Goal: Task Accomplishment & Management: Use online tool/utility

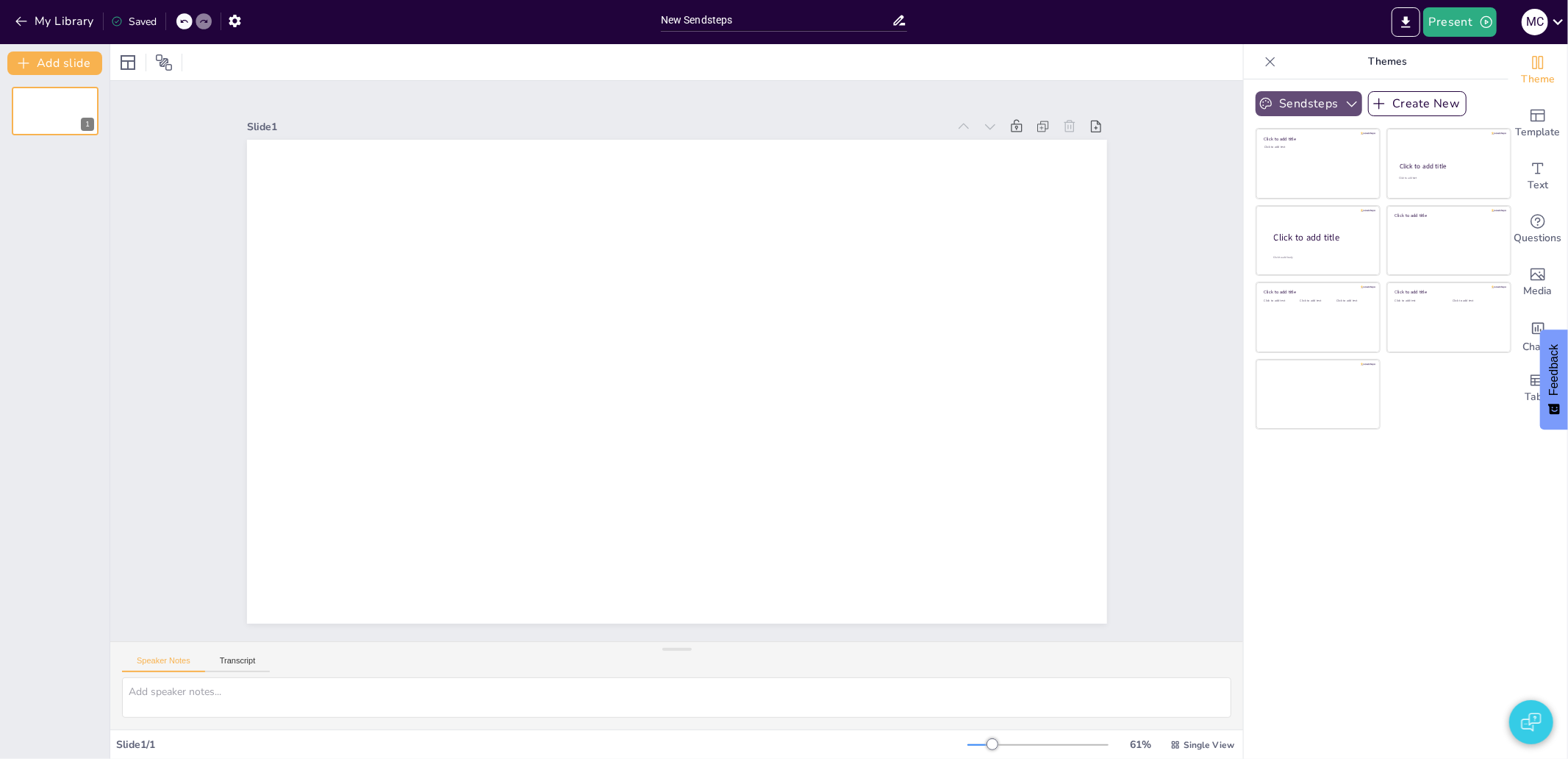
click at [1344, 105] on icon "button" at bounding box center [1351, 104] width 14 height 14
click at [1292, 145] on div "NCAT" at bounding box center [1322, 153] width 132 height 29
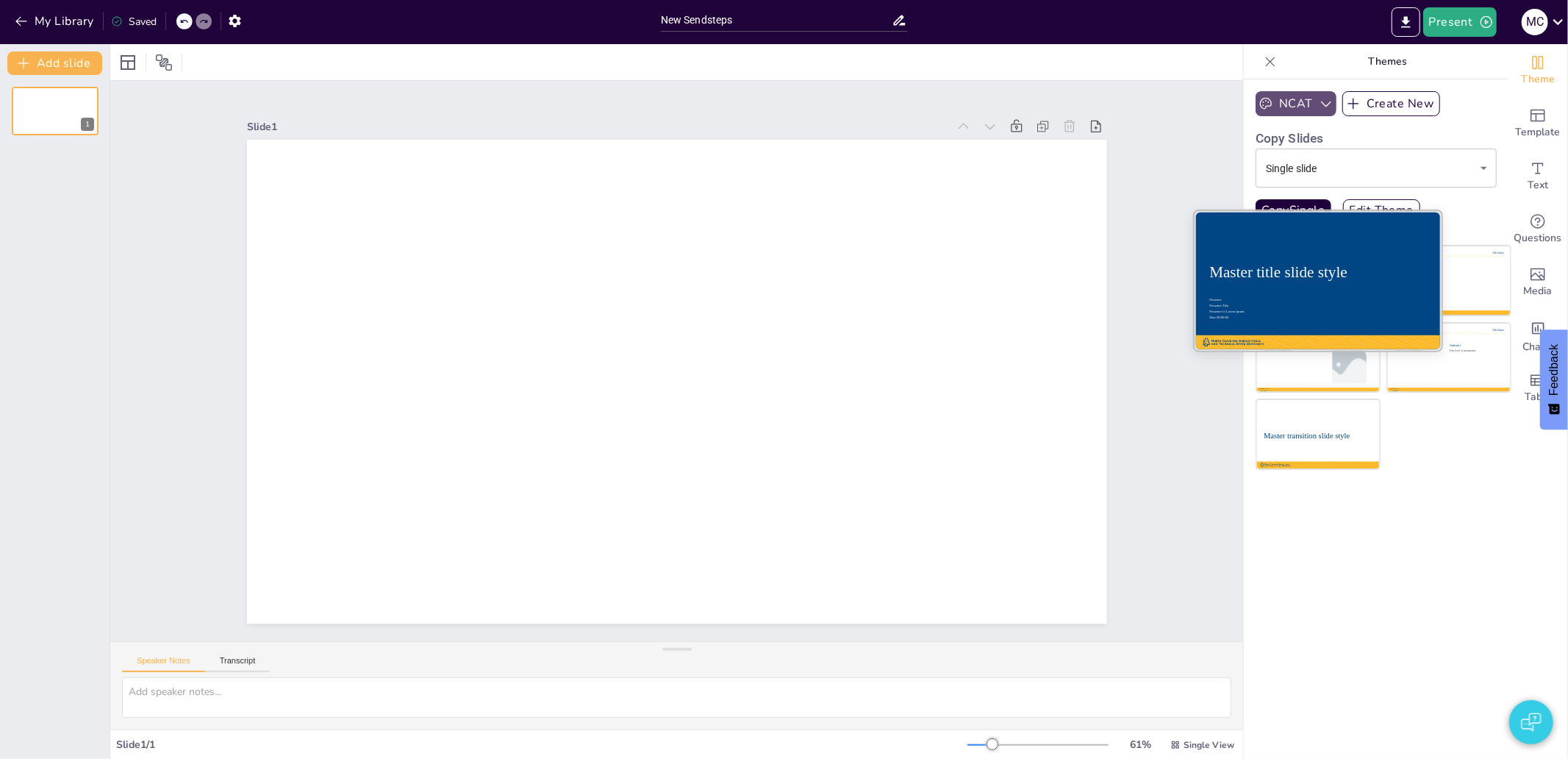
click at [1322, 265] on div "Master title slide style" at bounding box center [1318, 272] width 217 height 18
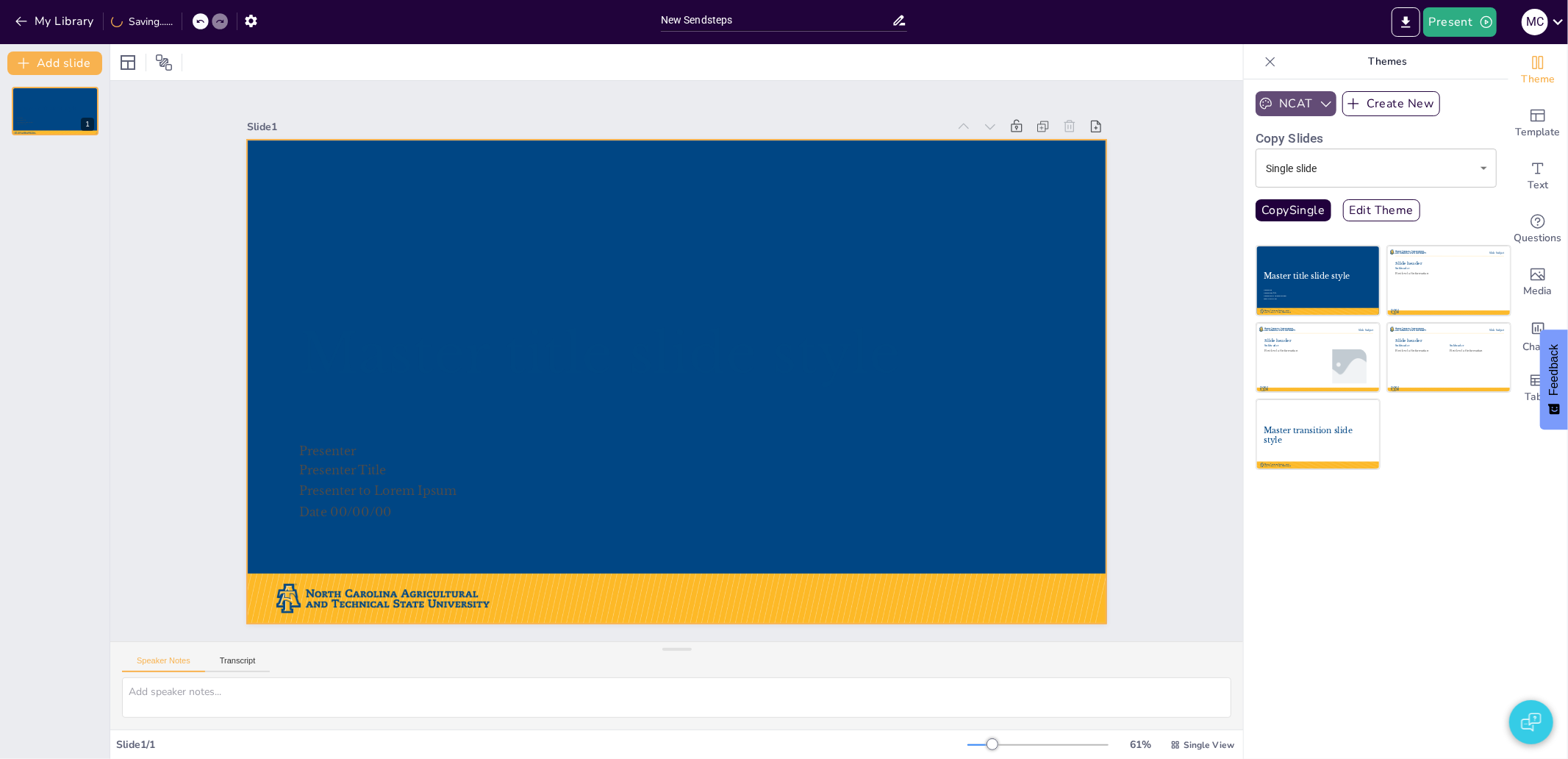
click at [457, 258] on div at bounding box center [677, 381] width 860 height 484
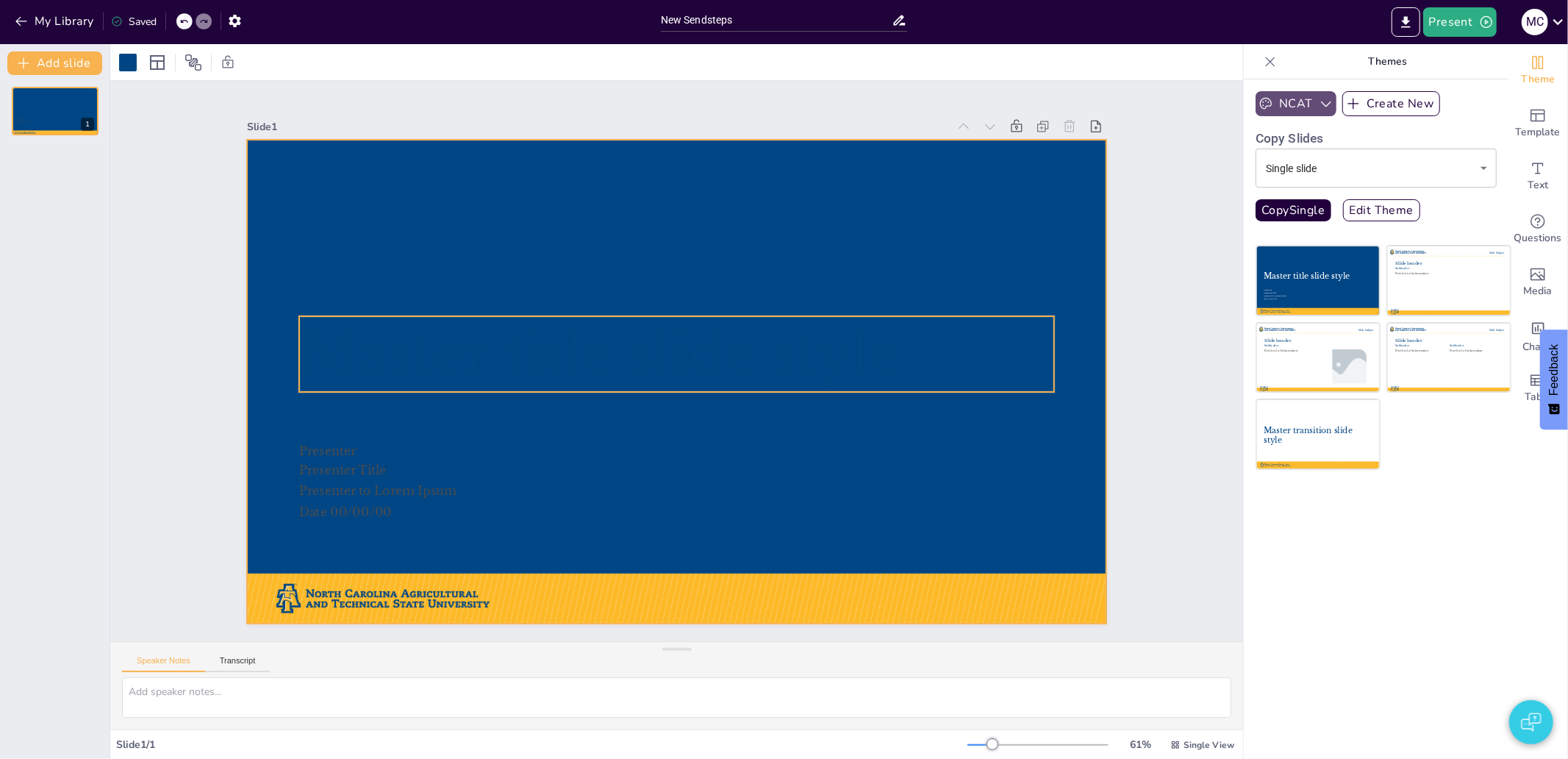
click at [509, 360] on span "Master title slide style" at bounding box center [599, 353] width 600 height 67
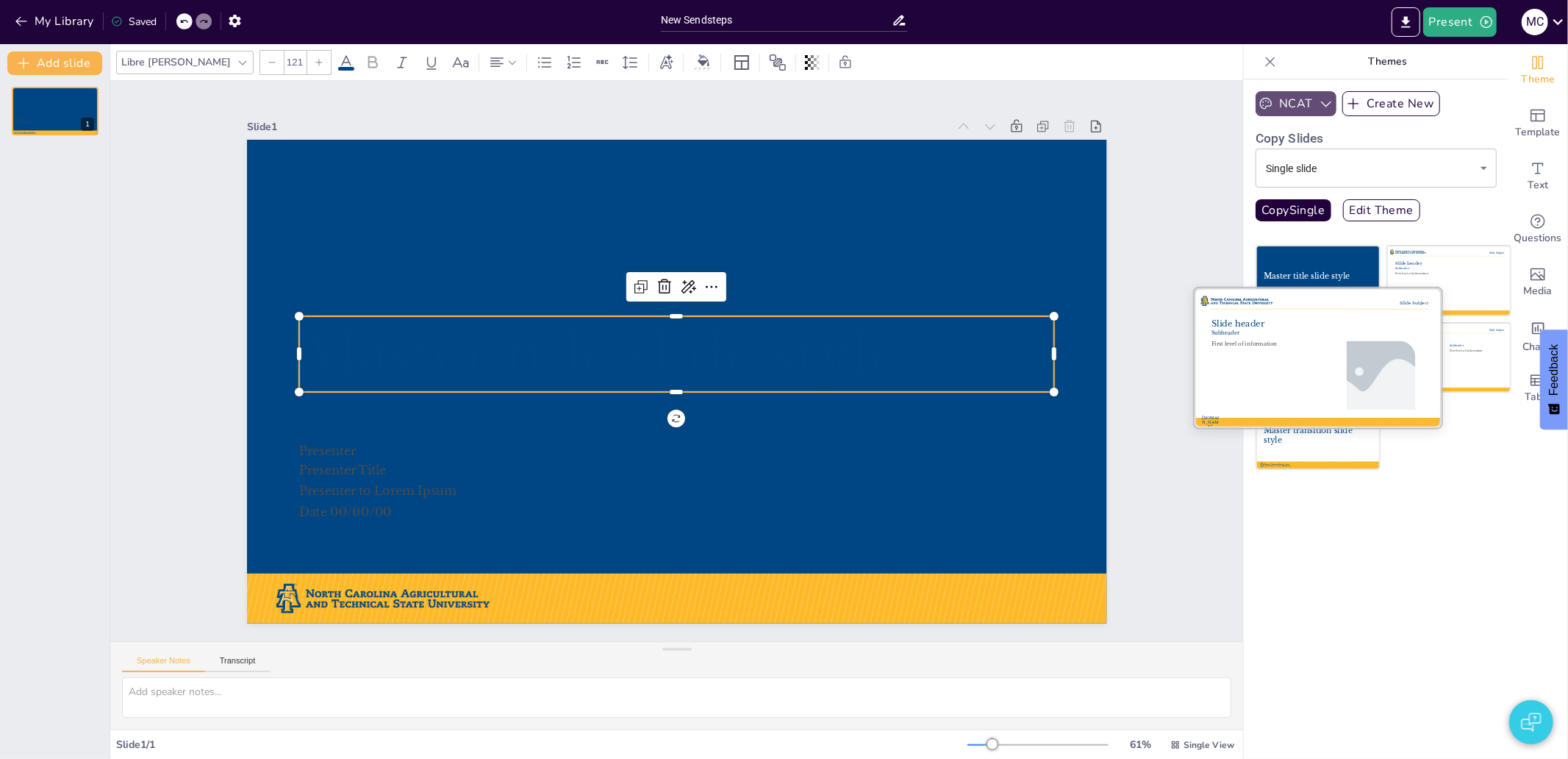
click at [1311, 345] on div at bounding box center [1318, 357] width 247 height 139
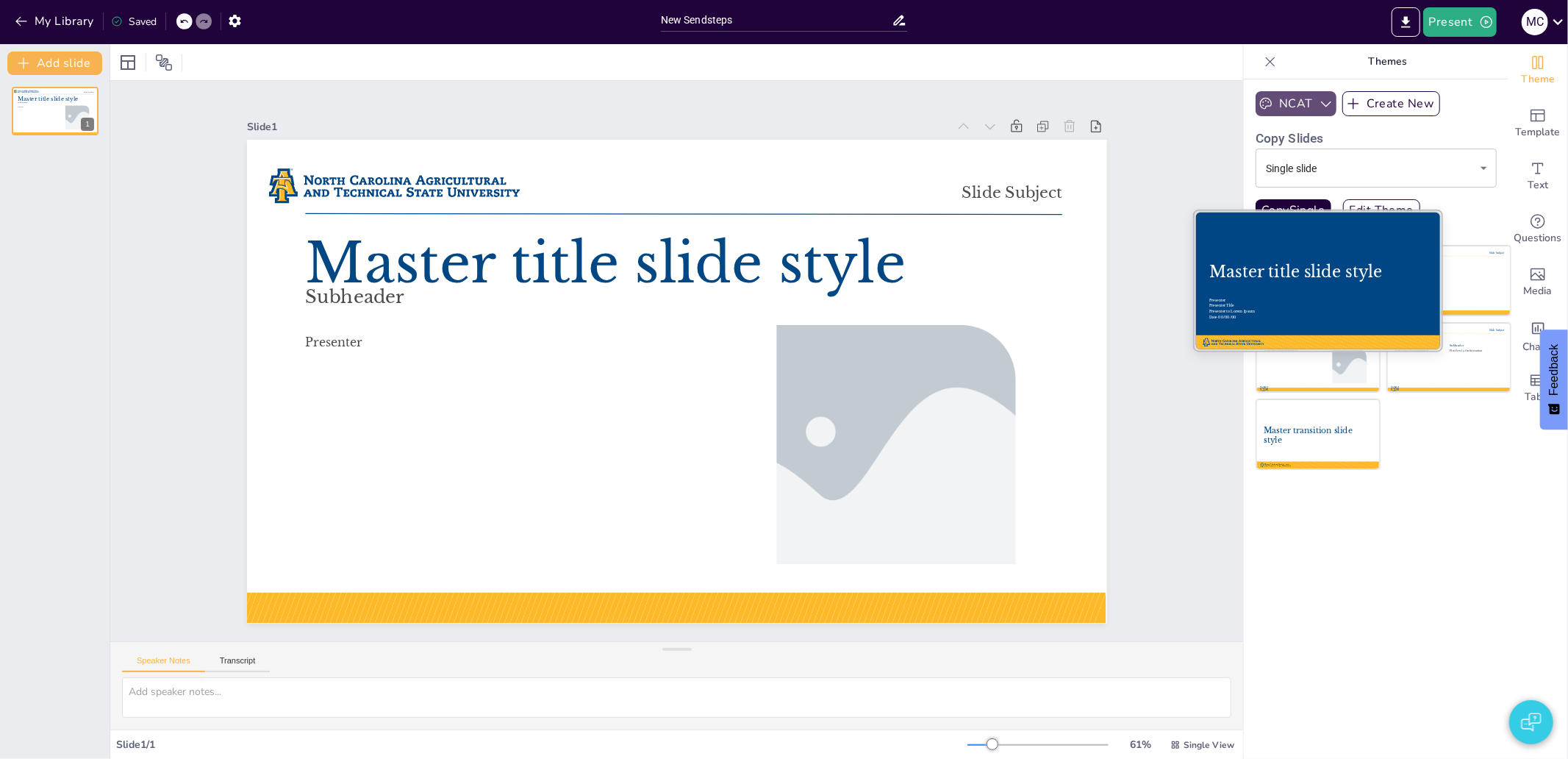
click at [1292, 274] on div "Master title slide style" at bounding box center [1318, 272] width 217 height 19
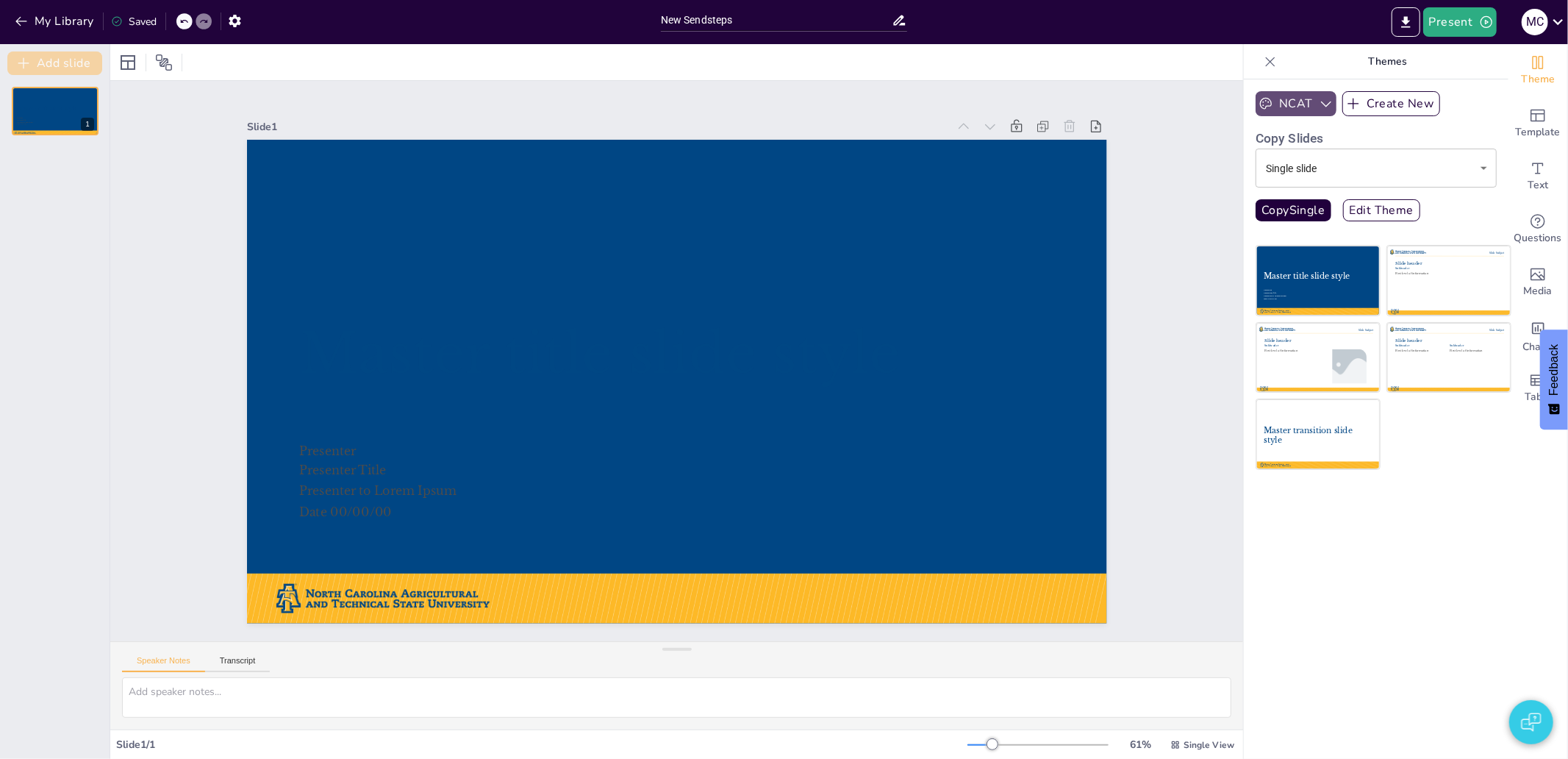
click at [34, 54] on button "Add slide" at bounding box center [54, 64] width 95 height 24
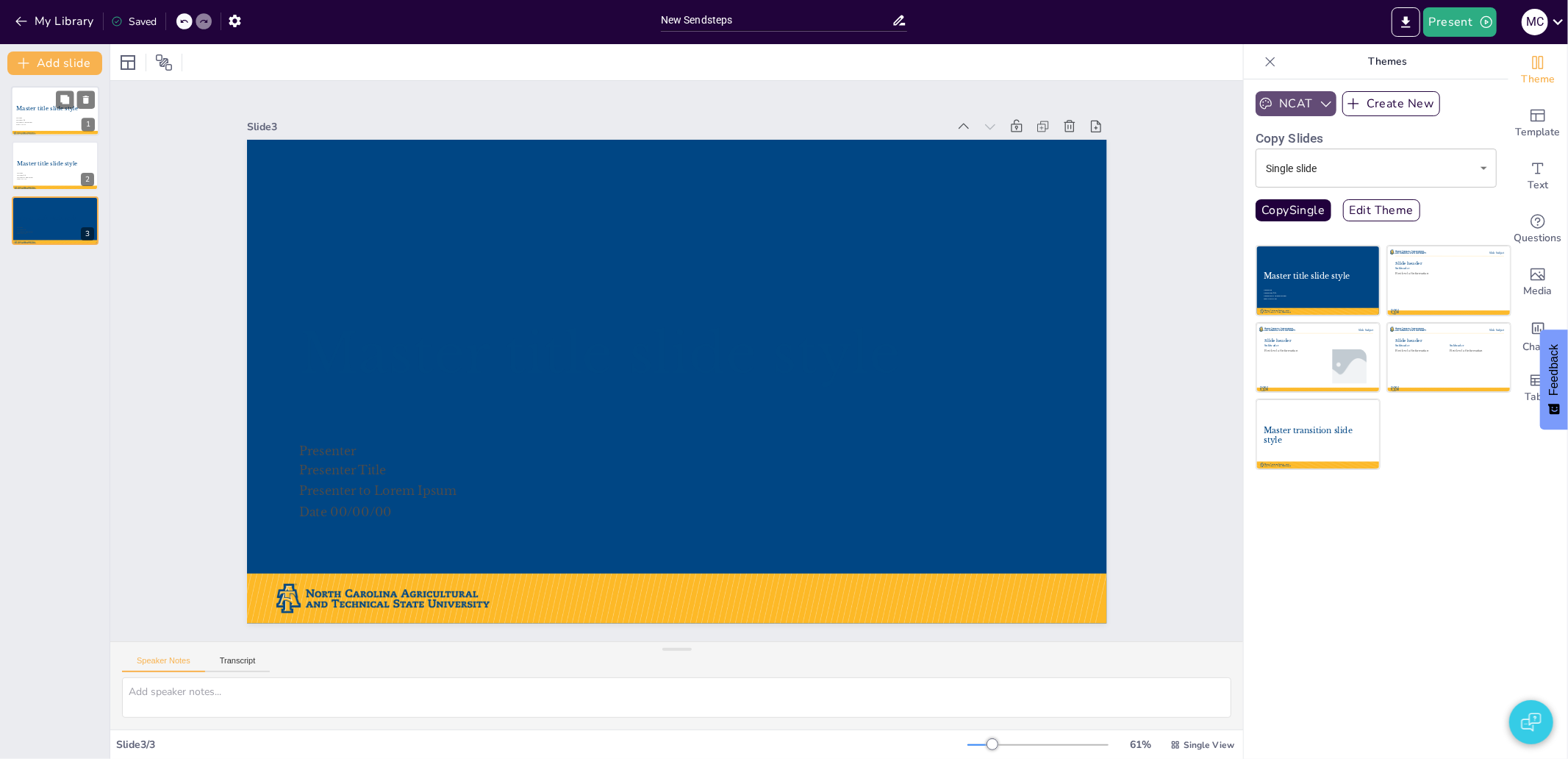
click at [56, 122] on div at bounding box center [55, 111] width 88 height 50
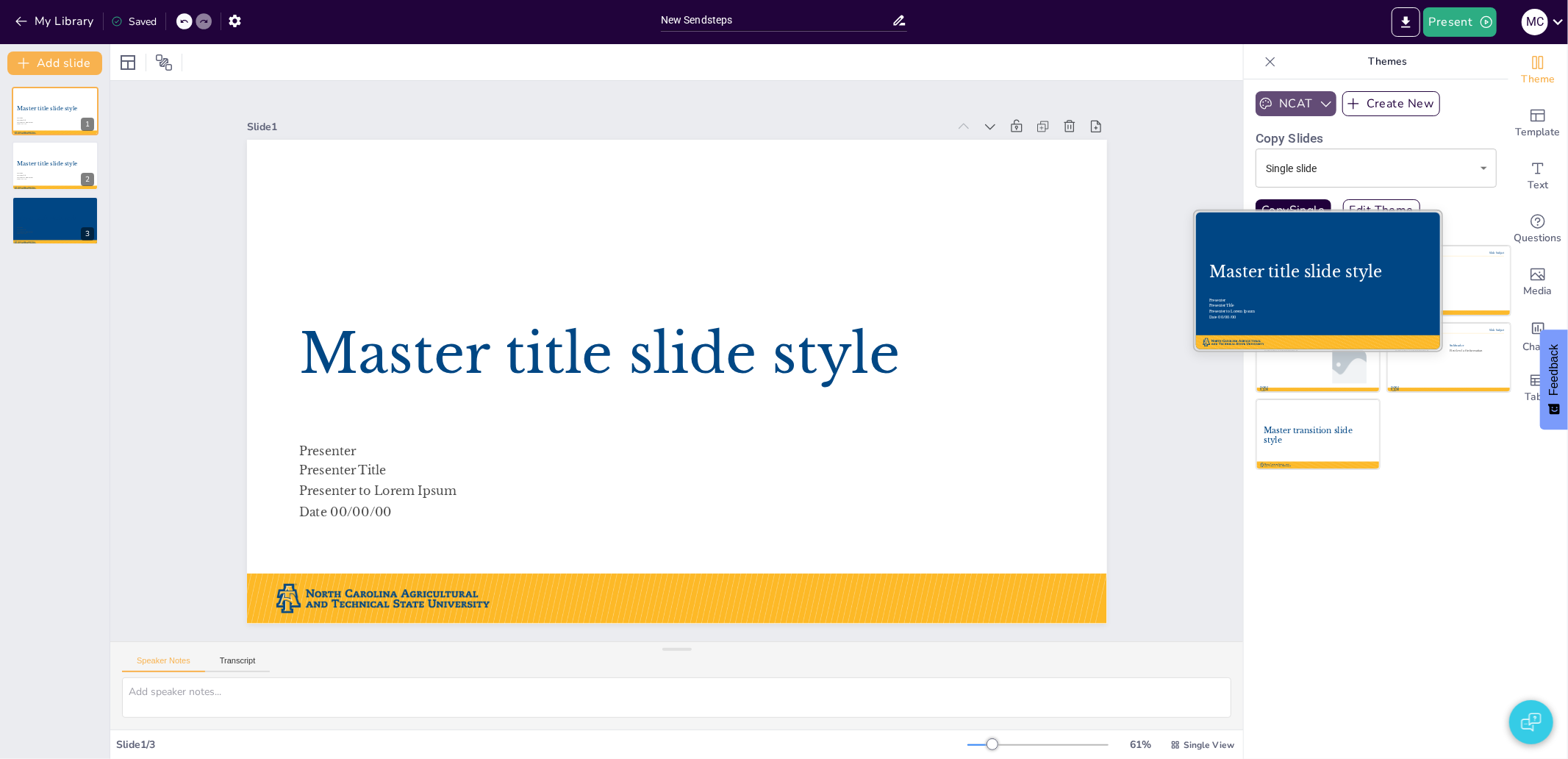
click at [1283, 254] on div at bounding box center [1318, 281] width 247 height 139
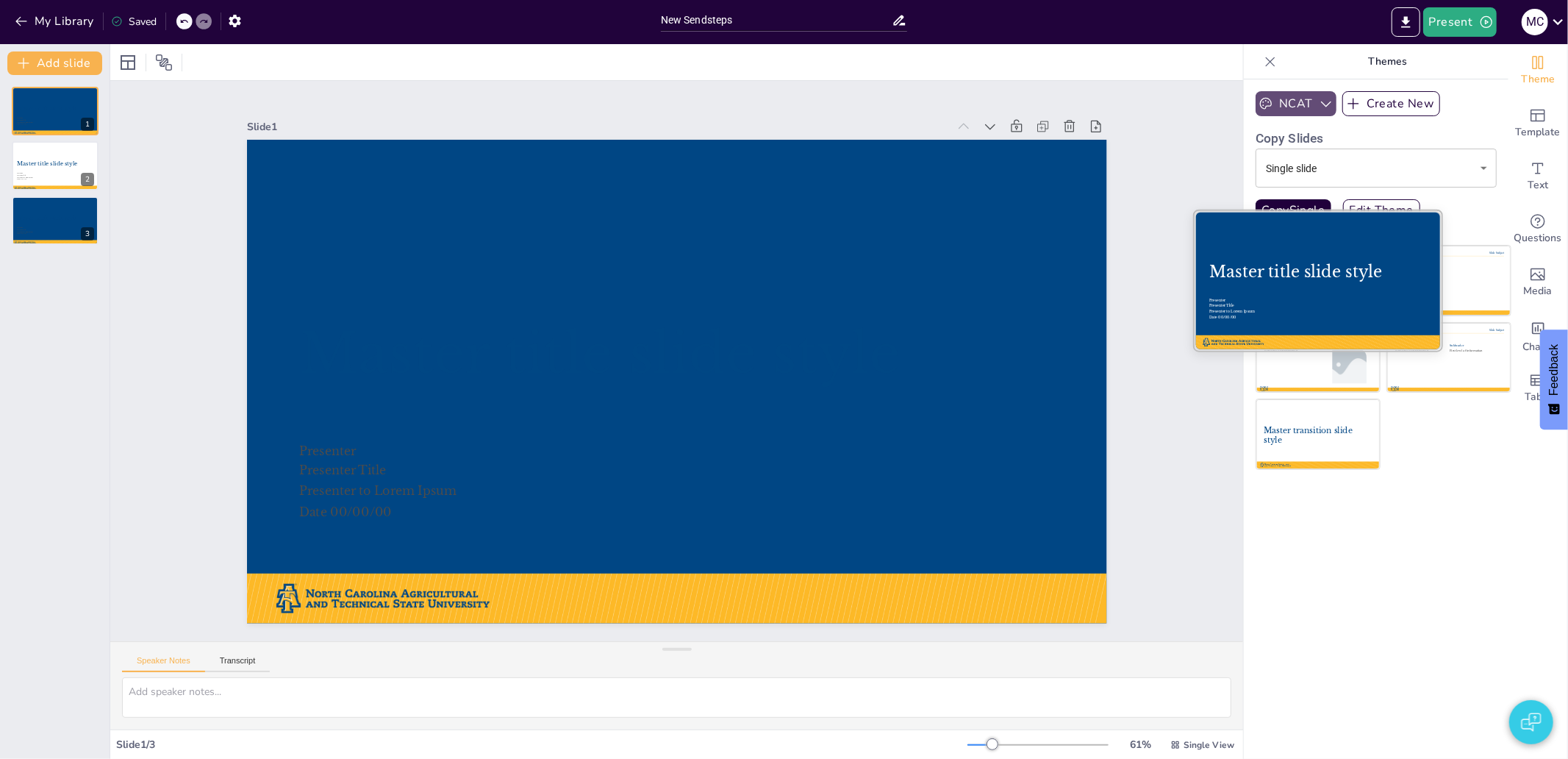
click at [1420, 263] on div at bounding box center [1318, 281] width 247 height 139
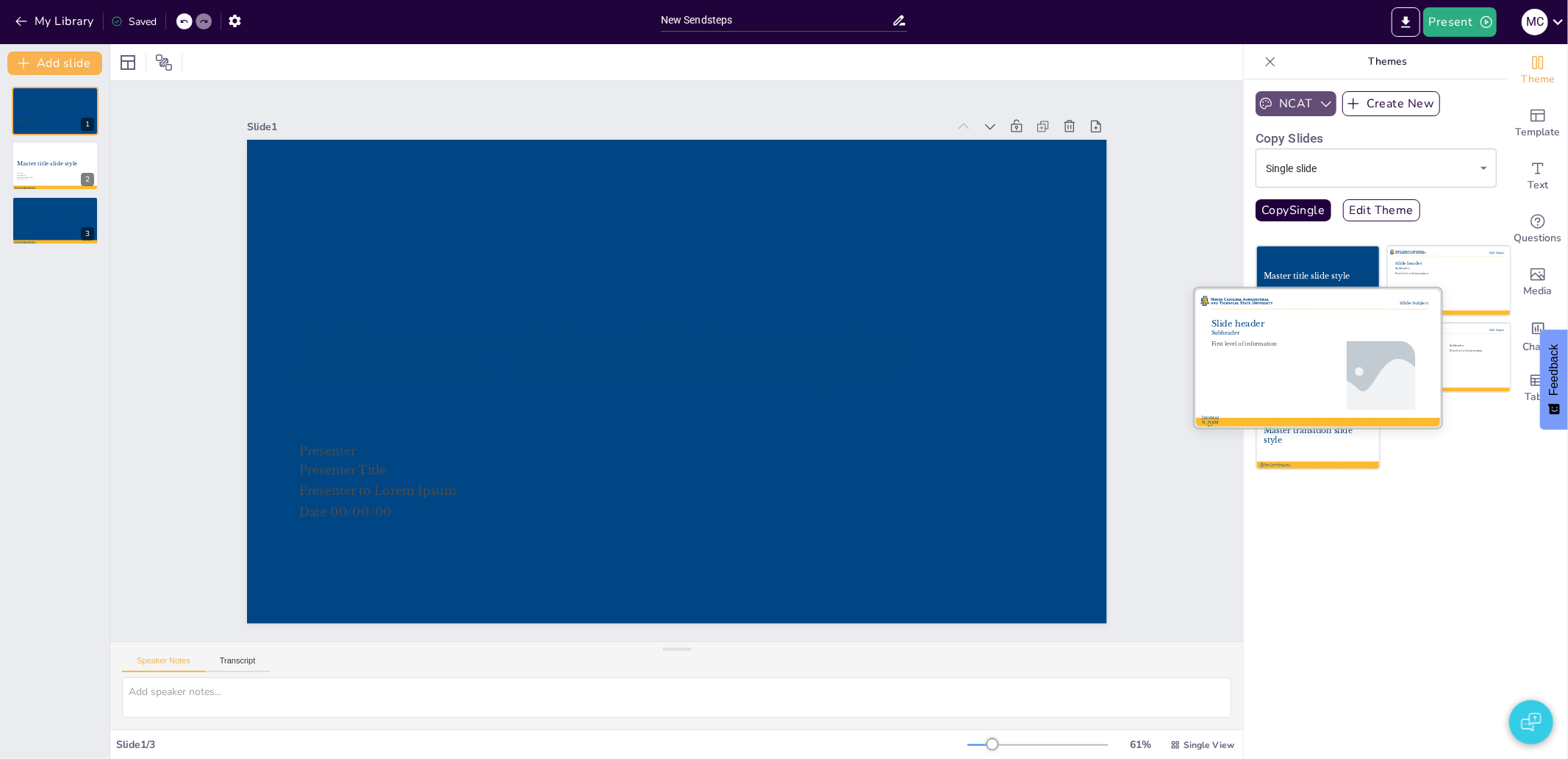
click at [1303, 372] on div at bounding box center [1318, 357] width 247 height 139
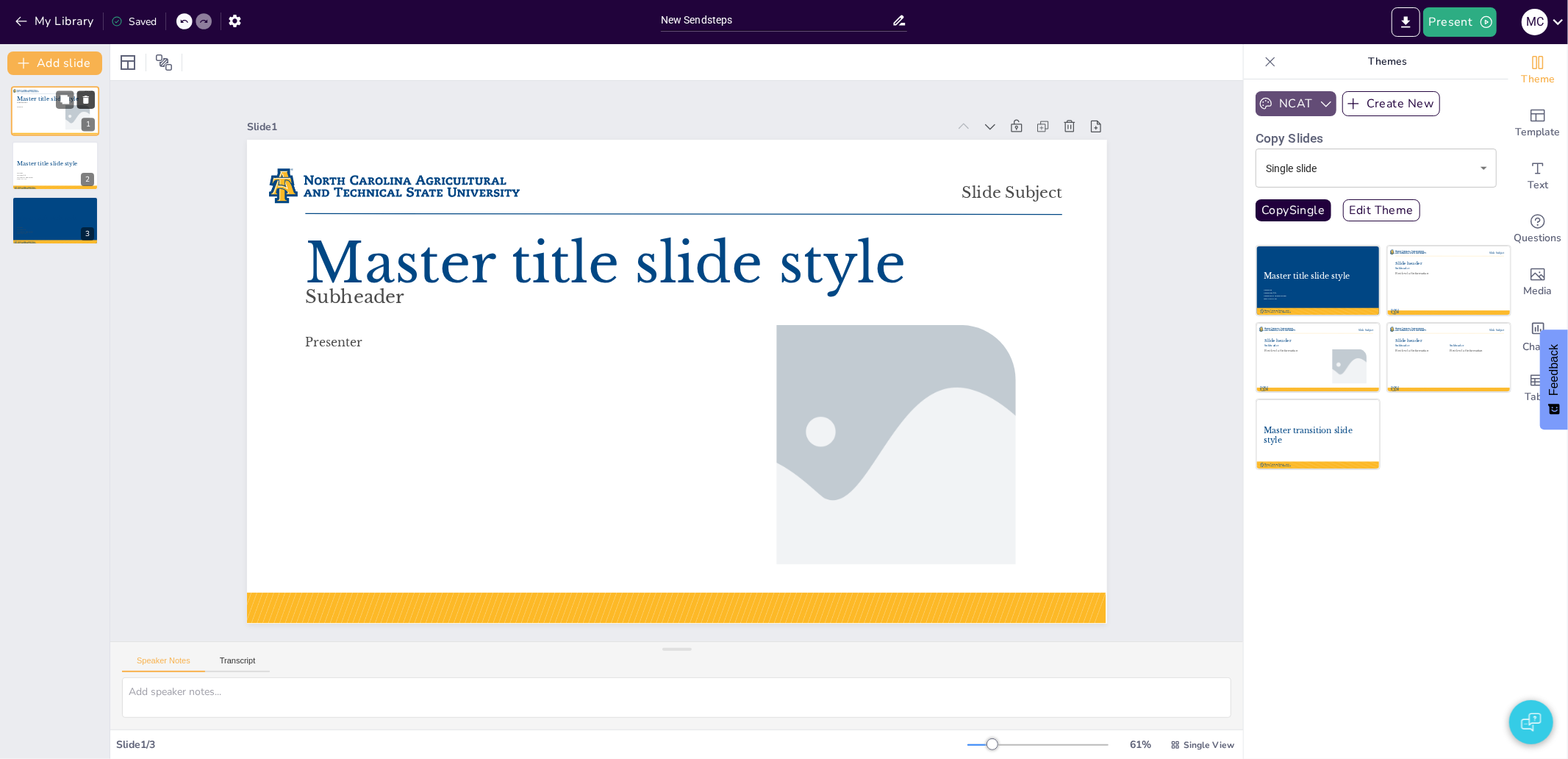
click at [87, 92] on button at bounding box center [86, 99] width 18 height 18
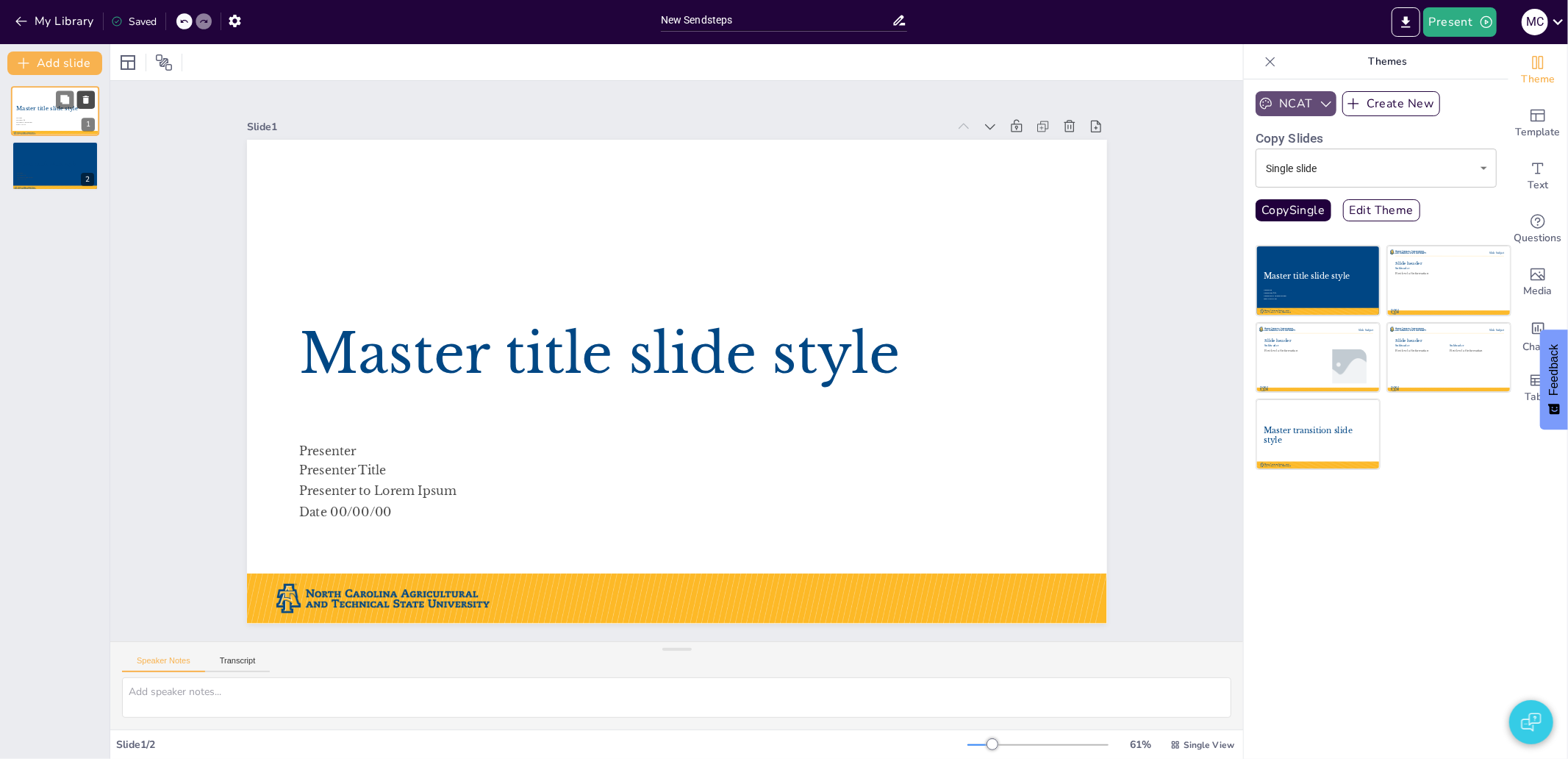
click at [86, 99] on icon at bounding box center [85, 100] width 6 height 8
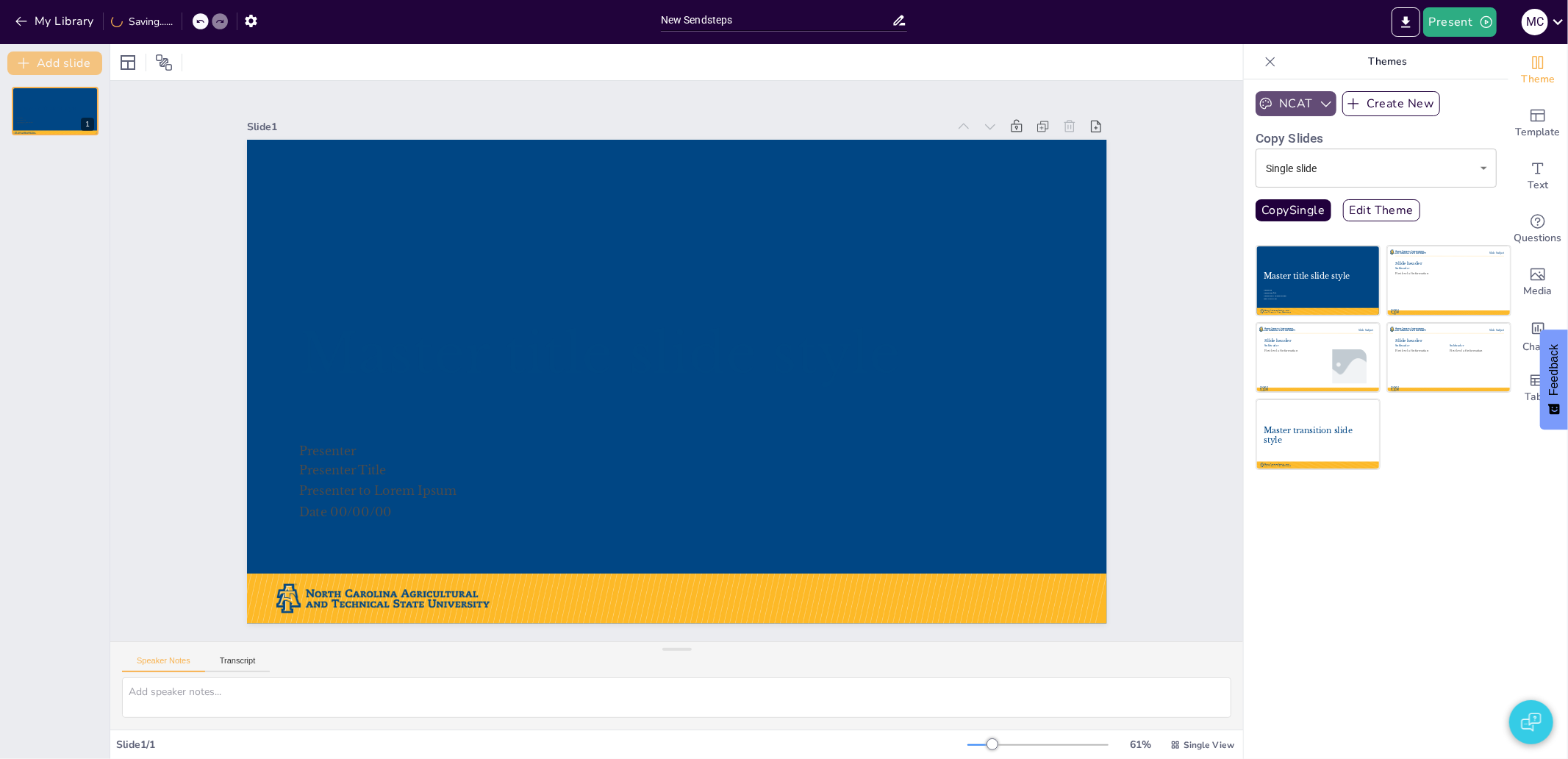
click at [50, 69] on button "Add slide" at bounding box center [54, 64] width 95 height 24
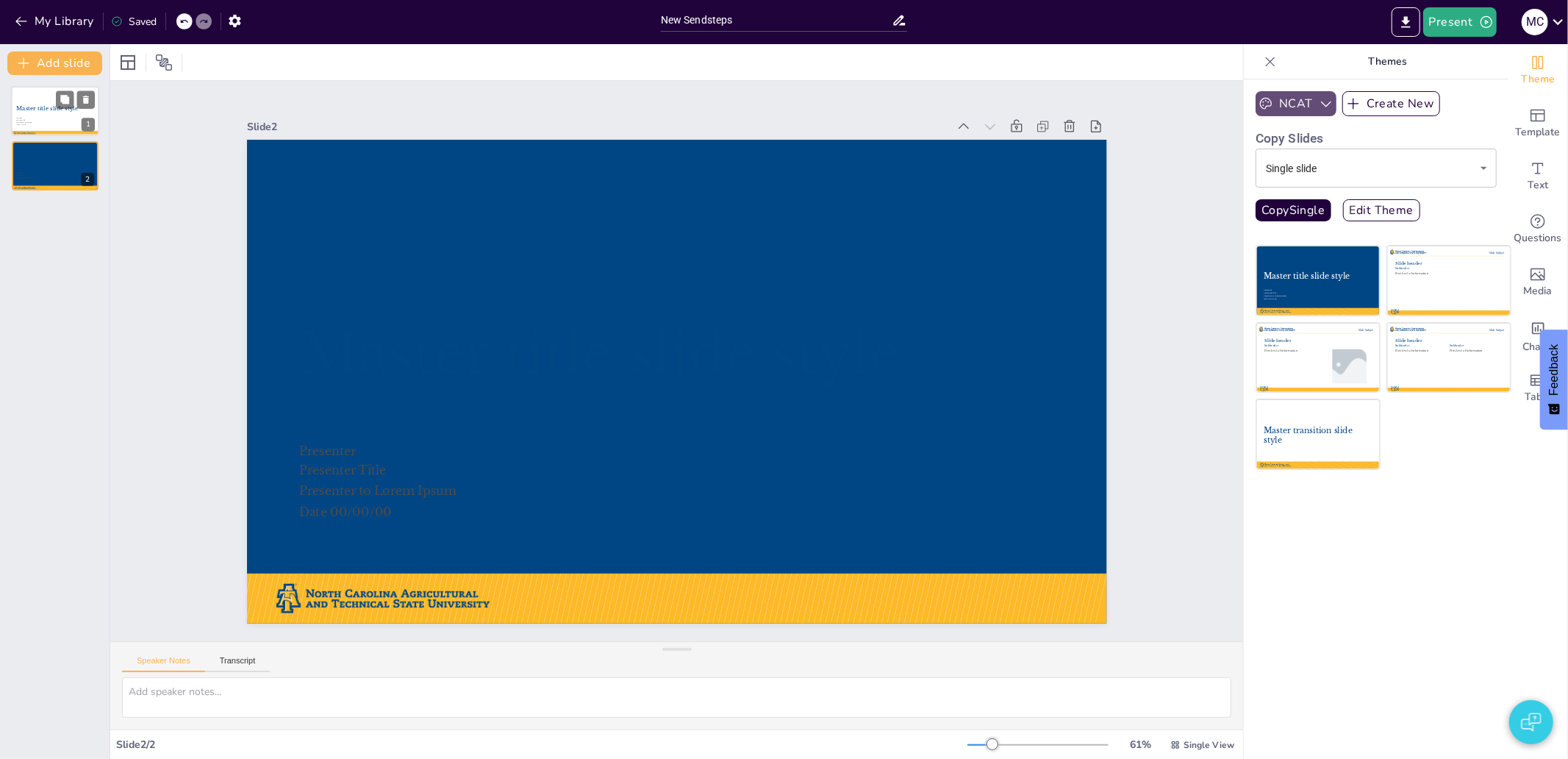
click at [50, 108] on span "Master title slide style" at bounding box center [46, 108] width 61 height 6
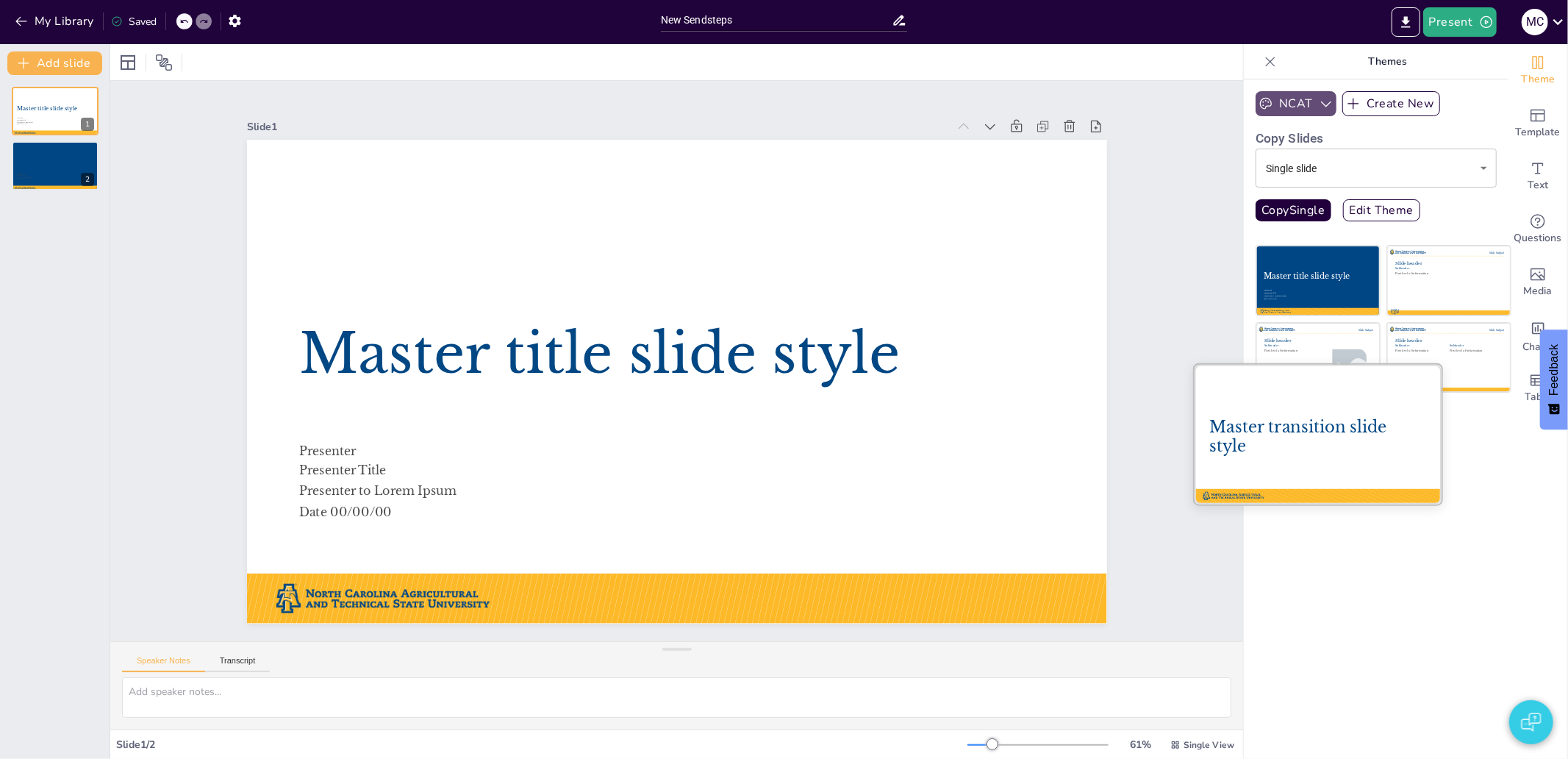
click at [1322, 443] on div "Master transition slide style" at bounding box center [1318, 437] width 217 height 39
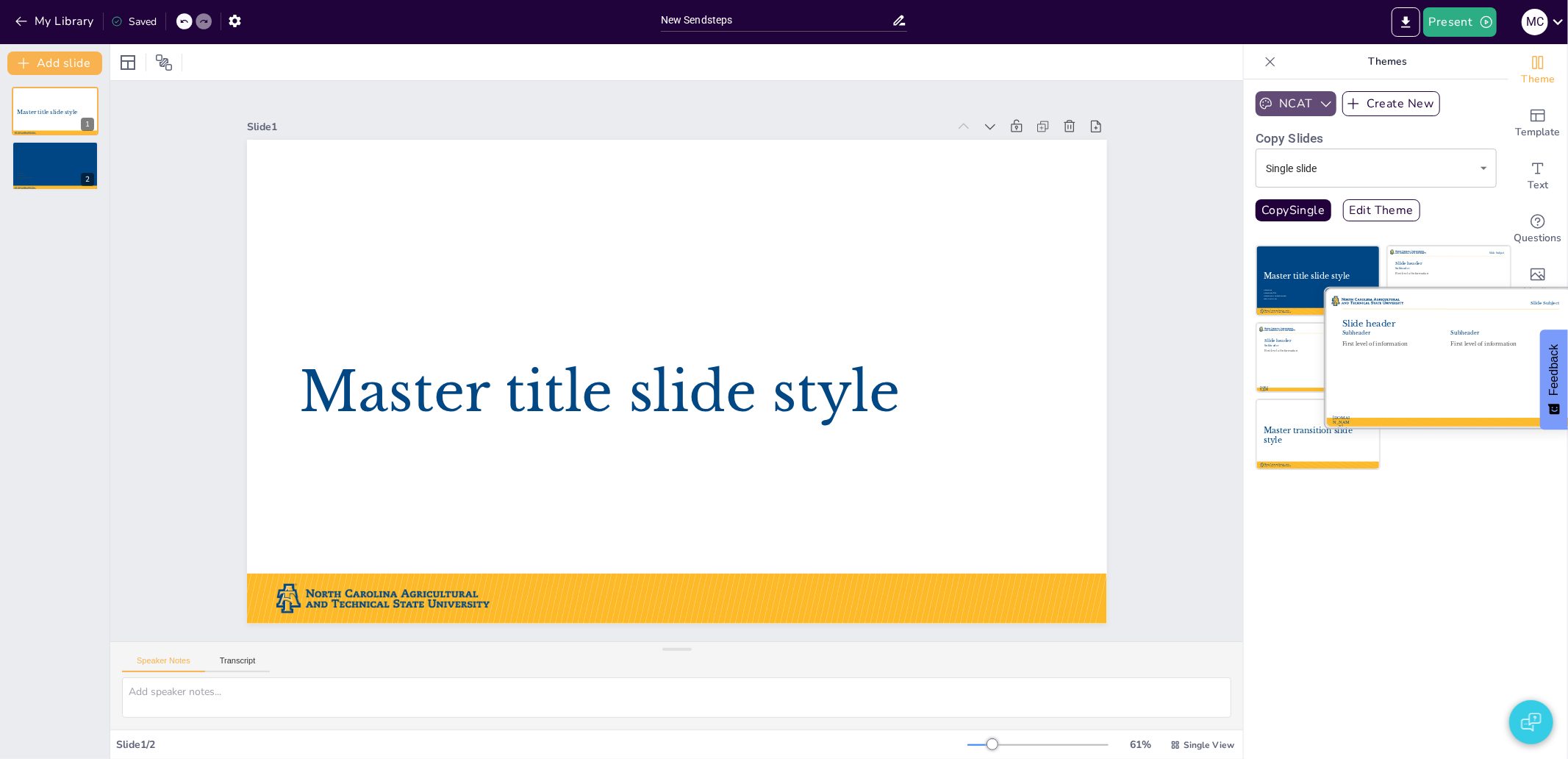
click at [1418, 363] on div at bounding box center [1448, 357] width 247 height 139
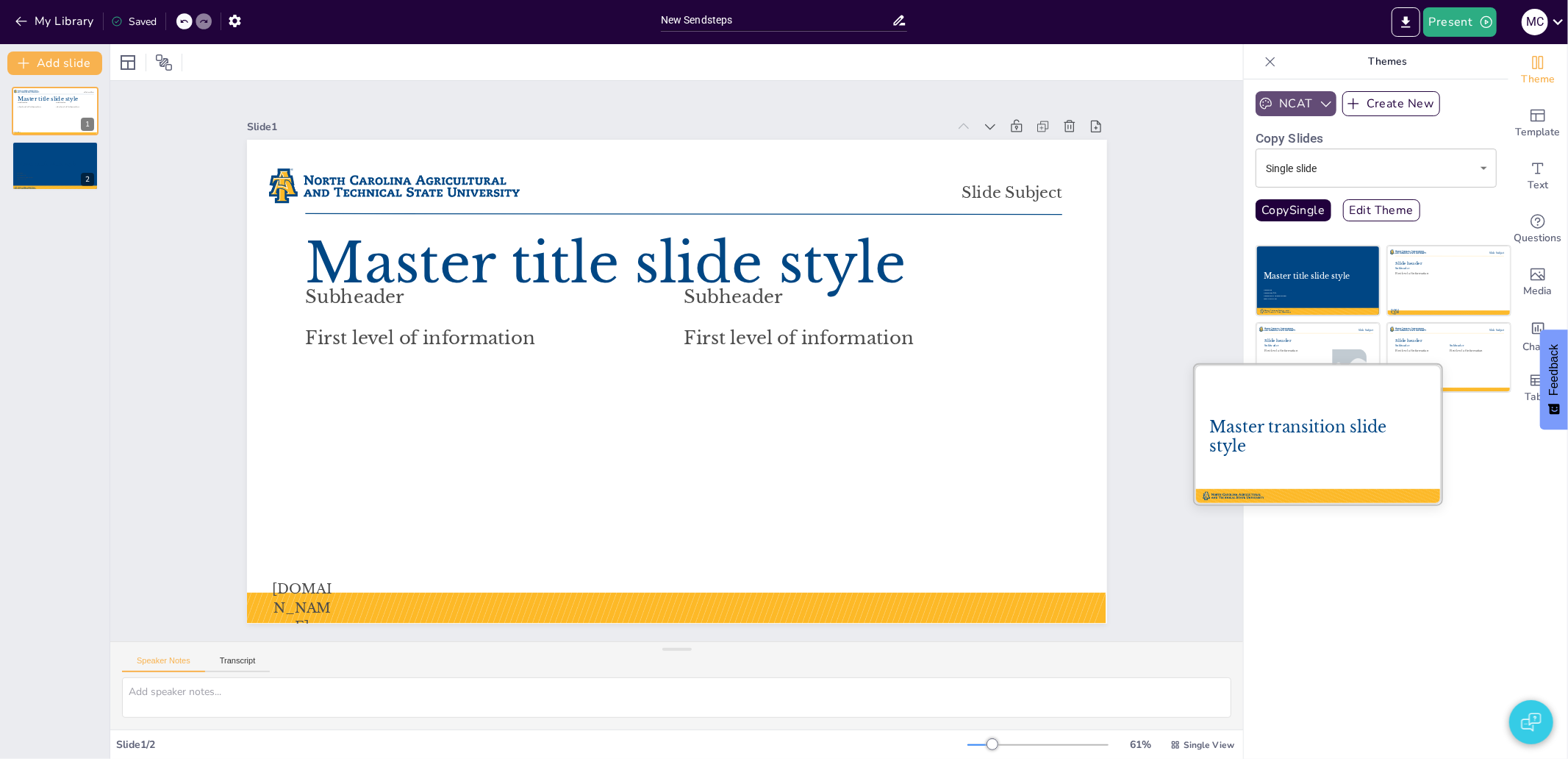
click at [1348, 443] on div "Master transition slide style" at bounding box center [1318, 437] width 217 height 39
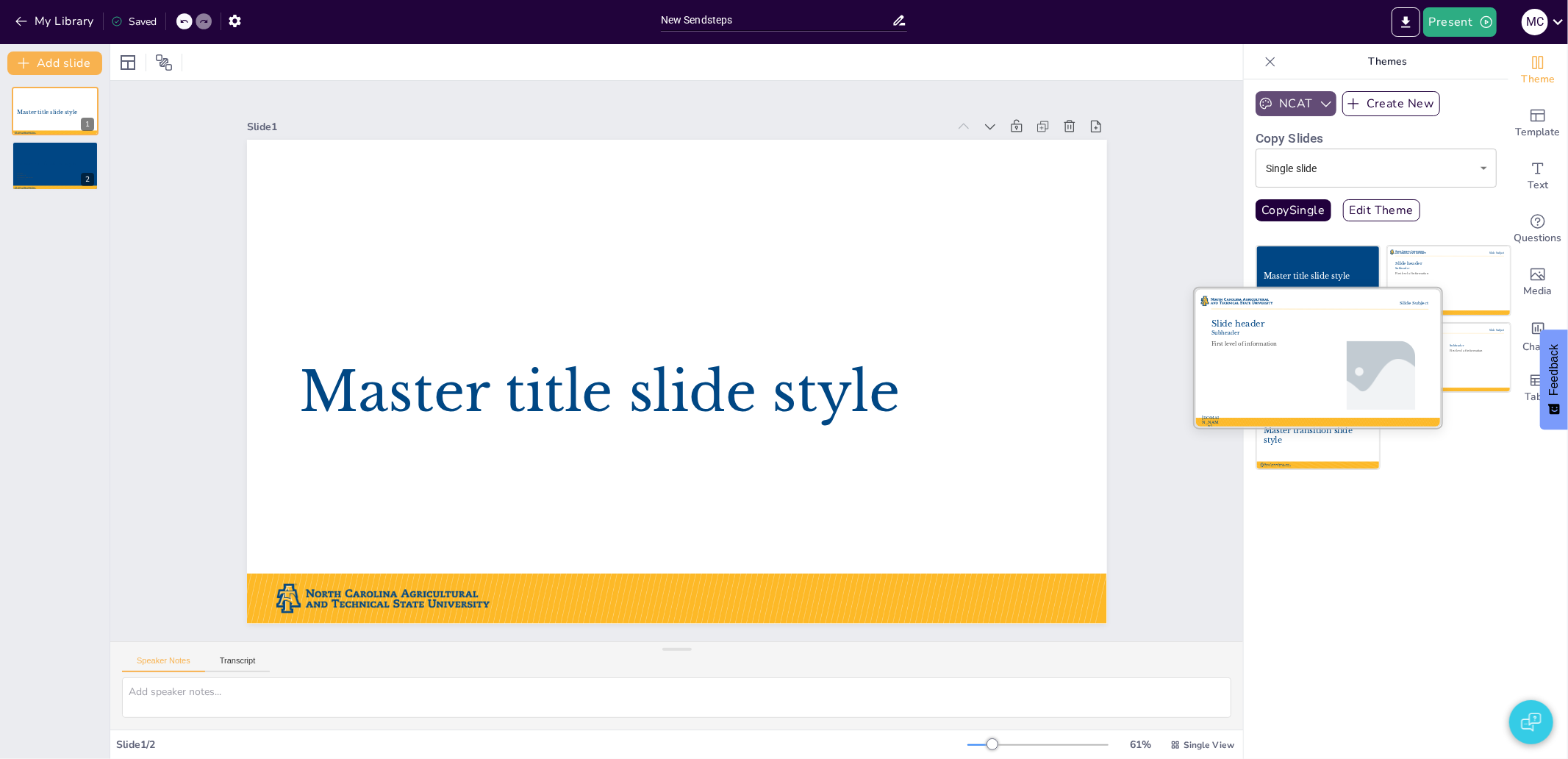
click at [1267, 351] on div "First level of information" at bounding box center [1264, 346] width 107 height 10
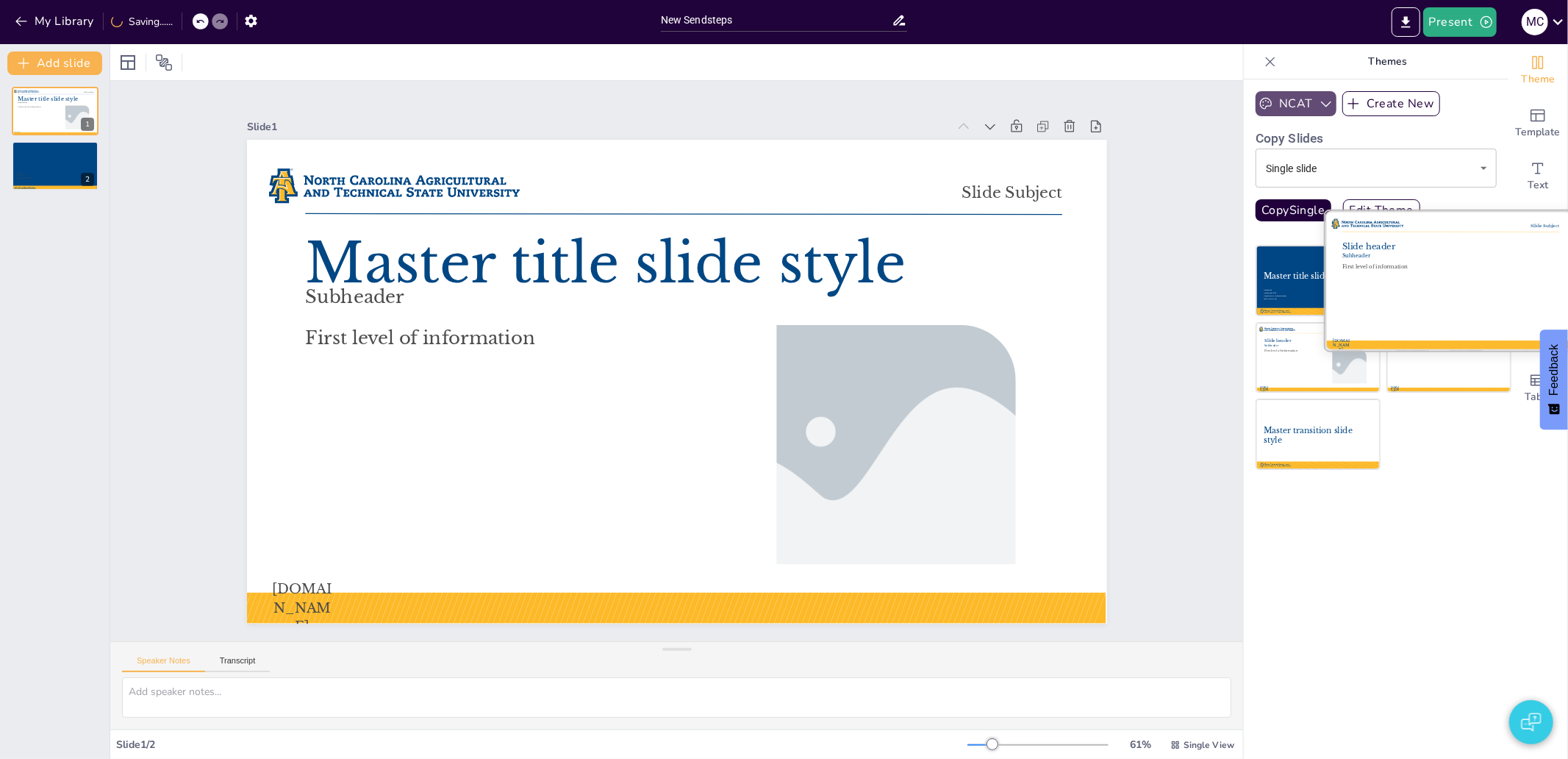
click at [1419, 279] on div at bounding box center [1448, 281] width 247 height 139
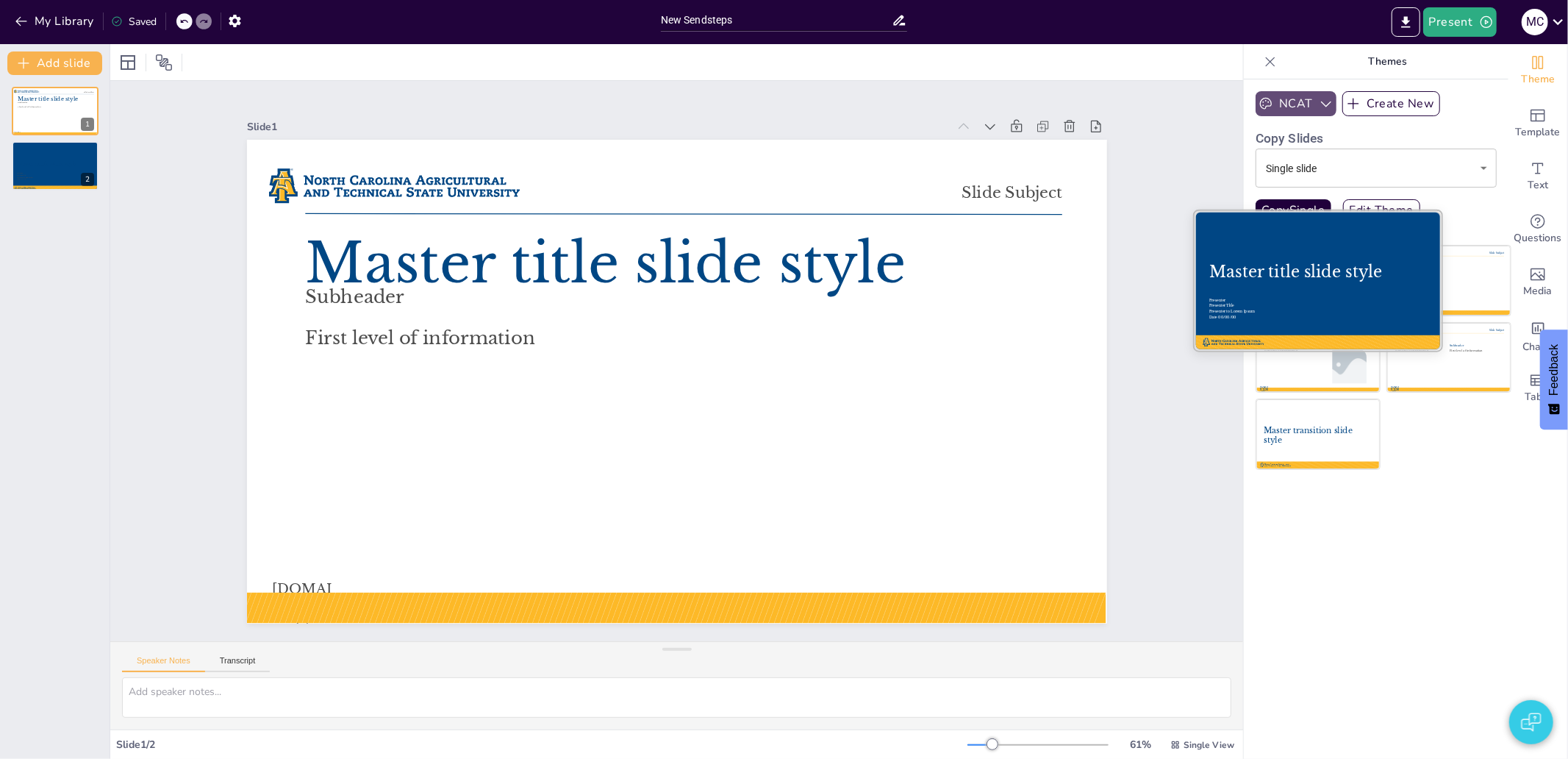
click at [1279, 266] on div "Master title slide style" at bounding box center [1318, 272] width 217 height 19
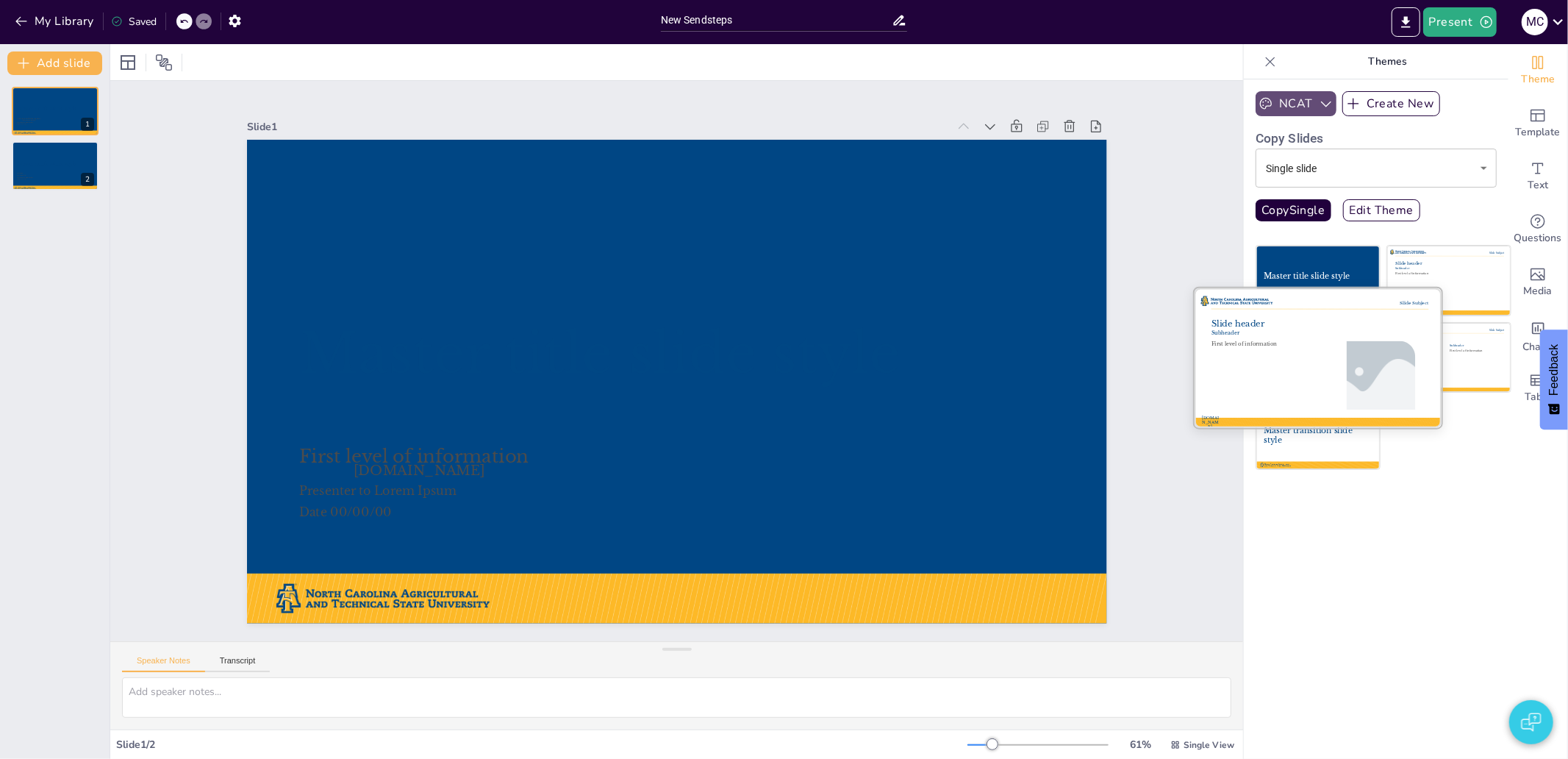
click at [1299, 372] on div at bounding box center [1318, 357] width 247 height 139
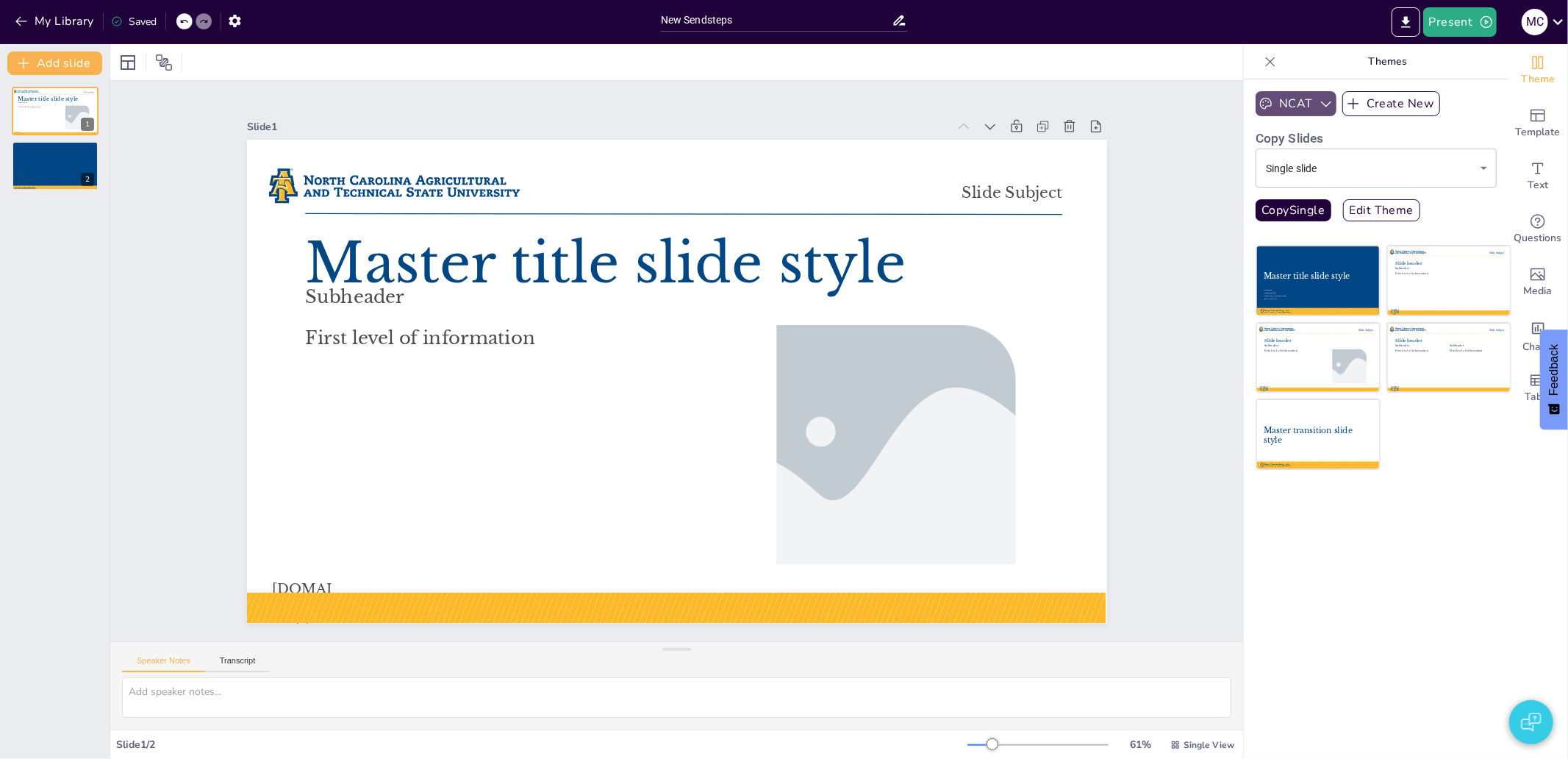
click at [1409, 175] on body "My Library Saved New Sendsteps Present M C Document fonts Libre Baskerville Rec…" at bounding box center [784, 380] width 1568 height 759
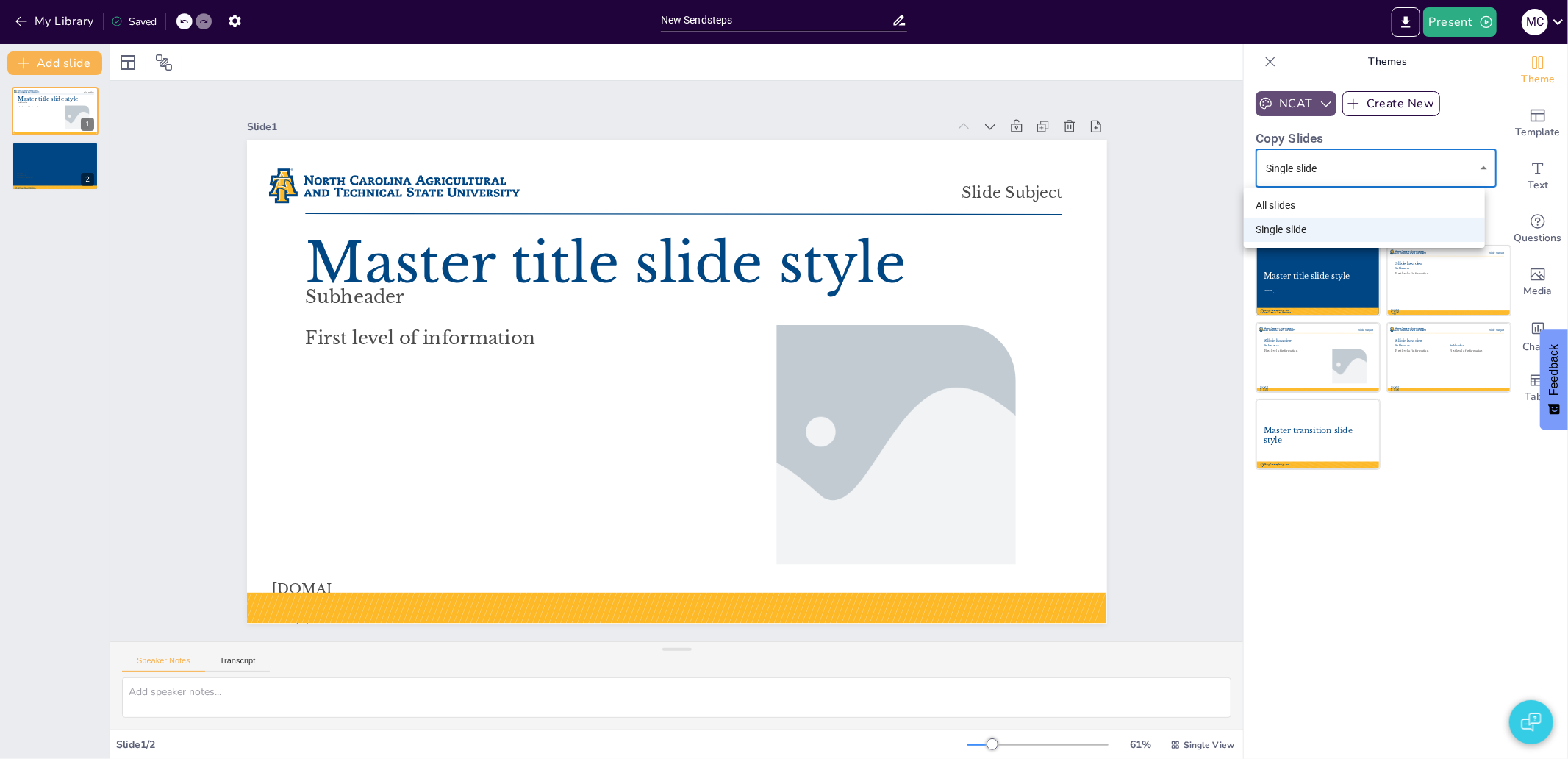
click at [1388, 203] on li "All slides" at bounding box center [1364, 205] width 241 height 24
type input "all"
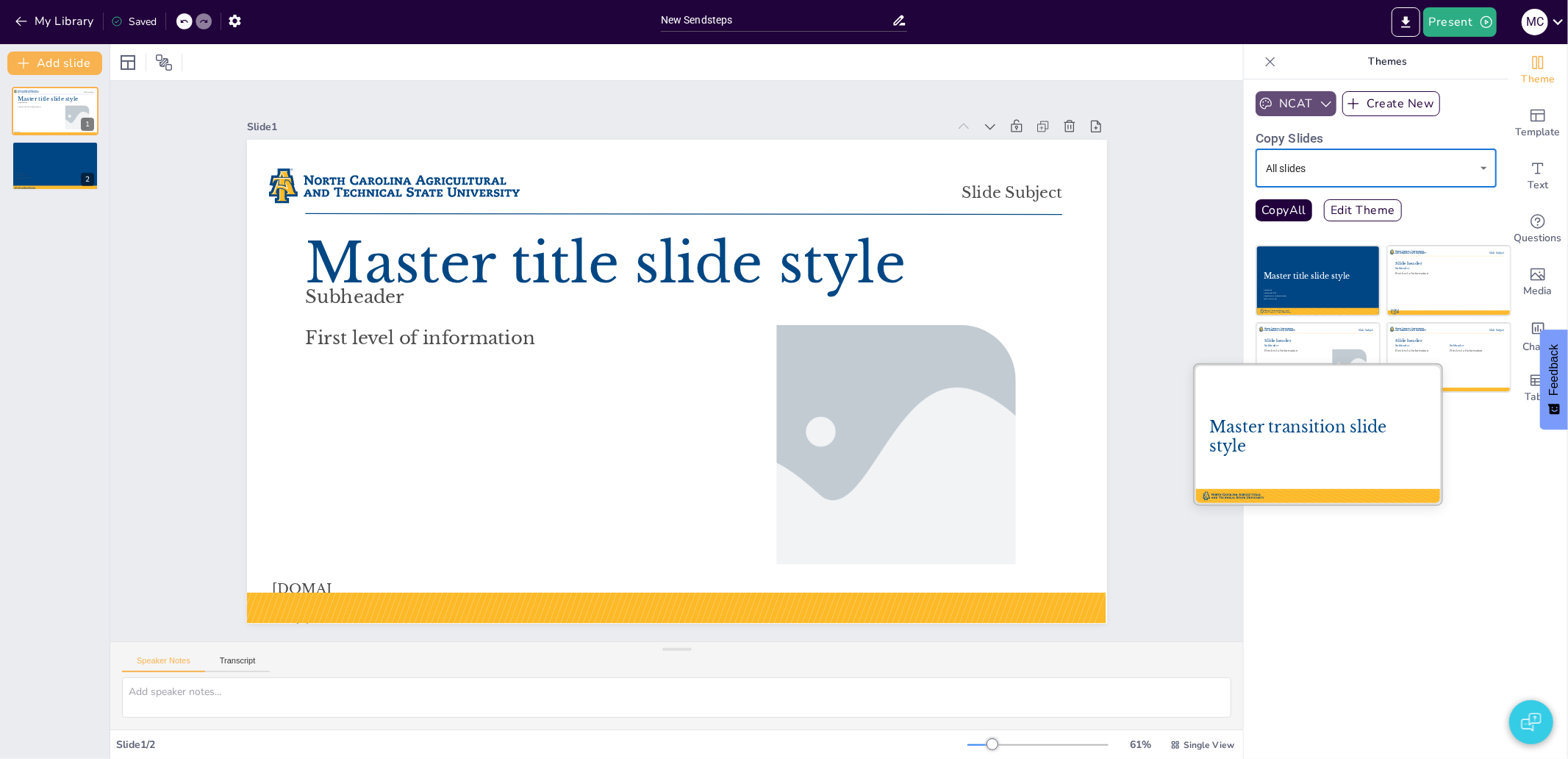
click at [1305, 460] on div at bounding box center [1318, 434] width 247 height 139
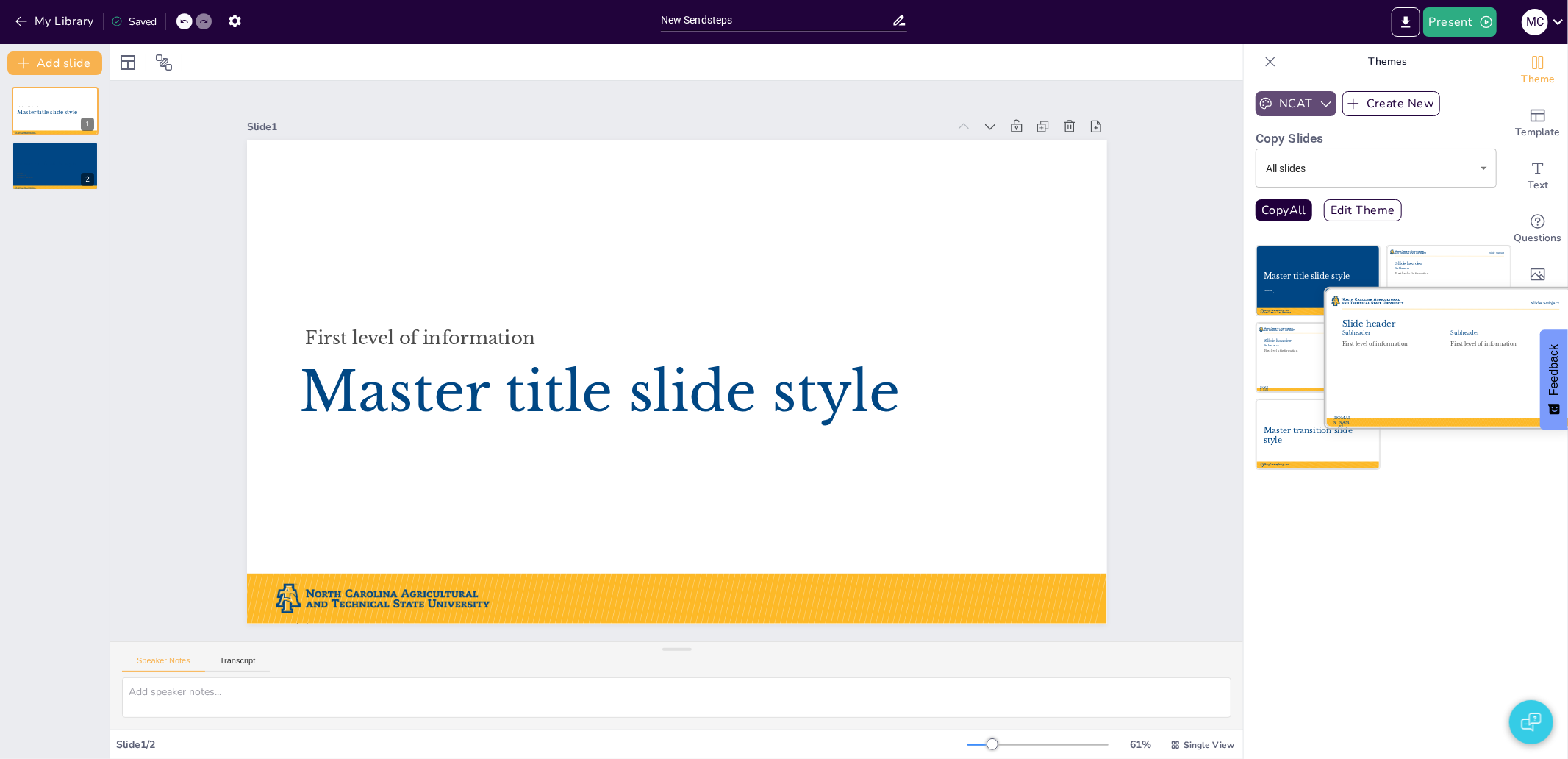
click at [1467, 353] on div at bounding box center [1448, 357] width 247 height 139
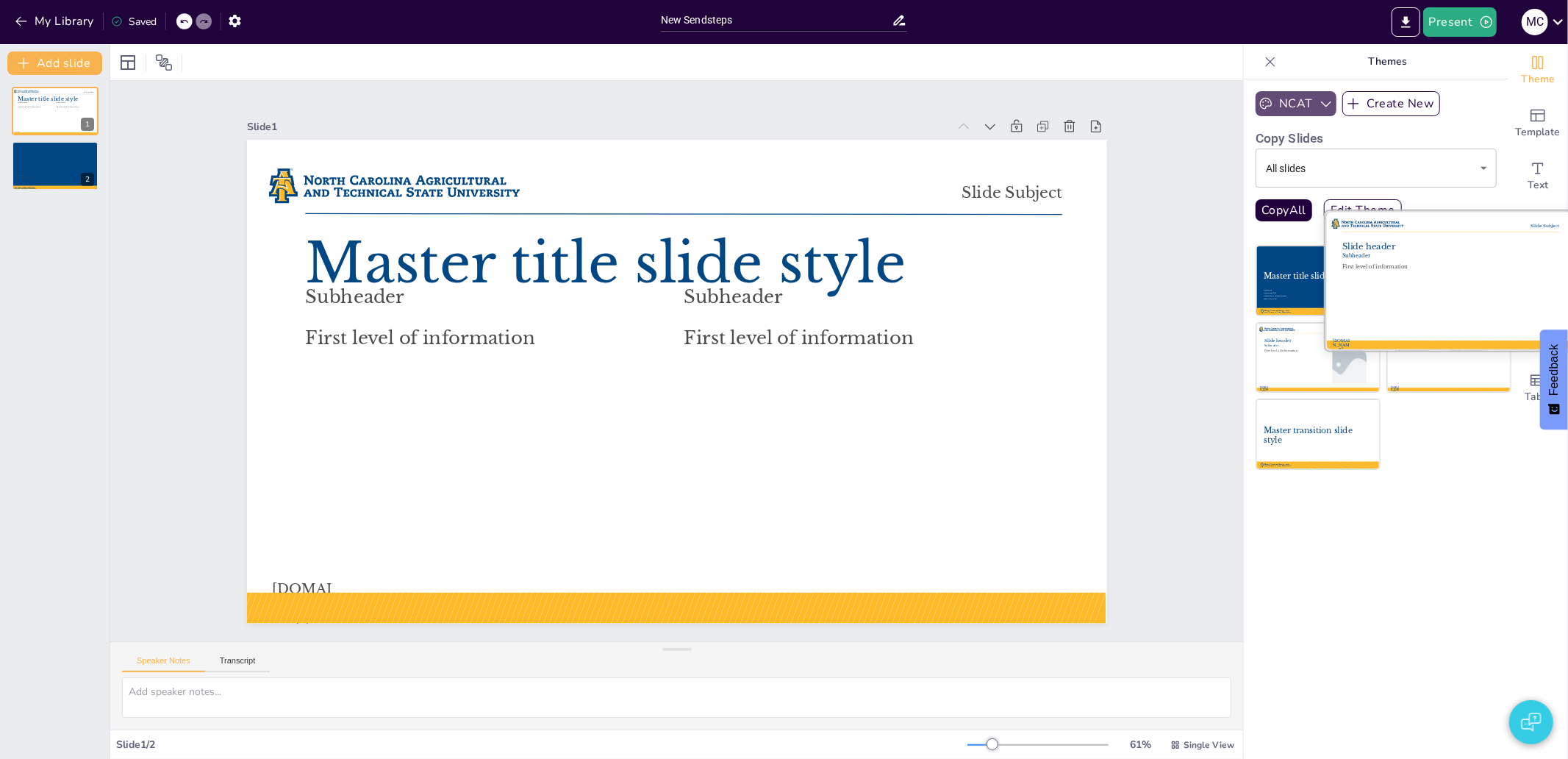
click at [1468, 269] on div "First level of information" at bounding box center [1451, 267] width 217 height 6
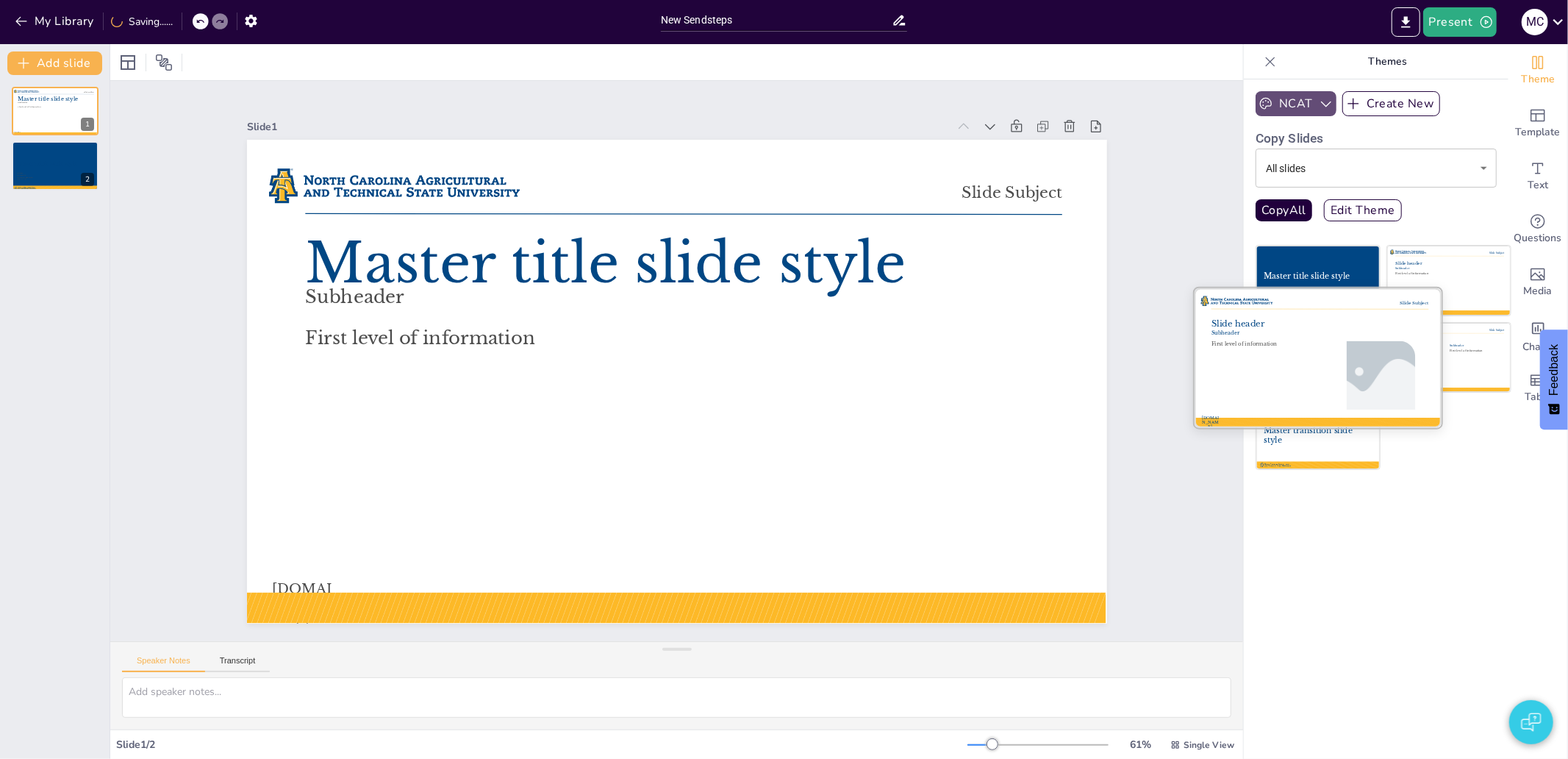
click at [1281, 349] on div "First level of information" at bounding box center [1264, 346] width 107 height 10
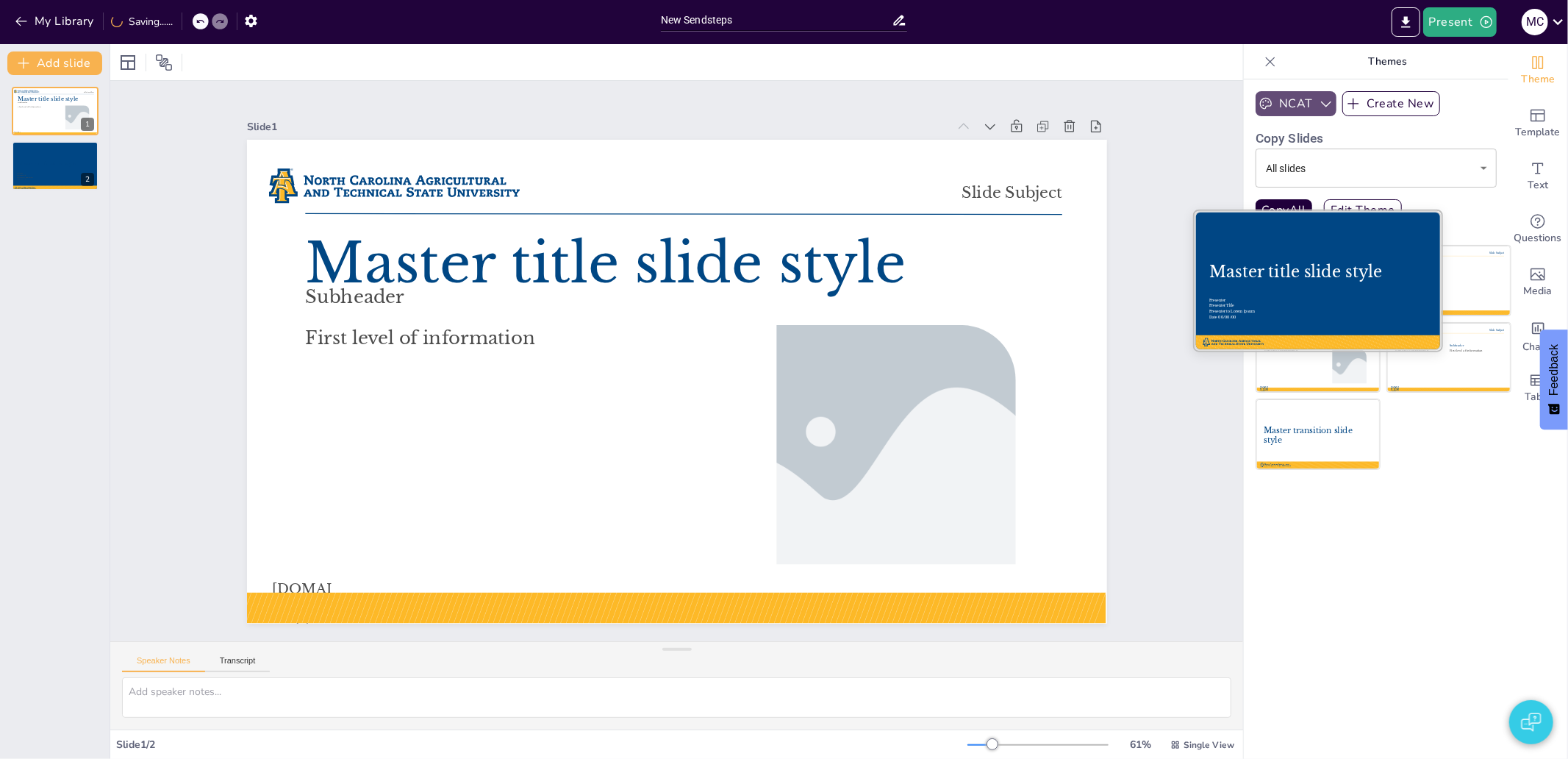
click at [1267, 278] on div "Master title slide style" at bounding box center [1318, 272] width 217 height 19
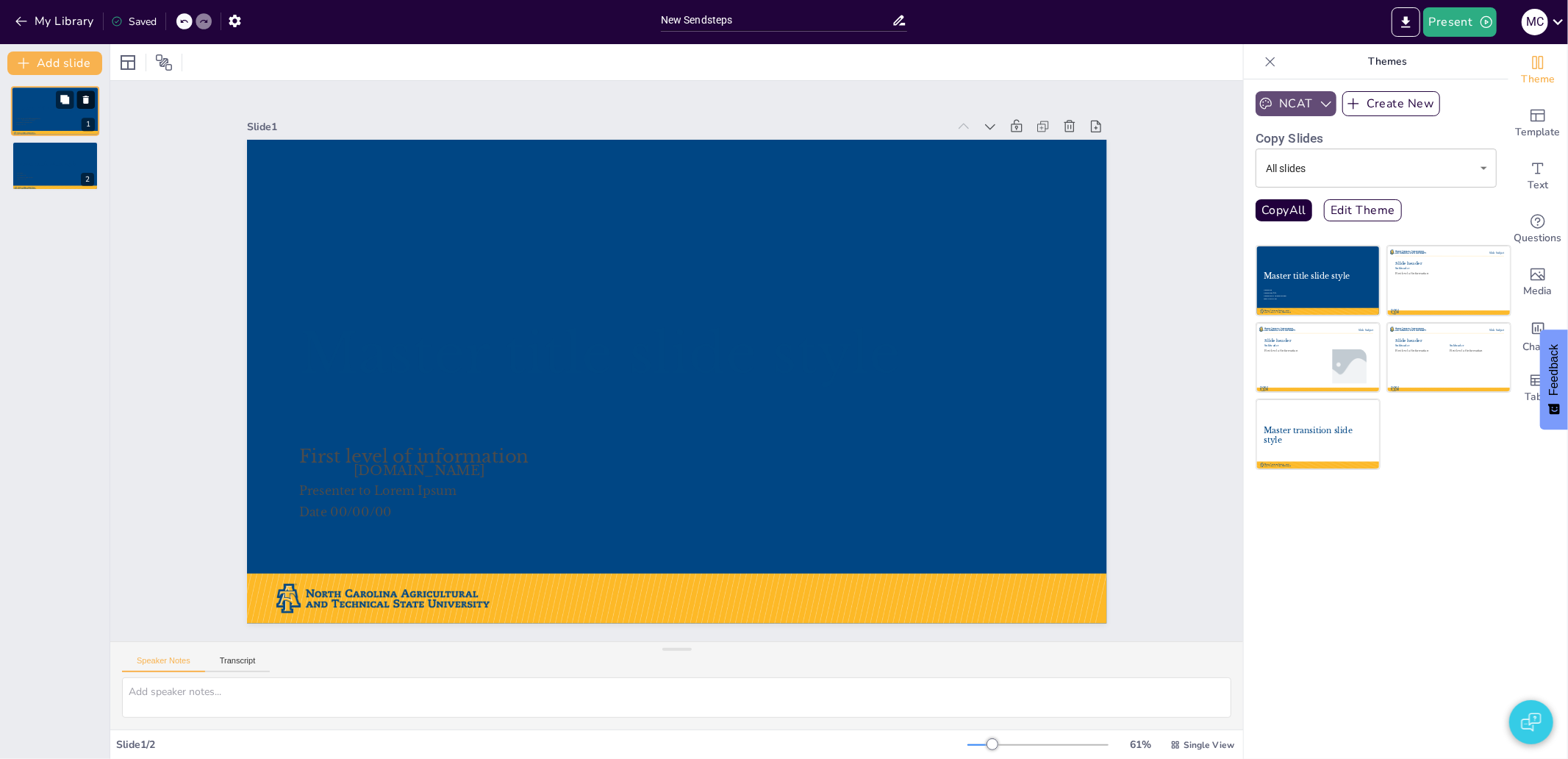
click at [87, 99] on icon at bounding box center [85, 100] width 6 height 8
click at [84, 99] on icon at bounding box center [85, 100] width 6 height 8
click at [68, 99] on icon at bounding box center [65, 99] width 9 height 9
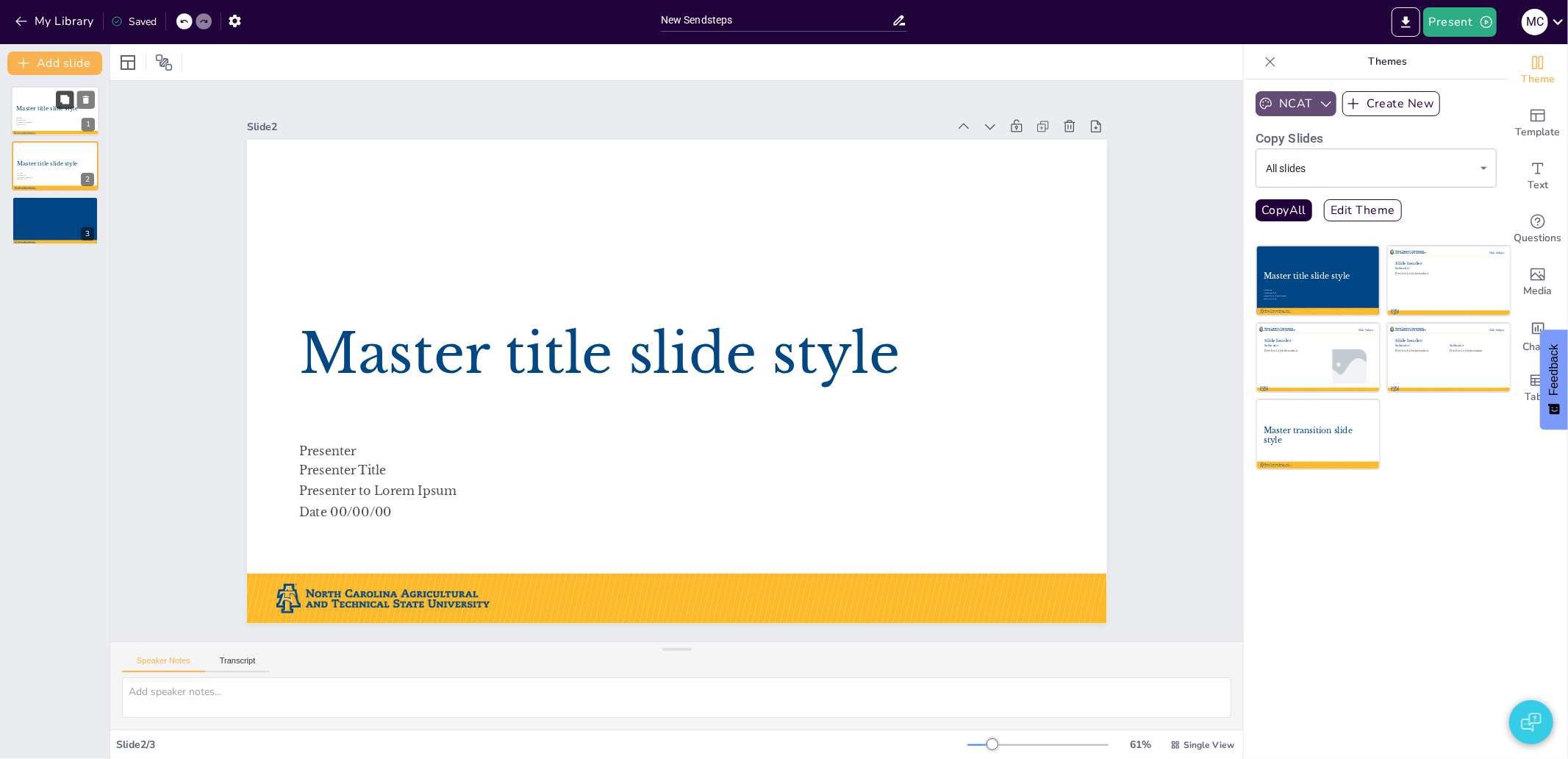
click at [68, 99] on icon at bounding box center [65, 99] width 9 height 9
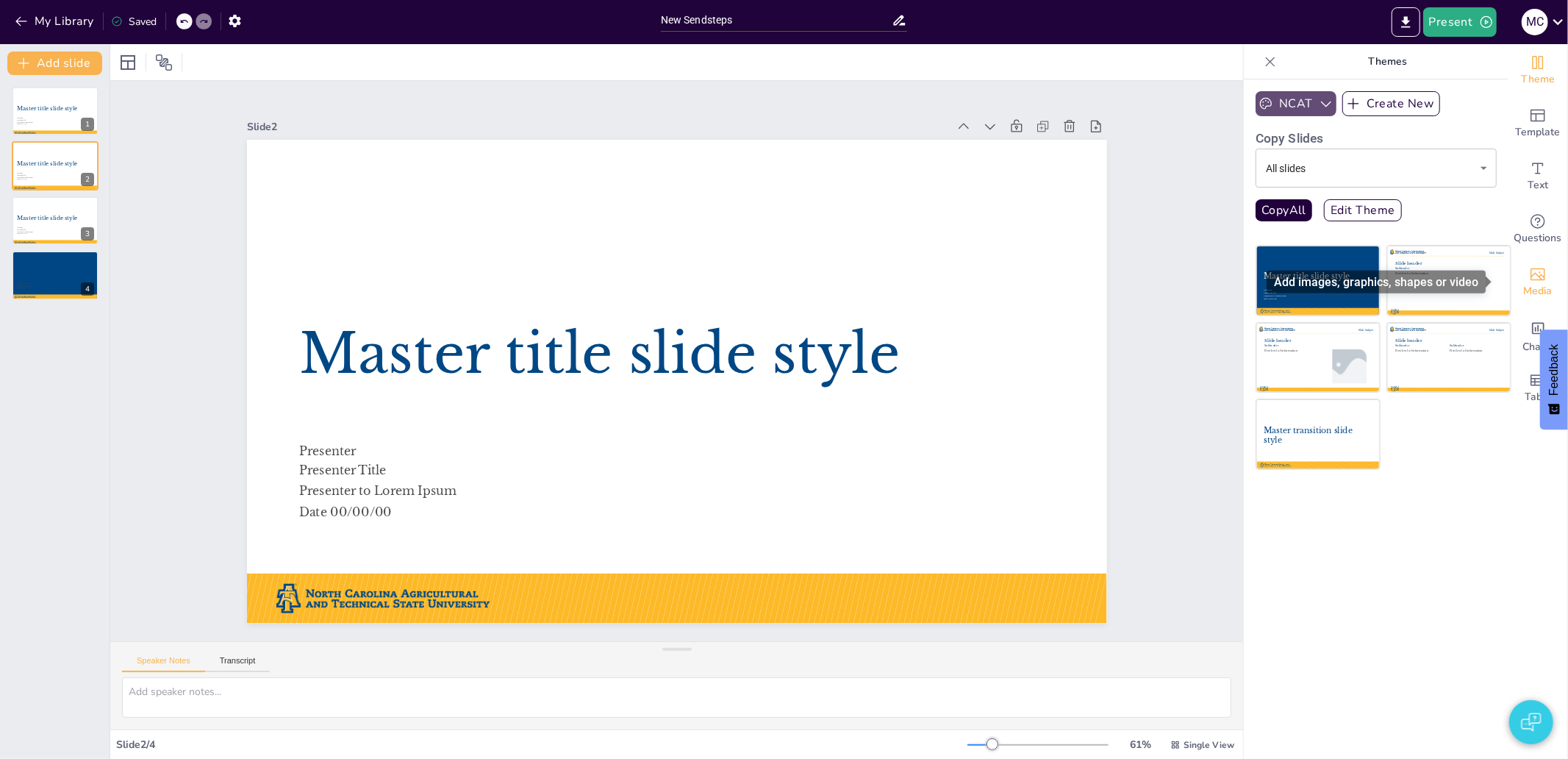
click at [1529, 276] on icon "Add images, graphics, shapes or video" at bounding box center [1538, 274] width 18 height 18
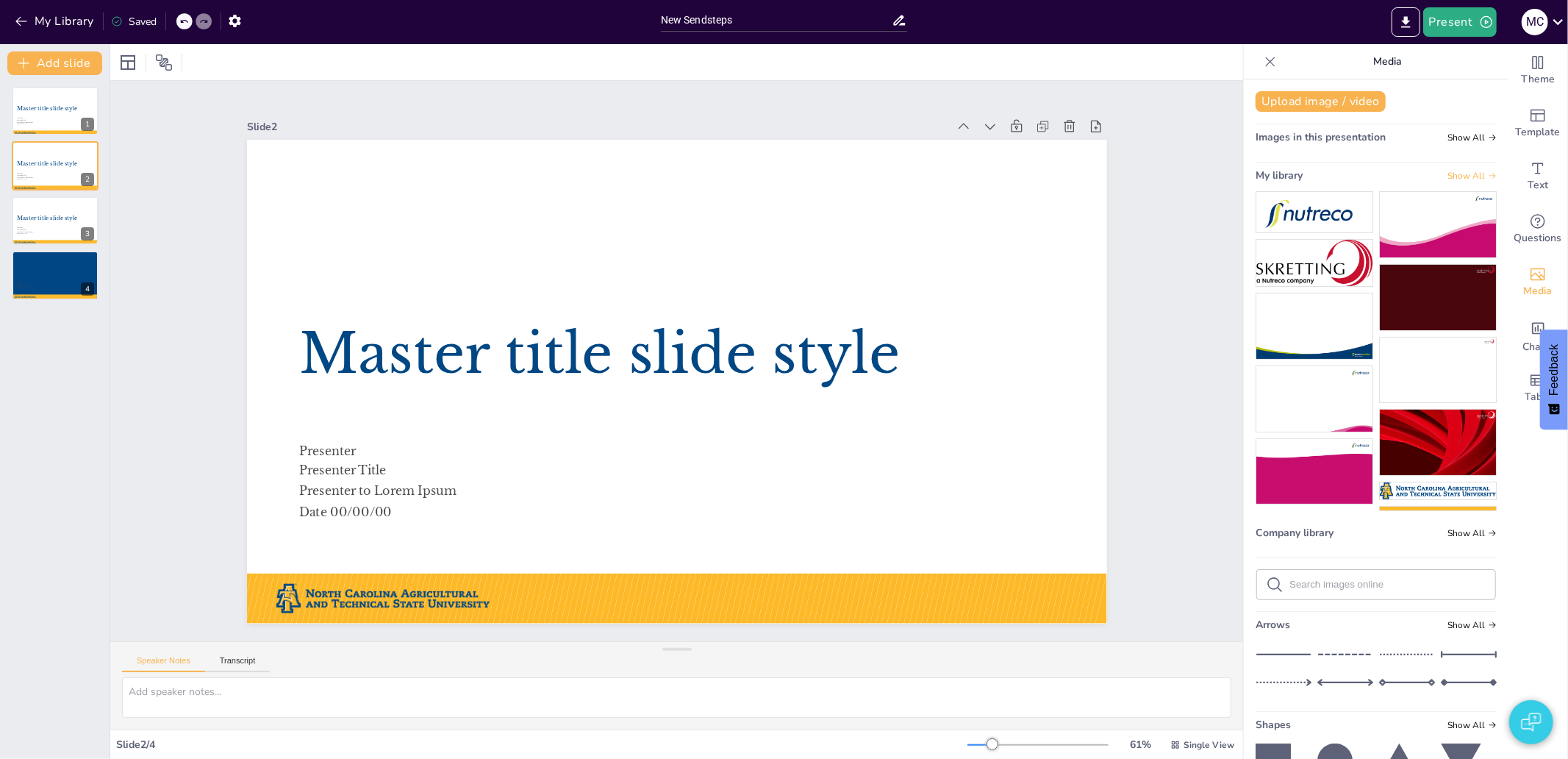
click at [1456, 179] on span "Show All" at bounding box center [1472, 175] width 49 height 10
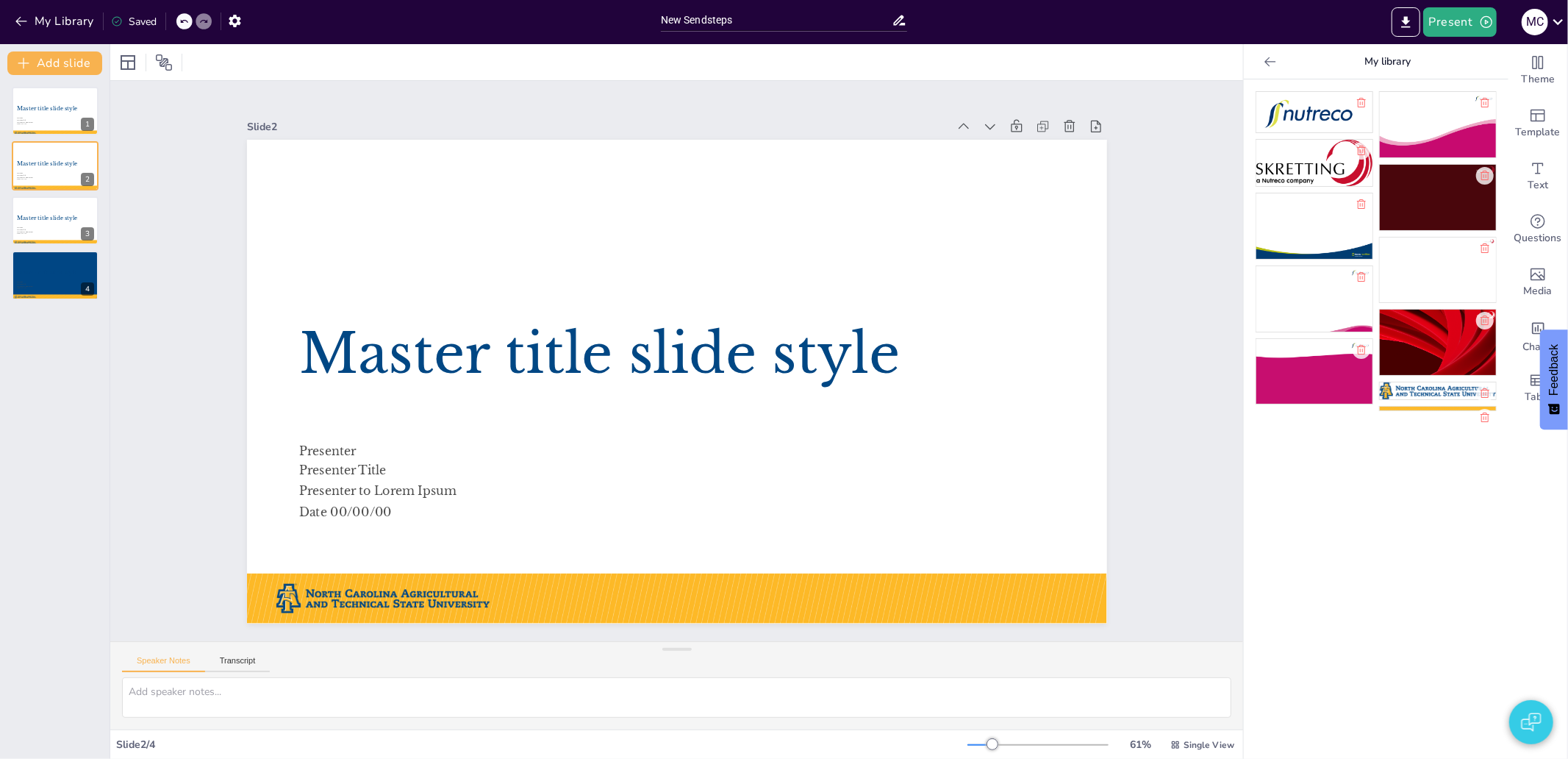
click at [1263, 57] on icon at bounding box center [1270, 61] width 14 height 14
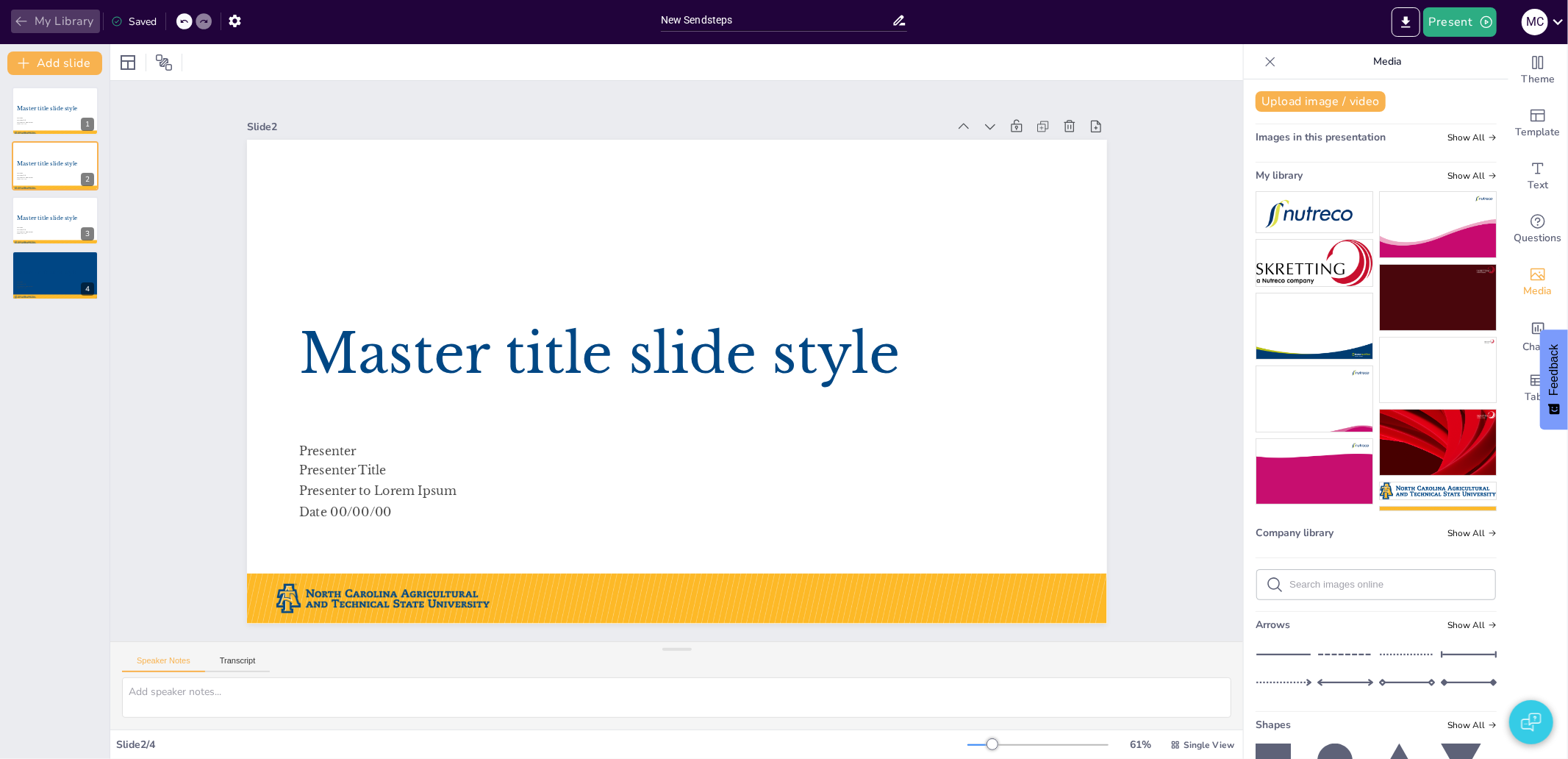
click at [49, 16] on button "My Library" at bounding box center [56, 22] width 89 height 24
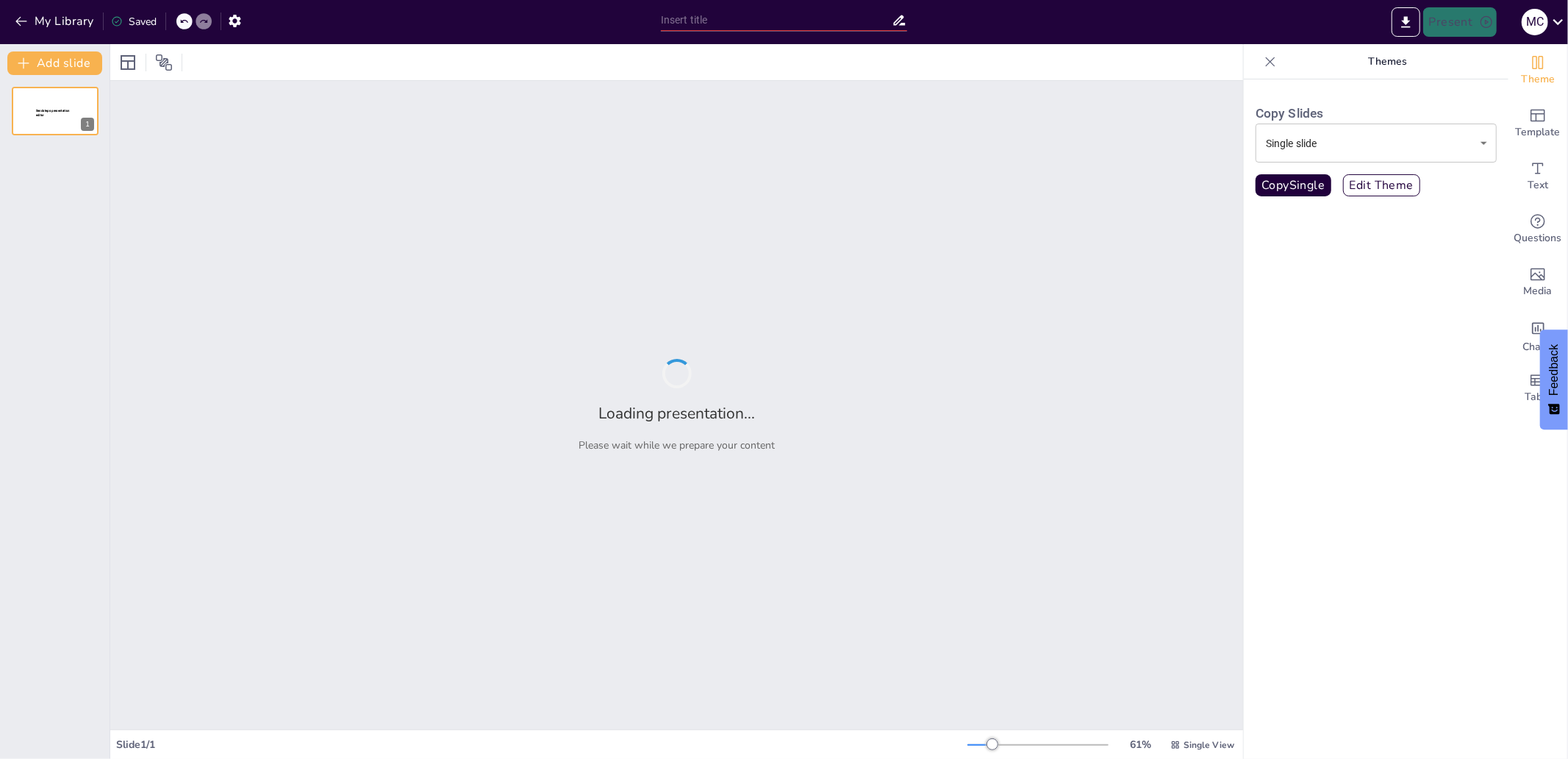
type input "New Sendsteps"
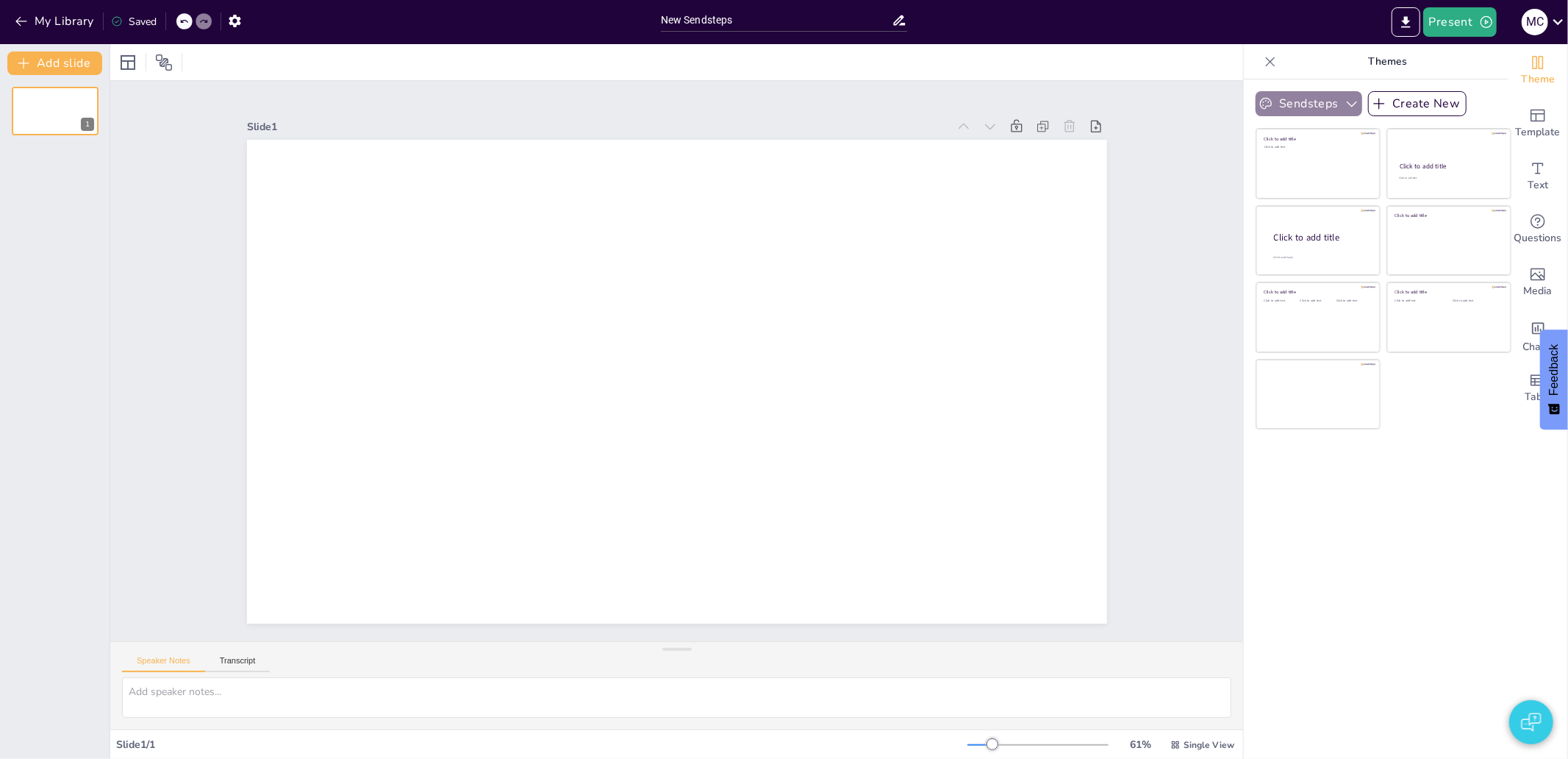
click at [1328, 100] on button "Sendsteps" at bounding box center [1309, 103] width 107 height 25
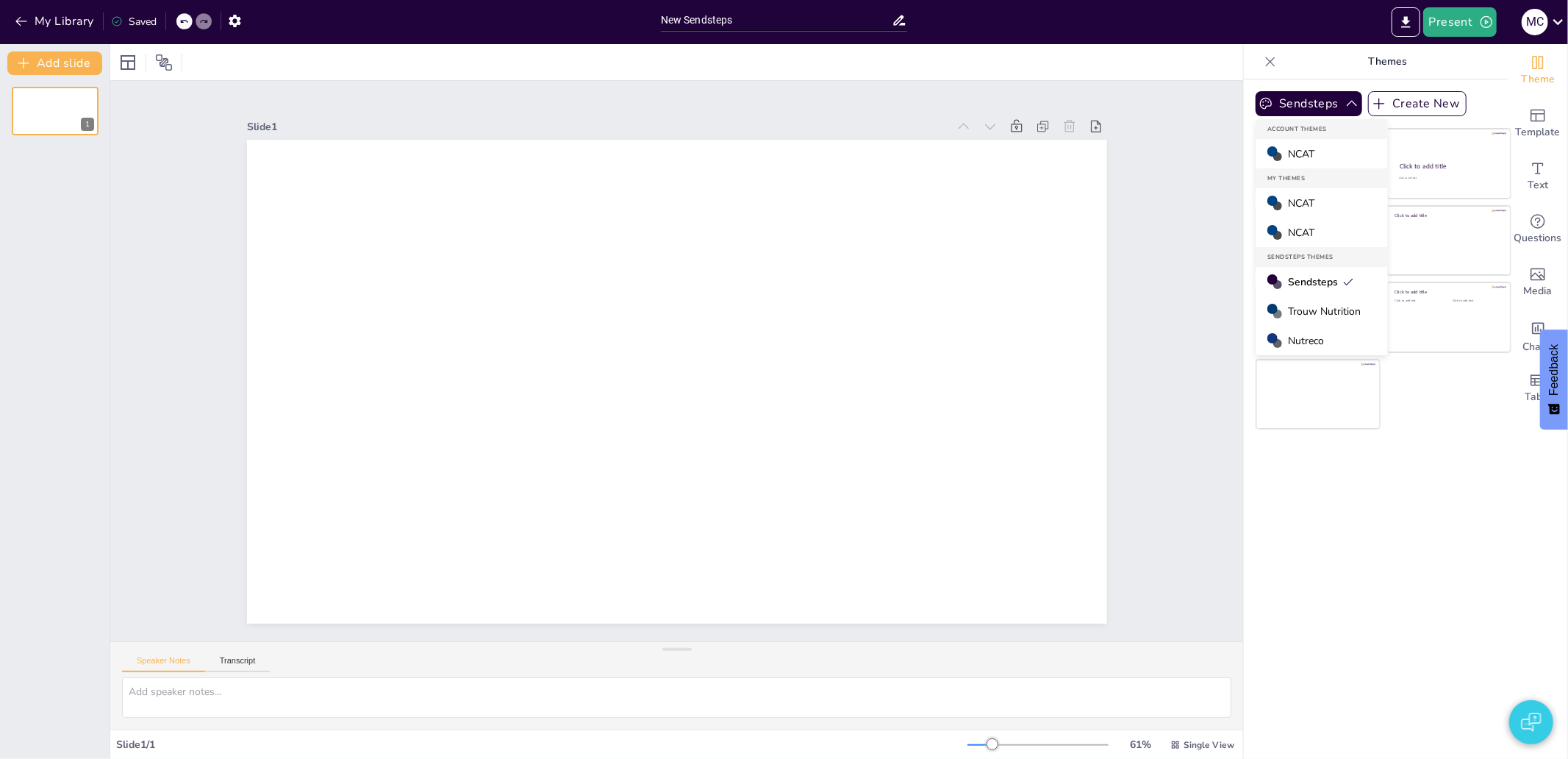
click at [1317, 155] on div "NCAT" at bounding box center [1322, 153] width 132 height 29
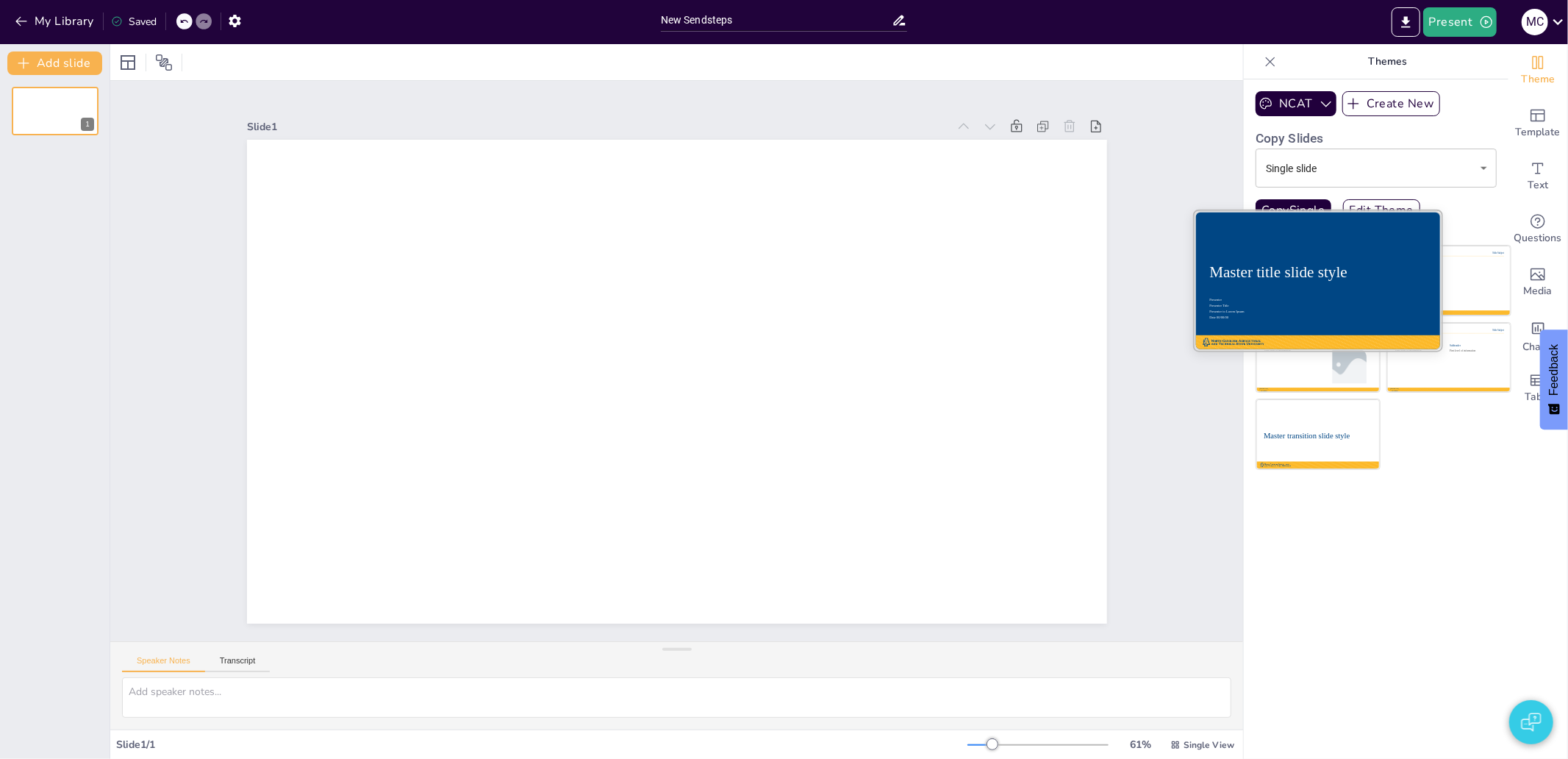
click at [1326, 283] on div "Master title slide style" at bounding box center [1318, 273] width 217 height 22
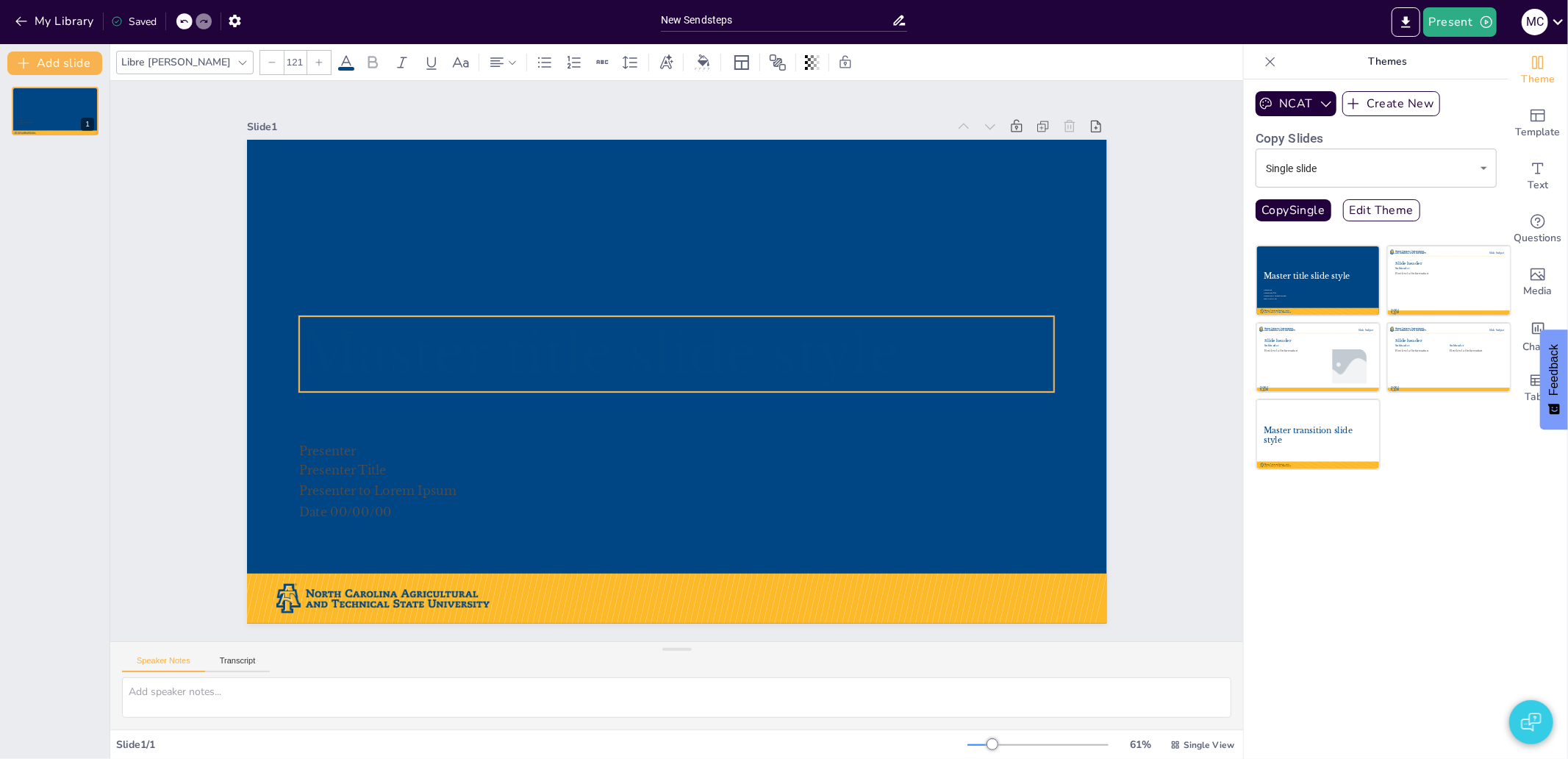
click at [636, 338] on span "Master title slide style" at bounding box center [670, 438] width 68 height 600
click at [337, 61] on icon at bounding box center [346, 62] width 18 height 18
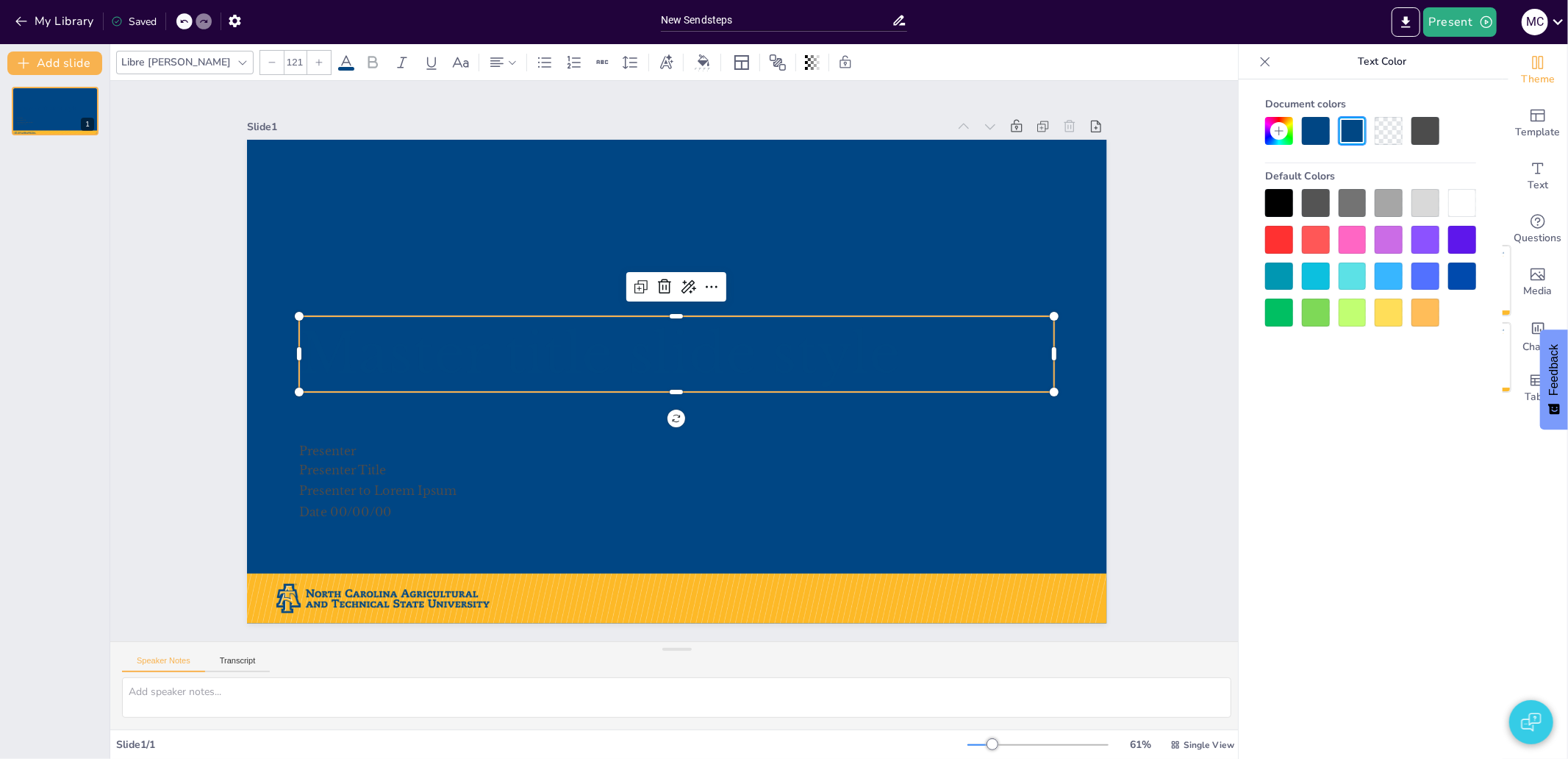
click at [1470, 200] on div at bounding box center [1461, 203] width 28 height 28
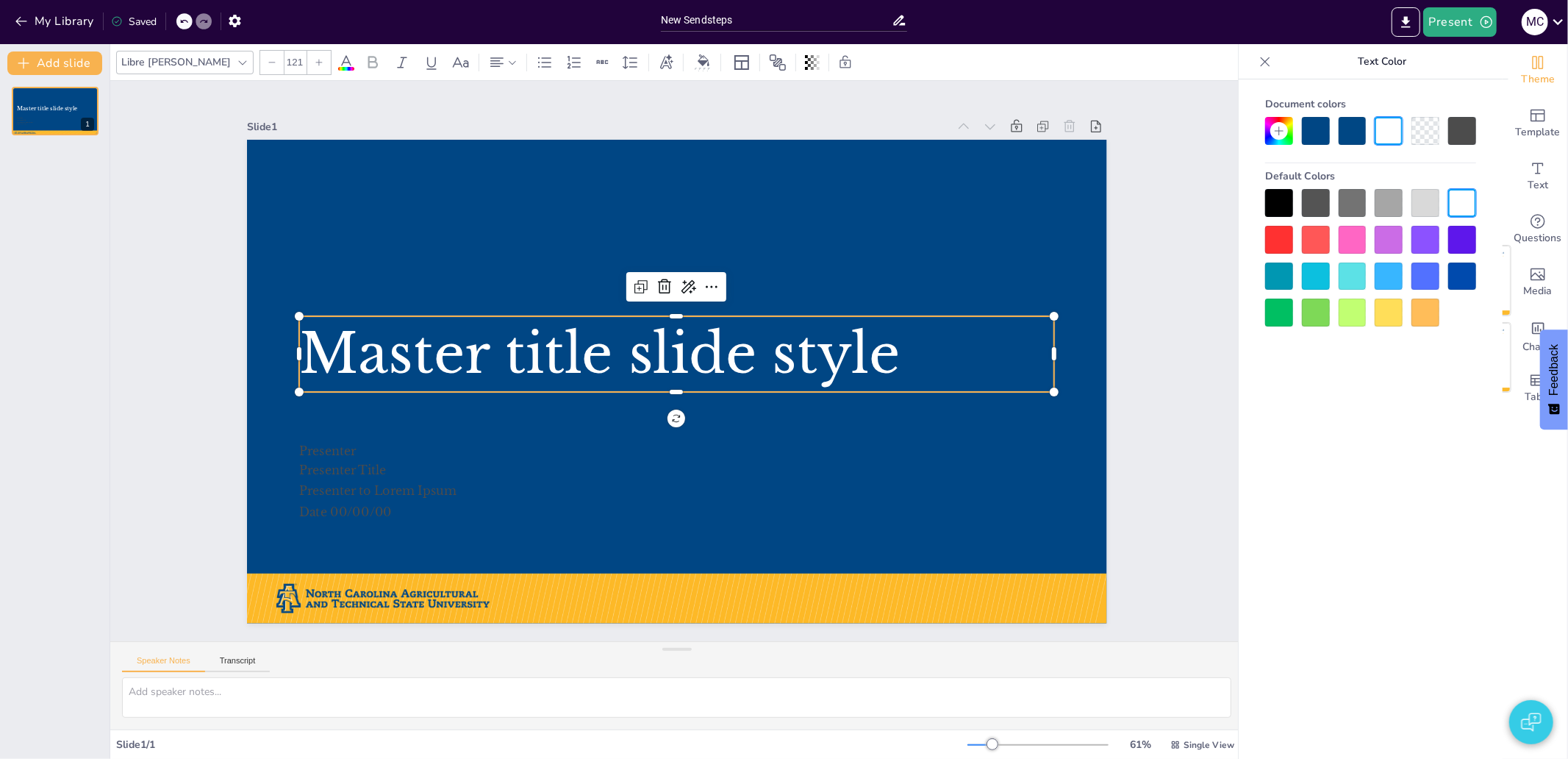
click at [1399, 467] on div "Document colors Default Colors" at bounding box center [1370, 441] width 264 height 723
click at [1261, 61] on icon at bounding box center [1265, 61] width 14 height 14
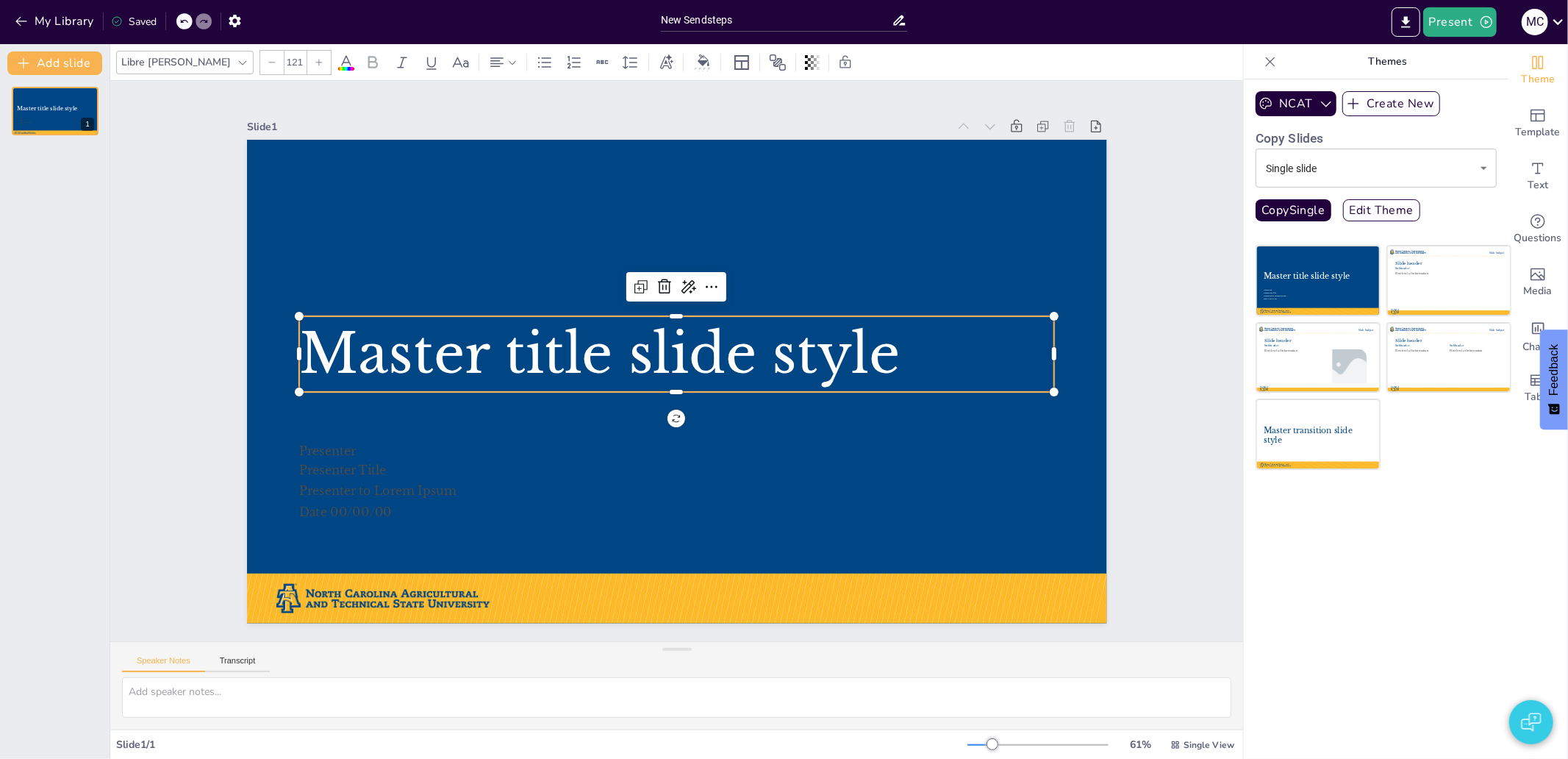
click at [1263, 61] on icon at bounding box center [1270, 61] width 14 height 14
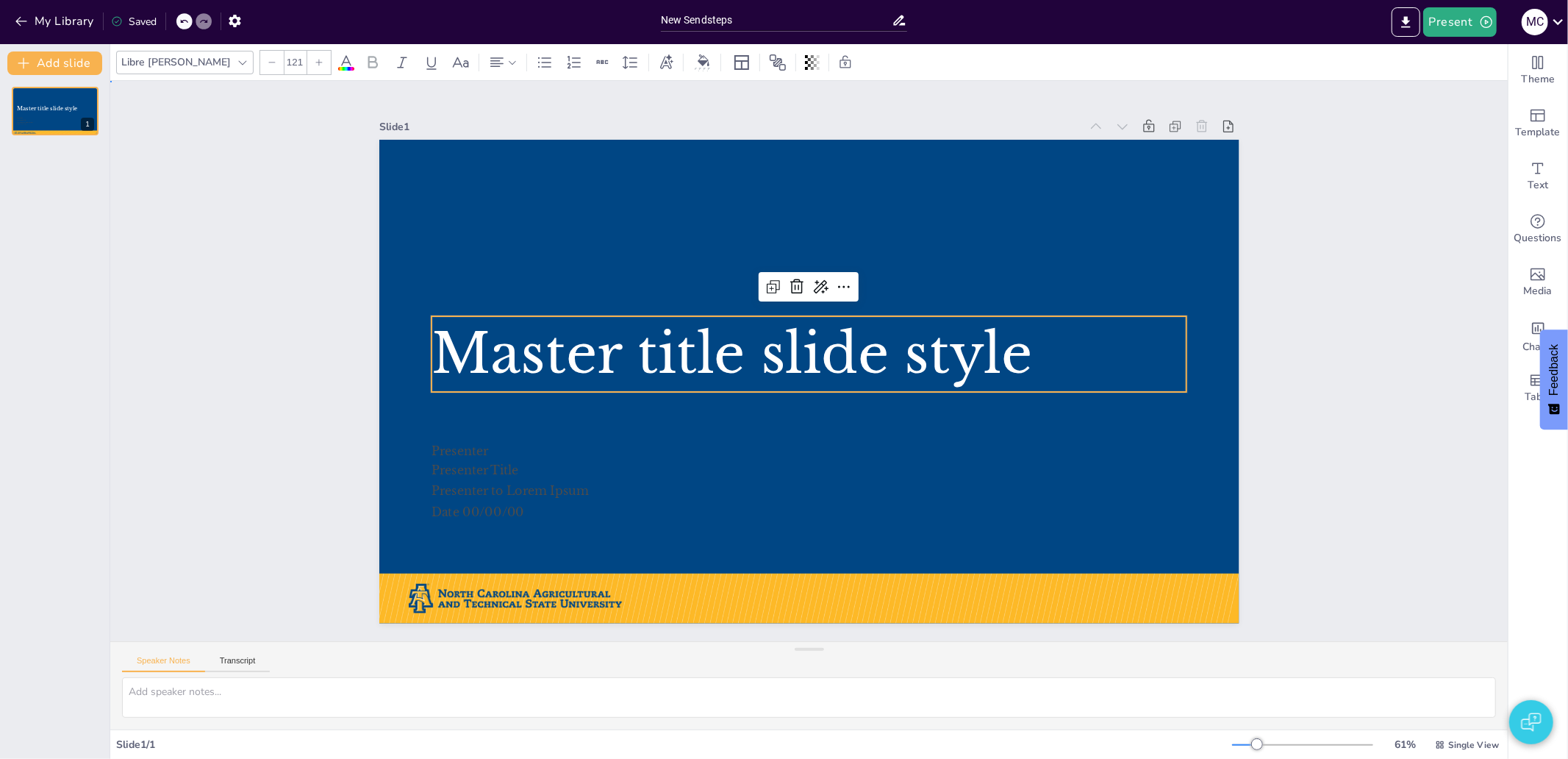
click at [1270, 182] on div "Slide 1 Master title slide style Presenter Presenter Title Presenter to Lorem I…" at bounding box center [809, 360] width 1460 height 1275
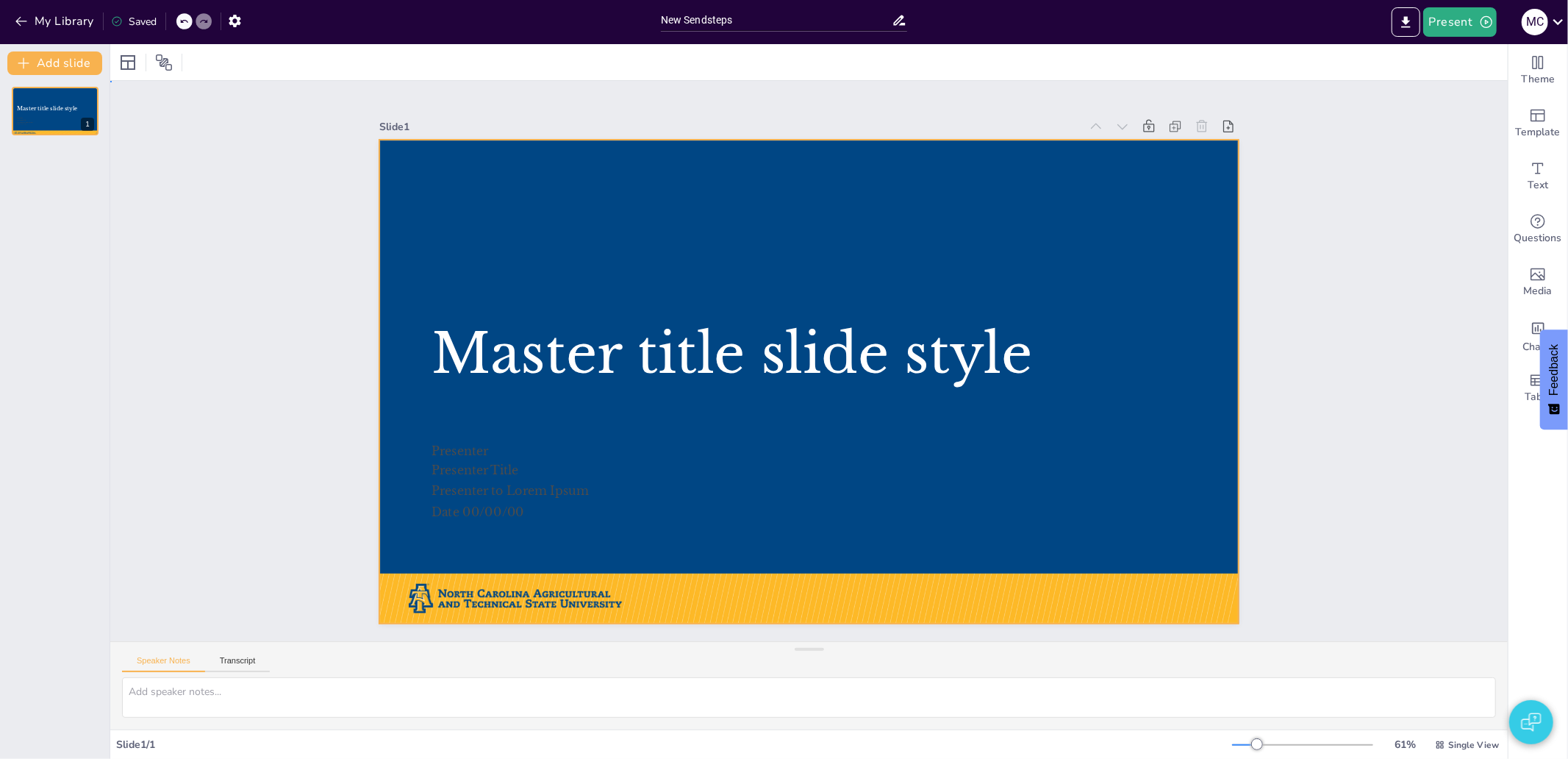
click at [1130, 237] on div at bounding box center [793, 347] width 935 height 962
click at [1297, 245] on div "Slide 1 Master title slide style Presenter Presenter Title Presenter to Lorem I…" at bounding box center [808, 360] width 1184 height 1490
click at [1521, 84] on span "Theme" at bounding box center [1538, 79] width 33 height 16
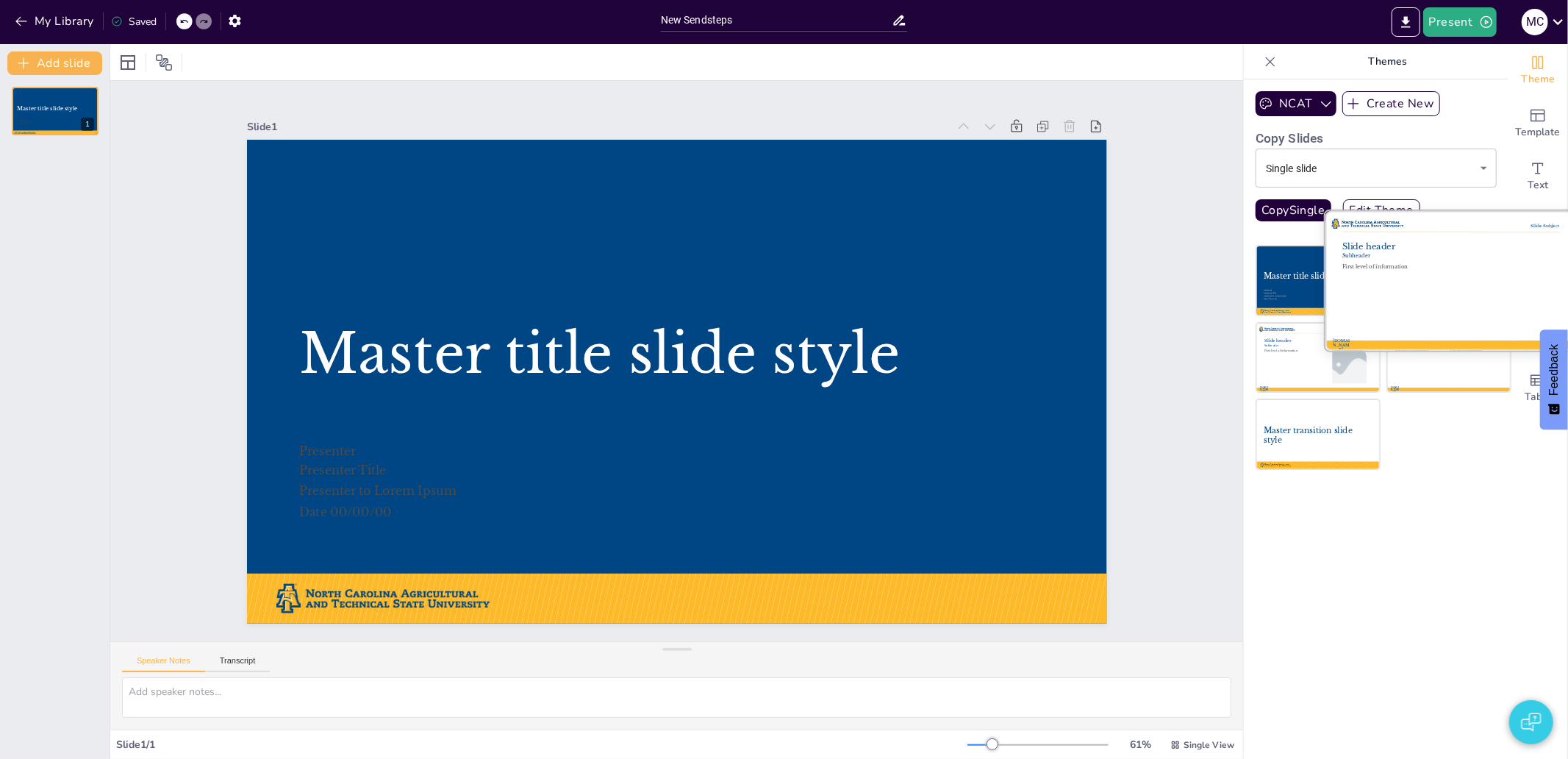
click at [1395, 300] on div at bounding box center [1448, 281] width 247 height 139
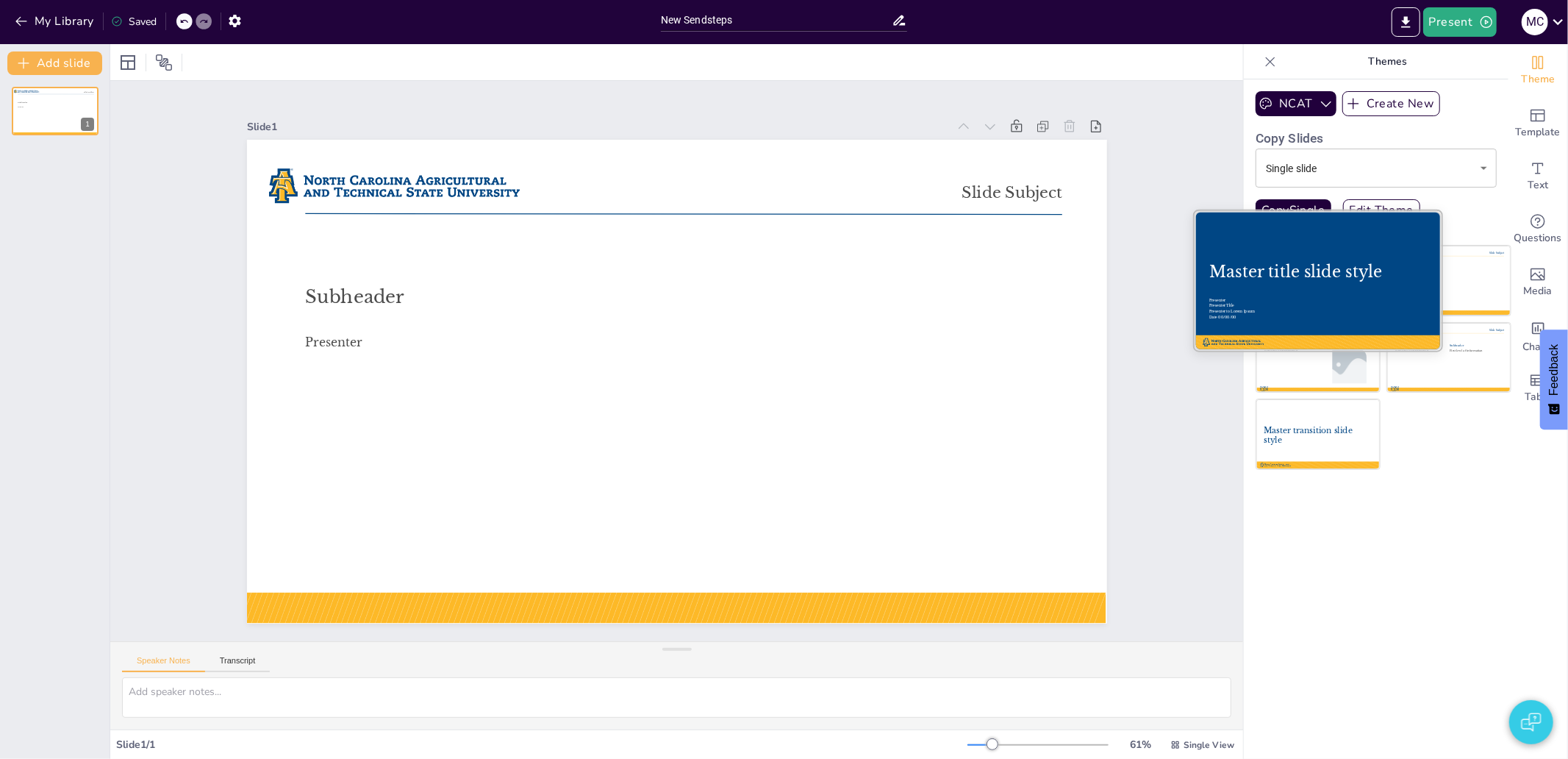
click at [1244, 267] on div "Master title slide style" at bounding box center [1318, 272] width 217 height 19
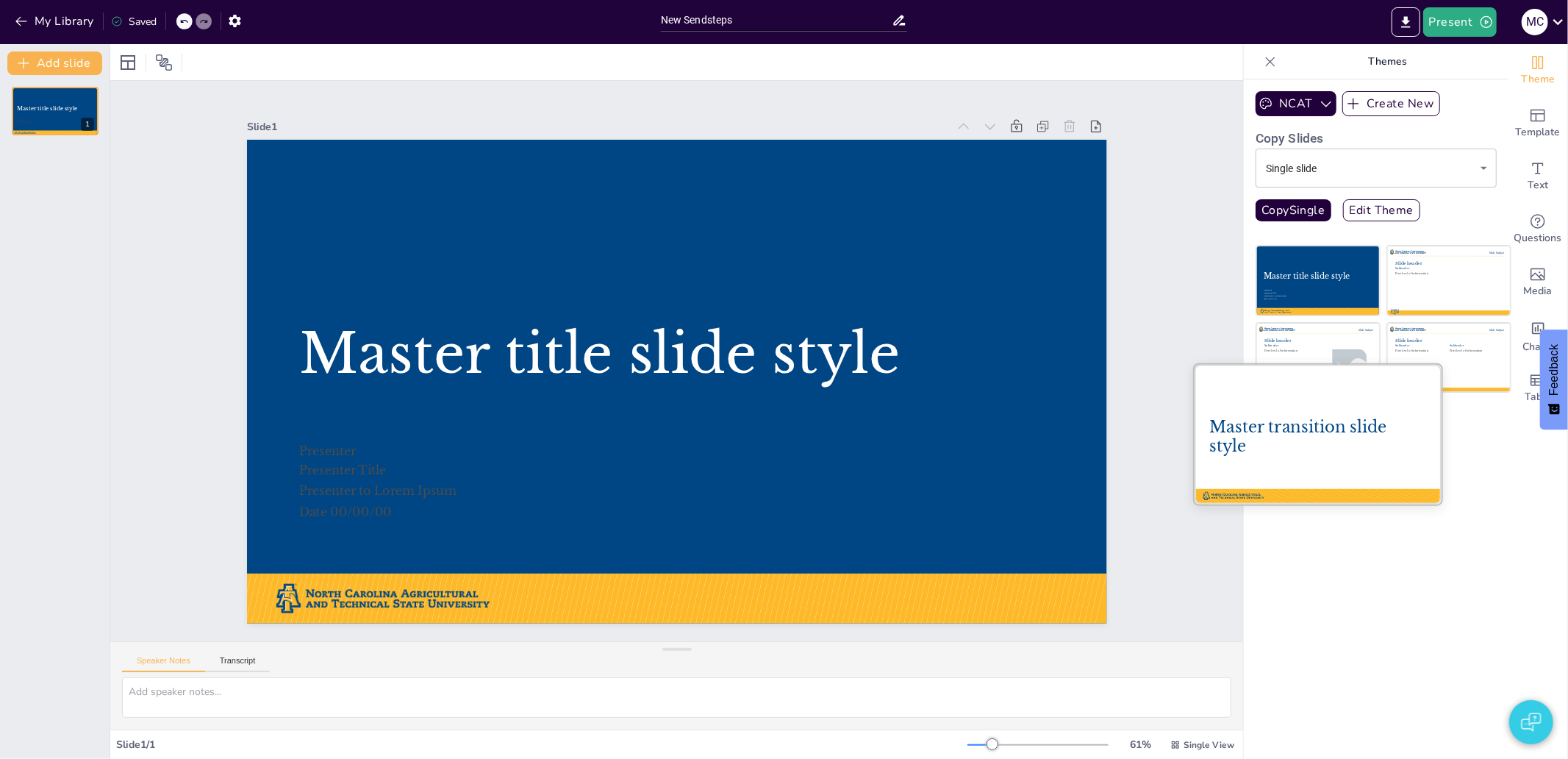
click at [1315, 420] on div "Master transition slide style" at bounding box center [1318, 437] width 217 height 39
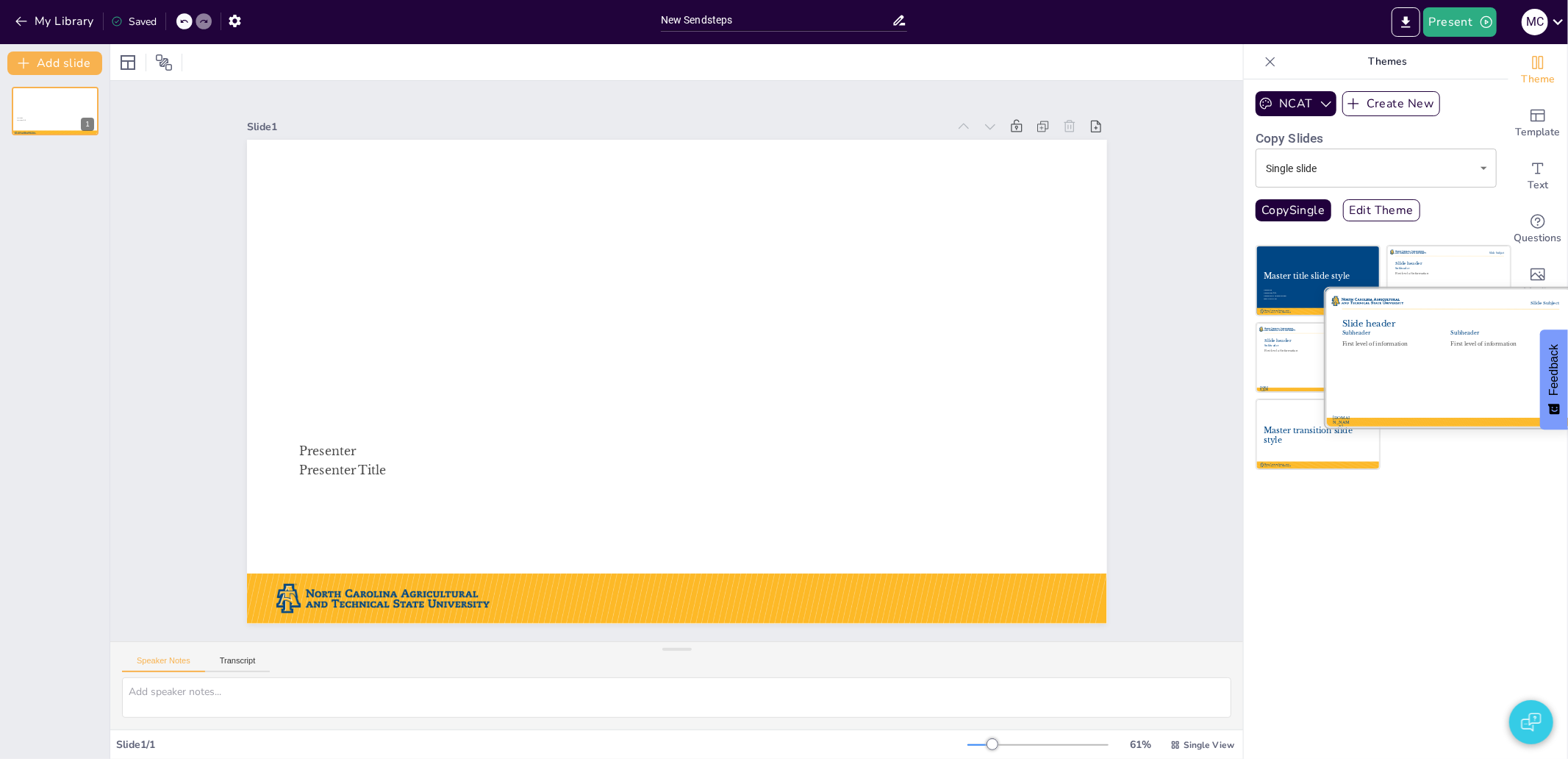
click at [1475, 362] on div at bounding box center [1448, 357] width 247 height 139
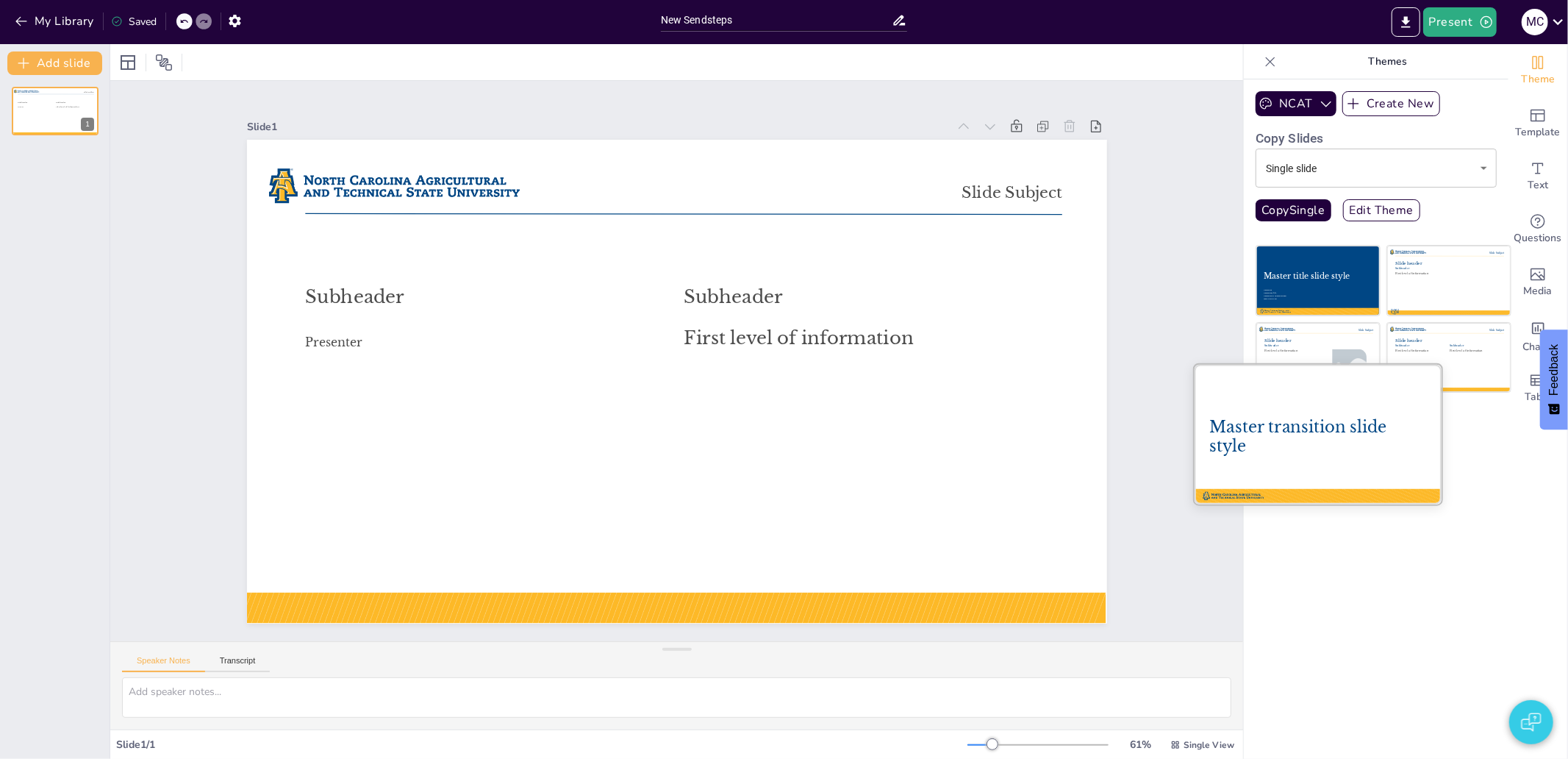
click at [1342, 445] on div "Master transition slide style" at bounding box center [1318, 437] width 217 height 39
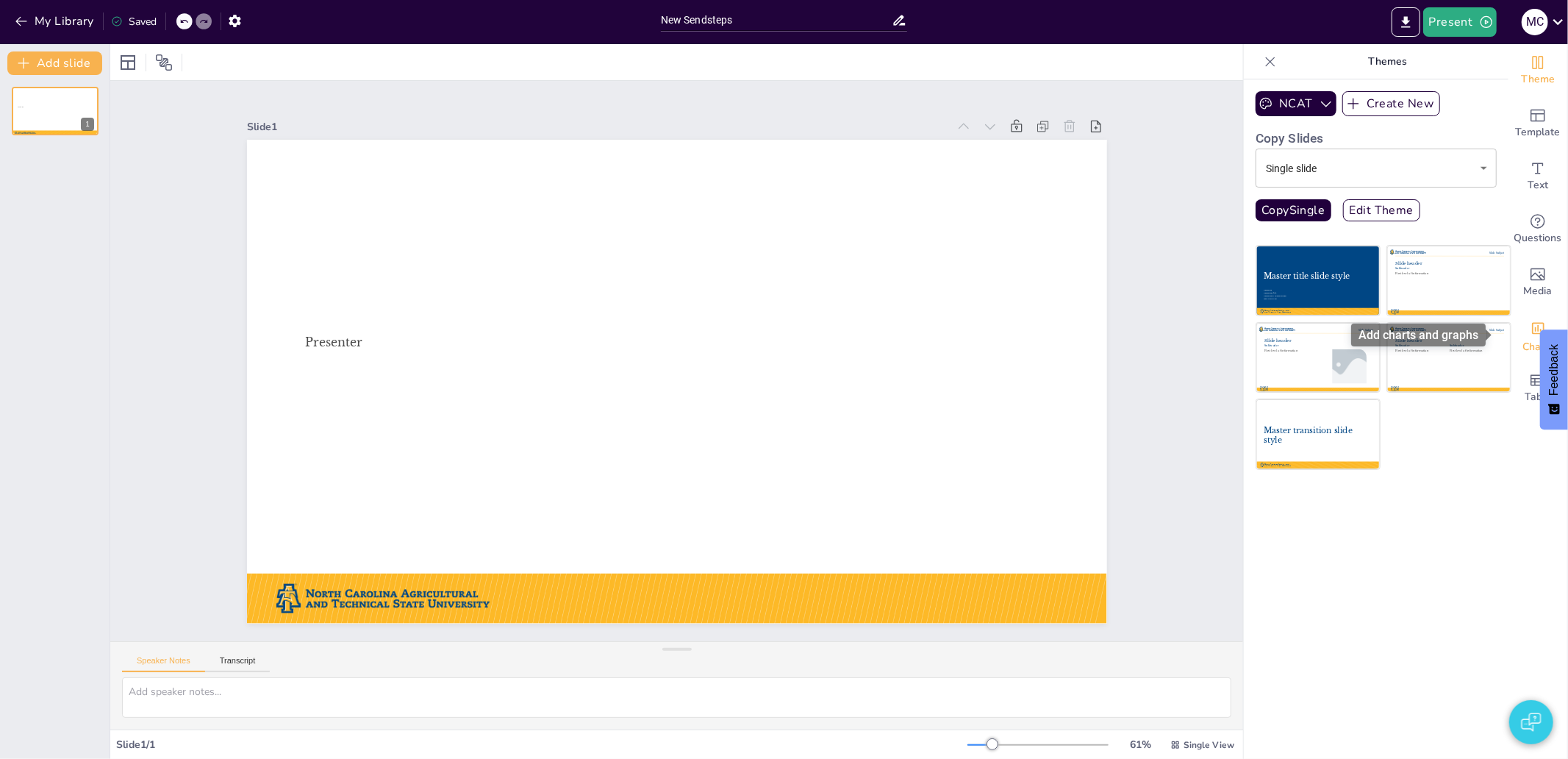
click at [1531, 334] on icon "Add charts and graphs" at bounding box center [1538, 328] width 15 height 15
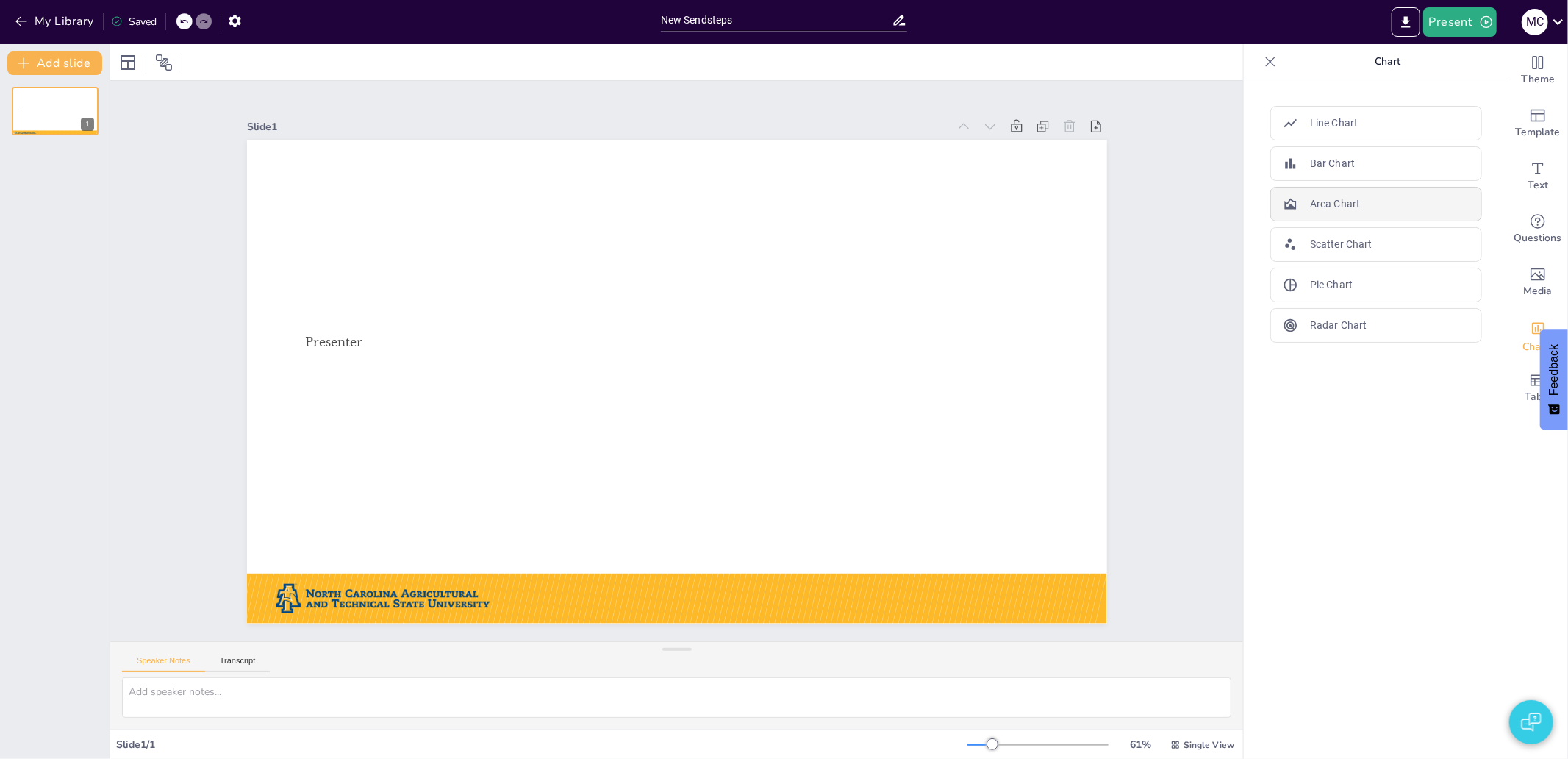
click at [1370, 210] on div "Area Chart" at bounding box center [1376, 203] width 212 height 34
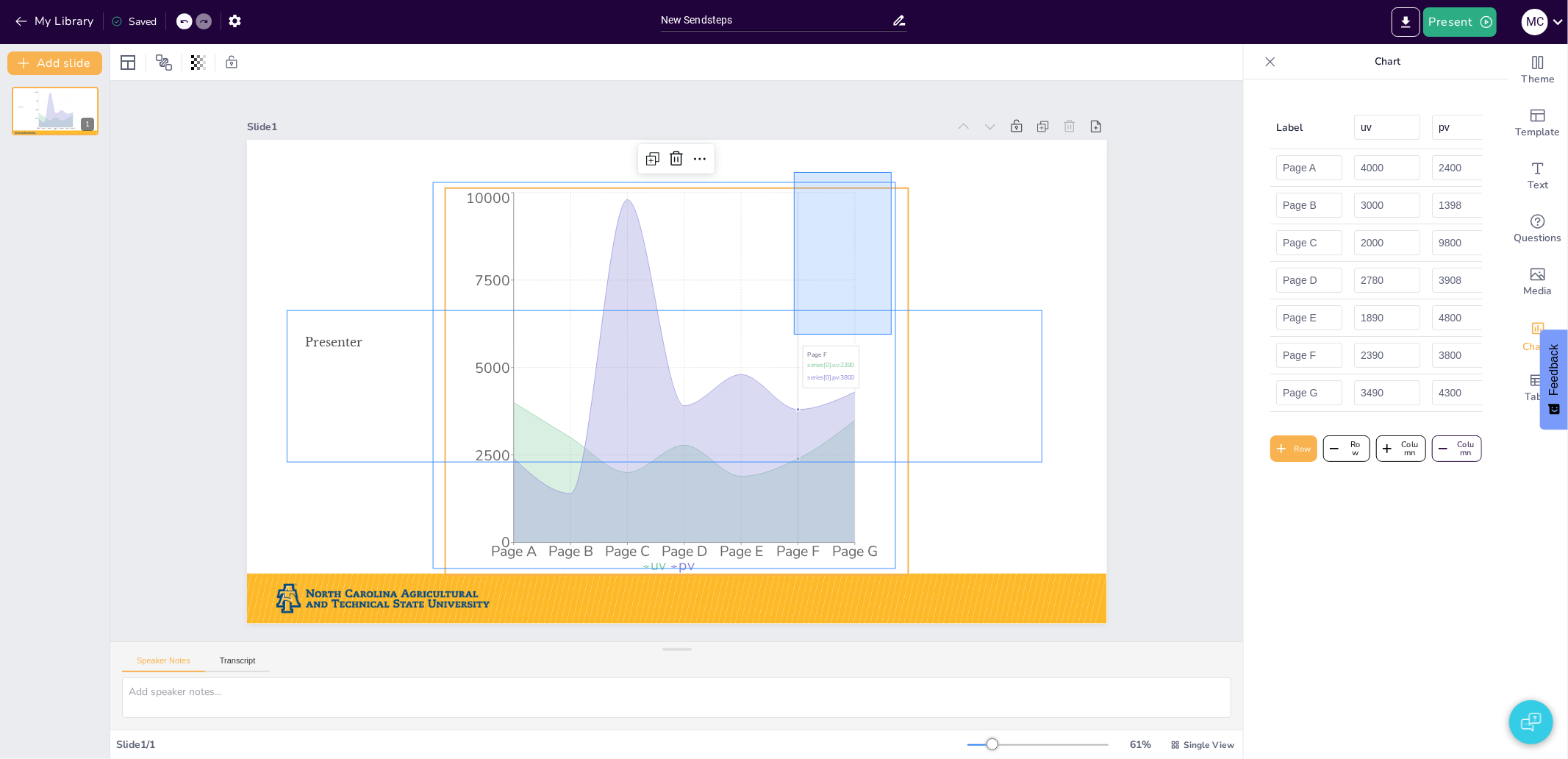
drag, startPoint x: 891, startPoint y: 172, endPoint x: 794, endPoint y: 335, distance: 189.7
click at [455, 335] on div "Master title slide style Presenter Presenter Title Page A Page B Page C Page D …" at bounding box center [455, 360] width 0 height 860
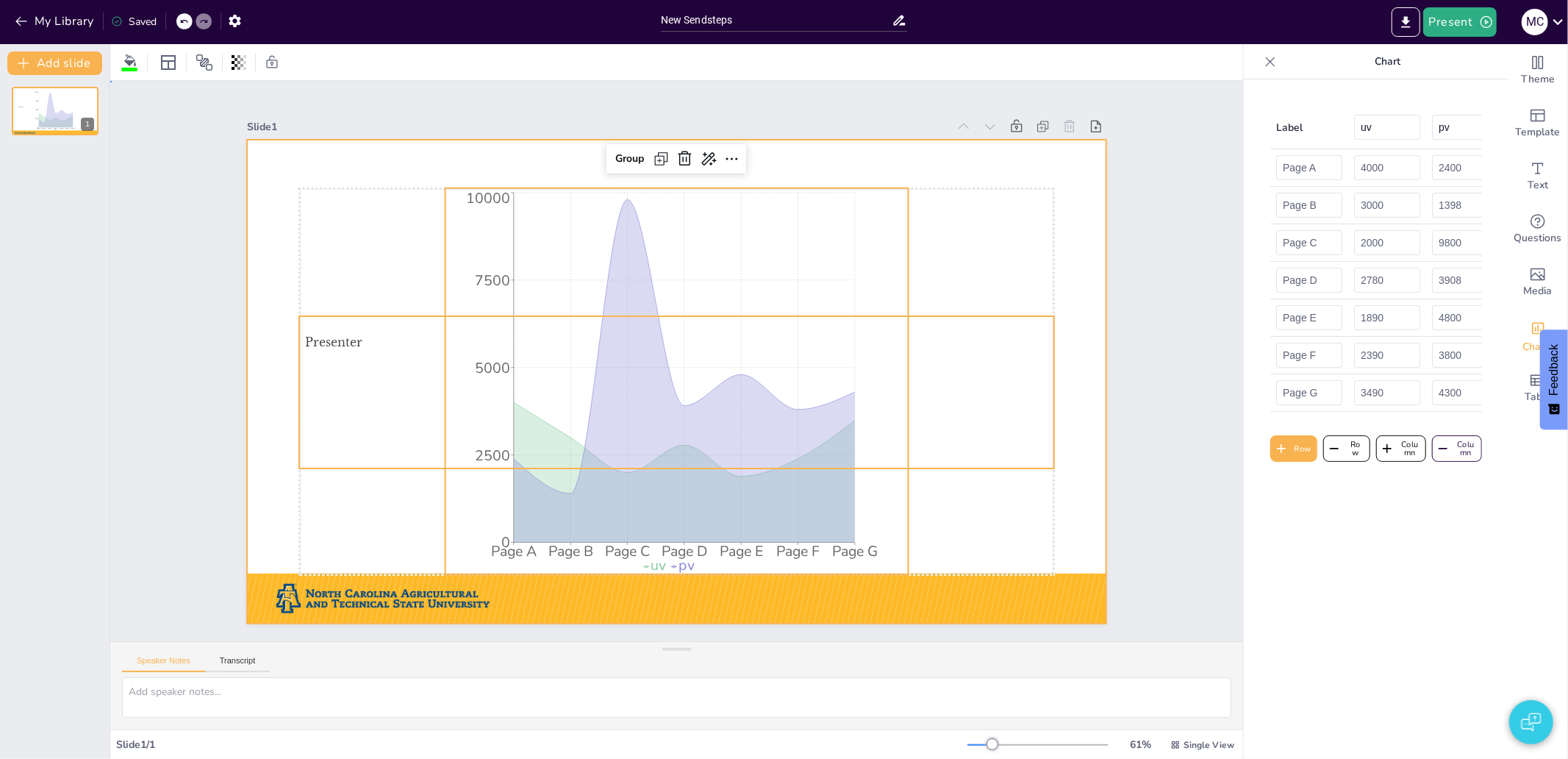
click at [1070, 309] on div at bounding box center [682, 380] width 967 height 726
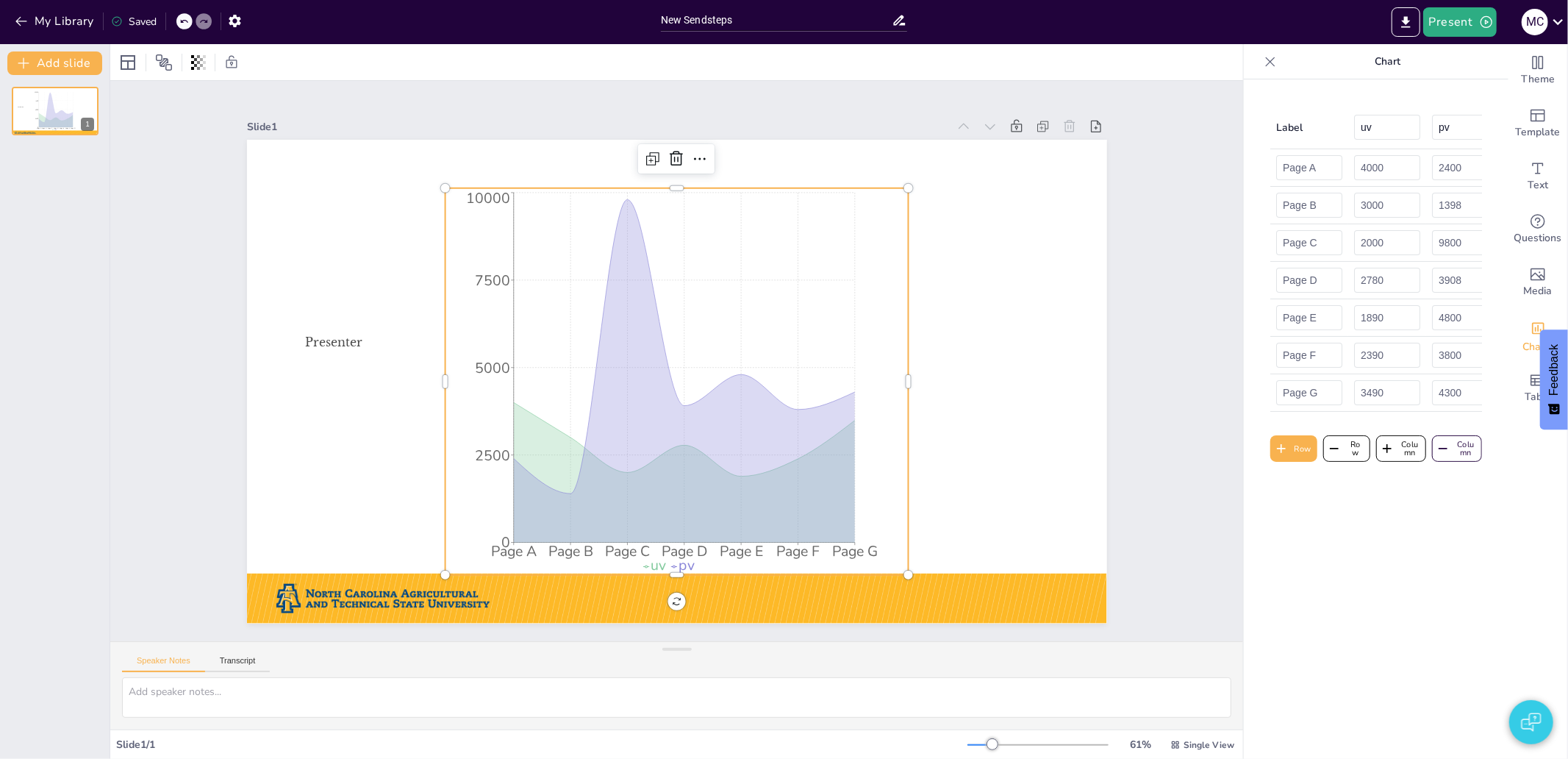
click at [862, 207] on icon "Page A Page B Page C Page D Page E Page F Page G 0 2500 5000 7500 10000" at bounding box center [662, 374] width 598 height 604
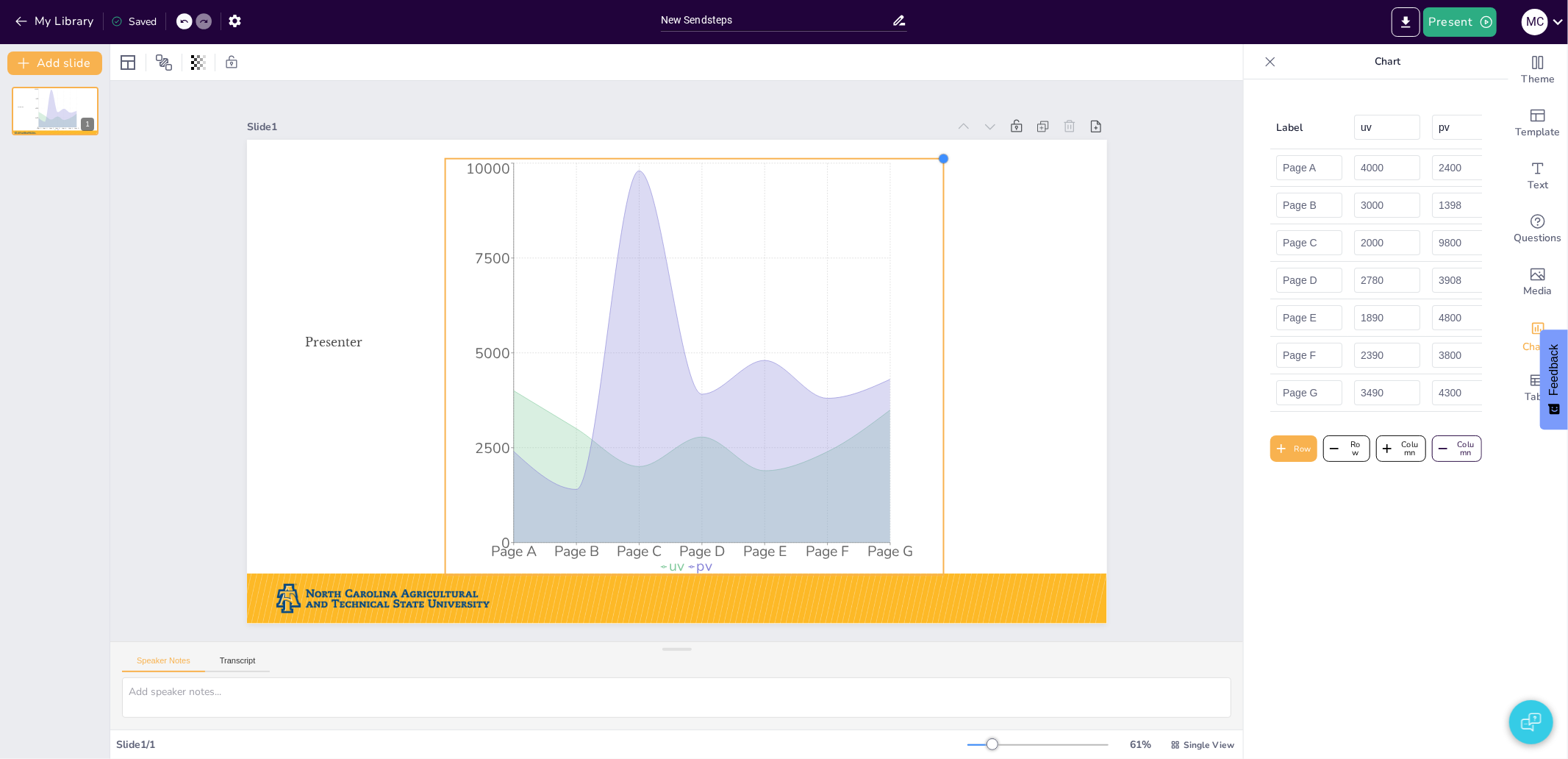
drag, startPoint x: 892, startPoint y: 179, endPoint x: 928, endPoint y: 436, distance: 259.5
click at [928, 436] on div "Master title slide style Presenter Presenter Title Page A Page B Page C Page D …" at bounding box center [656, 364] width 572 height 906
click at [841, 376] on tspan "5000" at bounding box center [859, 388] width 37 height 24
click at [574, 218] on tspan "5000" at bounding box center [591, 197] width 34 height 41
click at [486, 348] on tspan "5000" at bounding box center [493, 353] width 35 height 20
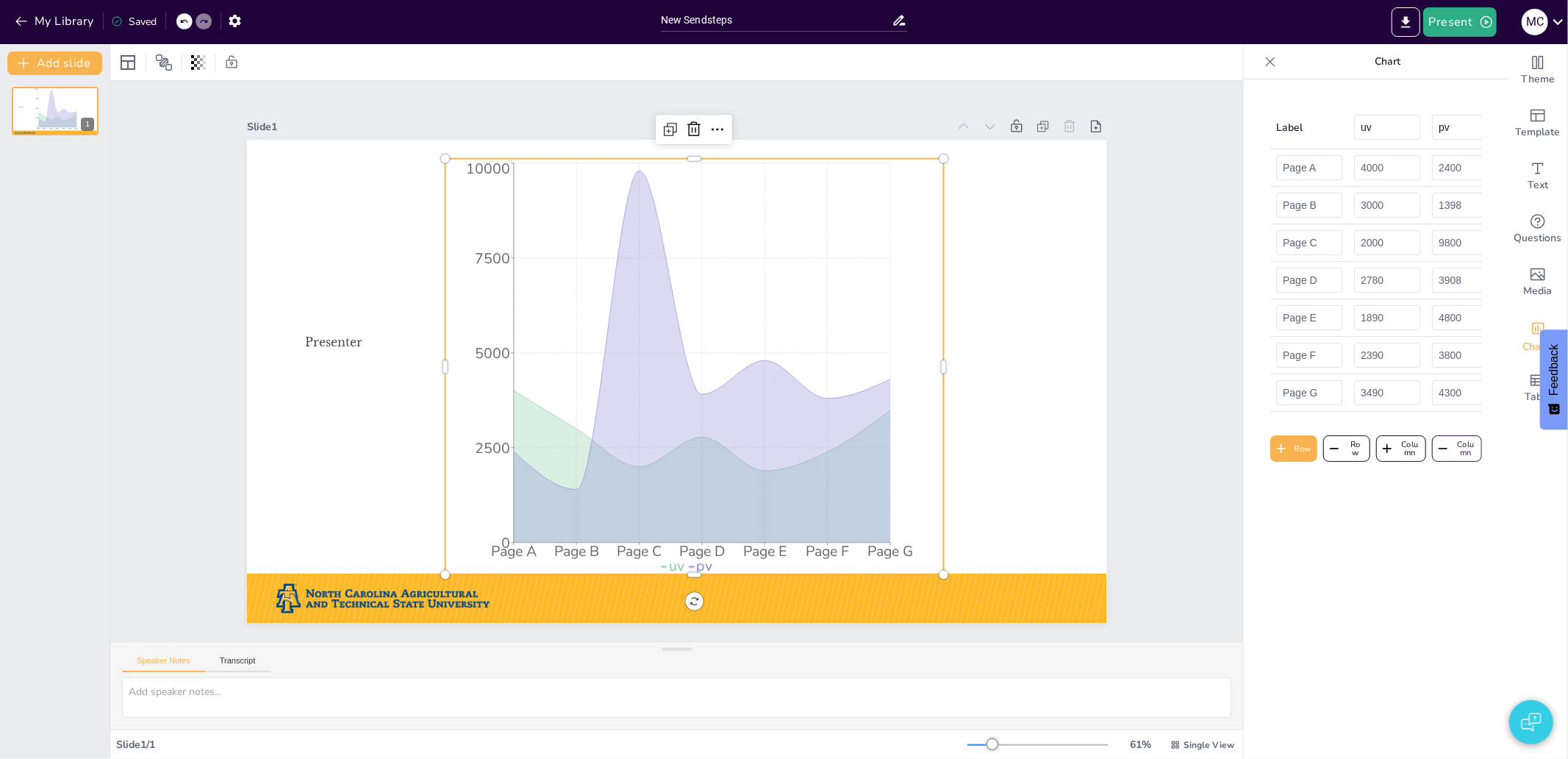
click at [540, 238] on tspan "5000" at bounding box center [560, 218] width 38 height 40
click at [1291, 462] on button "Row" at bounding box center [1293, 448] width 47 height 26
click at [1282, 431] on input "Item 8" at bounding box center [1309, 430] width 66 height 25
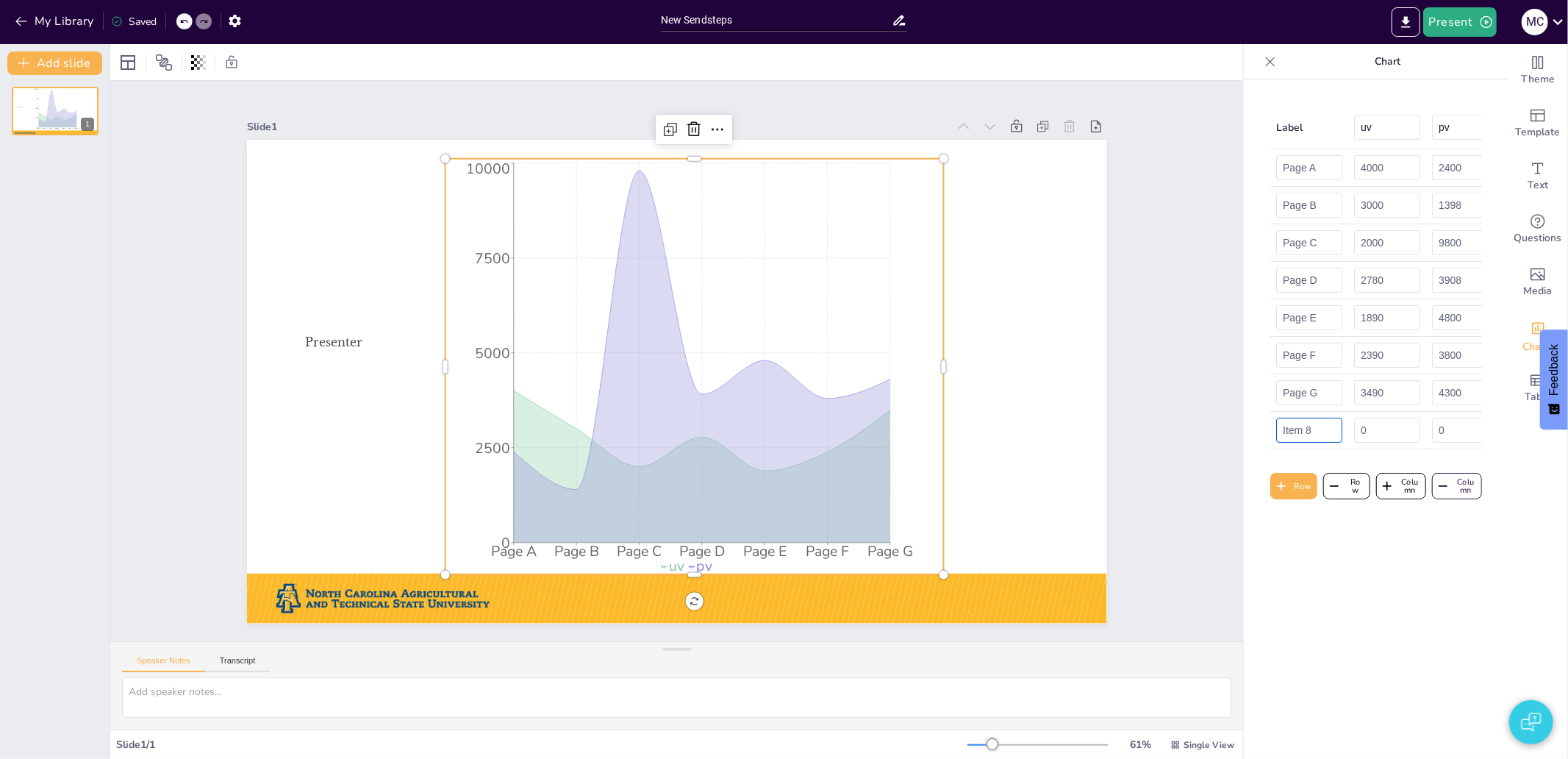
click at [1282, 431] on input "Item 8" at bounding box center [1309, 430] width 66 height 25
click at [1286, 606] on div "Label uv pv Page A 4000 2400 Page B 3000 1398 Page C 2000 9800 Page D 2780 3908…" at bounding box center [1376, 419] width 265 height 679
click at [1384, 490] on button "Column" at bounding box center [1401, 486] width 50 height 26
click at [1342, 499] on button "Row" at bounding box center [1346, 486] width 47 height 26
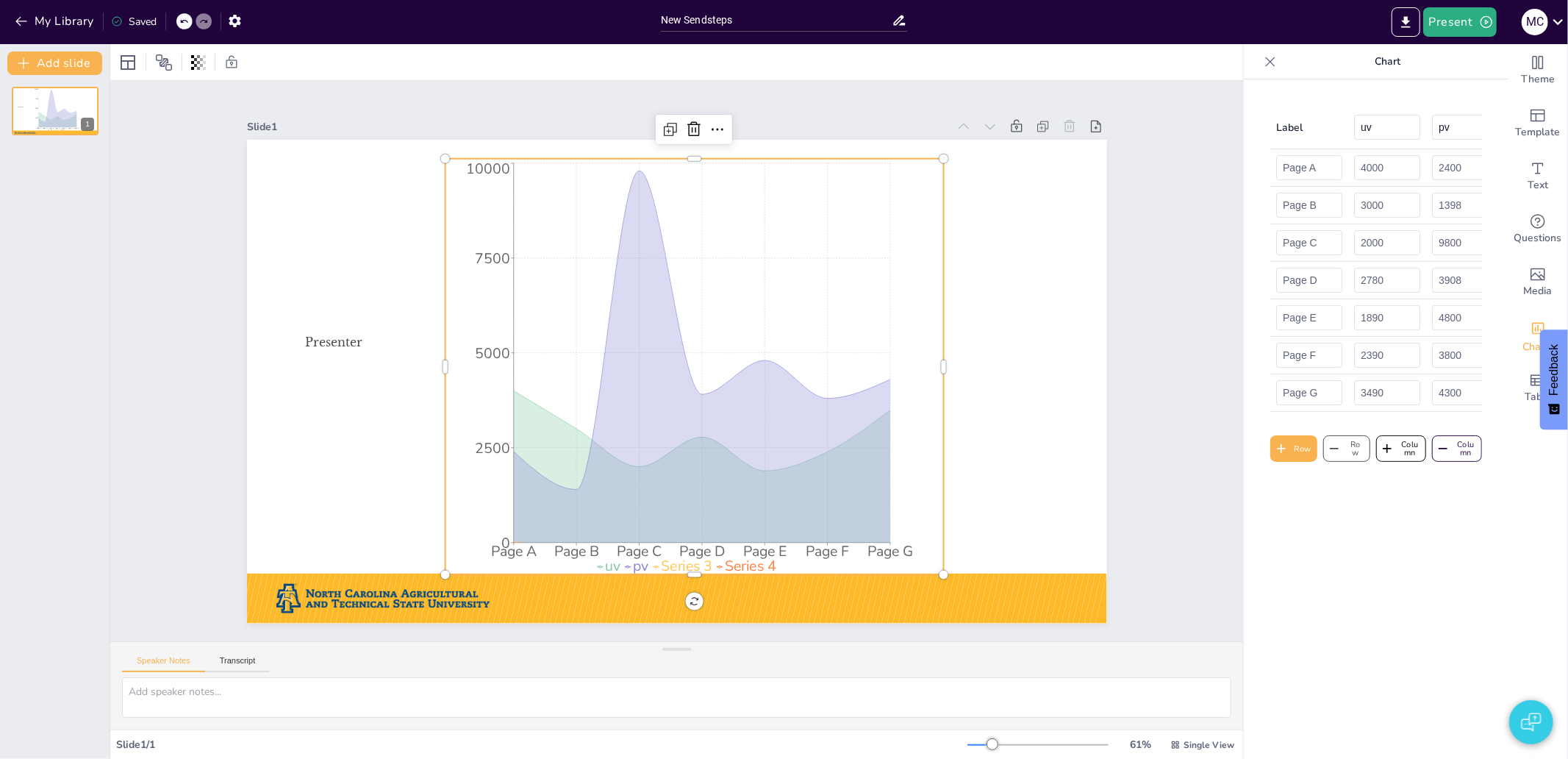
click at [1342, 505] on div "Label uv pv Series 3 Series 4 Page A 4000 2400 0 0 Page B 3000 1398 0 0 Page C …" at bounding box center [1376, 419] width 265 height 679
click at [1326, 456] on icon "button" at bounding box center [1334, 448] width 14 height 14
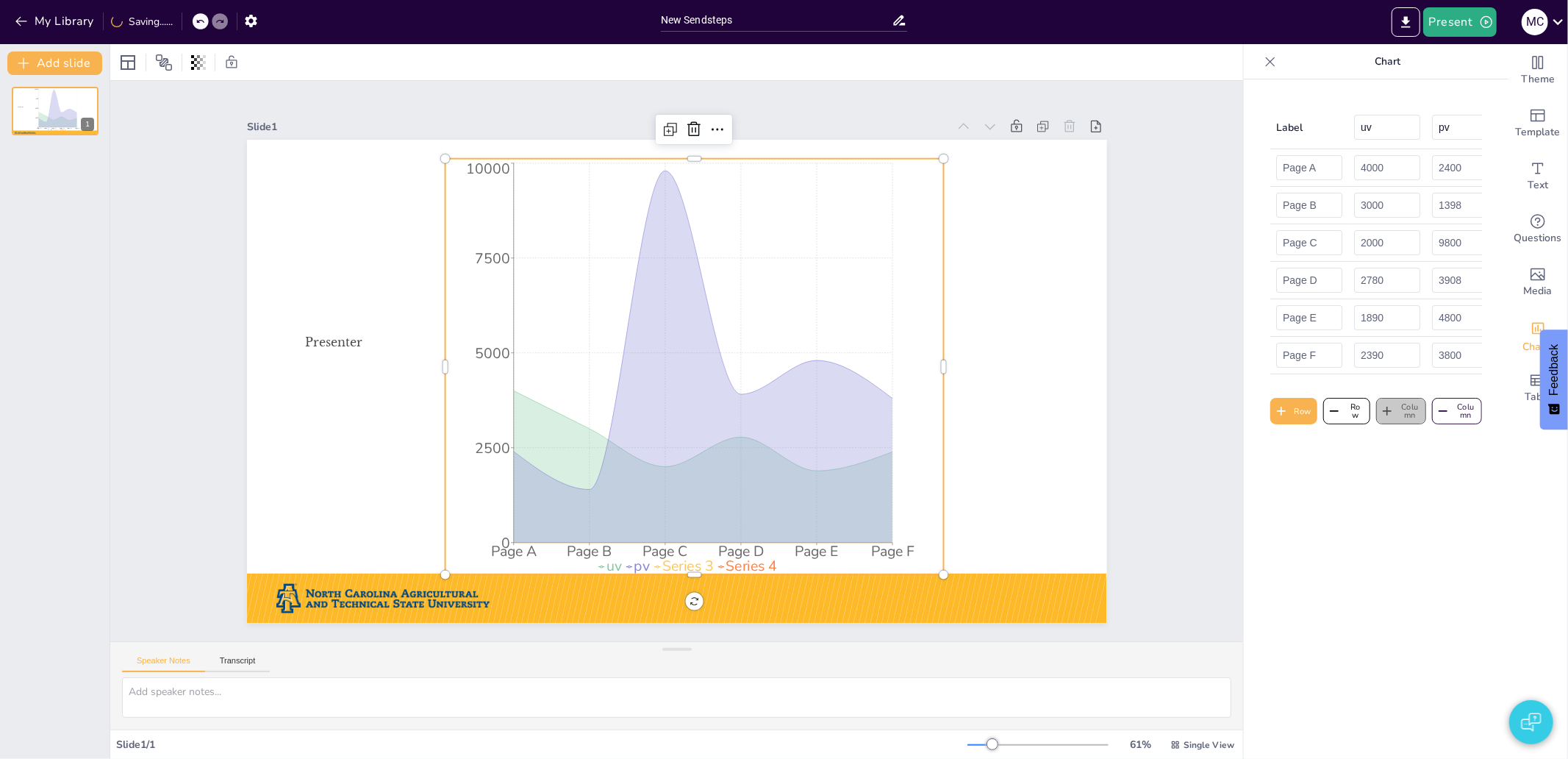
click at [1380, 419] on icon "button" at bounding box center [1387, 411] width 14 height 14
click at [1378, 424] on button "Column" at bounding box center [1401, 411] width 50 height 26
click at [1283, 423] on button "Row" at bounding box center [1293, 411] width 47 height 26
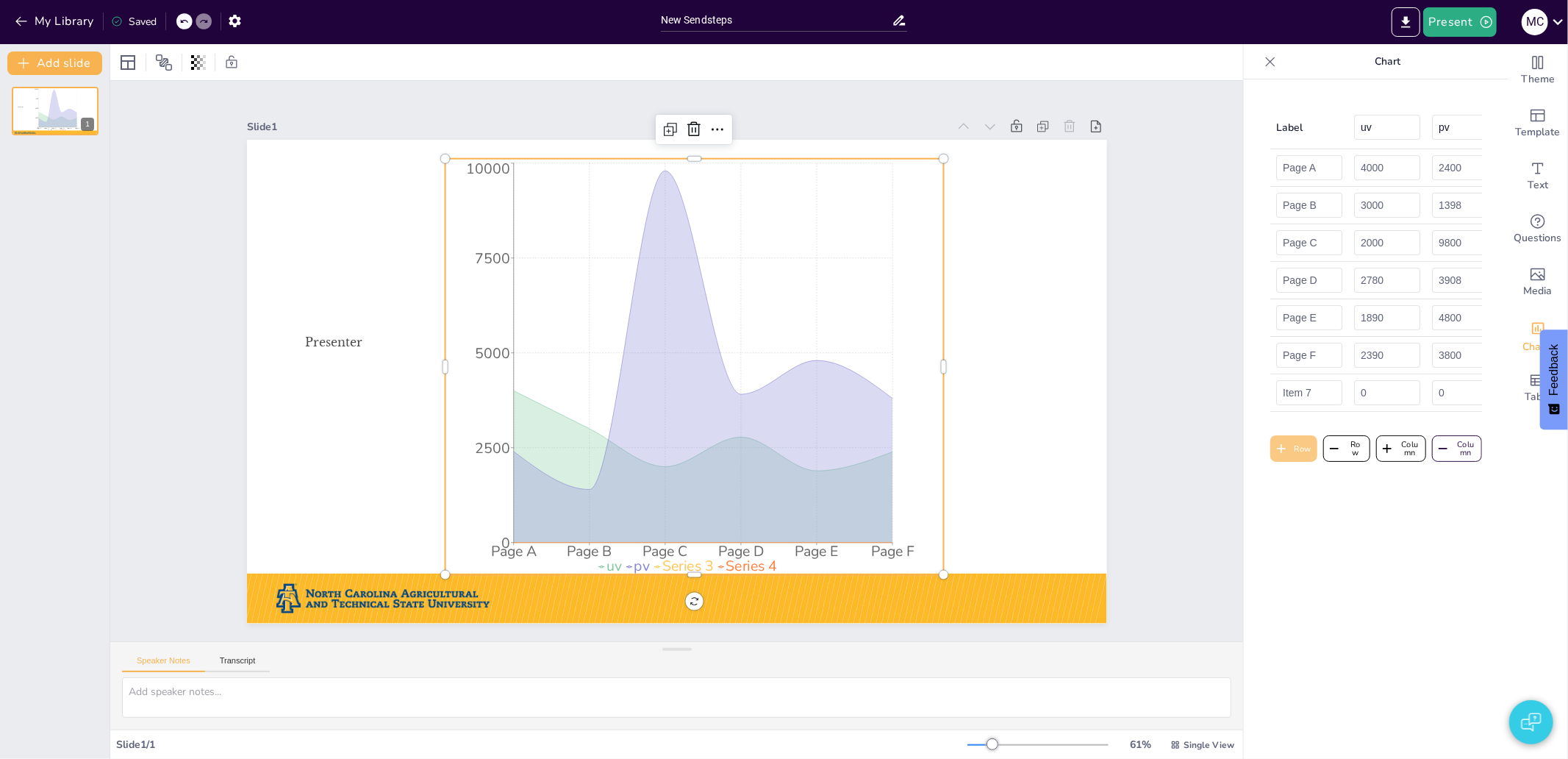
click at [1274, 456] on icon "button" at bounding box center [1281, 448] width 14 height 14
click at [1270, 375] on td "Item 7" at bounding box center [1309, 392] width 78 height 37
click at [1306, 399] on input "Item 7" at bounding box center [1309, 392] width 66 height 25
drag, startPoint x: 1303, startPoint y: 397, endPoint x: 1195, endPoint y: 398, distance: 108.0
click at [1195, 398] on div "Document fonts Libre [PERSON_NAME] Recently used Libre [PERSON_NAME] Popular fo…" at bounding box center [784, 401] width 1568 height 714
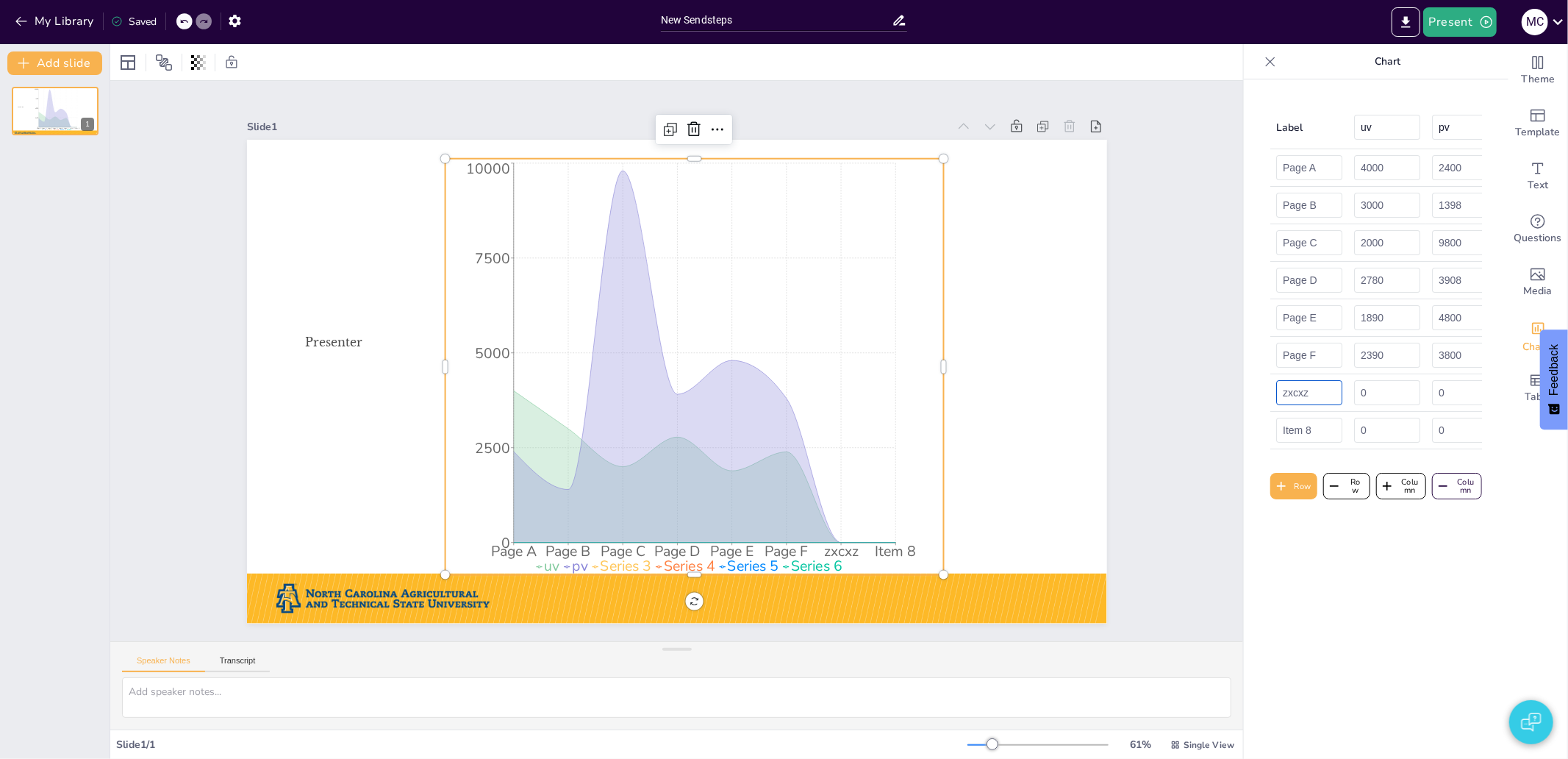
type input "zxcxz"
click at [1358, 399] on input "0" at bounding box center [1386, 392] width 66 height 25
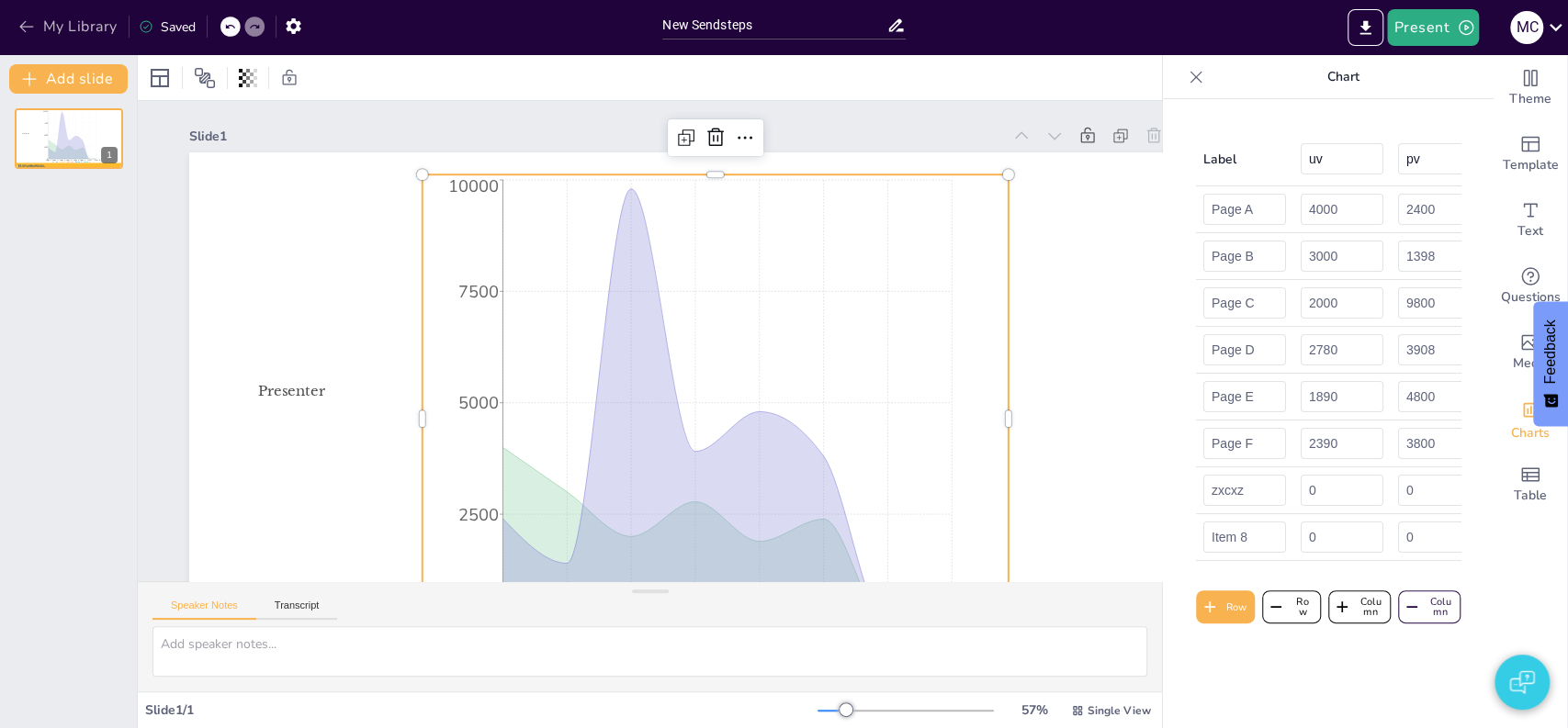
click at [89, 33] on button "My Library" at bounding box center [70, 27] width 112 height 30
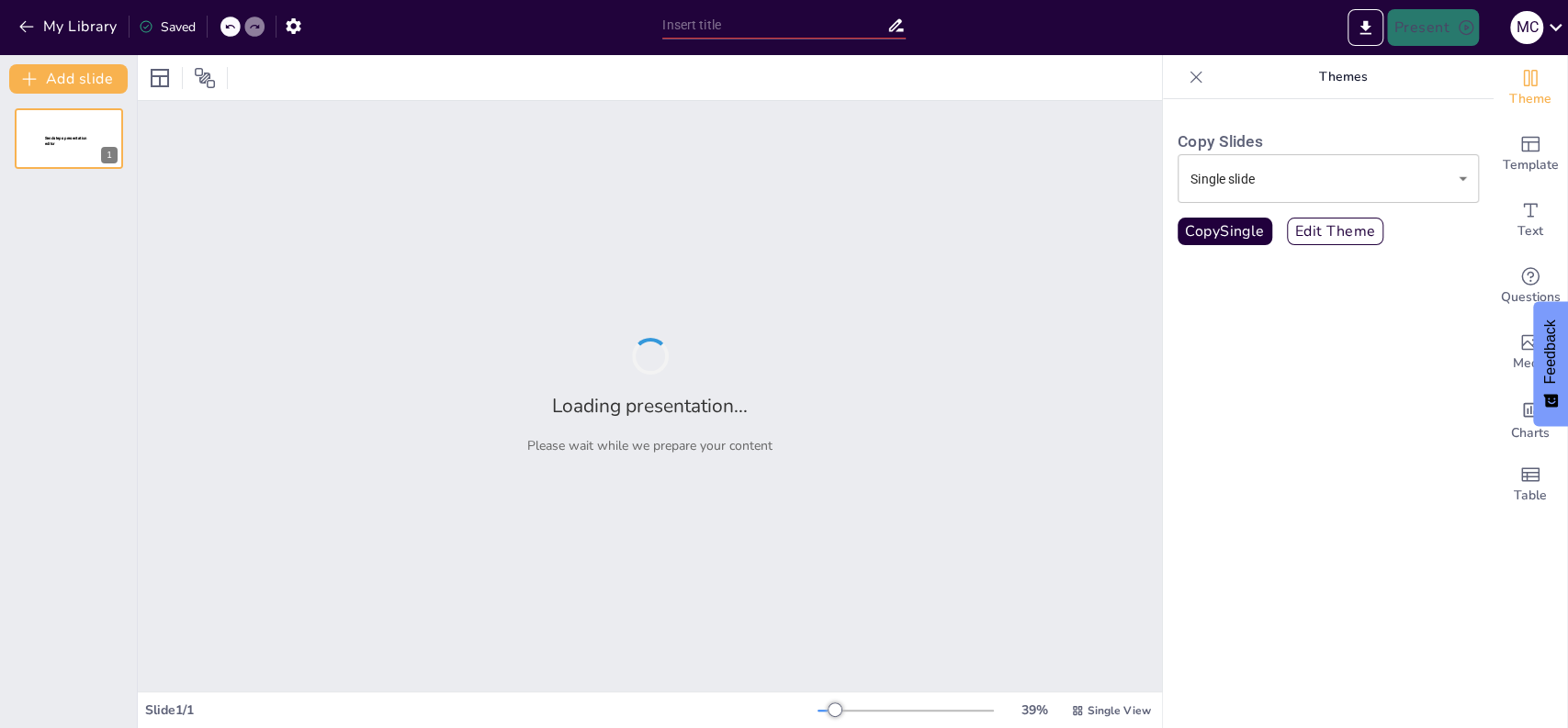
type input "New Sendsteps"
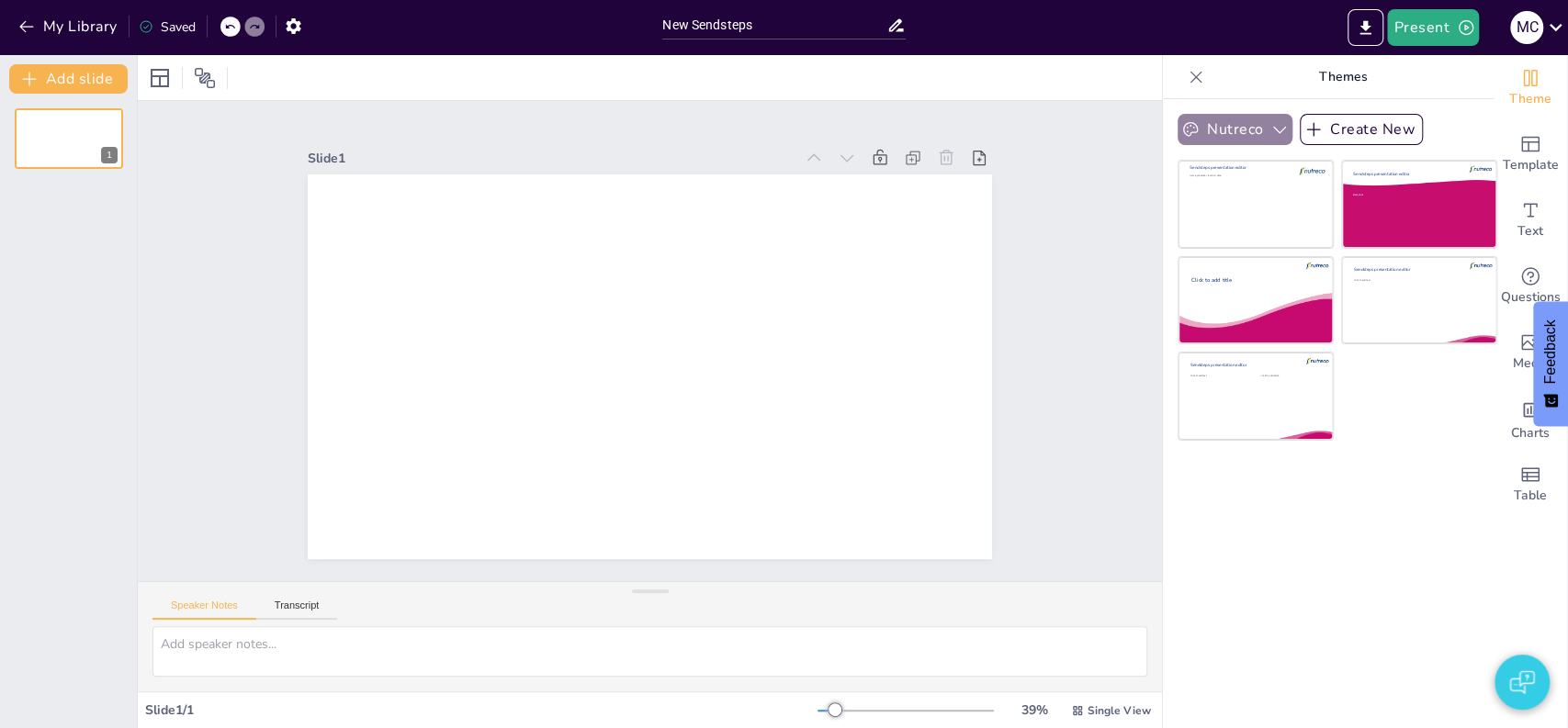
click at [1235, 119] on button "Nutreco" at bounding box center [1234, 128] width 115 height 31
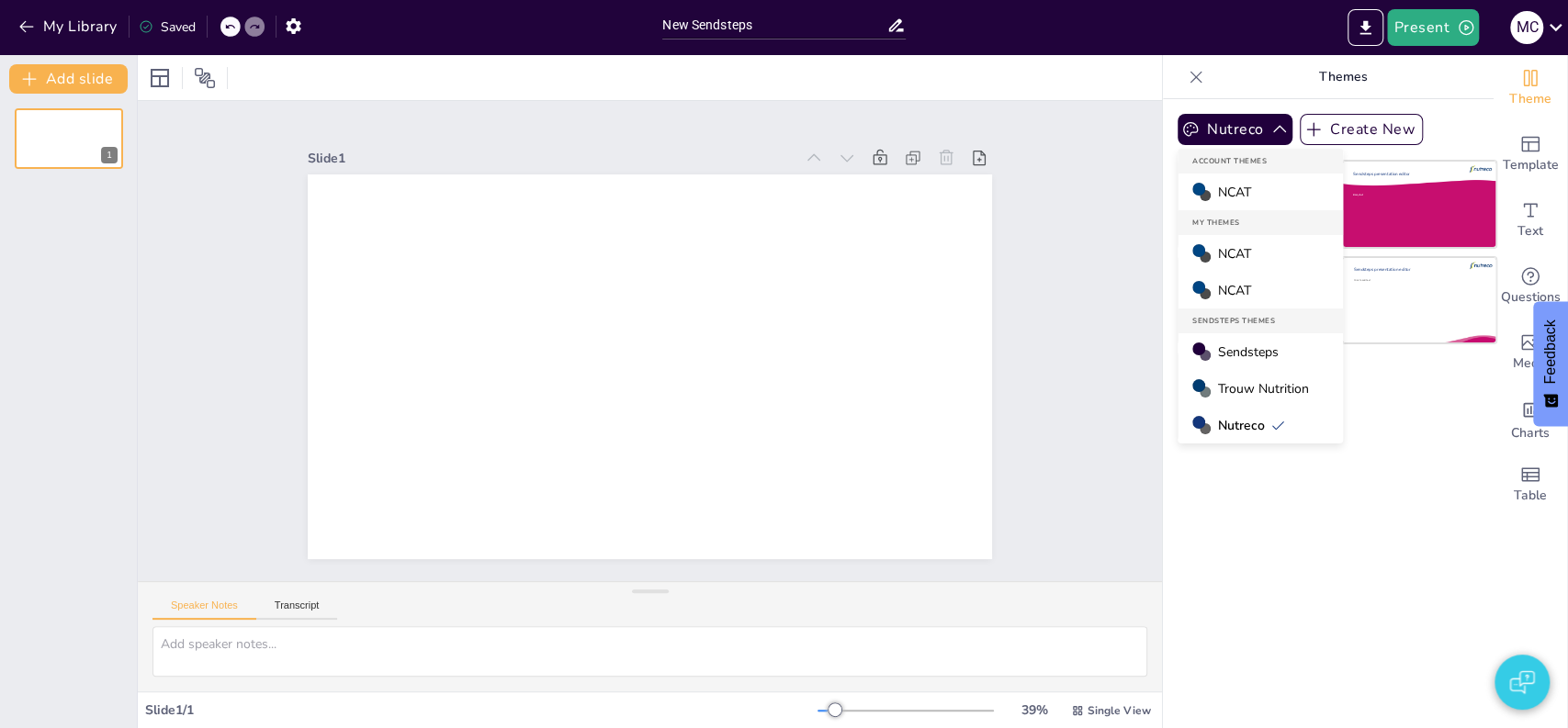
click at [1224, 194] on span "NCAT" at bounding box center [1234, 192] width 33 height 18
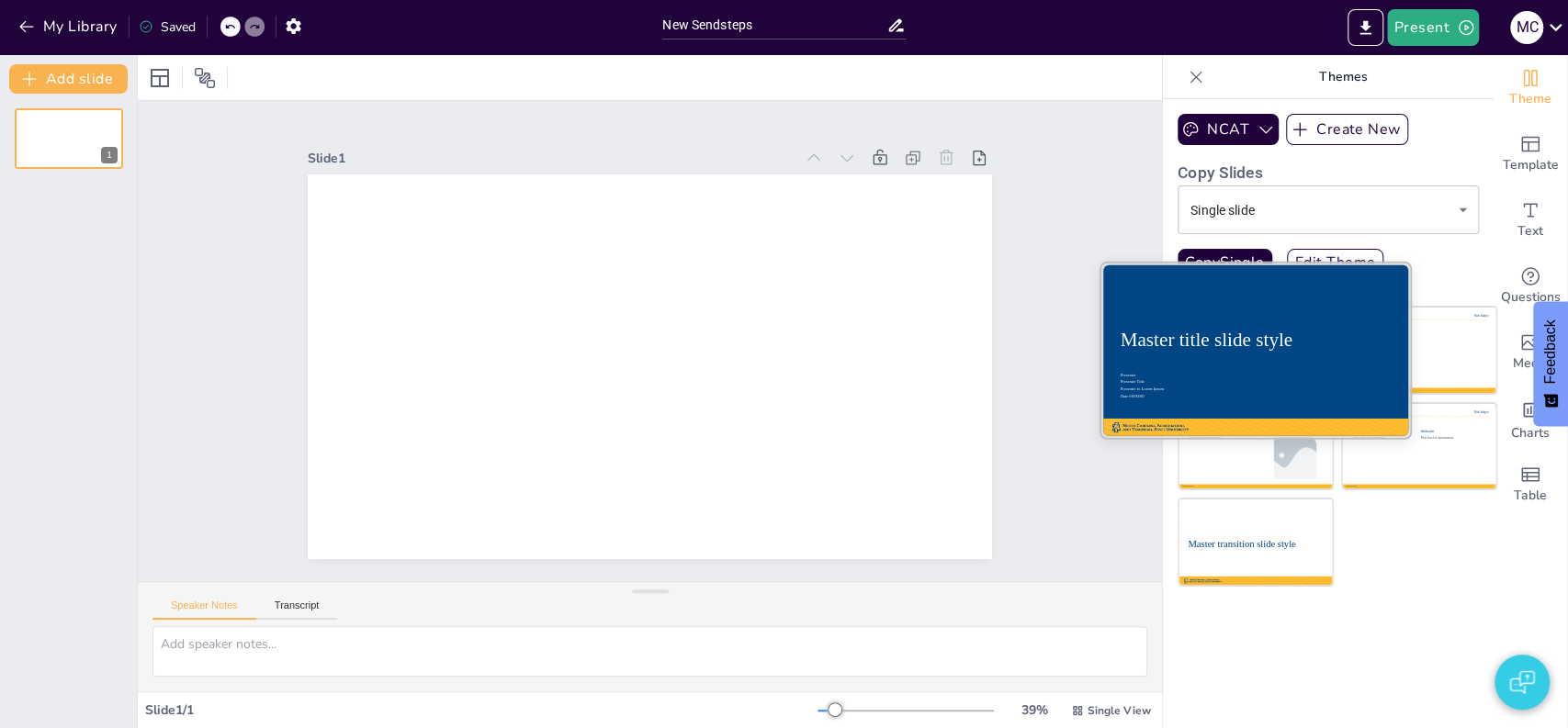
click at [1271, 354] on div at bounding box center [1255, 351] width 309 height 173
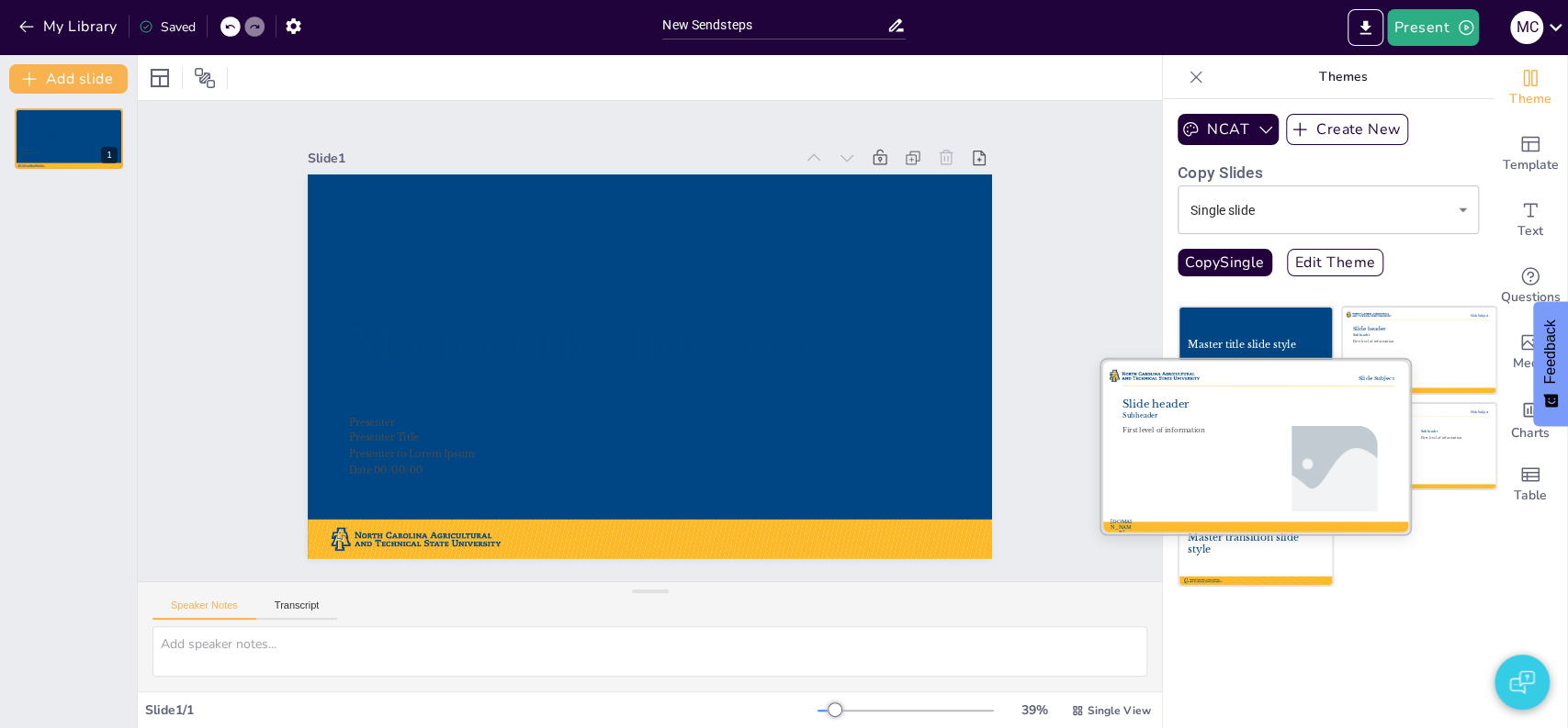
click at [1253, 454] on div at bounding box center [1255, 446] width 309 height 173
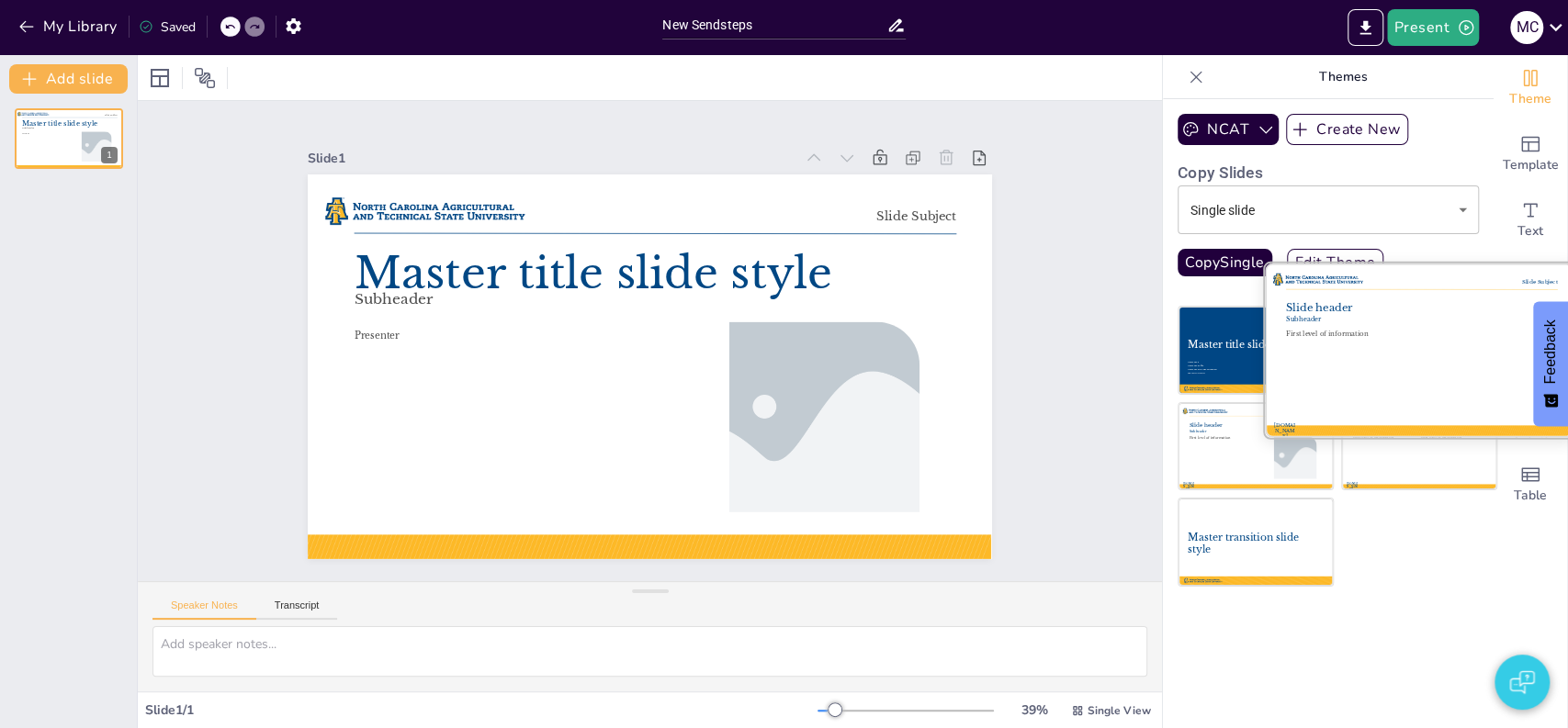
click at [1410, 326] on div at bounding box center [1420, 351] width 309 height 173
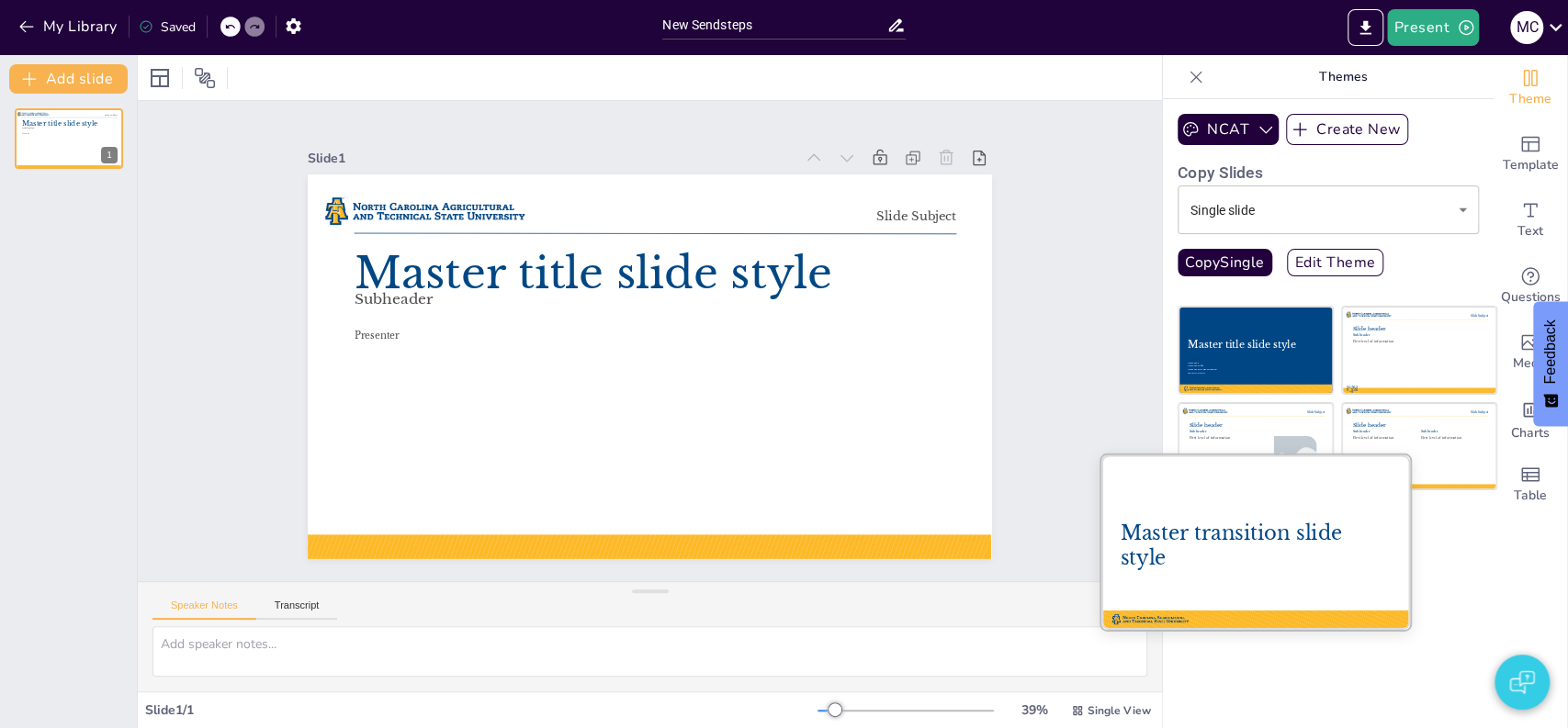
click at [1238, 569] on div "Master transition slide style" at bounding box center [1255, 546] width 271 height 49
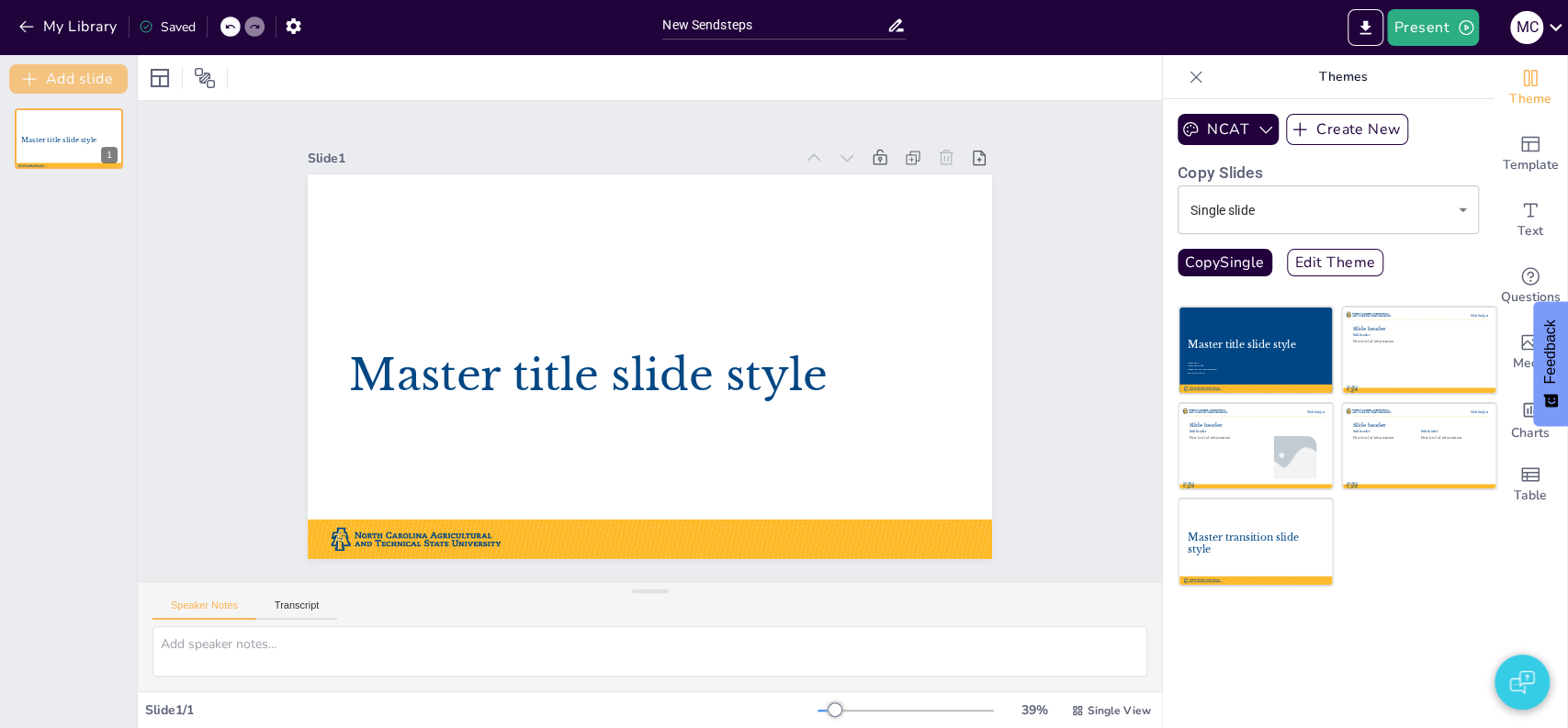
click at [62, 85] on button "Add slide" at bounding box center [68, 80] width 119 height 30
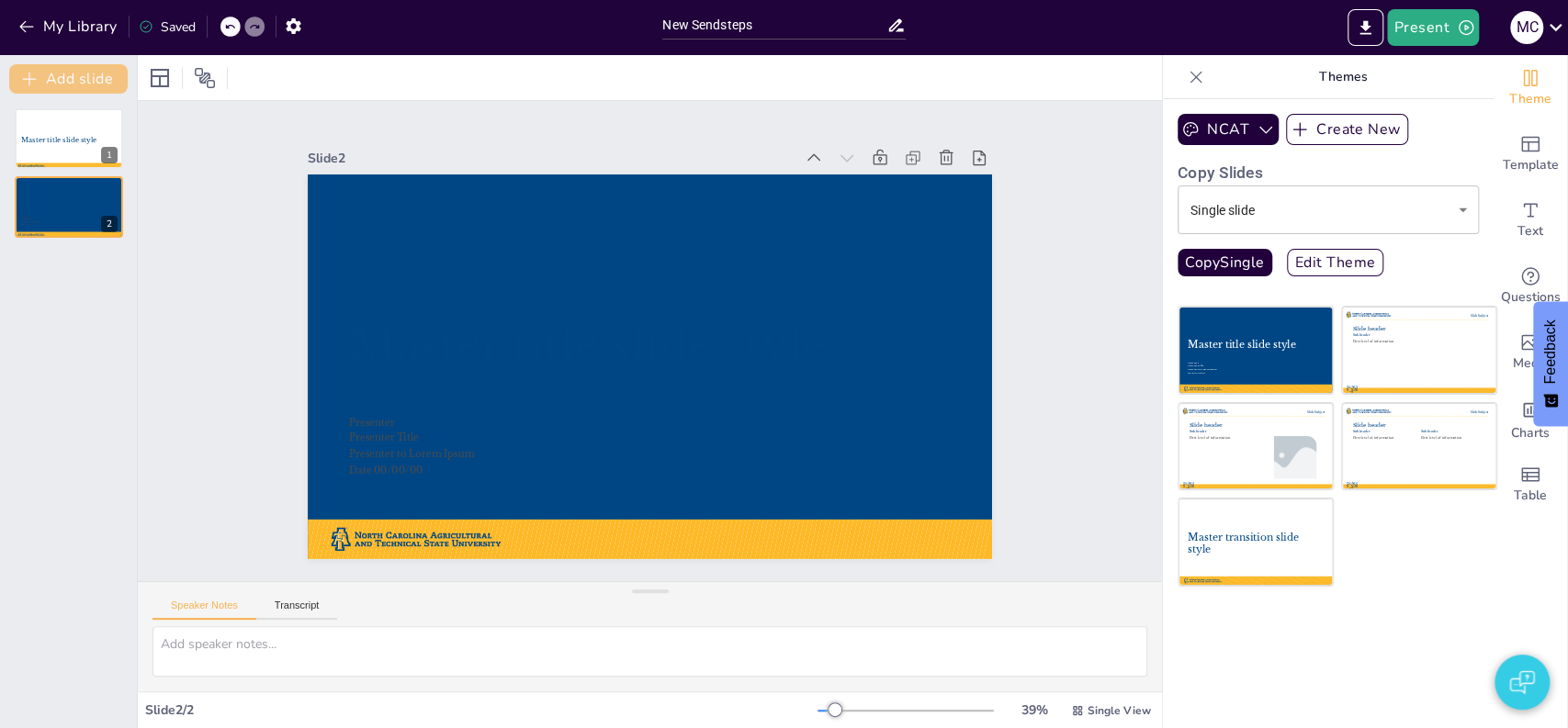
click at [50, 90] on button "Add slide" at bounding box center [68, 80] width 119 height 30
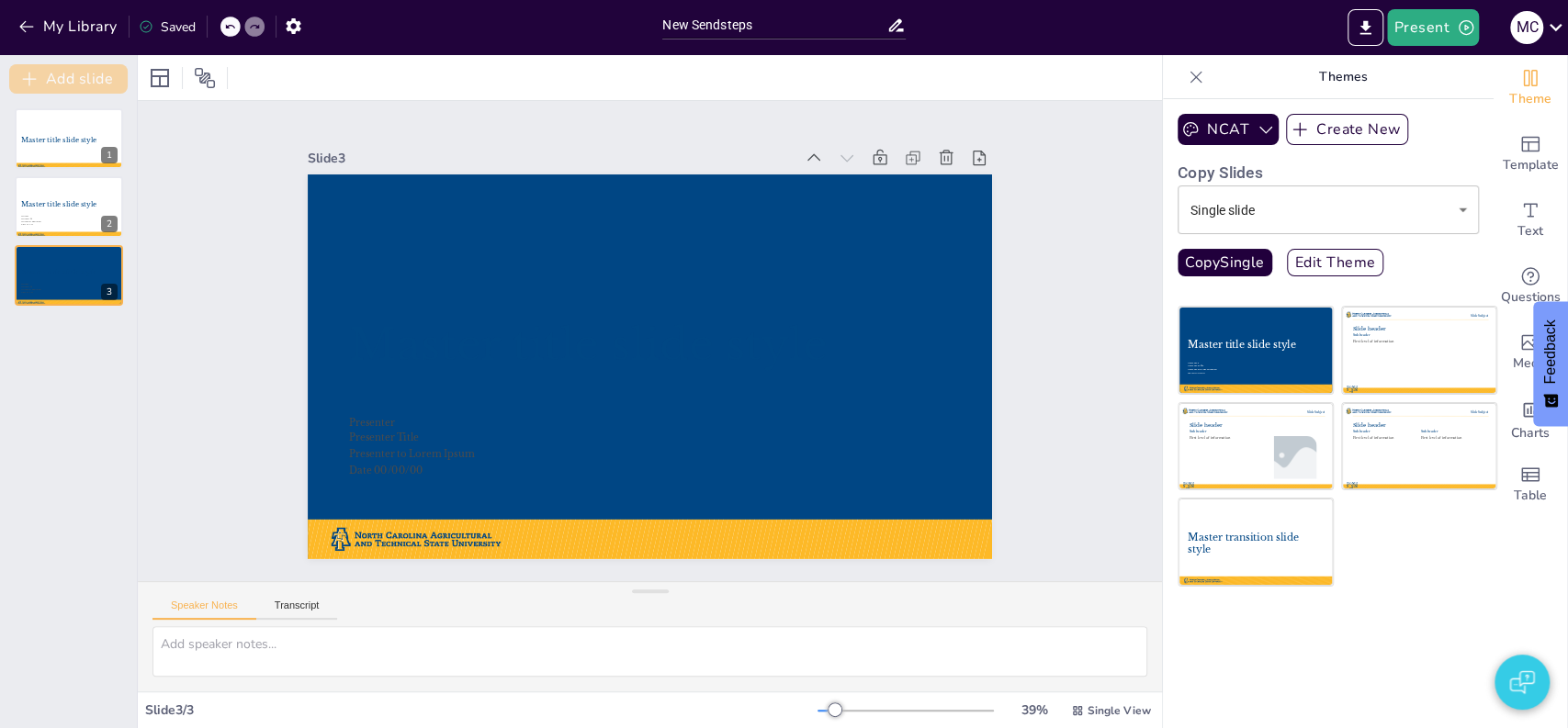
click at [57, 73] on button "Add slide" at bounding box center [68, 80] width 119 height 30
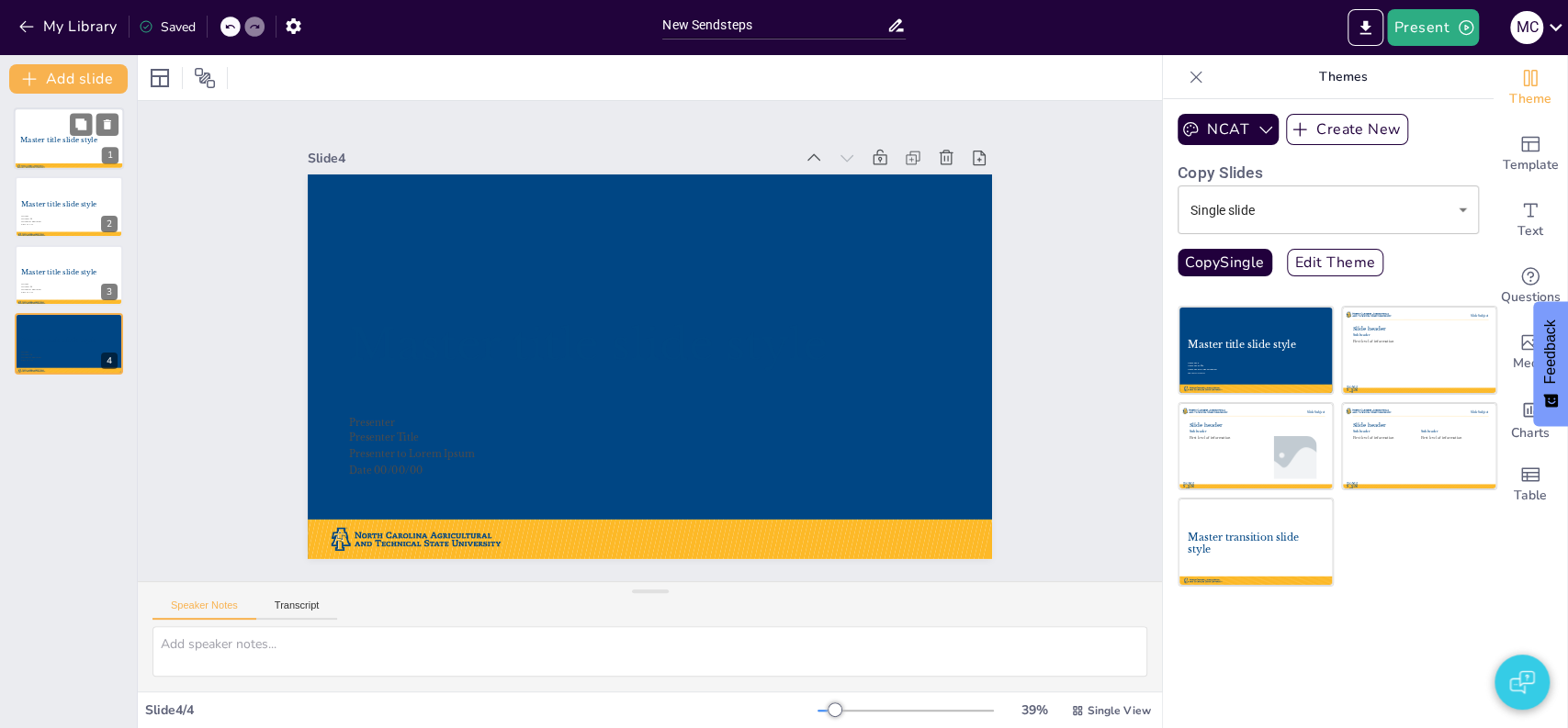
click at [51, 153] on div at bounding box center [69, 138] width 111 height 63
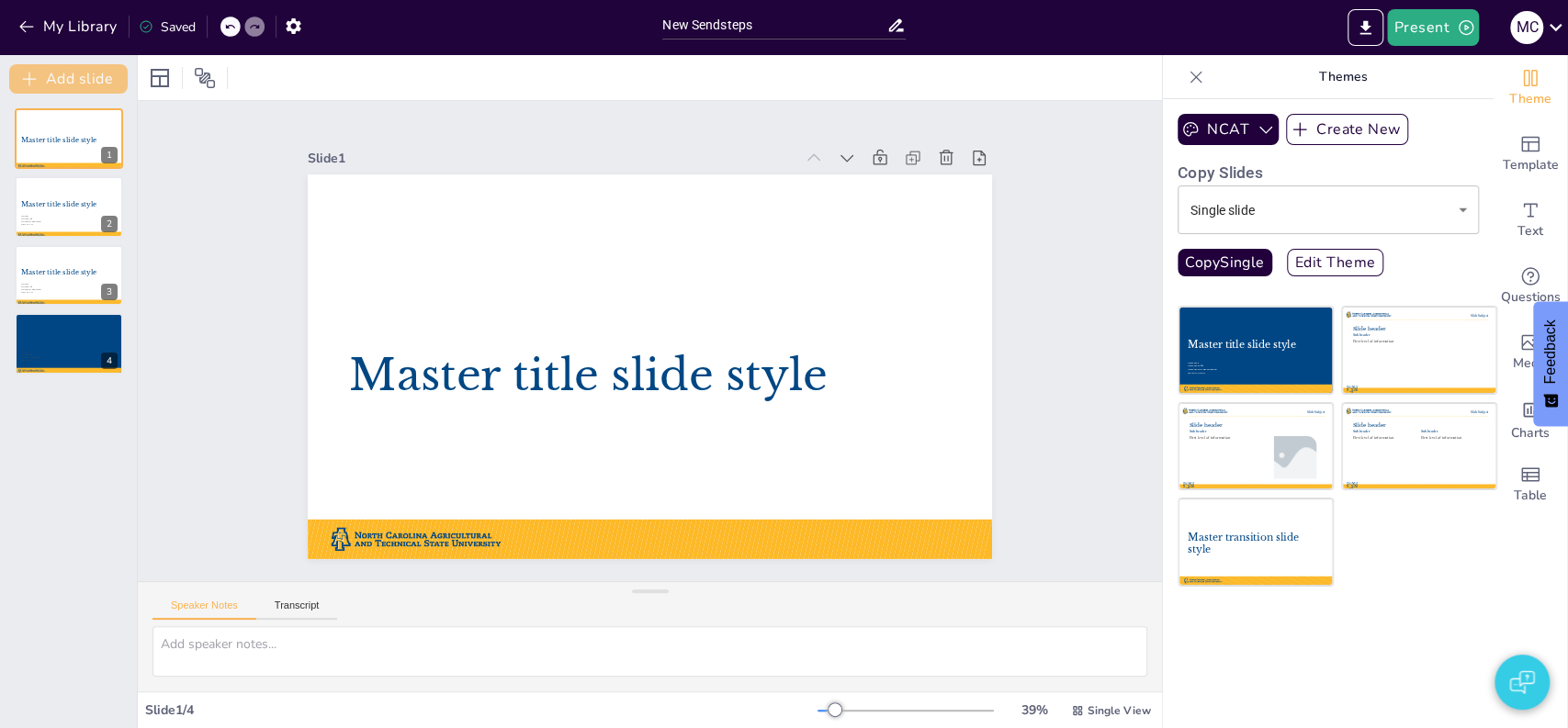
click at [61, 85] on button "Add slide" at bounding box center [68, 80] width 119 height 30
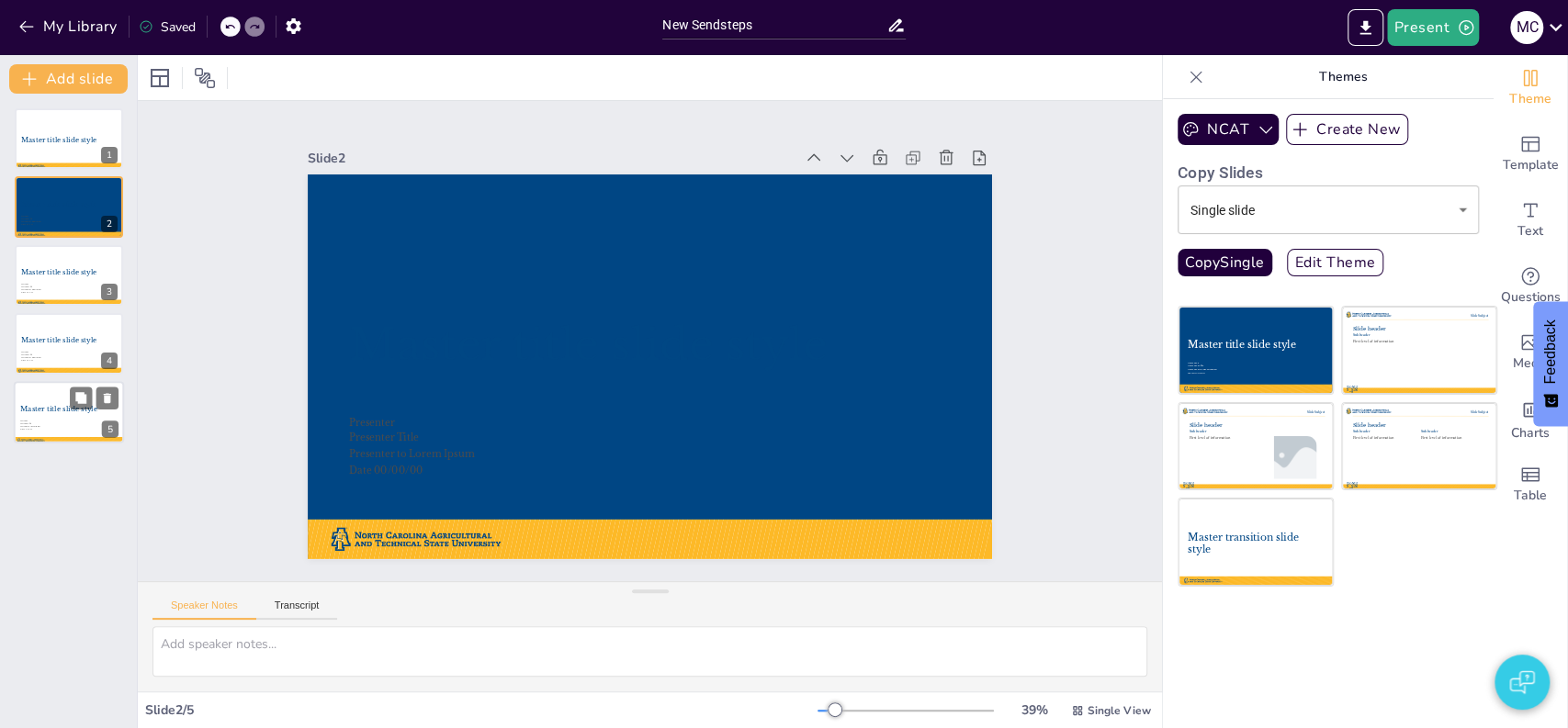
click at [60, 424] on div at bounding box center [69, 412] width 111 height 63
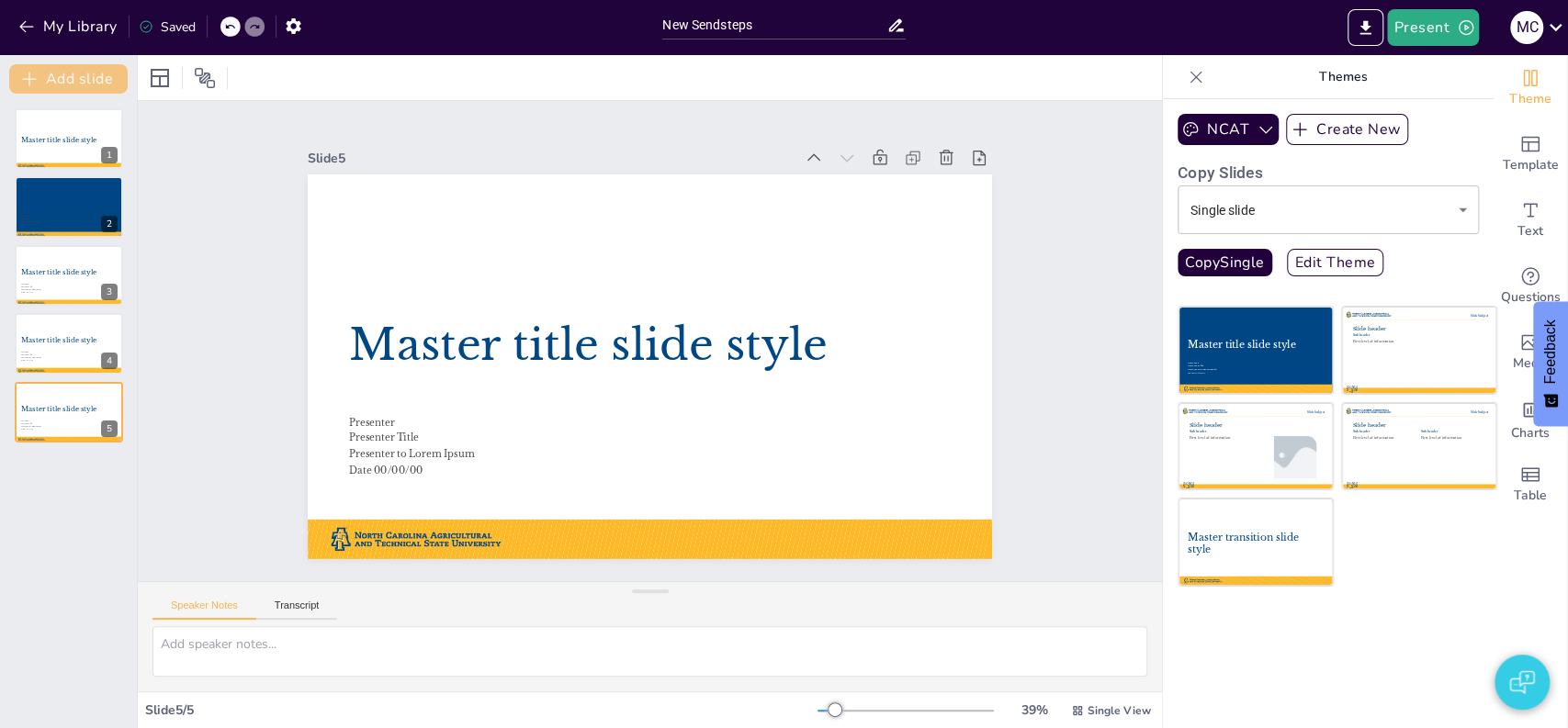
click at [73, 81] on button "Add slide" at bounding box center [68, 80] width 119 height 30
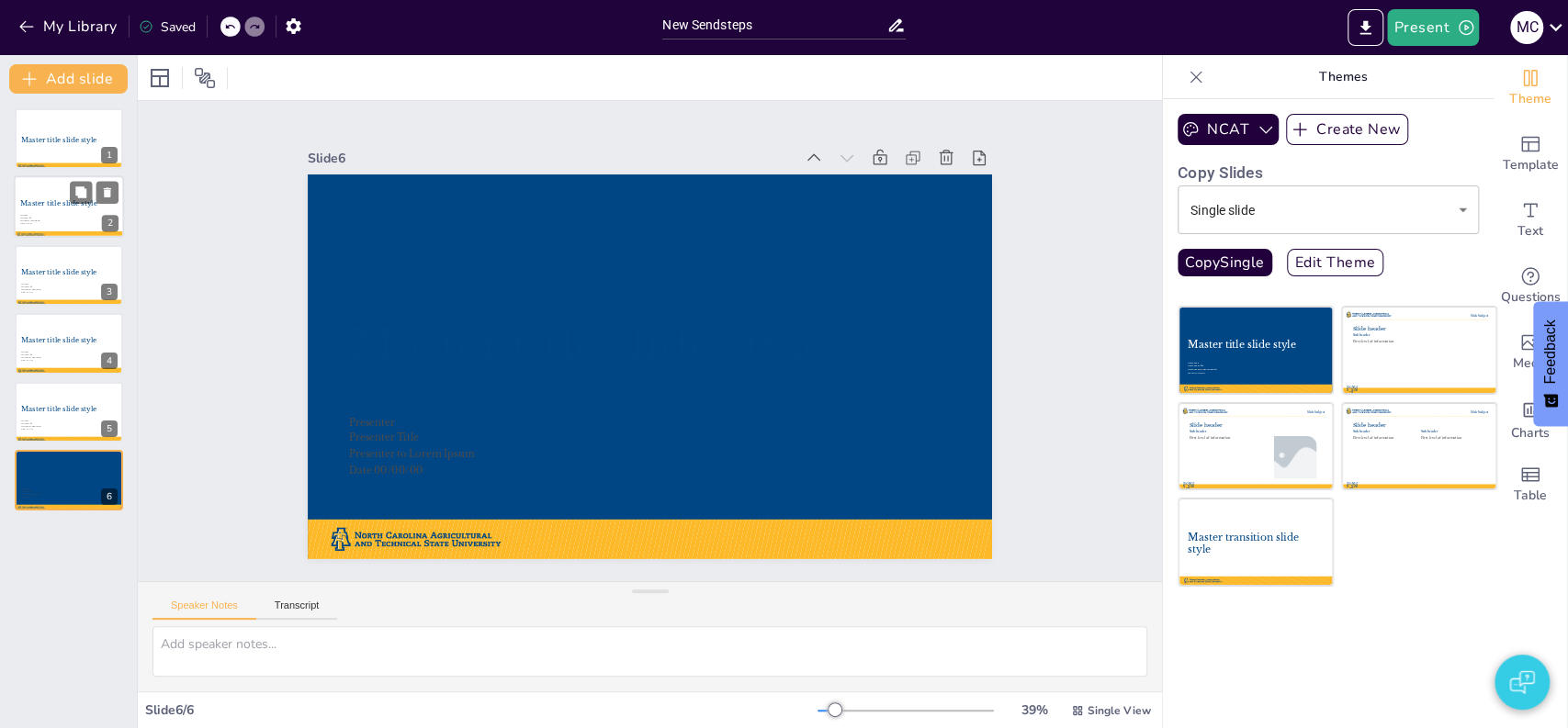
click at [59, 218] on div at bounding box center [69, 207] width 111 height 63
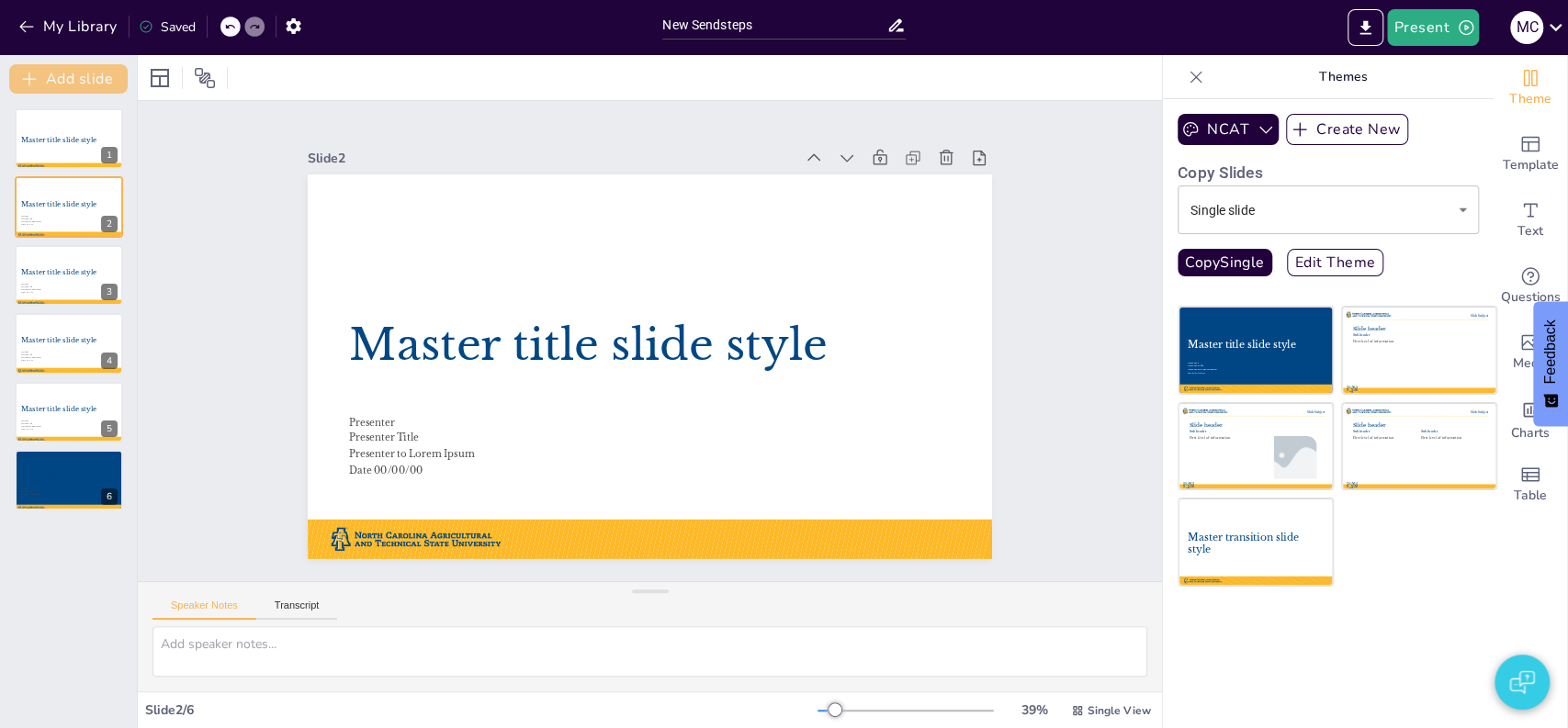
click at [73, 72] on button "Add slide" at bounding box center [68, 80] width 119 height 30
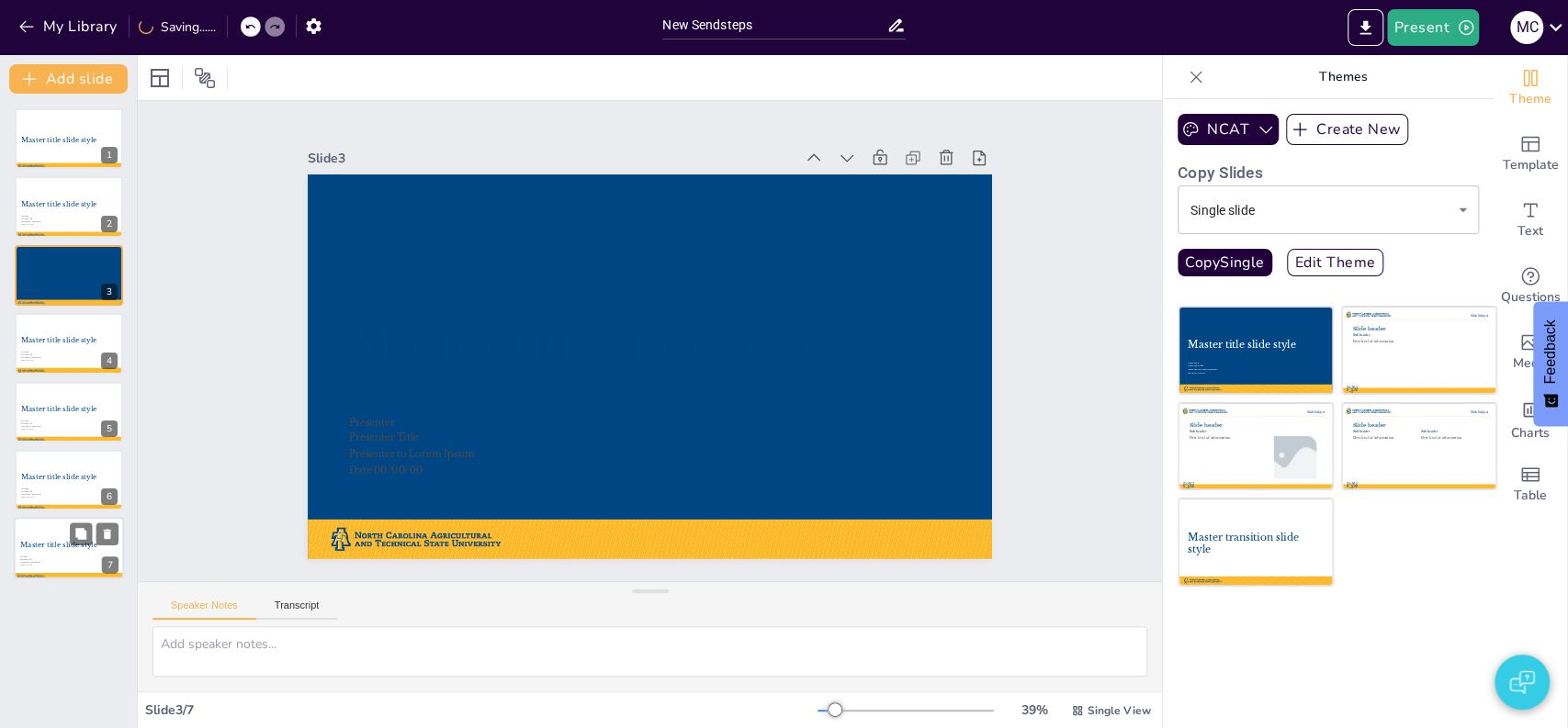
click at [79, 569] on div at bounding box center [69, 549] width 111 height 63
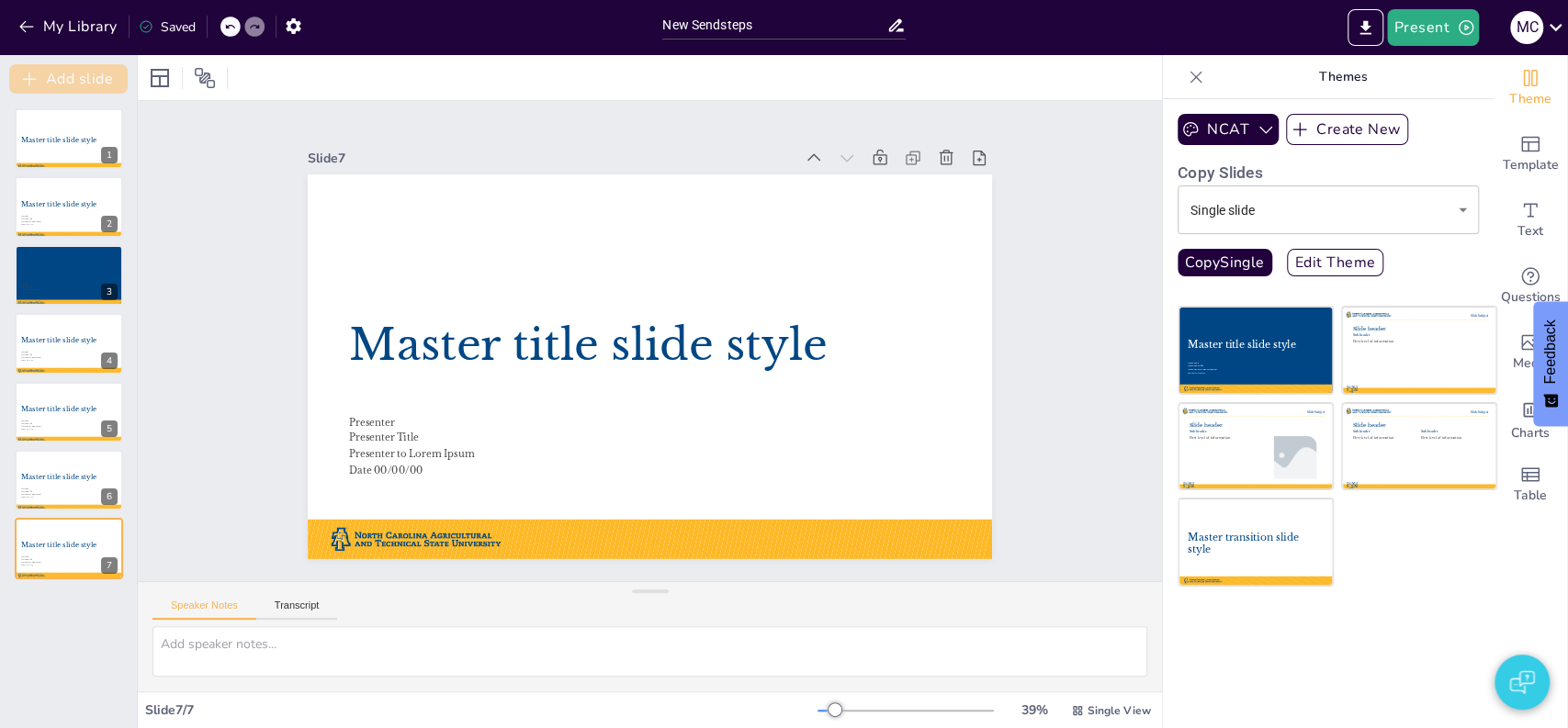
click at [63, 70] on button "Add slide" at bounding box center [68, 80] width 119 height 30
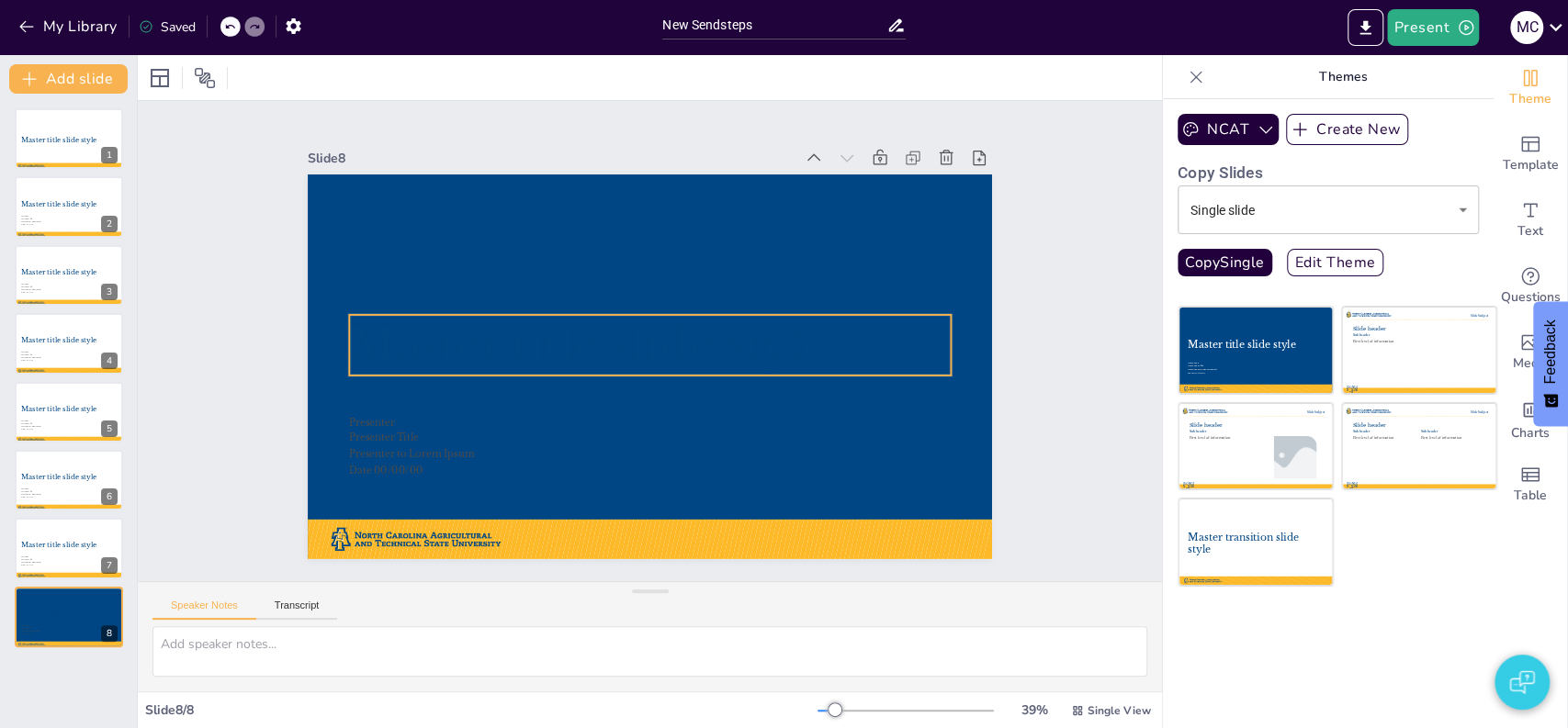
click at [472, 359] on span "Master title slide style" at bounding box center [587, 344] width 477 height 53
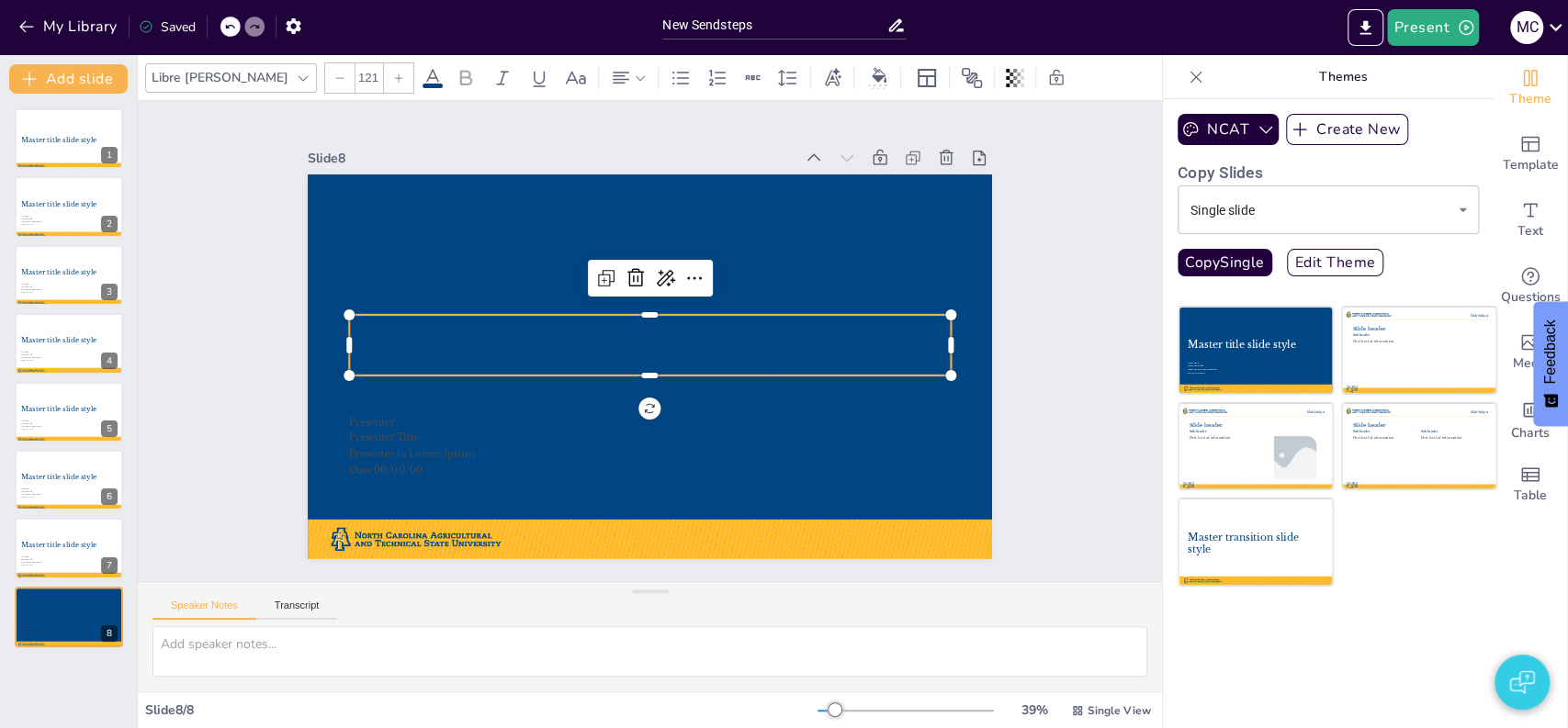
click at [469, 347] on span "Master title slide style" at bounding box center [588, 338] width 480 height 103
click at [469, 347] on span "Master title slide style" at bounding box center [587, 344] width 477 height 53
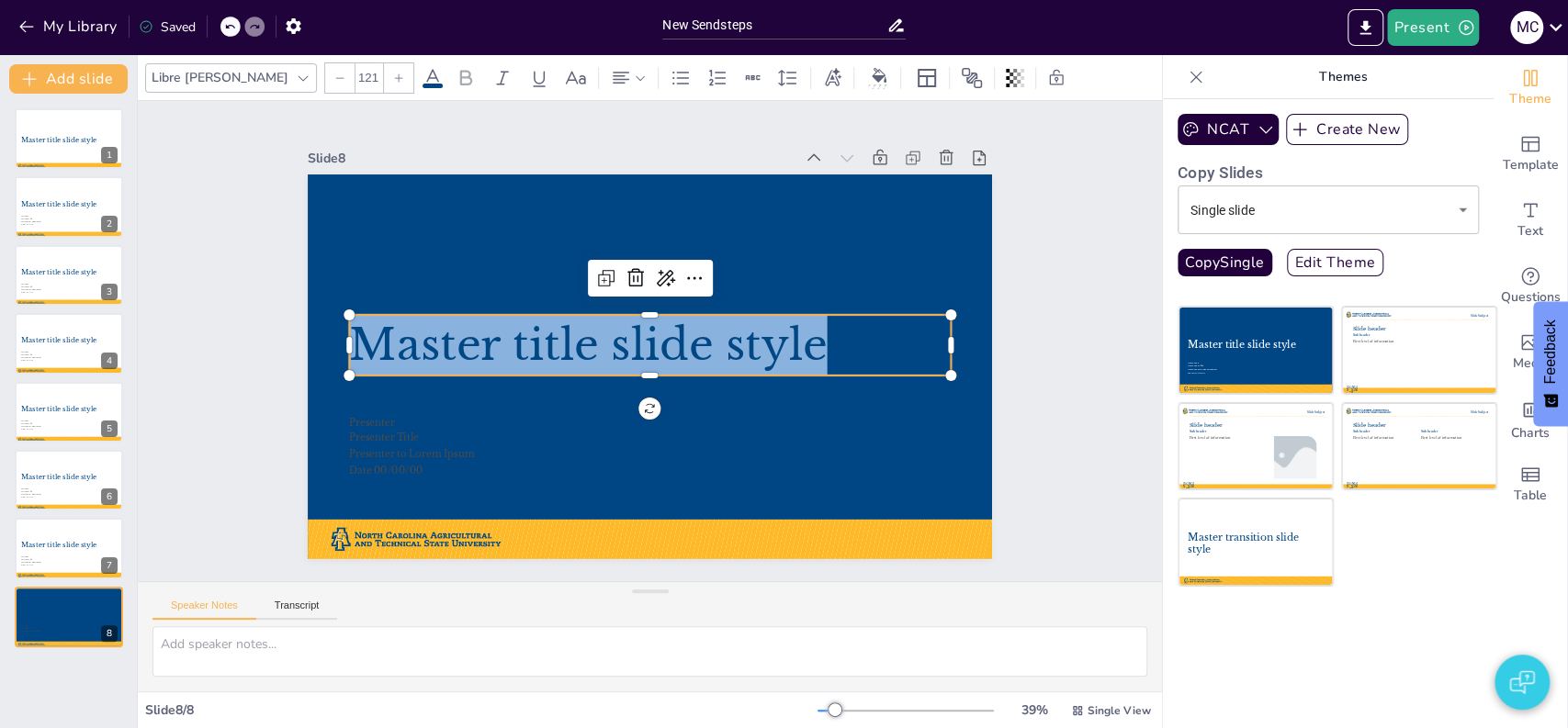
click at [469, 347] on span "Master title slide style" at bounding box center [587, 344] width 477 height 53
click at [424, 77] on icon at bounding box center [432, 78] width 17 height 18
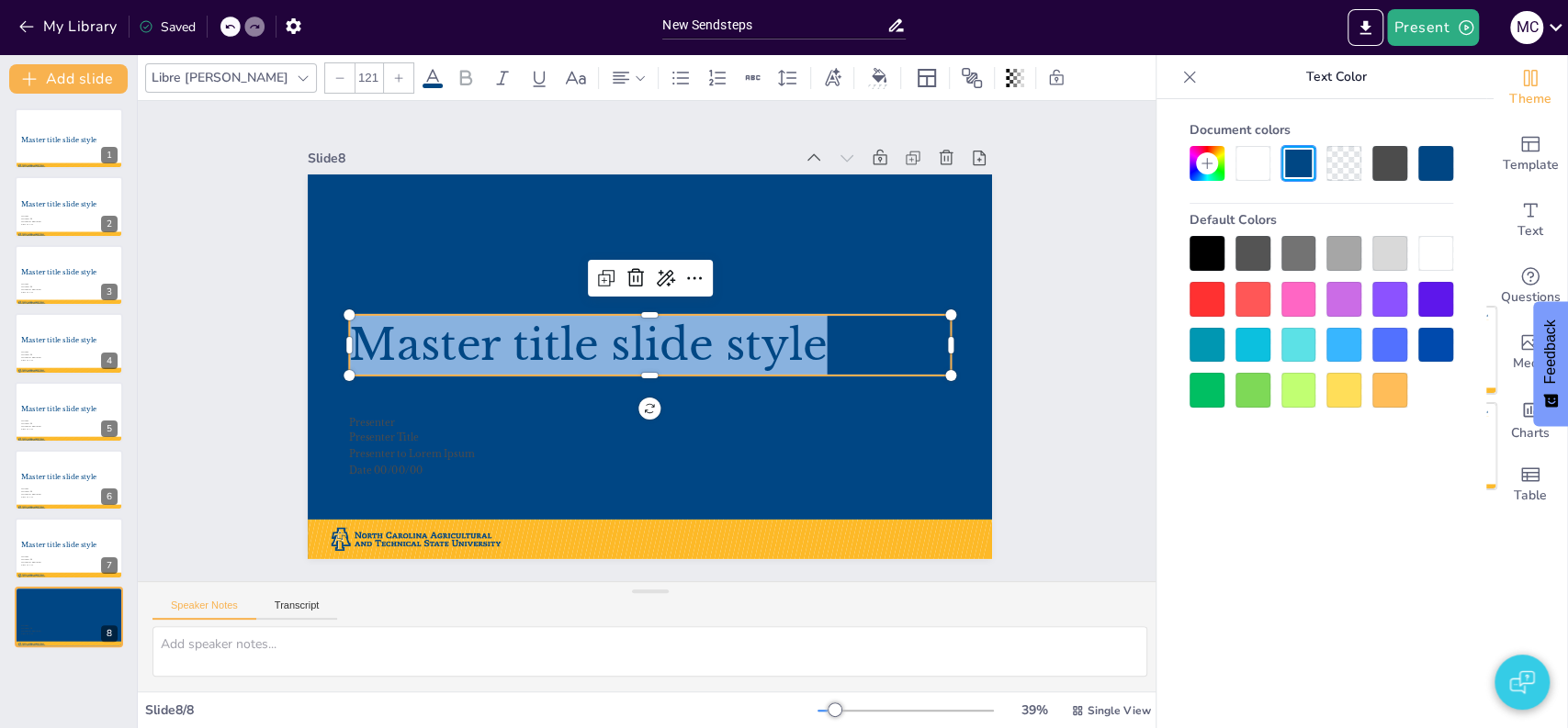
click at [1431, 248] on div at bounding box center [1436, 253] width 35 height 35
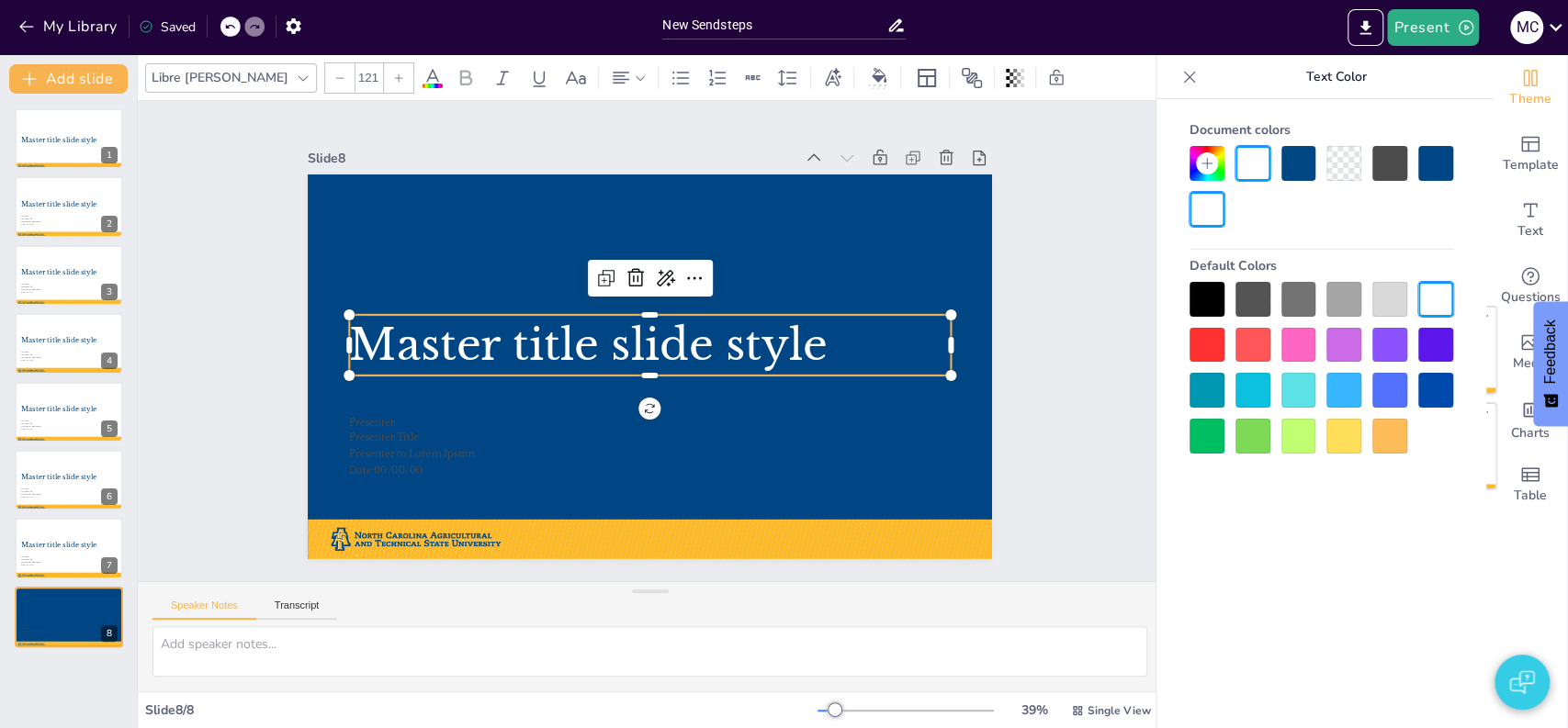
click at [660, 346] on span "Master title slide style" at bounding box center [588, 338] width 480 height 103
click at [660, 346] on span "Master title slide style" at bounding box center [587, 344] width 477 height 53
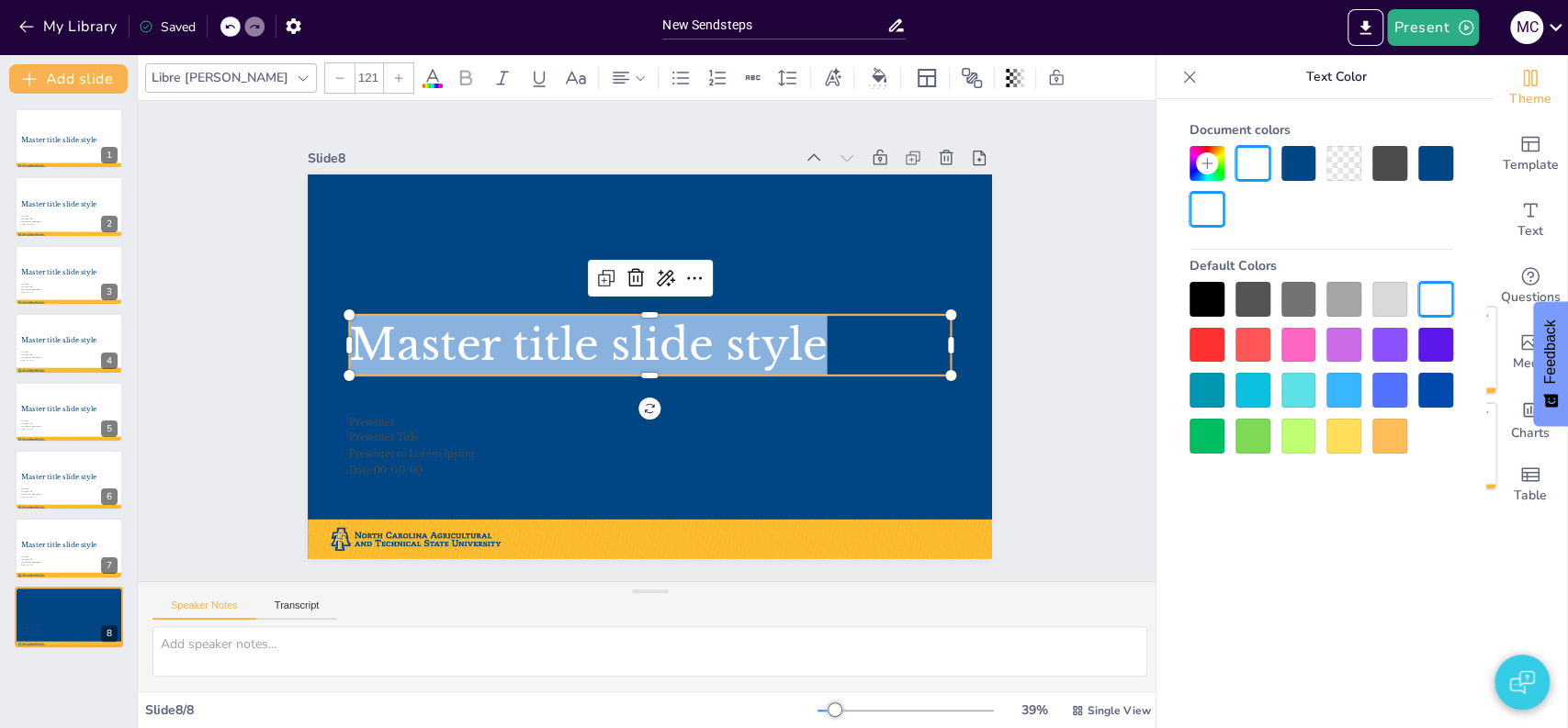
click at [660, 346] on span "Master title slide style" at bounding box center [587, 344] width 477 height 53
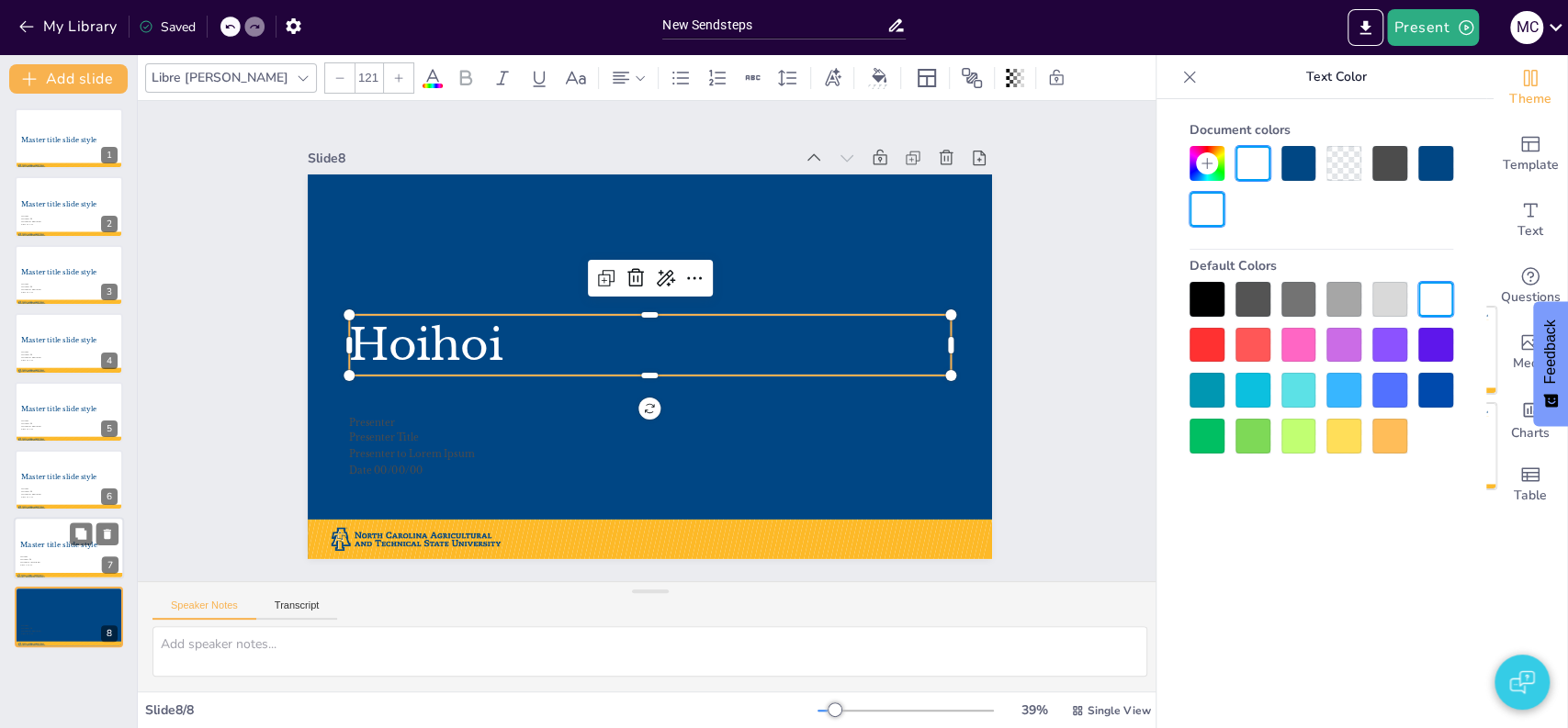
click at [52, 525] on div at bounding box center [69, 549] width 111 height 63
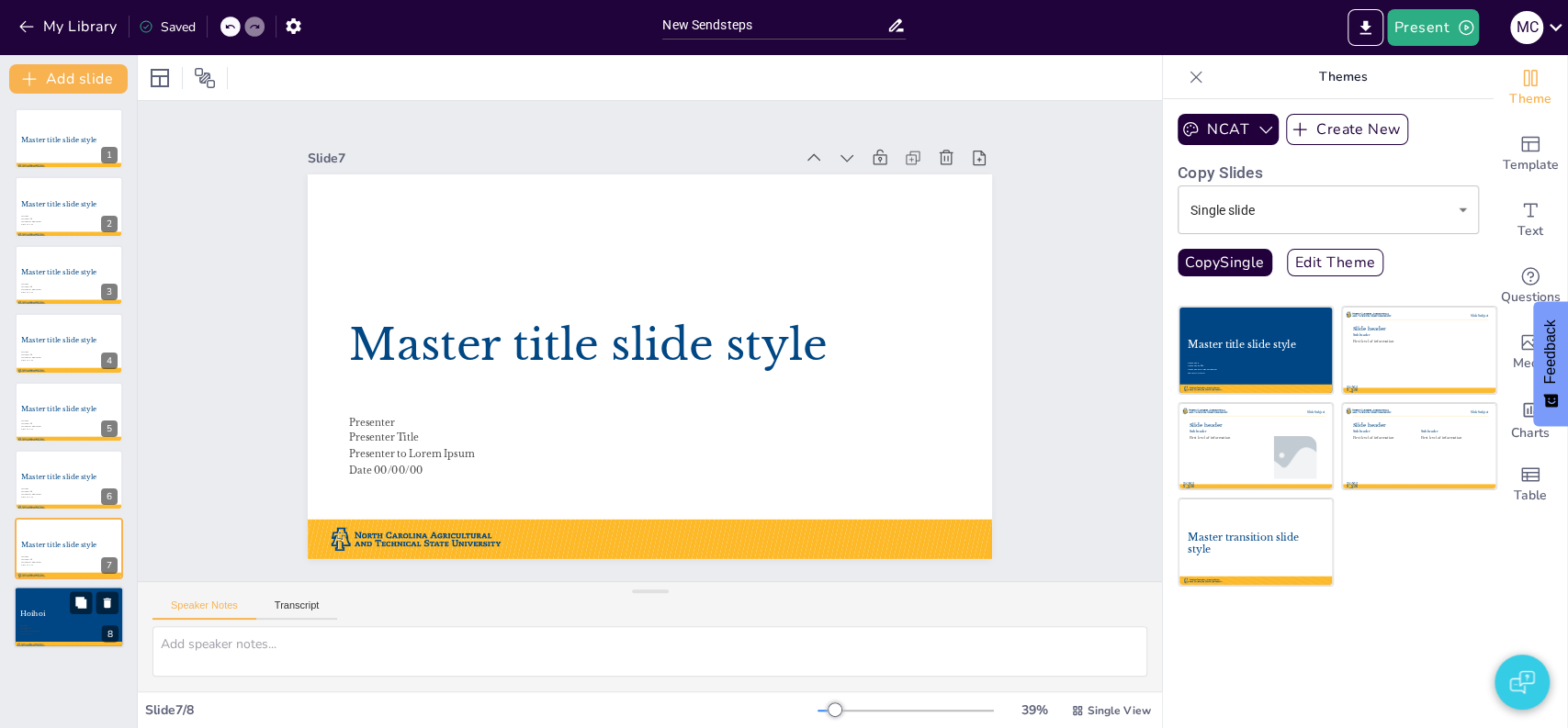
click at [59, 609] on p "Hoihoi" at bounding box center [69, 613] width 98 height 10
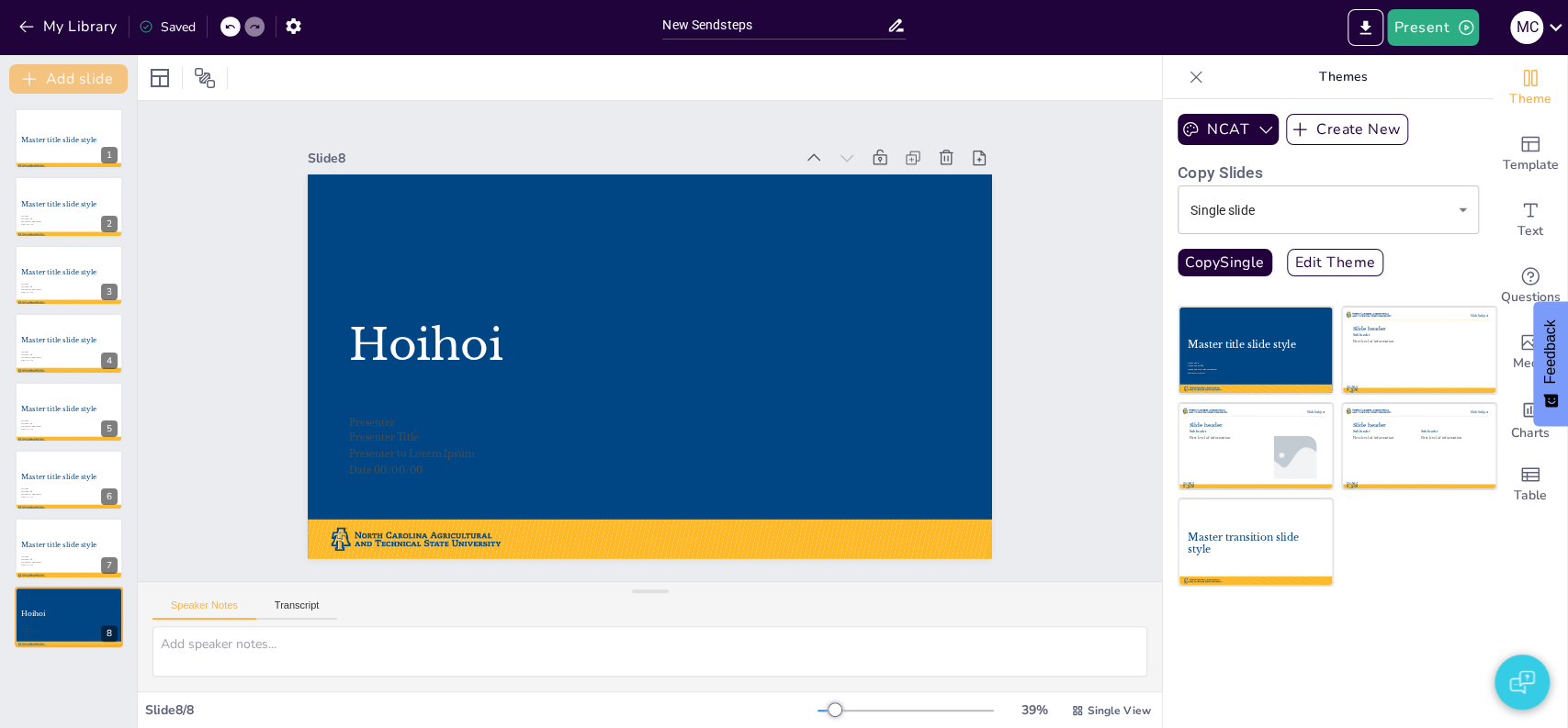
click at [86, 82] on button "Add slide" at bounding box center [68, 80] width 119 height 30
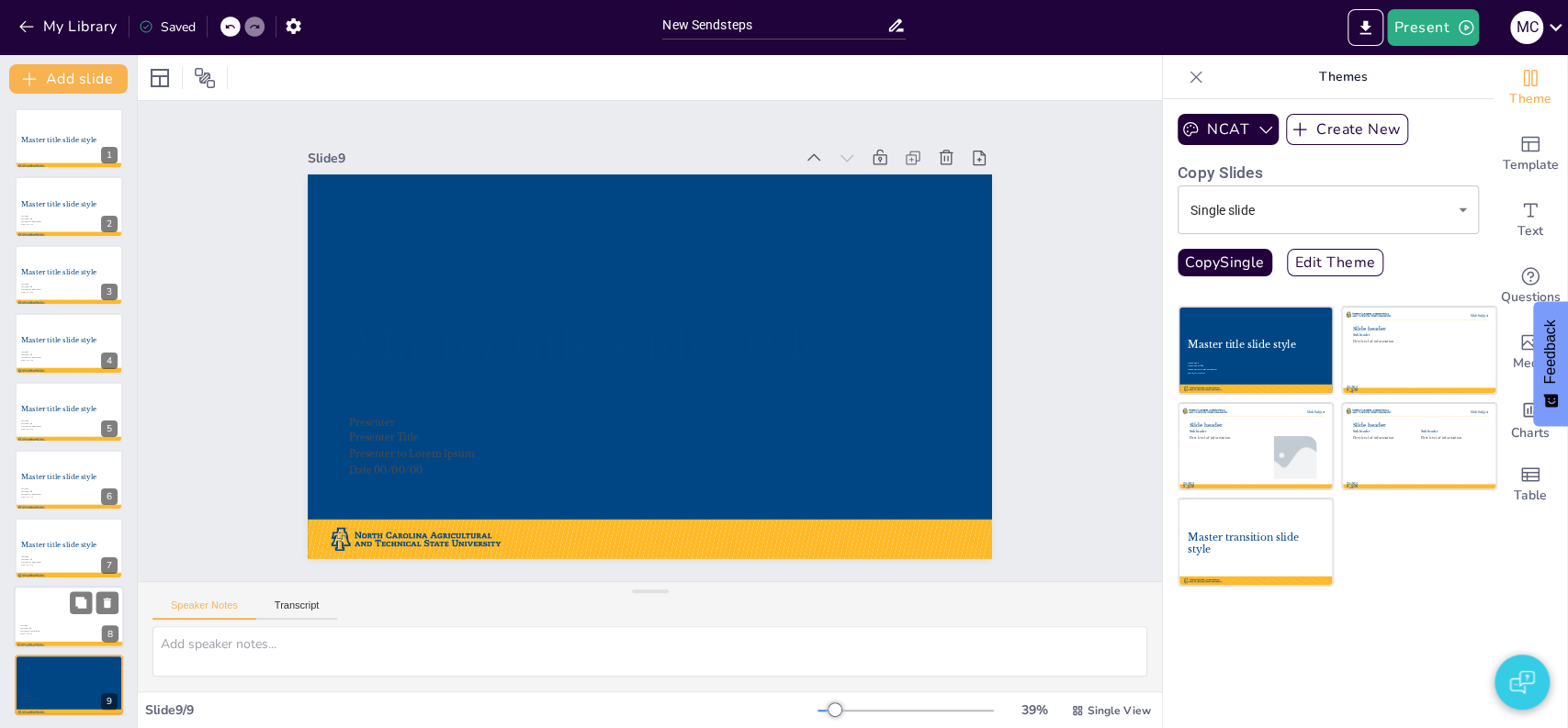
click at [56, 618] on div at bounding box center [69, 616] width 111 height 63
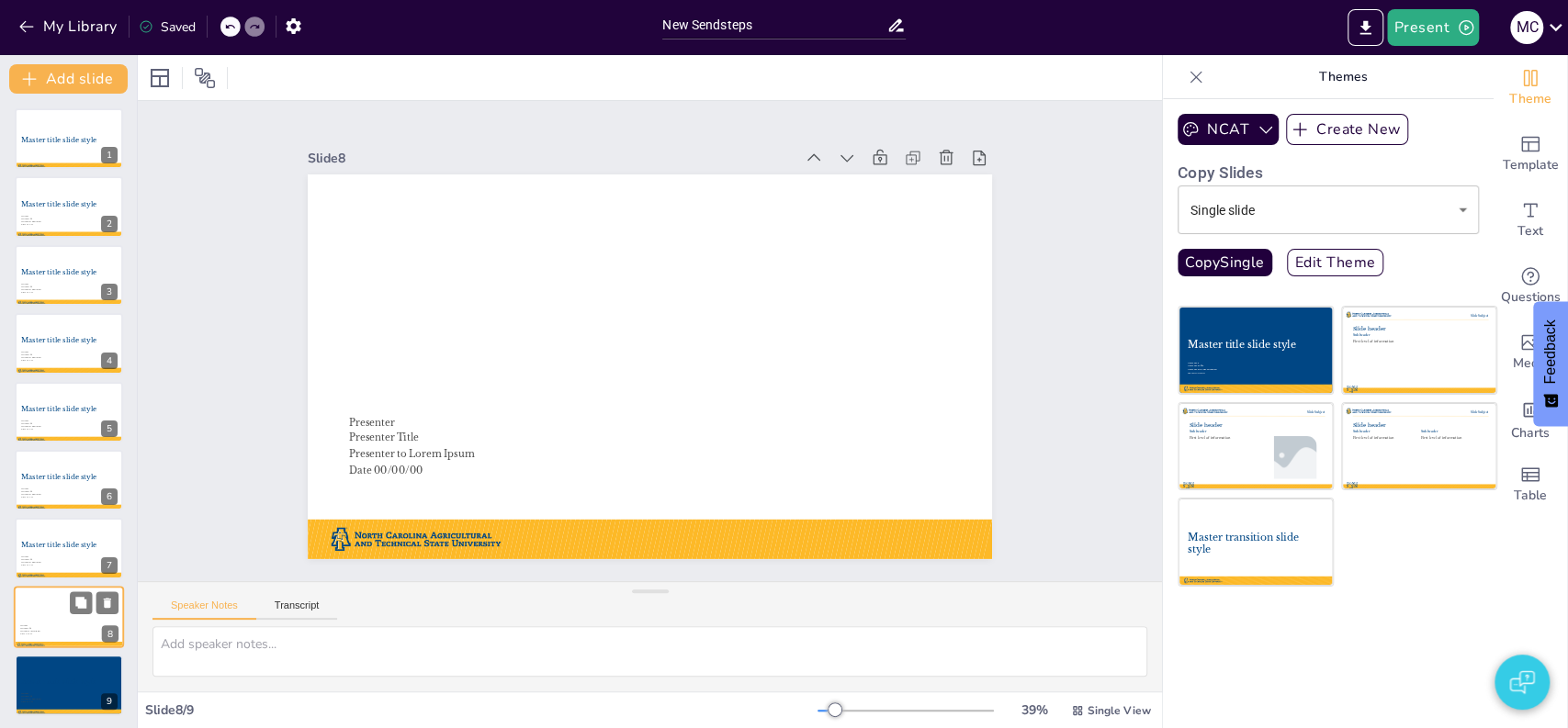
scroll to position [2, 0]
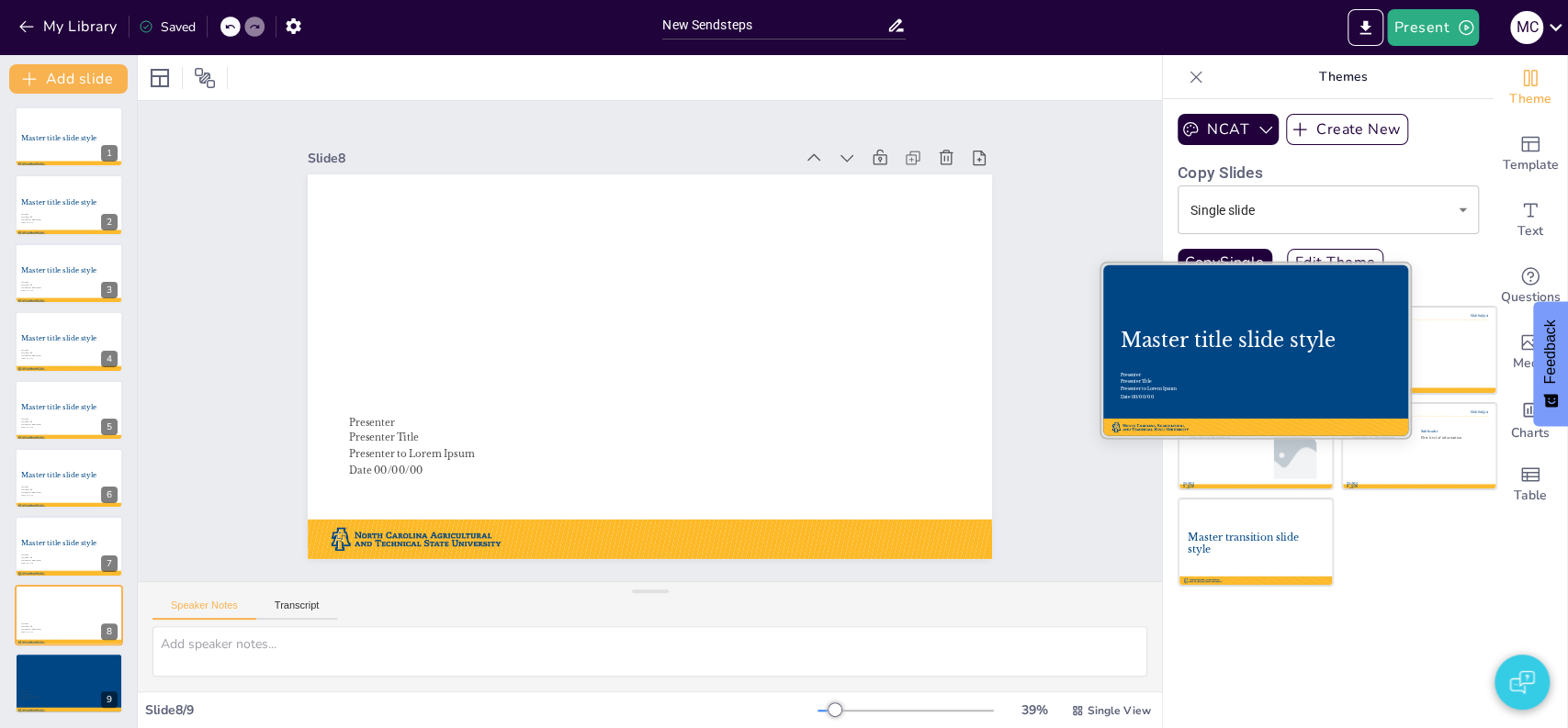
click at [1253, 351] on div "Master title slide style" at bounding box center [1255, 340] width 271 height 24
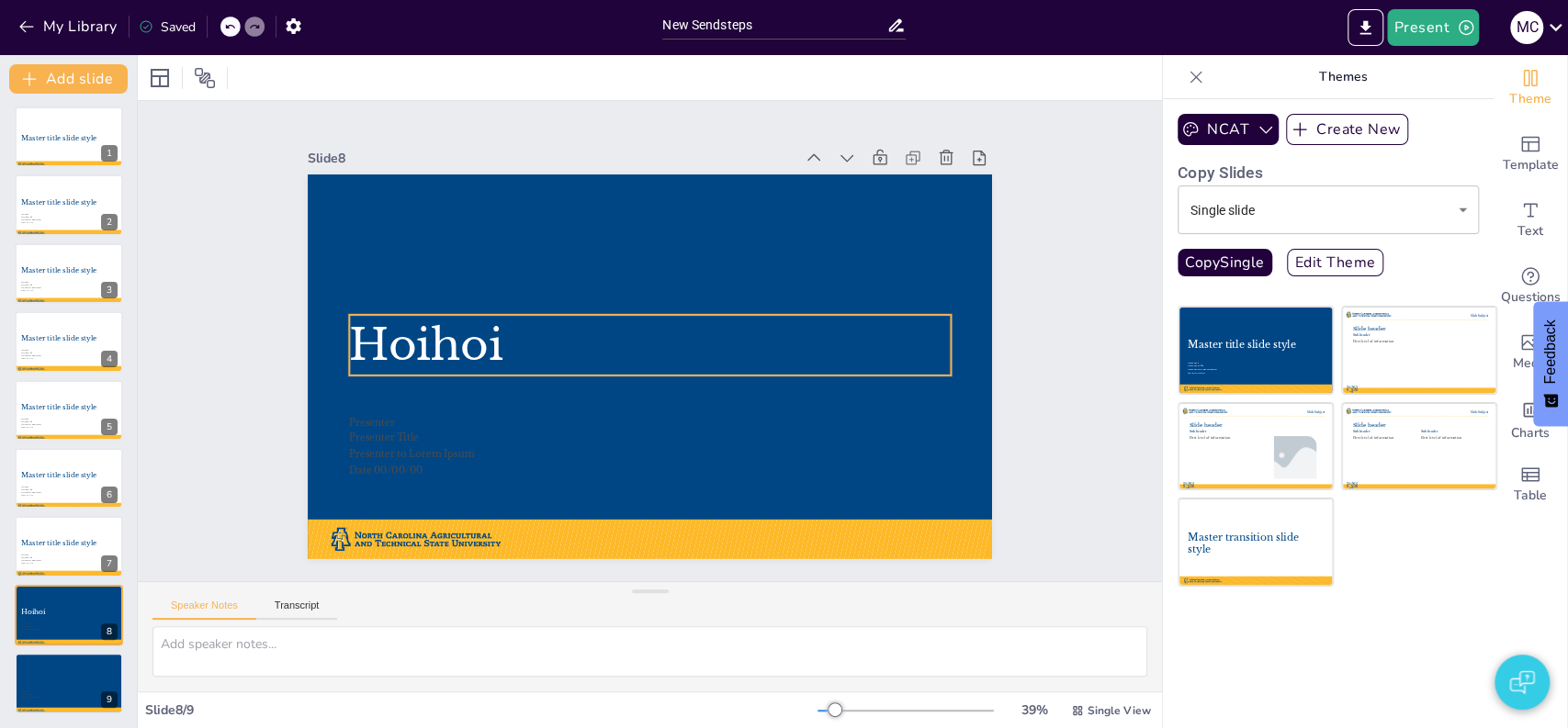
click at [539, 332] on p "Hoihoi" at bounding box center [649, 345] width 601 height 61
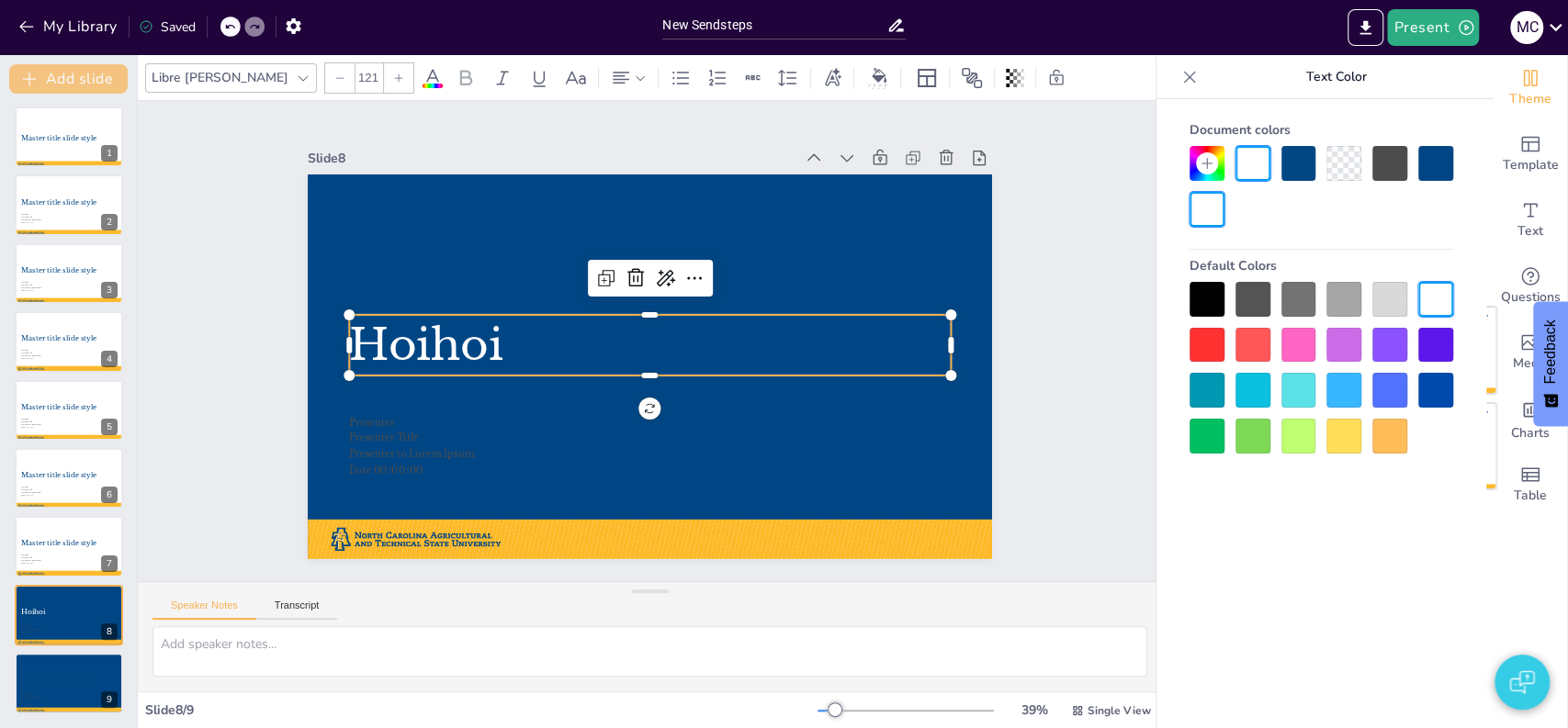
click at [53, 81] on button "Add slide" at bounding box center [68, 80] width 119 height 30
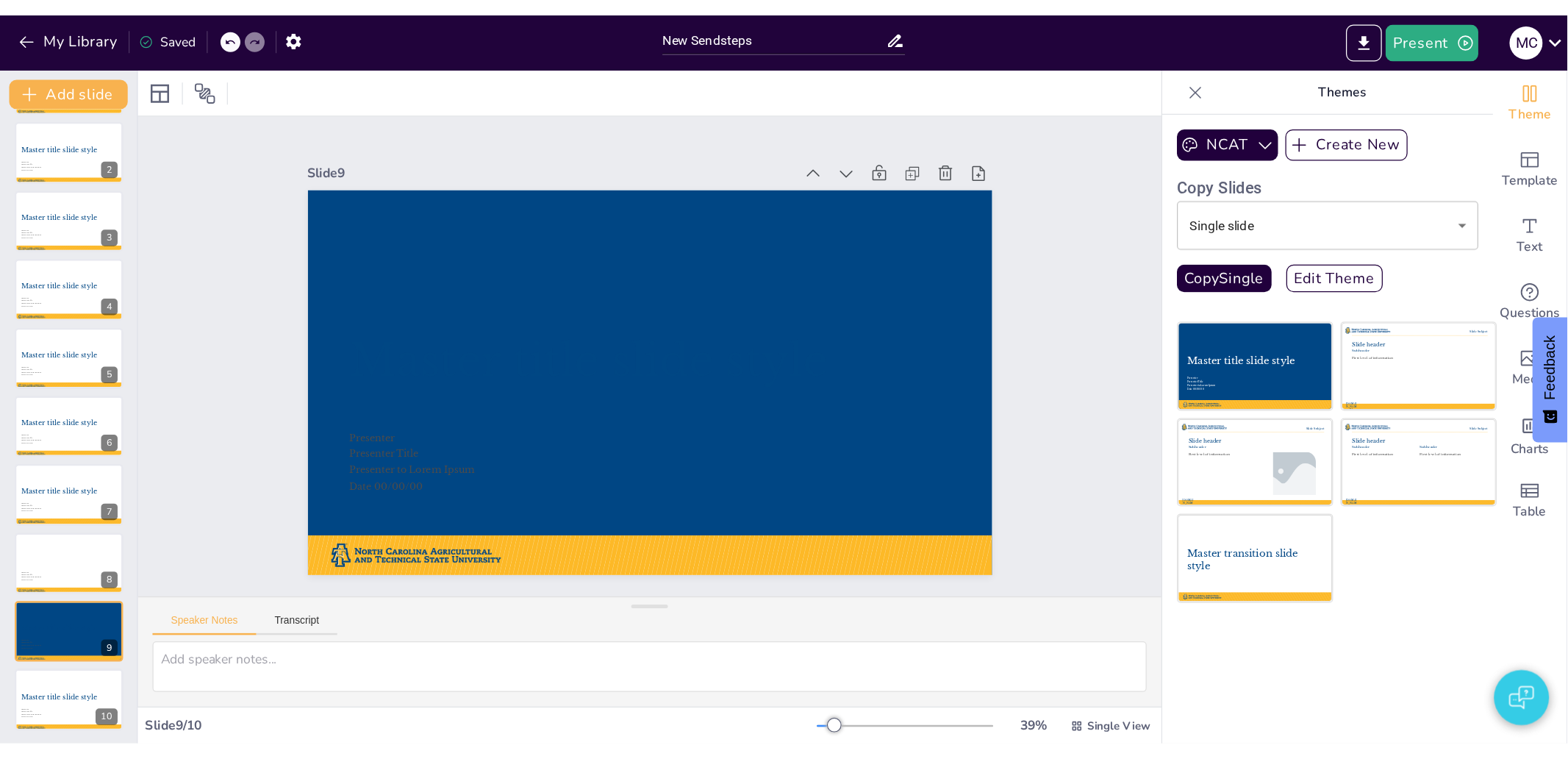
scroll to position [0, 0]
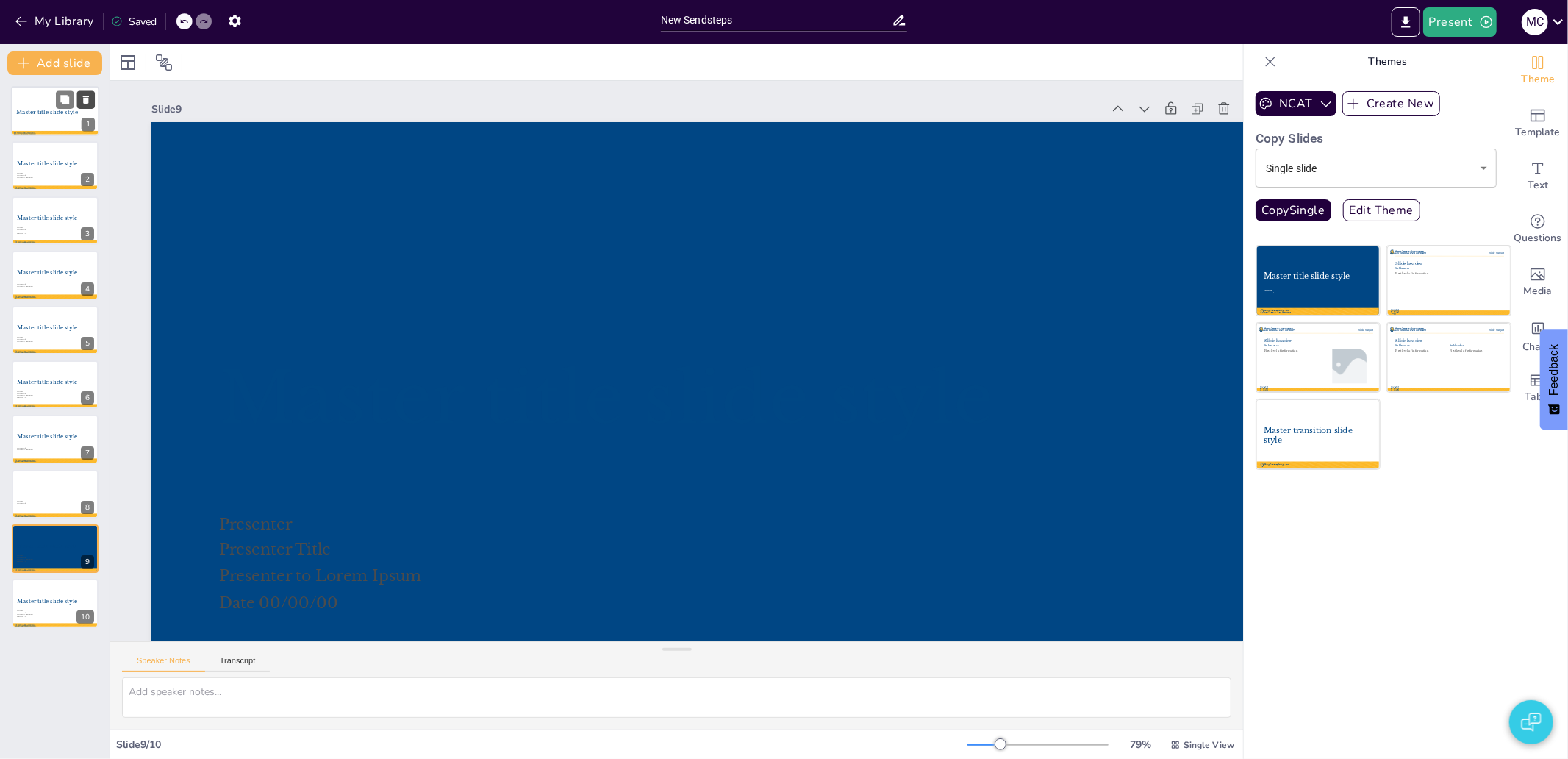
click at [85, 97] on icon at bounding box center [85, 100] width 6 height 8
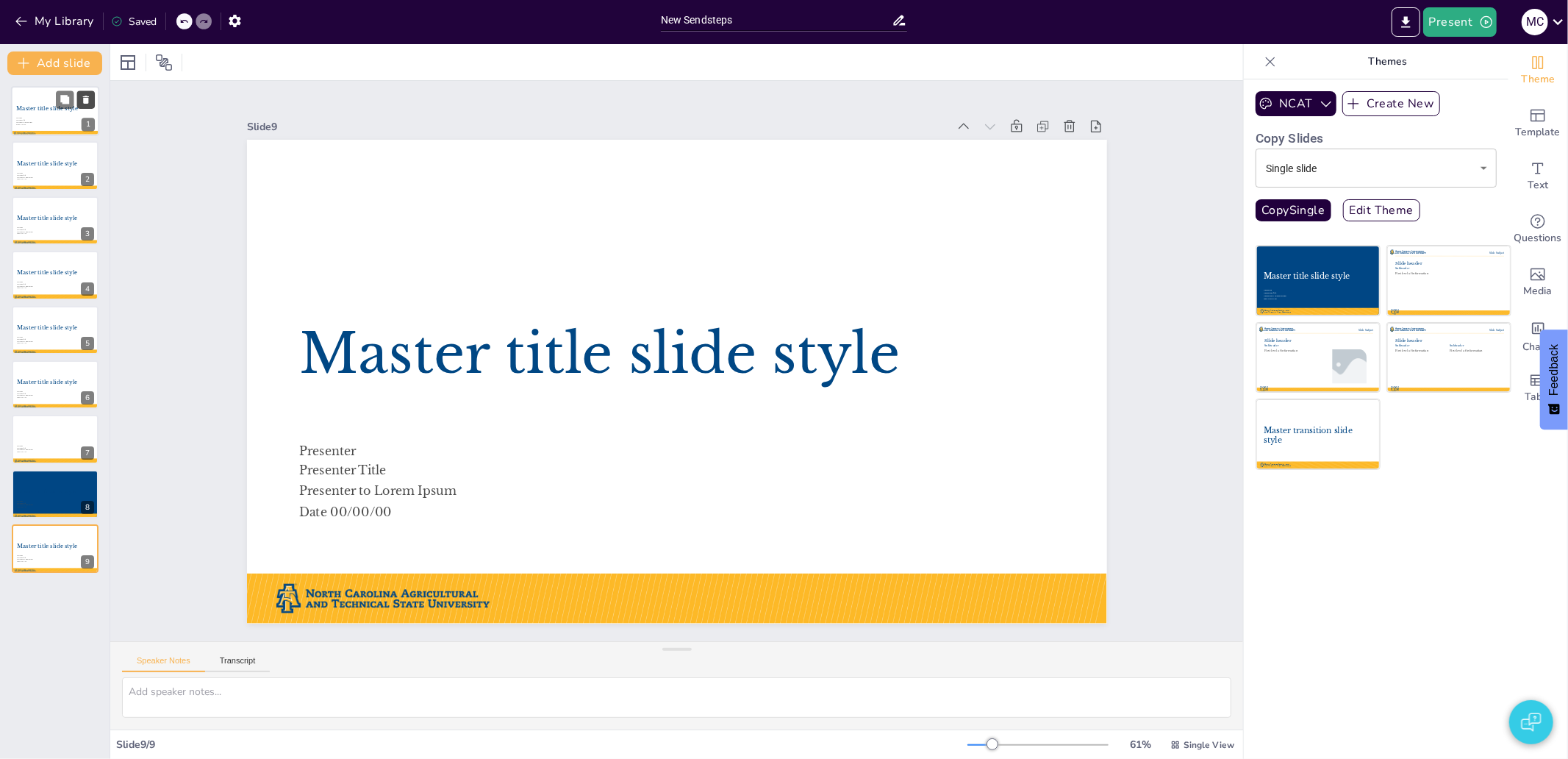
click at [85, 97] on icon at bounding box center [85, 100] width 10 height 10
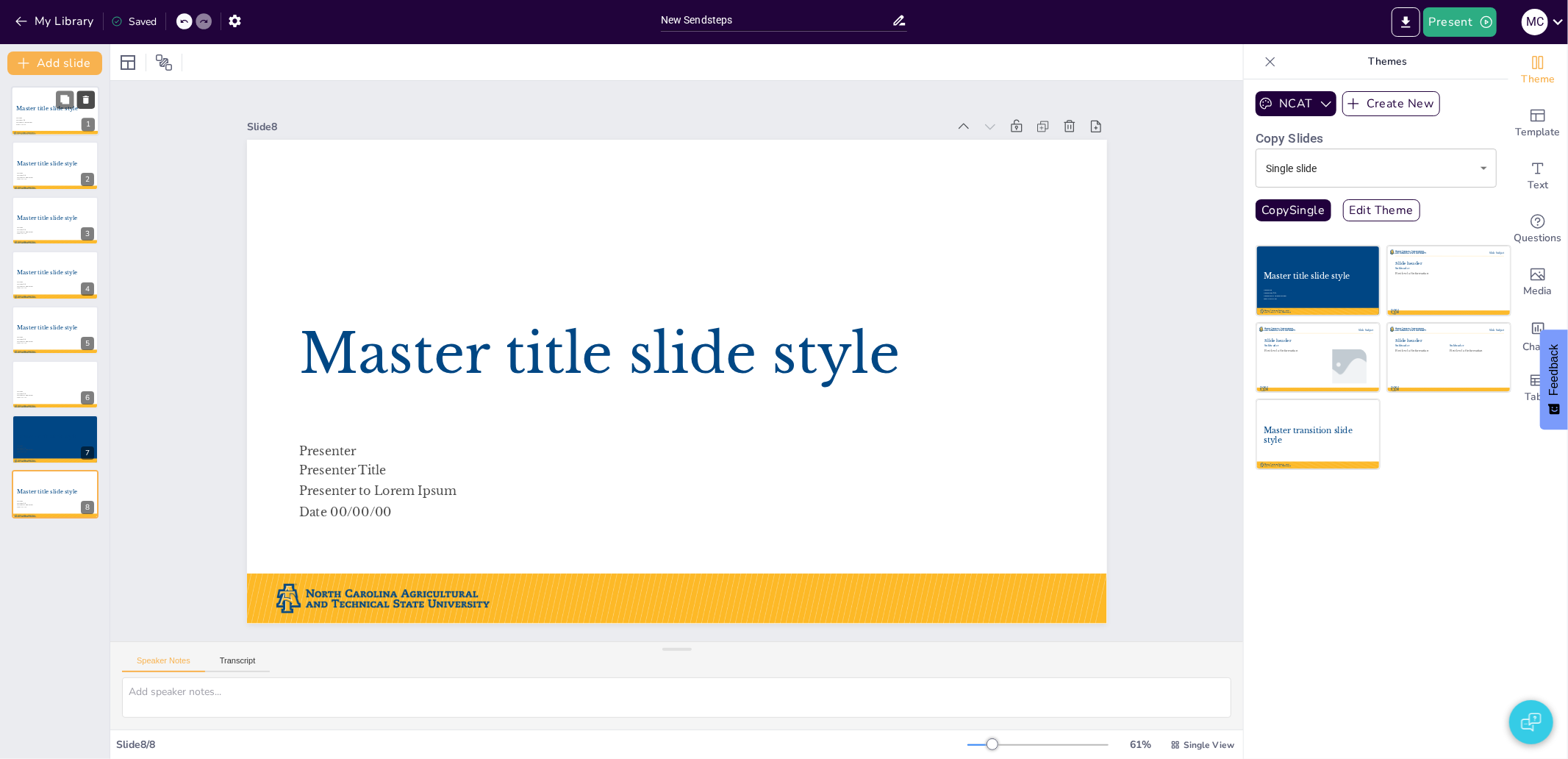
click at [85, 97] on icon at bounding box center [85, 100] width 6 height 8
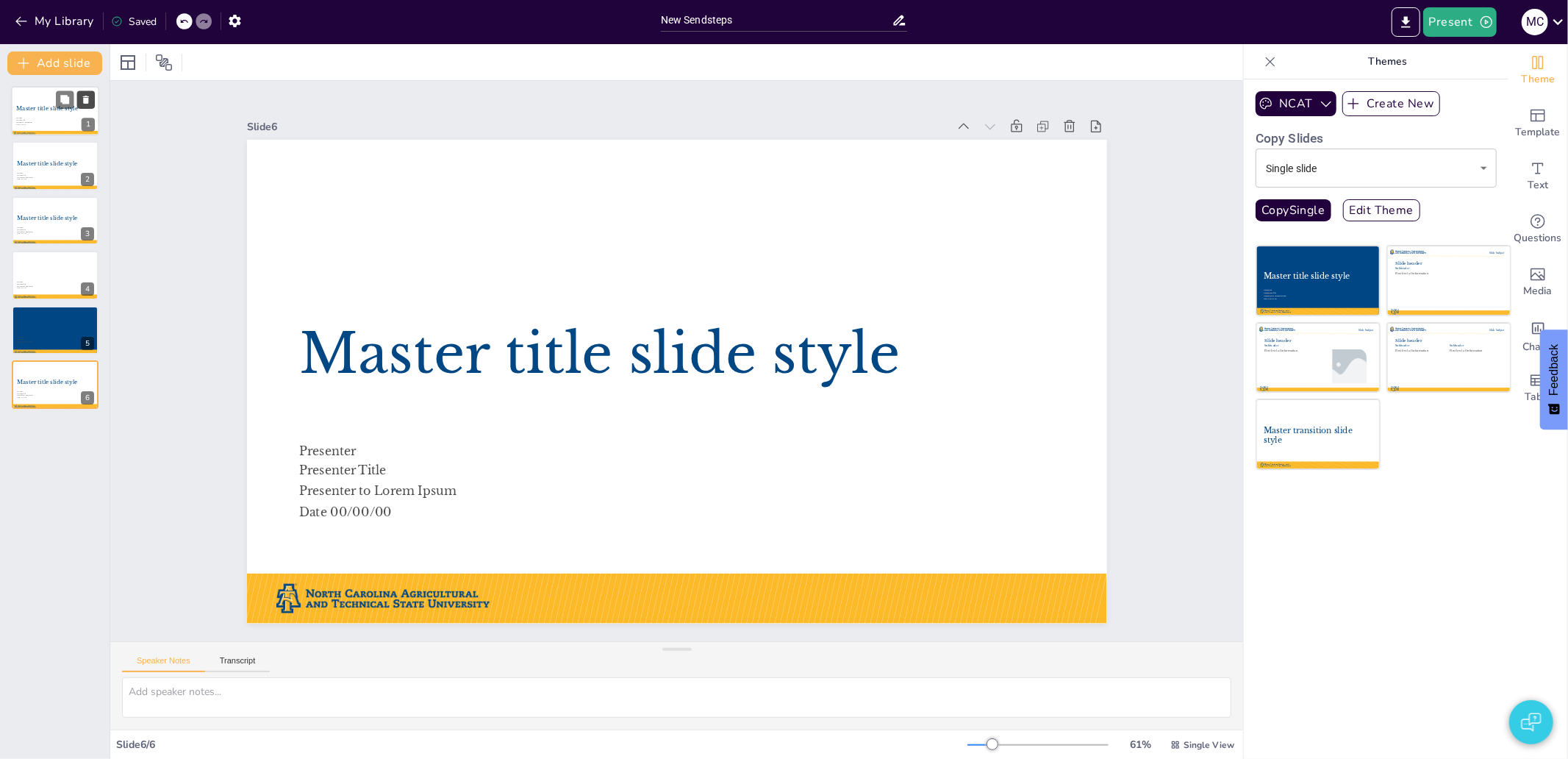
click at [85, 97] on icon at bounding box center [85, 100] width 6 height 8
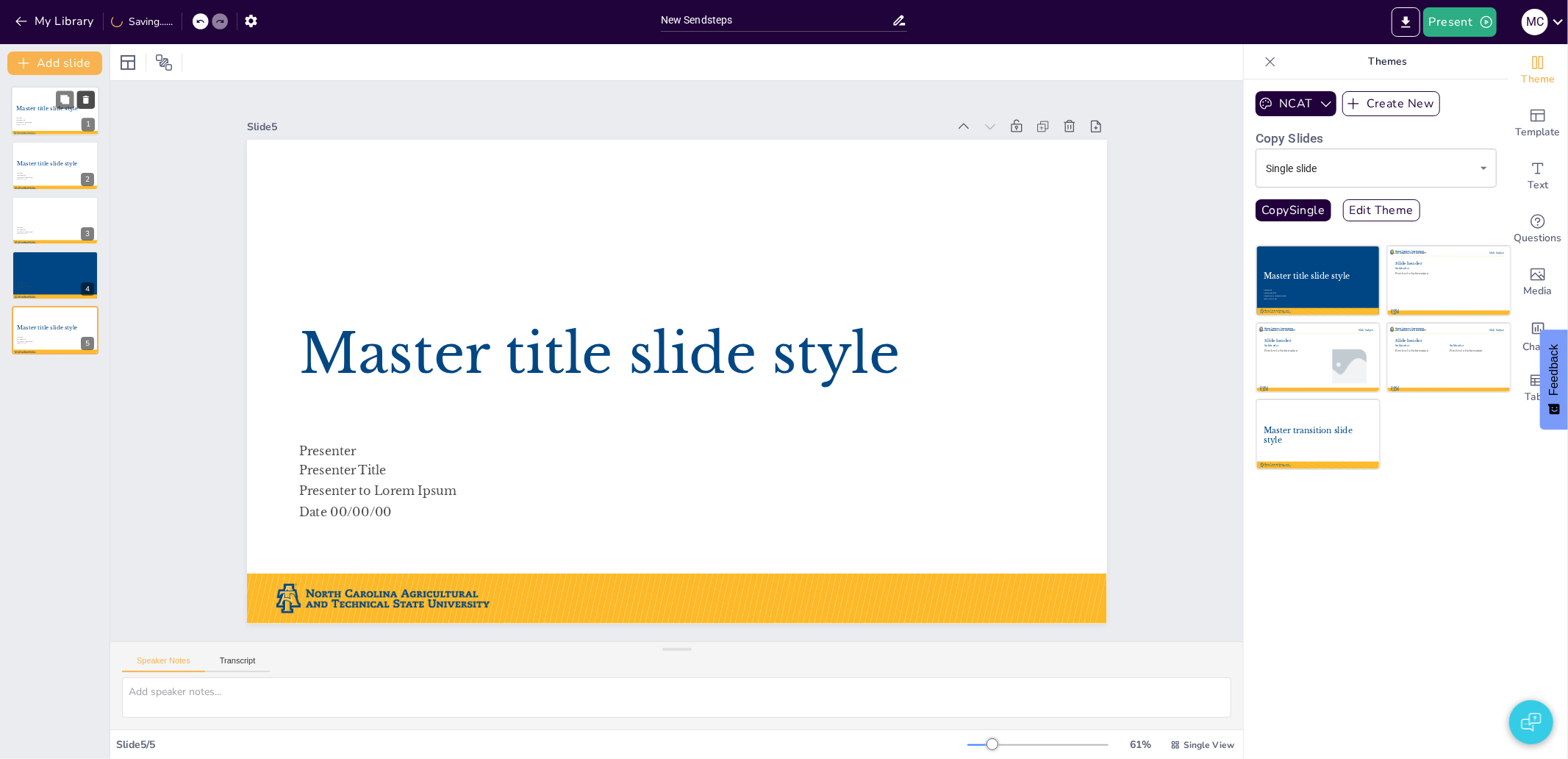
click at [85, 97] on icon at bounding box center [85, 100] width 6 height 8
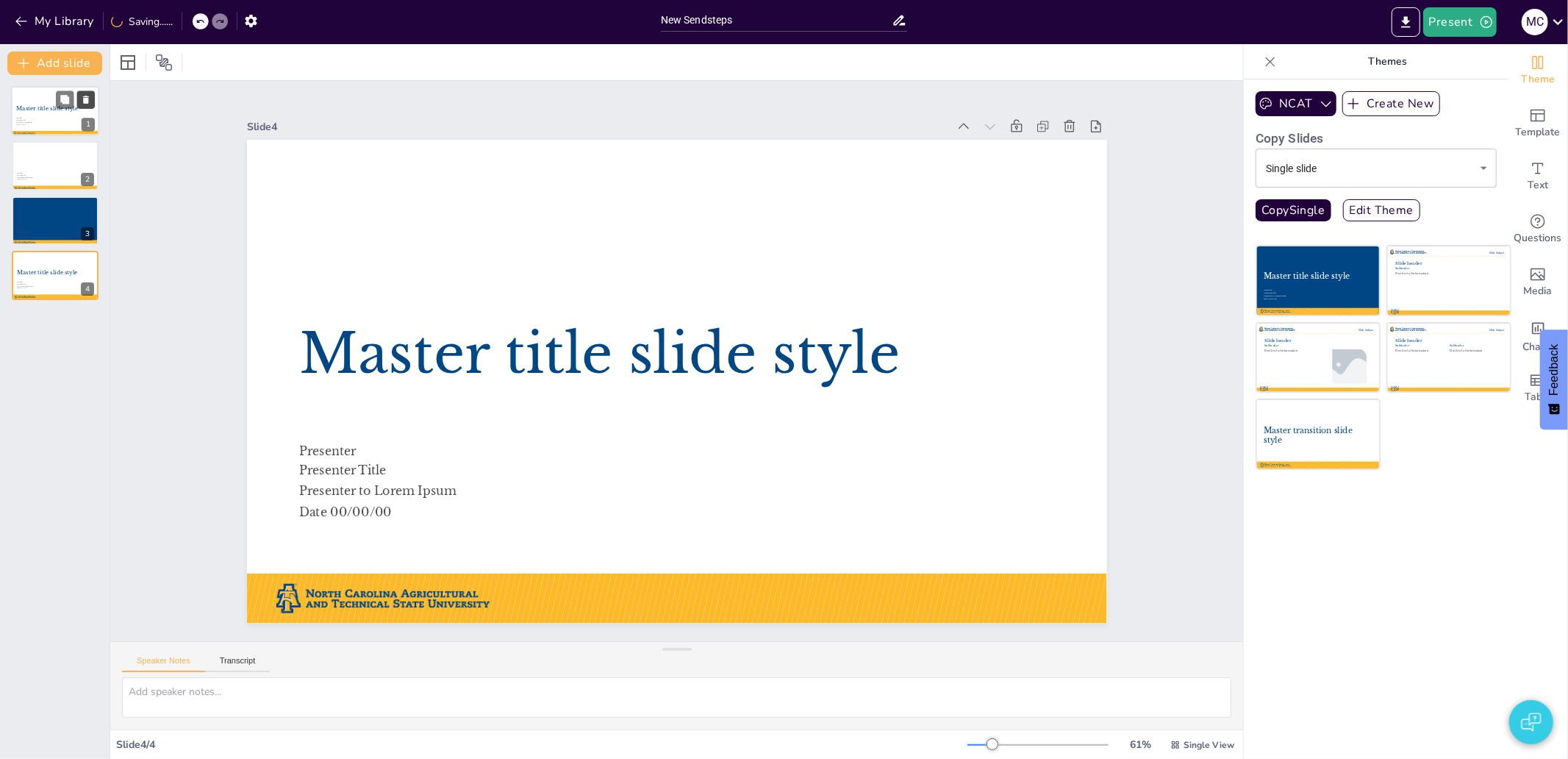
click at [84, 97] on icon at bounding box center [85, 100] width 6 height 8
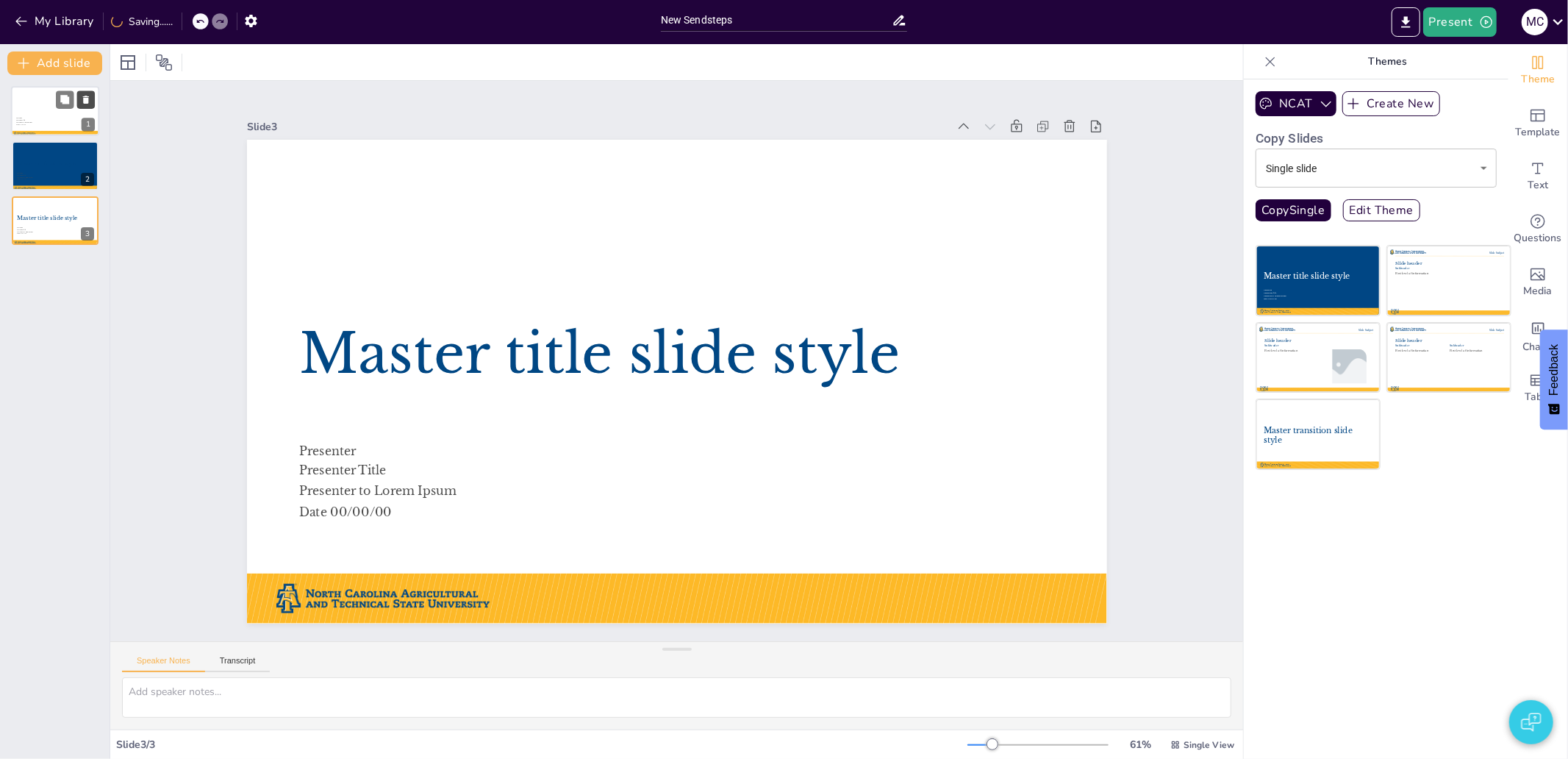
click at [82, 97] on icon at bounding box center [85, 100] width 10 height 10
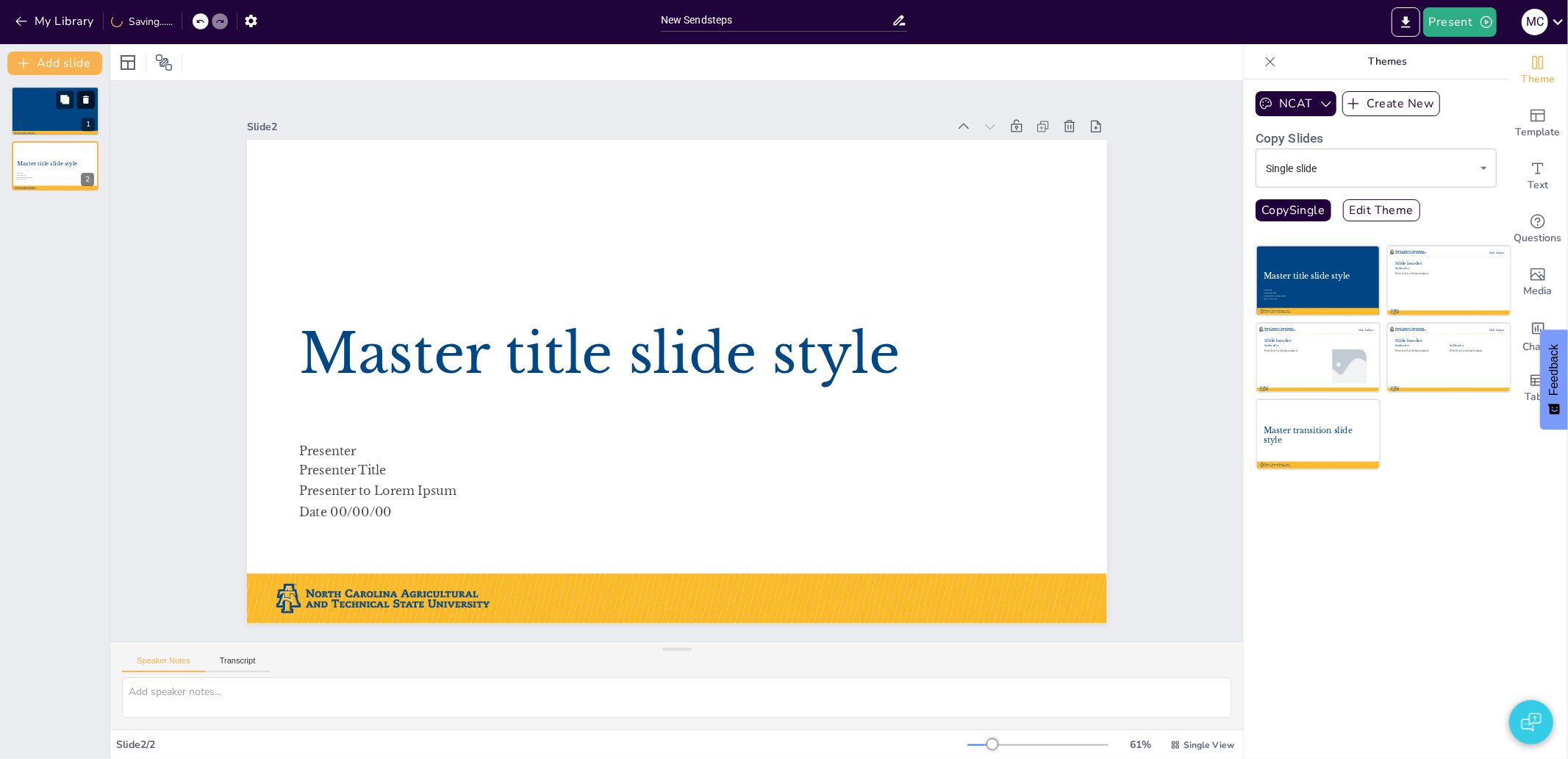
click at [82, 97] on icon at bounding box center [85, 100] width 10 height 10
click at [29, 23] on button "My Library" at bounding box center [56, 22] width 89 height 24
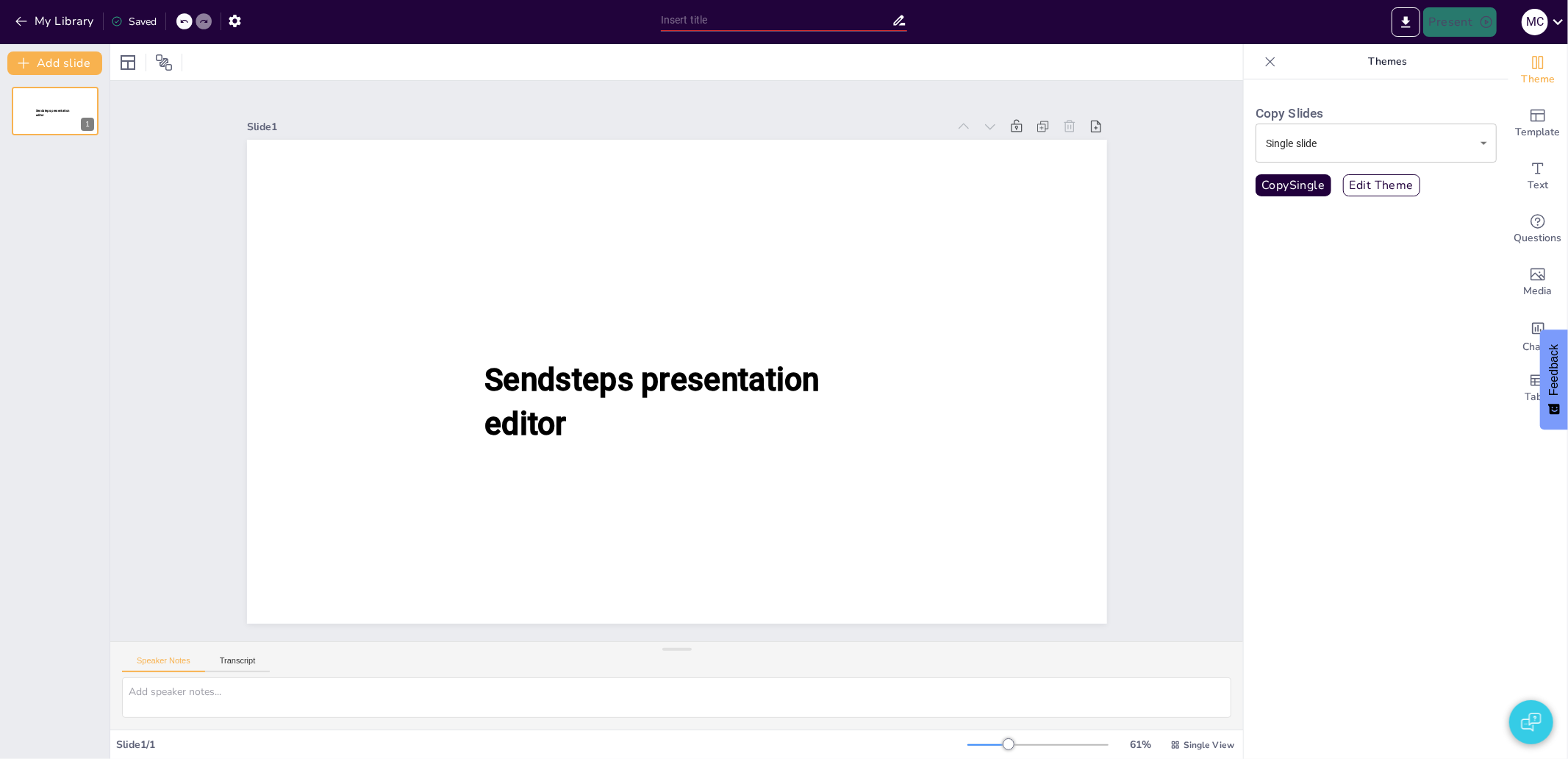
type input "New Sendsteps"
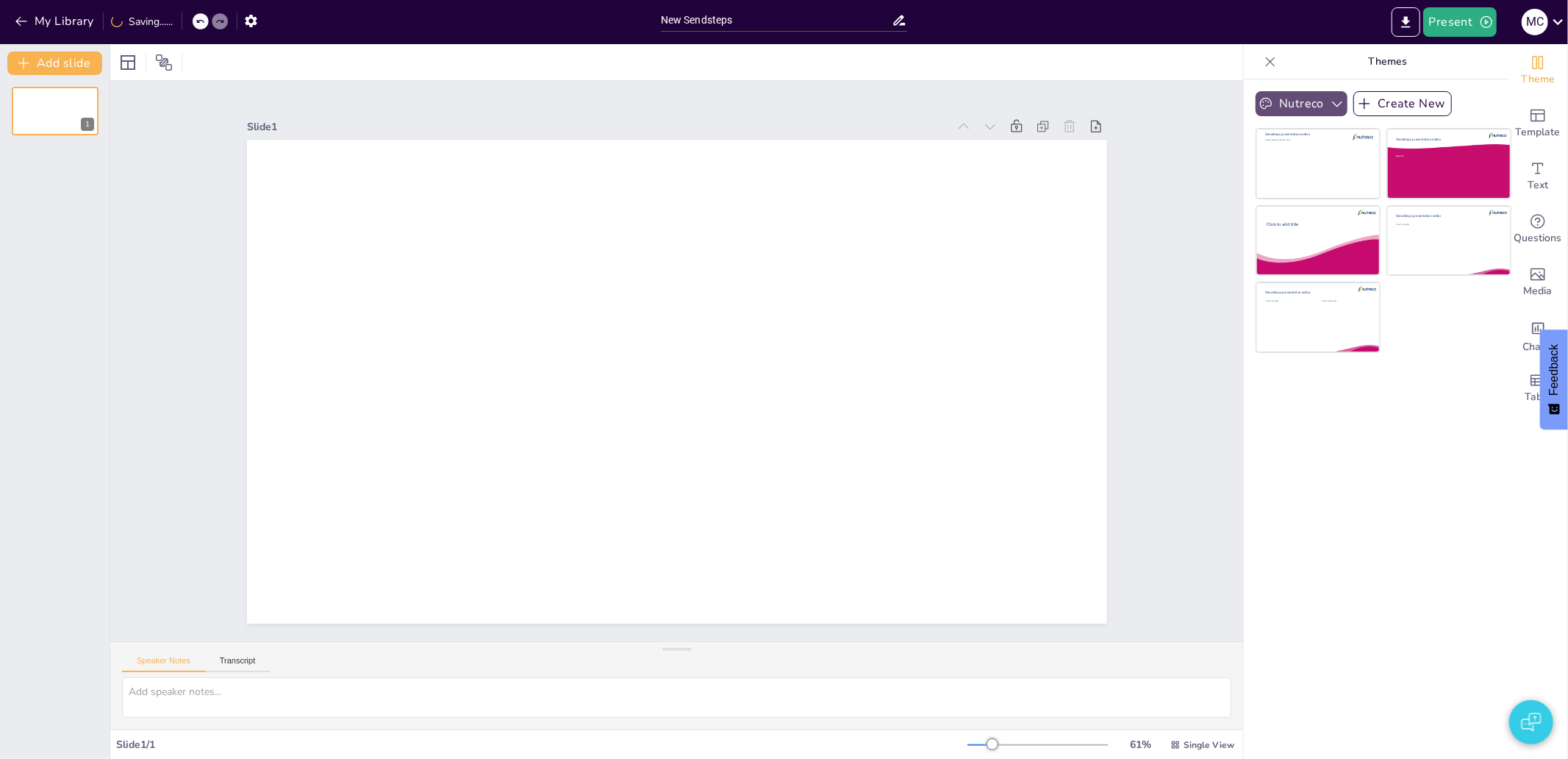
click at [1330, 100] on icon "button" at bounding box center [1337, 104] width 14 height 14
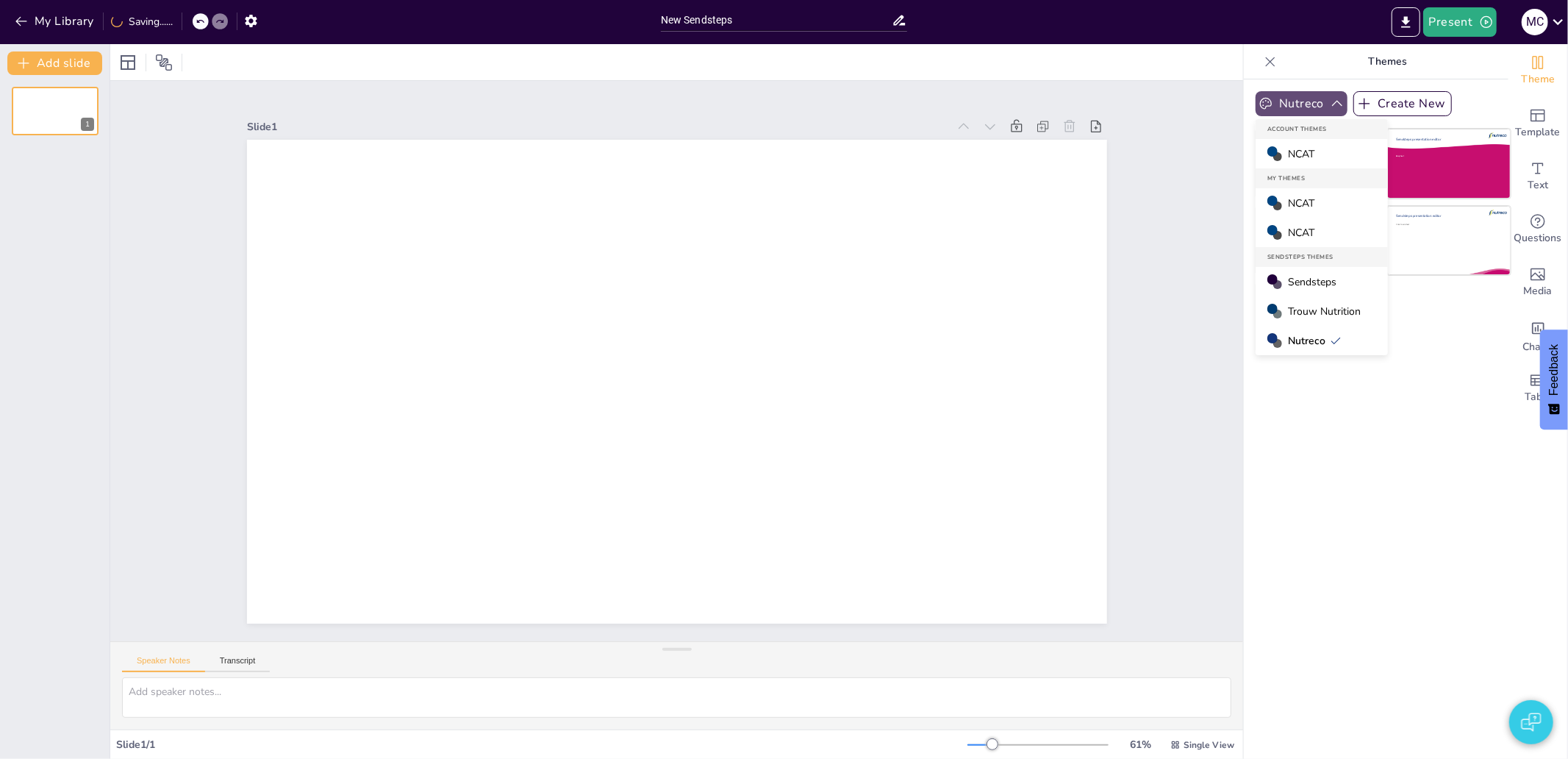
click at [1294, 157] on span "NCAT" at bounding box center [1300, 154] width 26 height 14
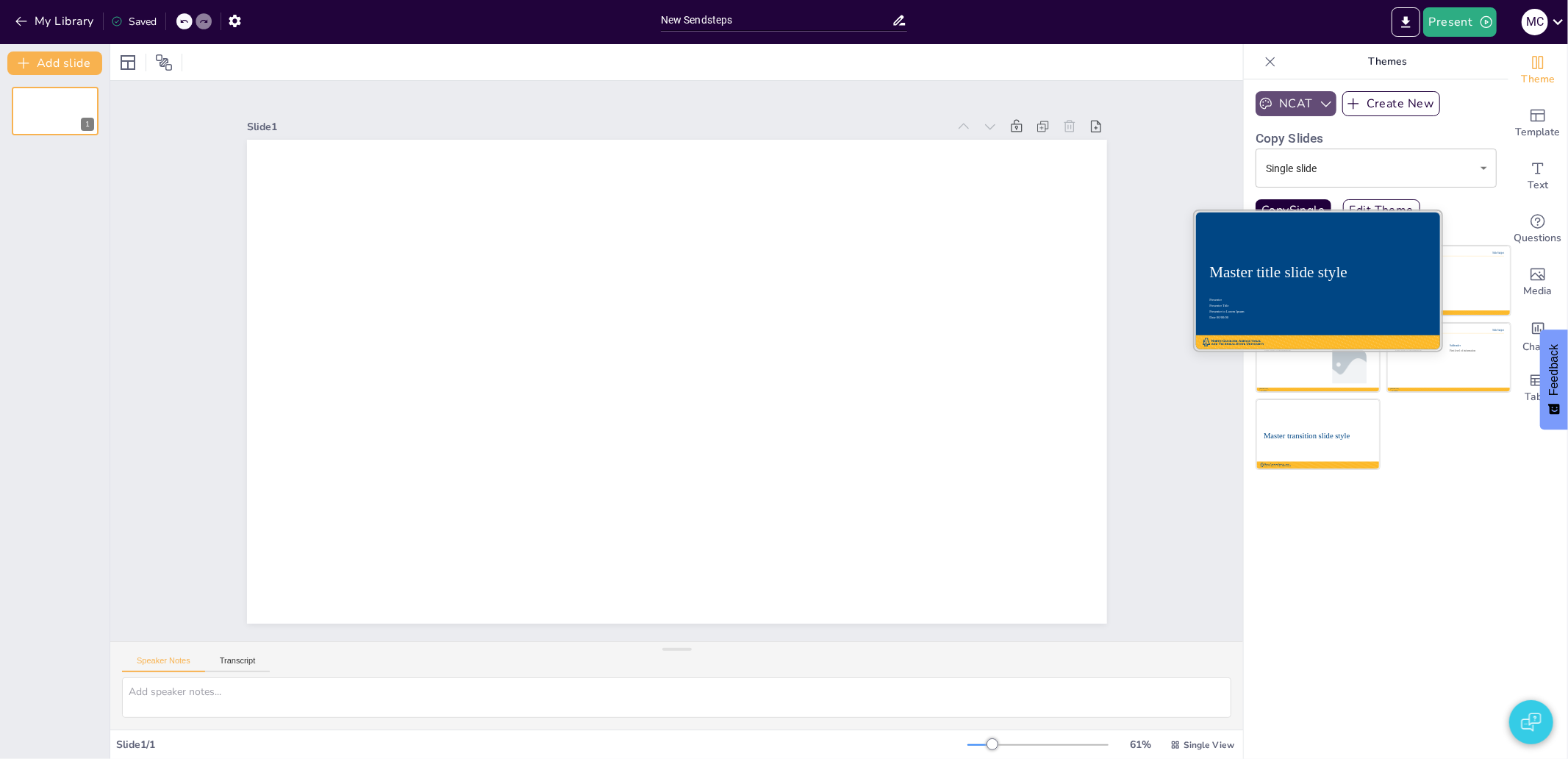
click at [1370, 277] on div "Master title slide style" at bounding box center [1318, 272] width 217 height 18
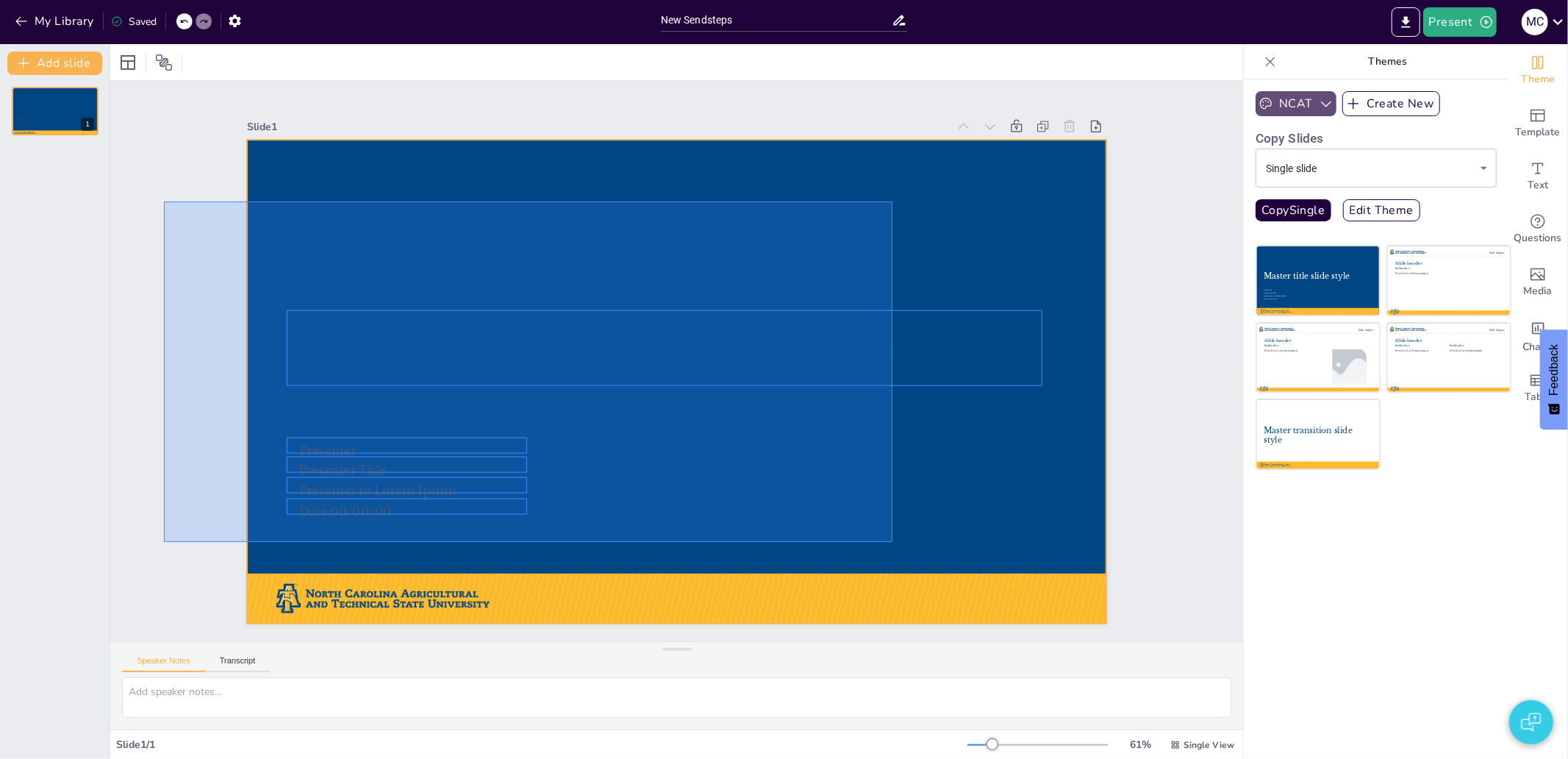
drag, startPoint x: 164, startPoint y: 202, endPoint x: 892, endPoint y: 542, distance: 803.5
click at [892, 542] on div "Slide 1 Master title slide style Presenter Presenter Title Presenter to Lorem I…" at bounding box center [676, 360] width 1133 height 560
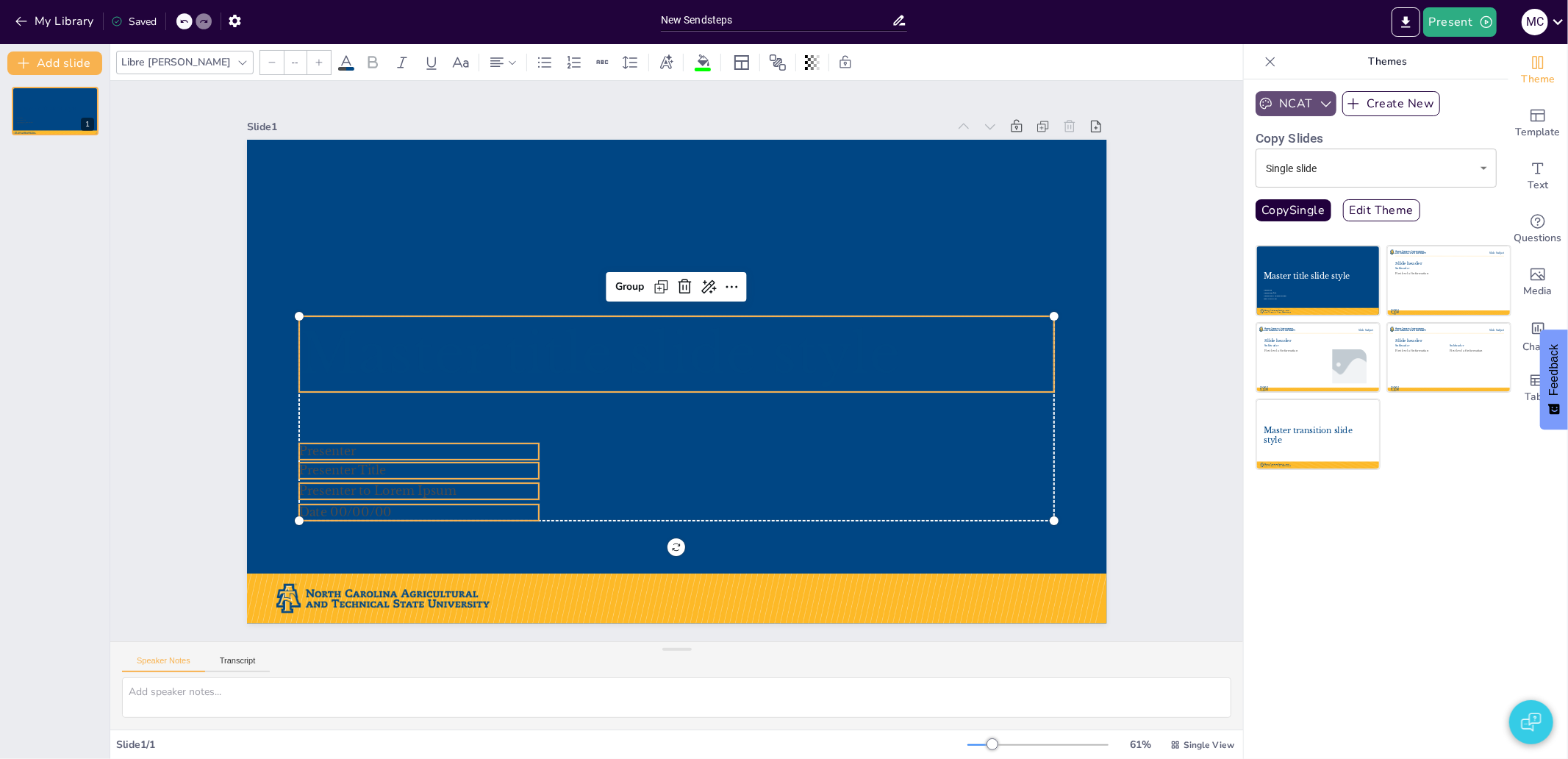
click at [337, 63] on icon at bounding box center [346, 62] width 18 height 18
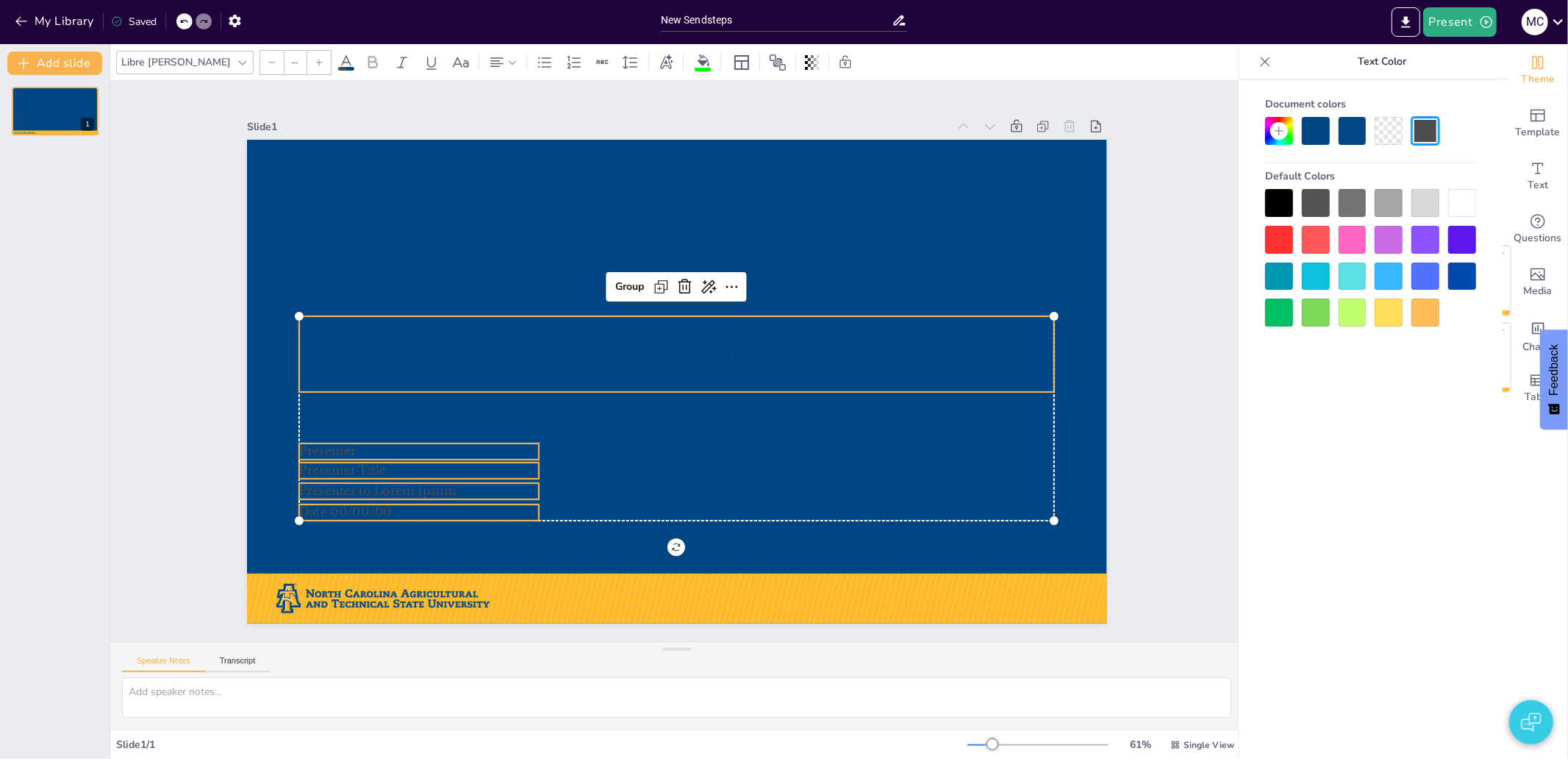
click at [1452, 195] on div at bounding box center [1461, 203] width 28 height 28
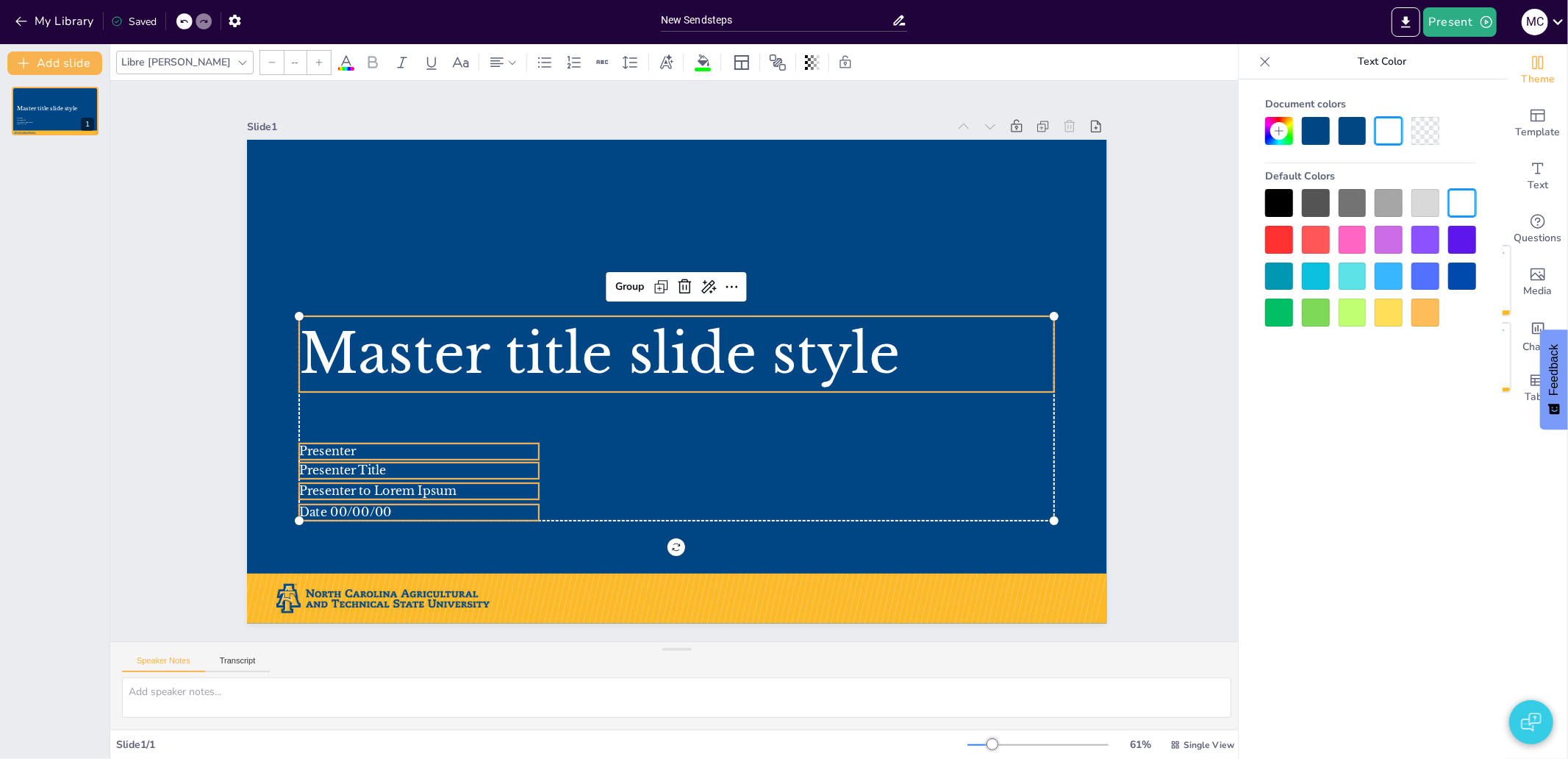
click at [1186, 263] on div "Slide 1 Master title slide style Presenter Presenter Title Presenter to Lorem I…" at bounding box center [676, 360] width 1133 height 560
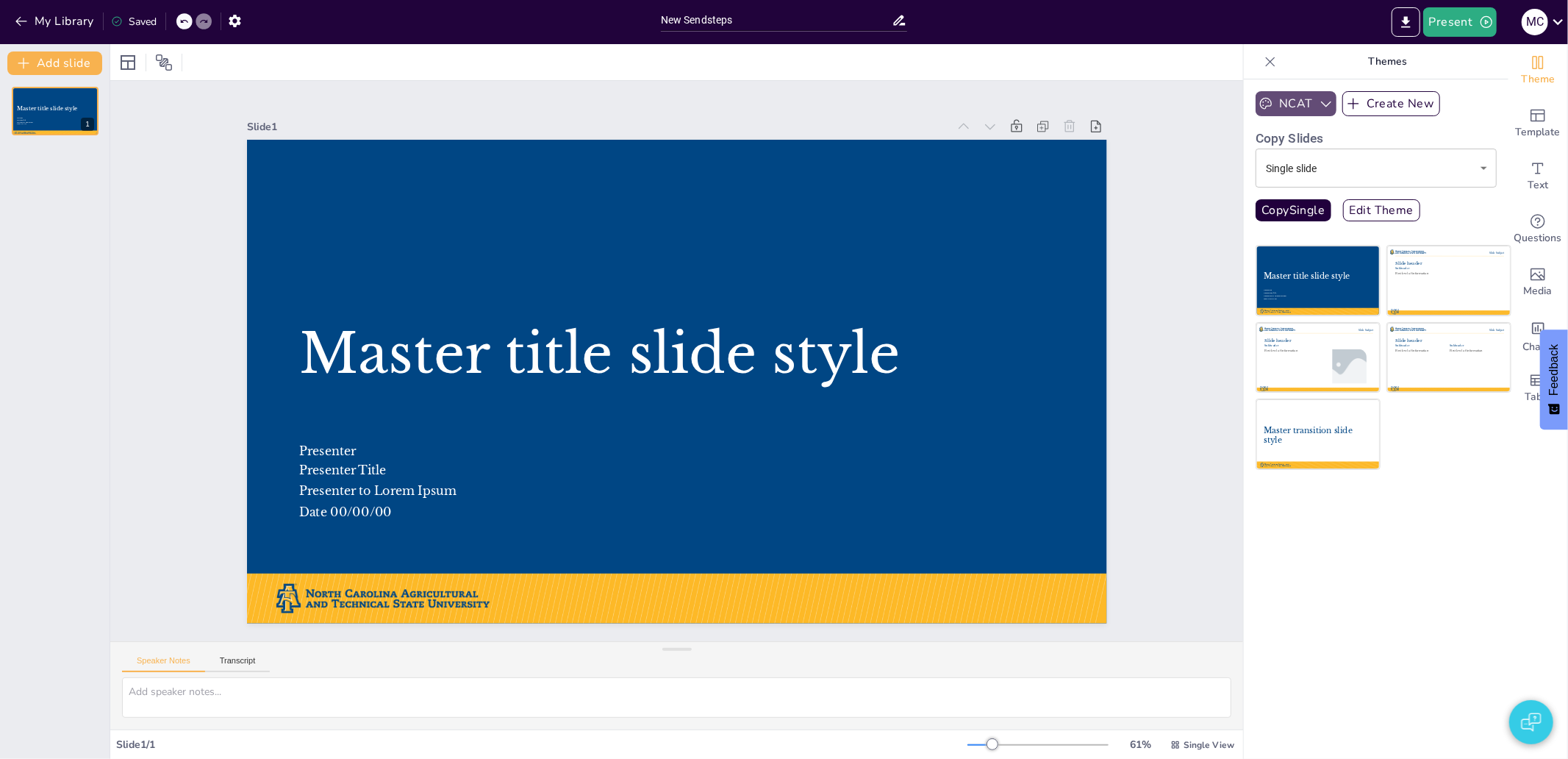
click at [74, 145] on div "Master title slide style Presenter Presenter Title Presenter to Lorem Ipsum Dat…" at bounding box center [54, 416] width 109 height 683
click at [55, 66] on button "Add slide" at bounding box center [54, 64] width 95 height 24
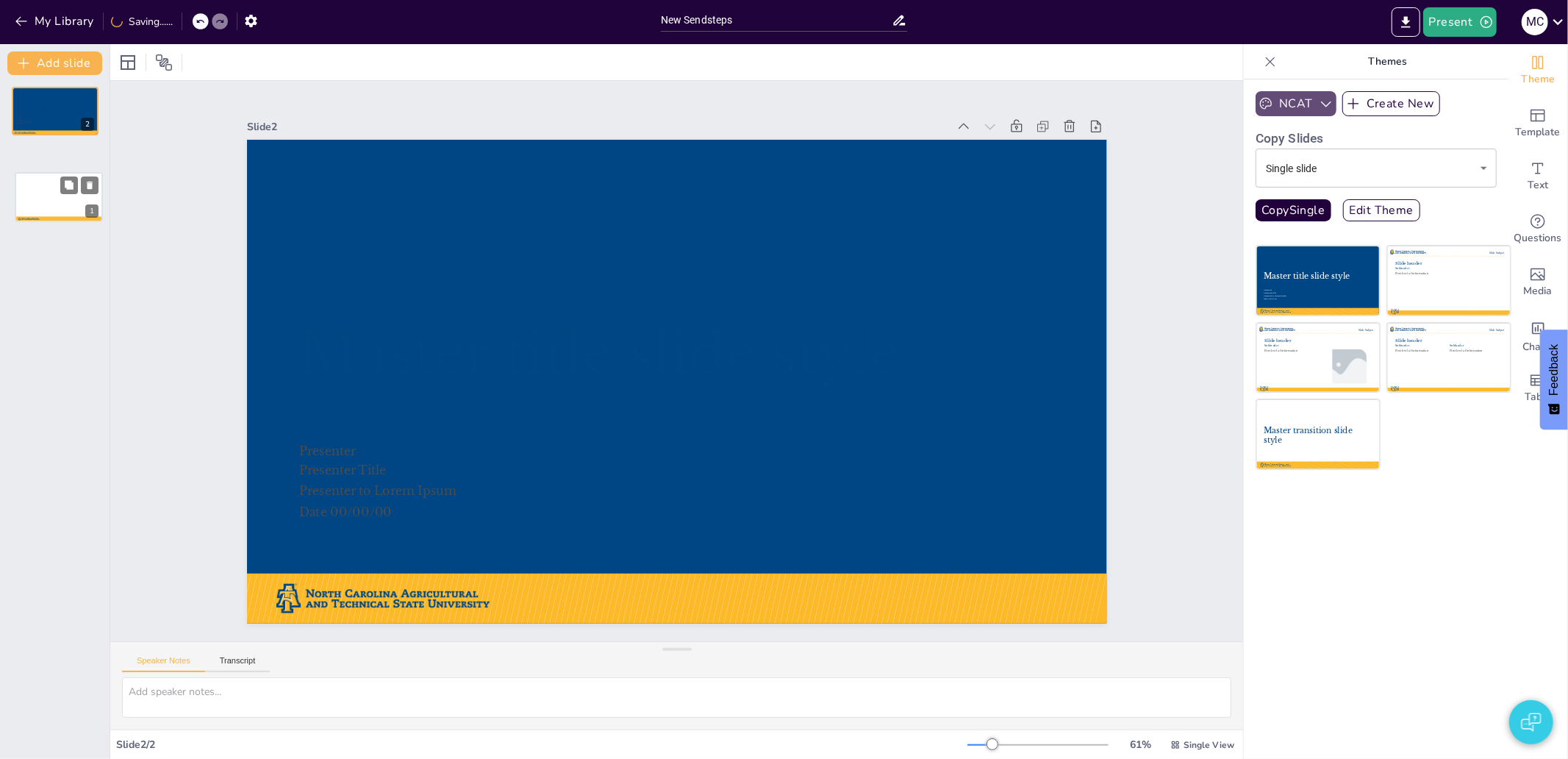
drag, startPoint x: 49, startPoint y: 104, endPoint x: 59, endPoint y: 210, distance: 106.5
click at [59, 173] on div "Master title slide style Presenter Presenter Title Presenter to Lorem Ipsum Dat…" at bounding box center [58, 173] width 87 height 0
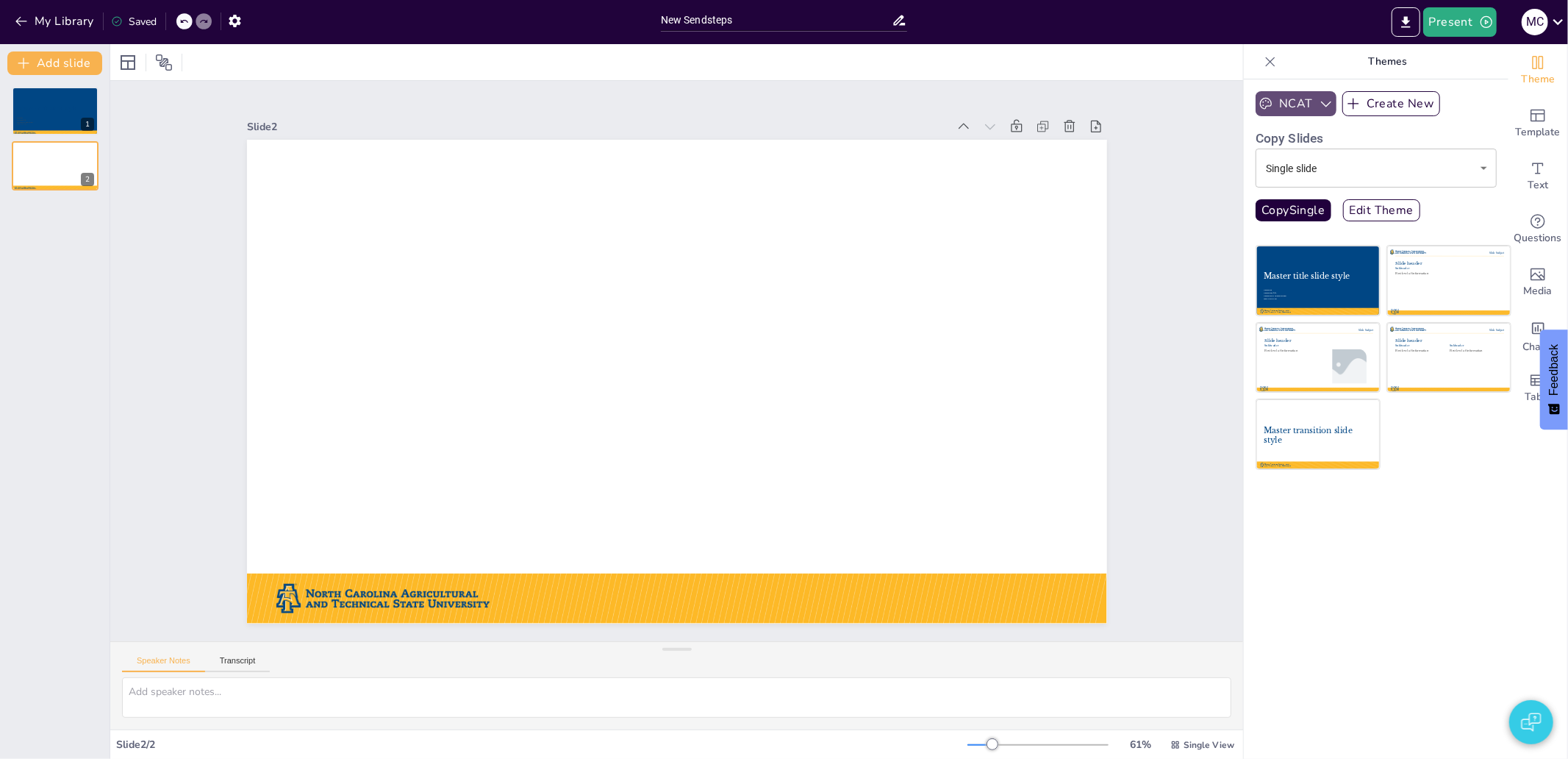
click at [178, 23] on div at bounding box center [184, 22] width 16 height 16
click at [183, 20] on div "My Library Saved" at bounding box center [124, 20] width 249 height 26
click at [187, 25] on icon at bounding box center [183, 21] width 9 height 9
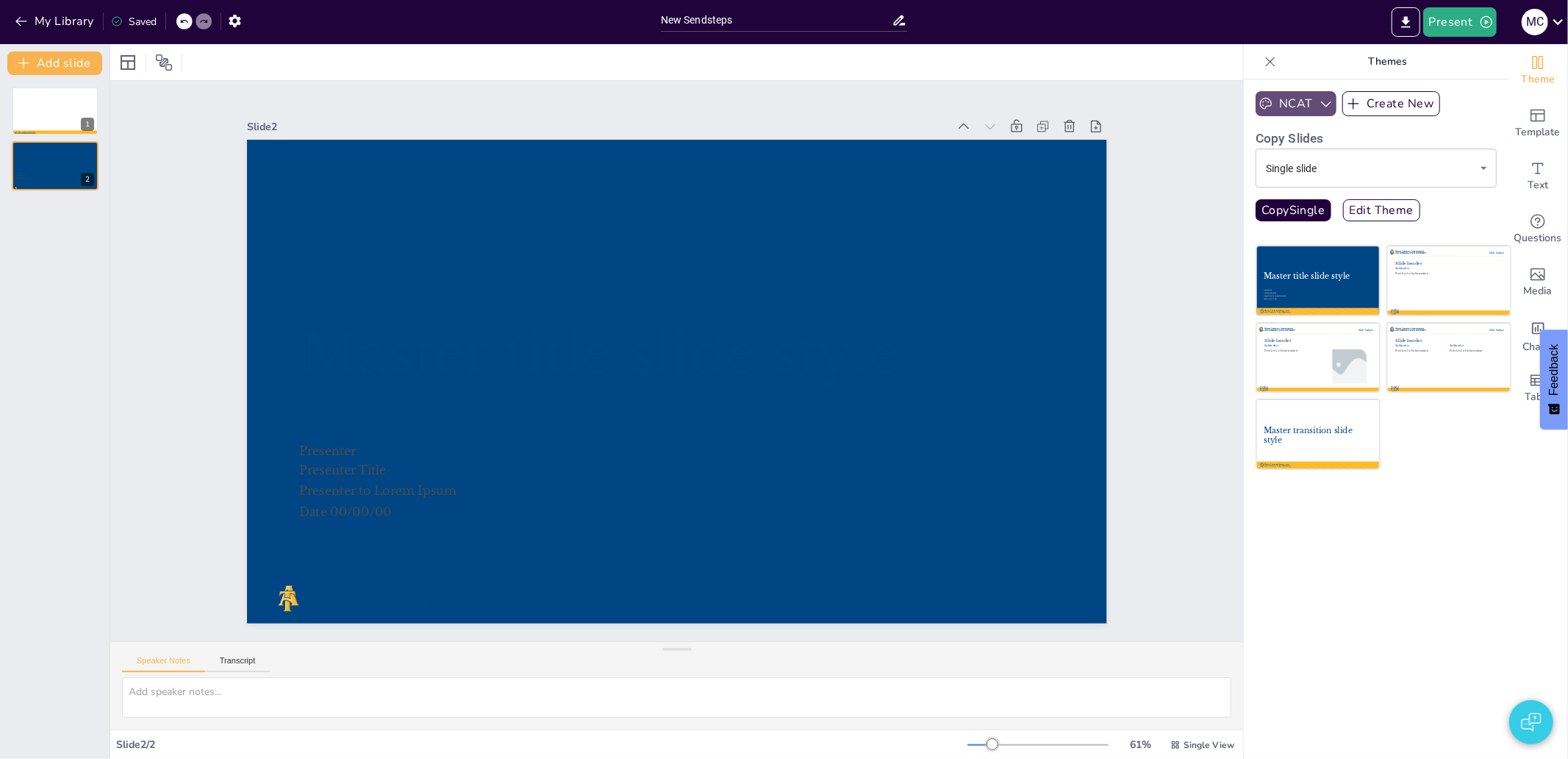
click at [187, 25] on icon at bounding box center [183, 21] width 9 height 9
click at [185, 22] on icon at bounding box center [183, 21] width 9 height 9
click at [85, 95] on icon at bounding box center [85, 100] width 10 height 10
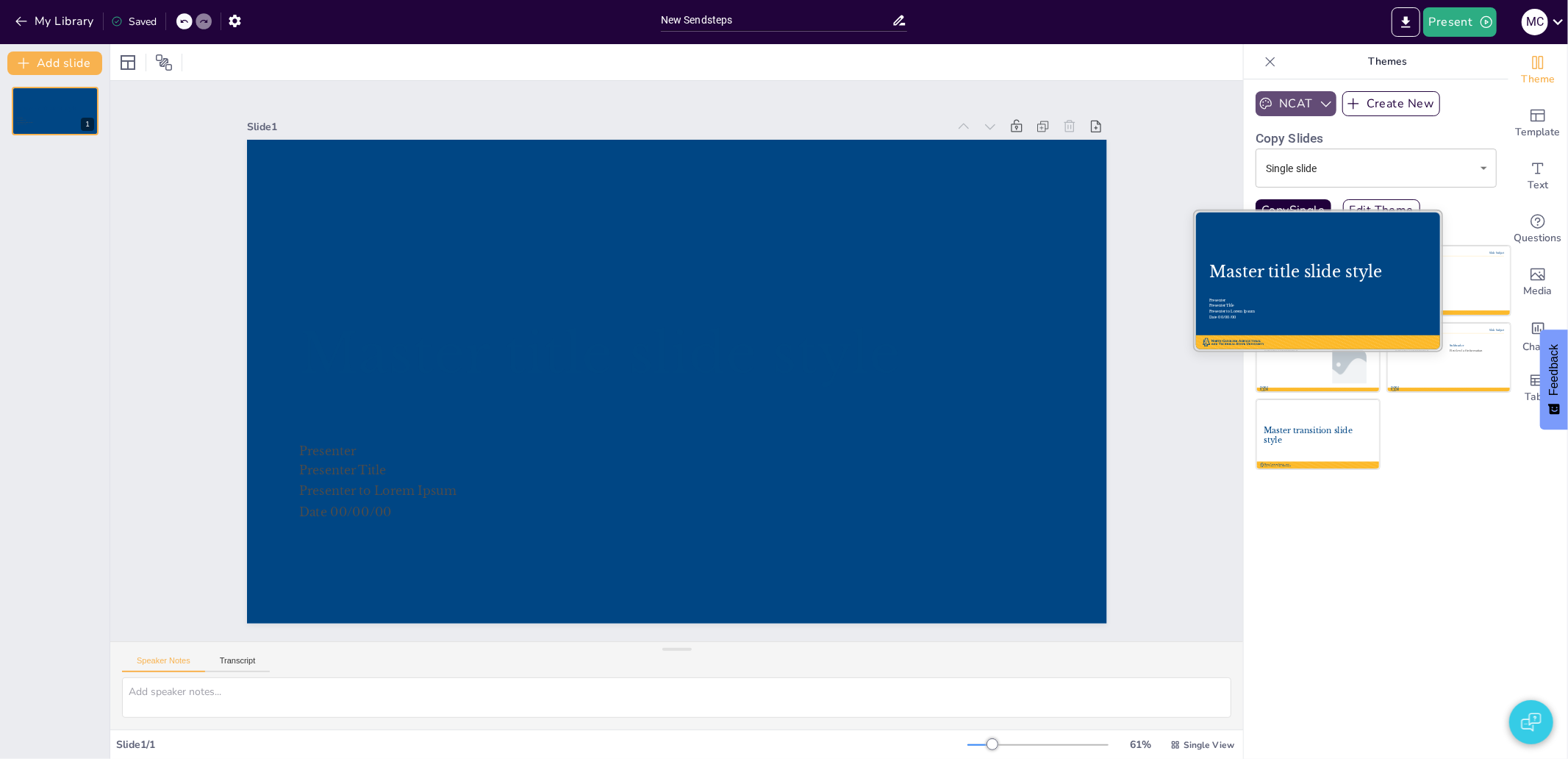
click at [1282, 280] on div "Master title slide style" at bounding box center [1318, 272] width 217 height 19
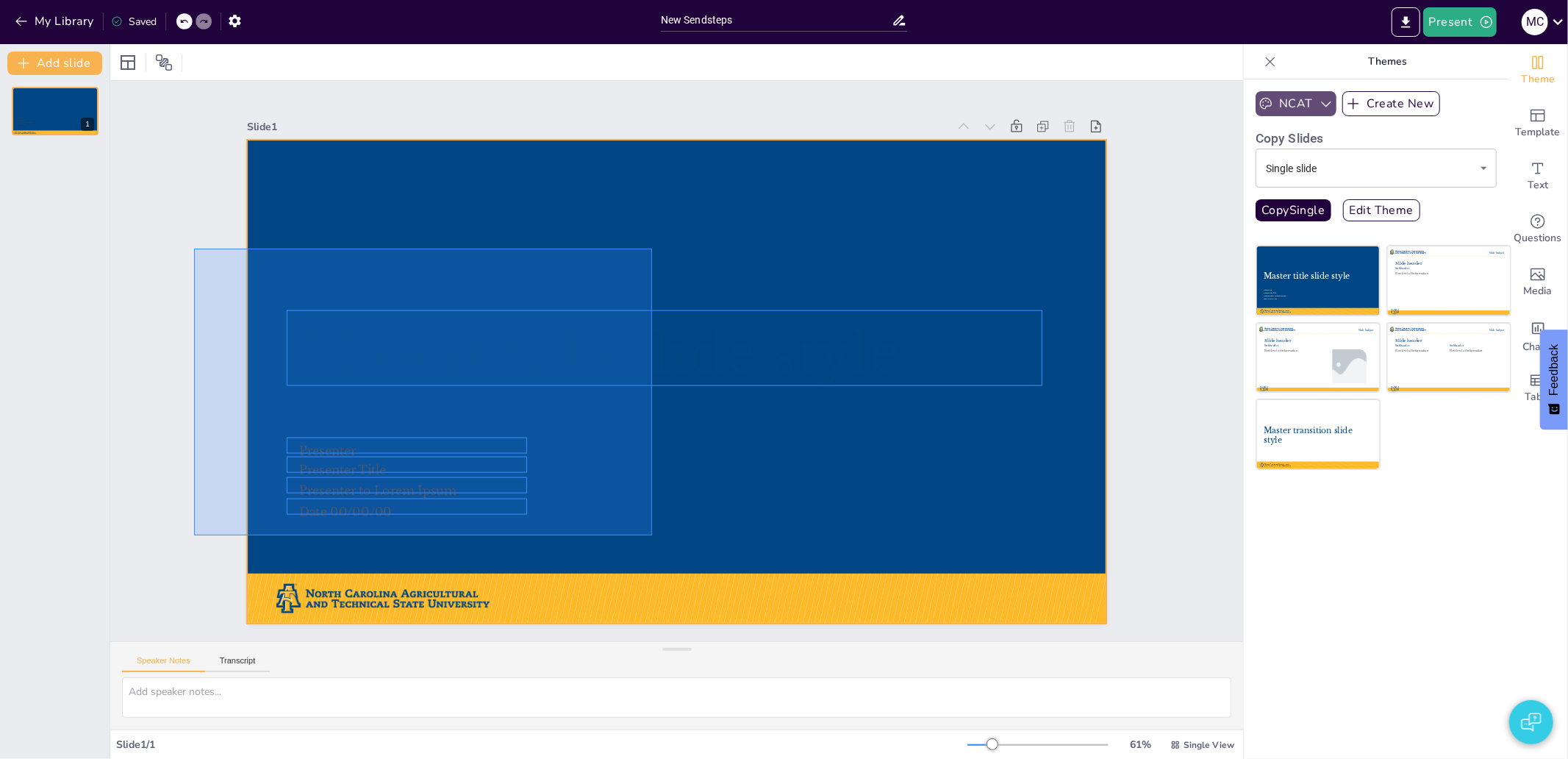
drag, startPoint x: 194, startPoint y: 249, endPoint x: 652, endPoint y: 535, distance: 540.0
click at [652, 535] on div "Slide 1 Master title slide style Presenter Presenter Title Presenter to Lorem I…" at bounding box center [677, 361] width 942 height 525
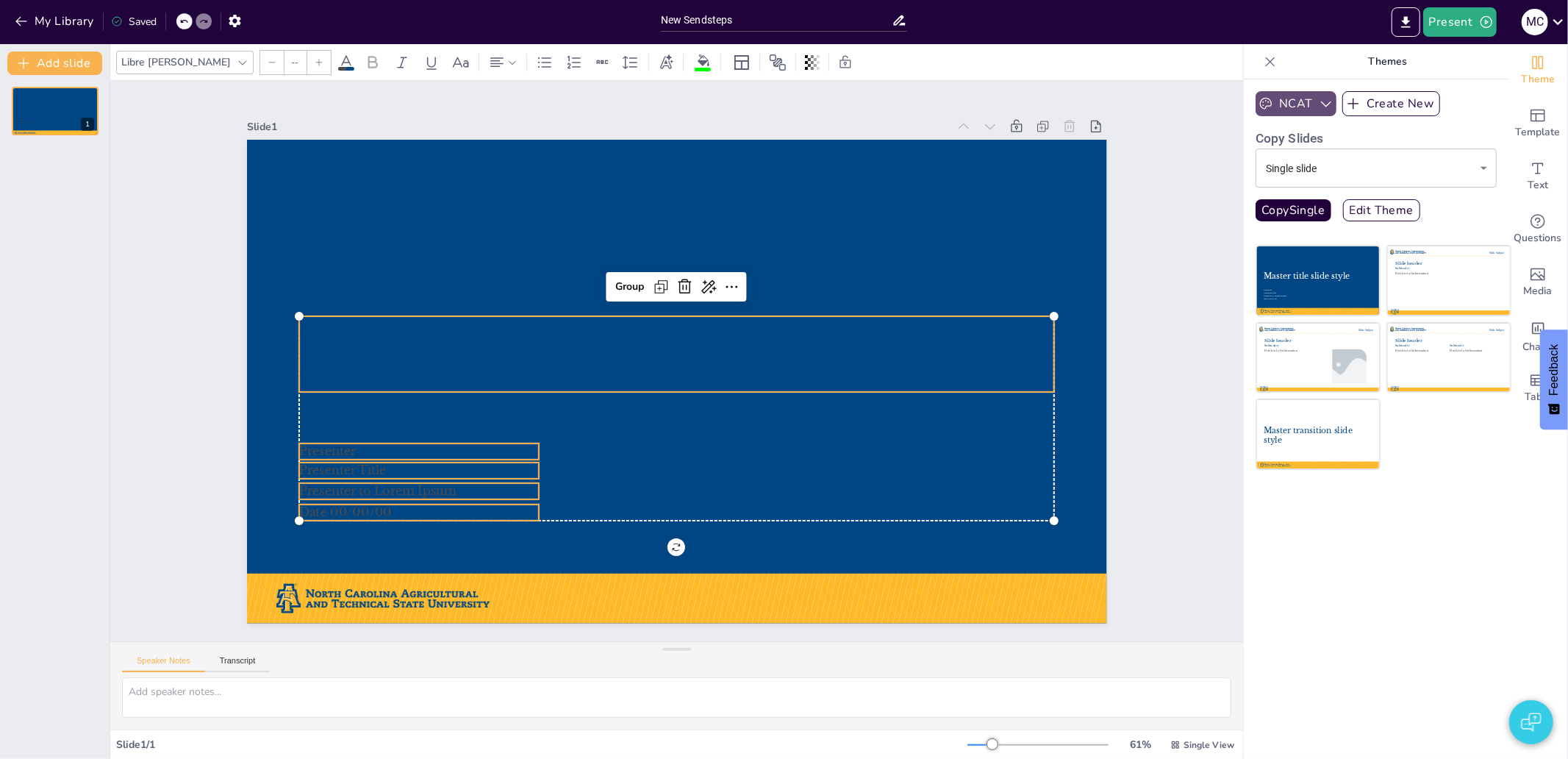
click at [337, 60] on icon at bounding box center [346, 62] width 18 height 18
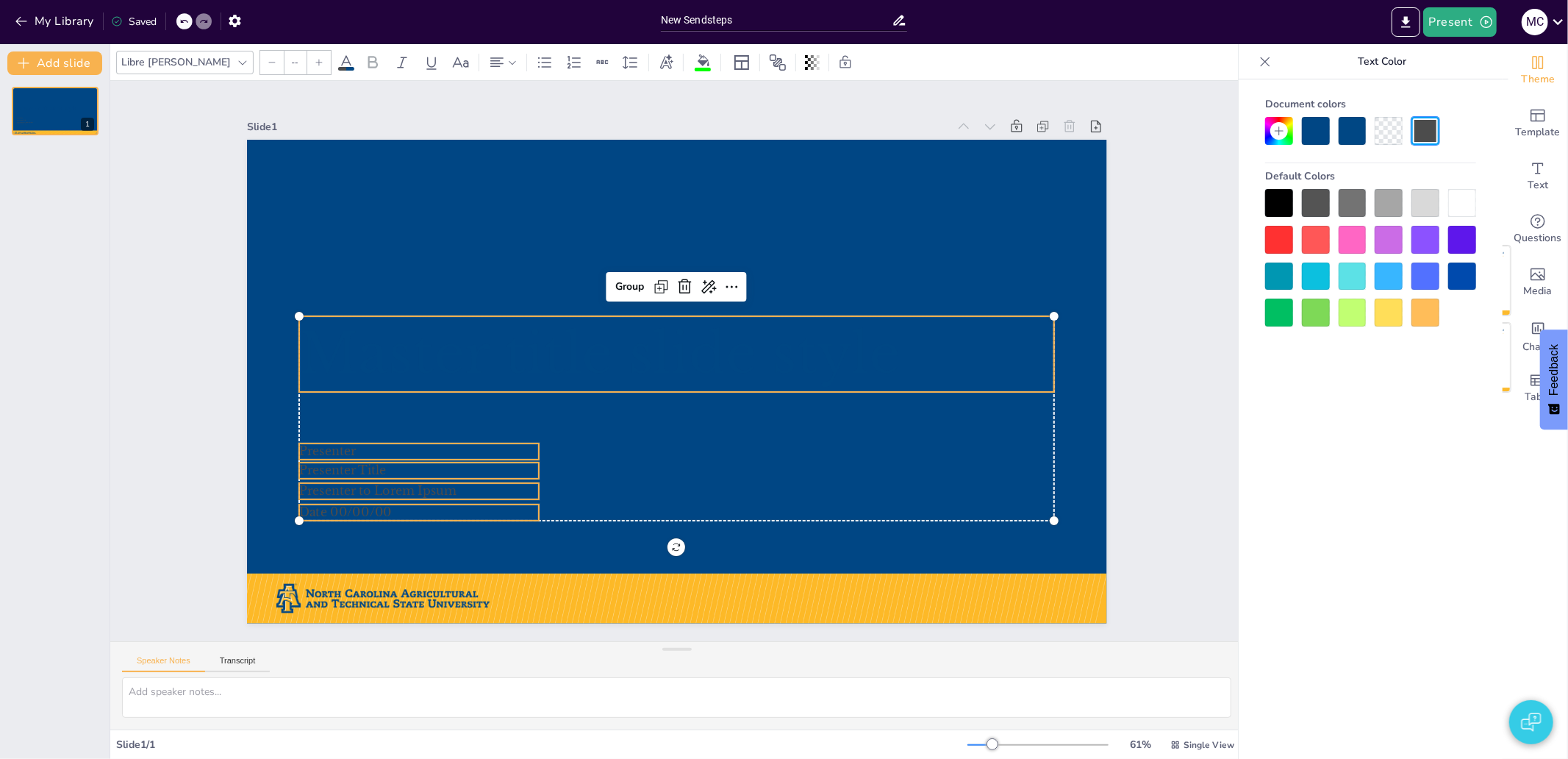
click at [1468, 201] on div at bounding box center [1461, 203] width 28 height 28
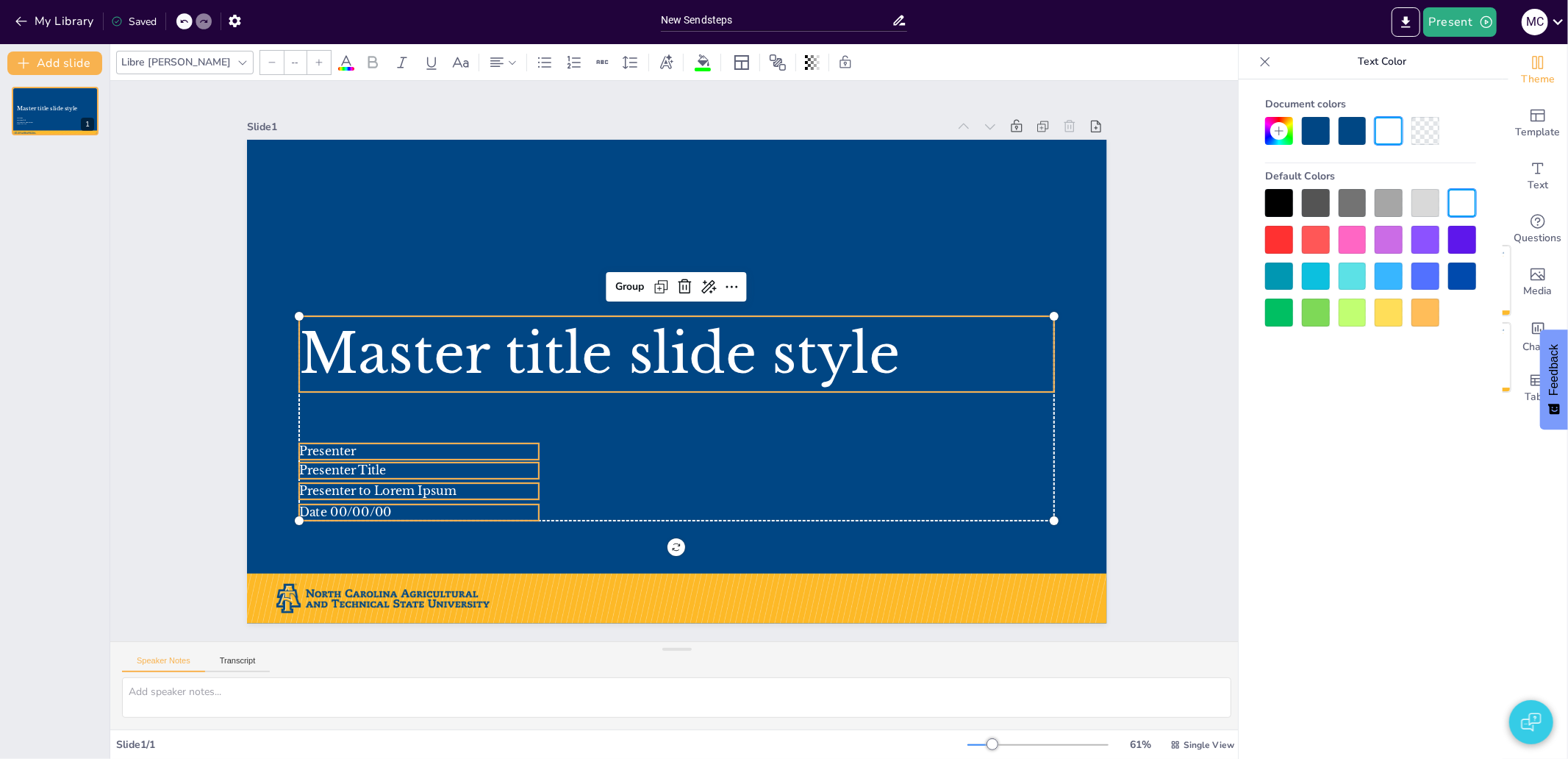
click at [1270, 68] on icon at bounding box center [1265, 61] width 14 height 14
